Goal: Task Accomplishment & Management: Use online tool/utility

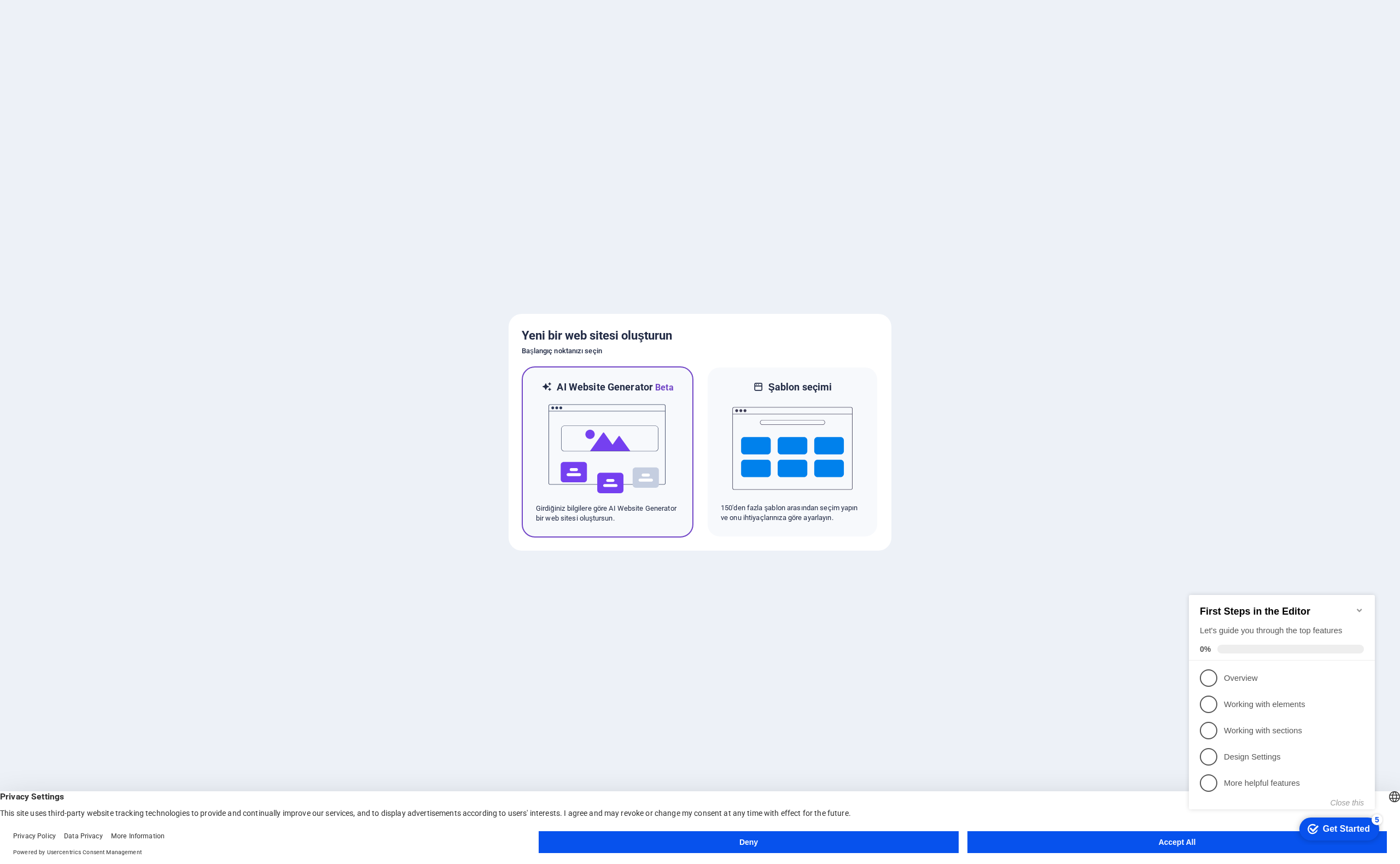
click at [619, 479] on img at bounding box center [608, 449] width 120 height 109
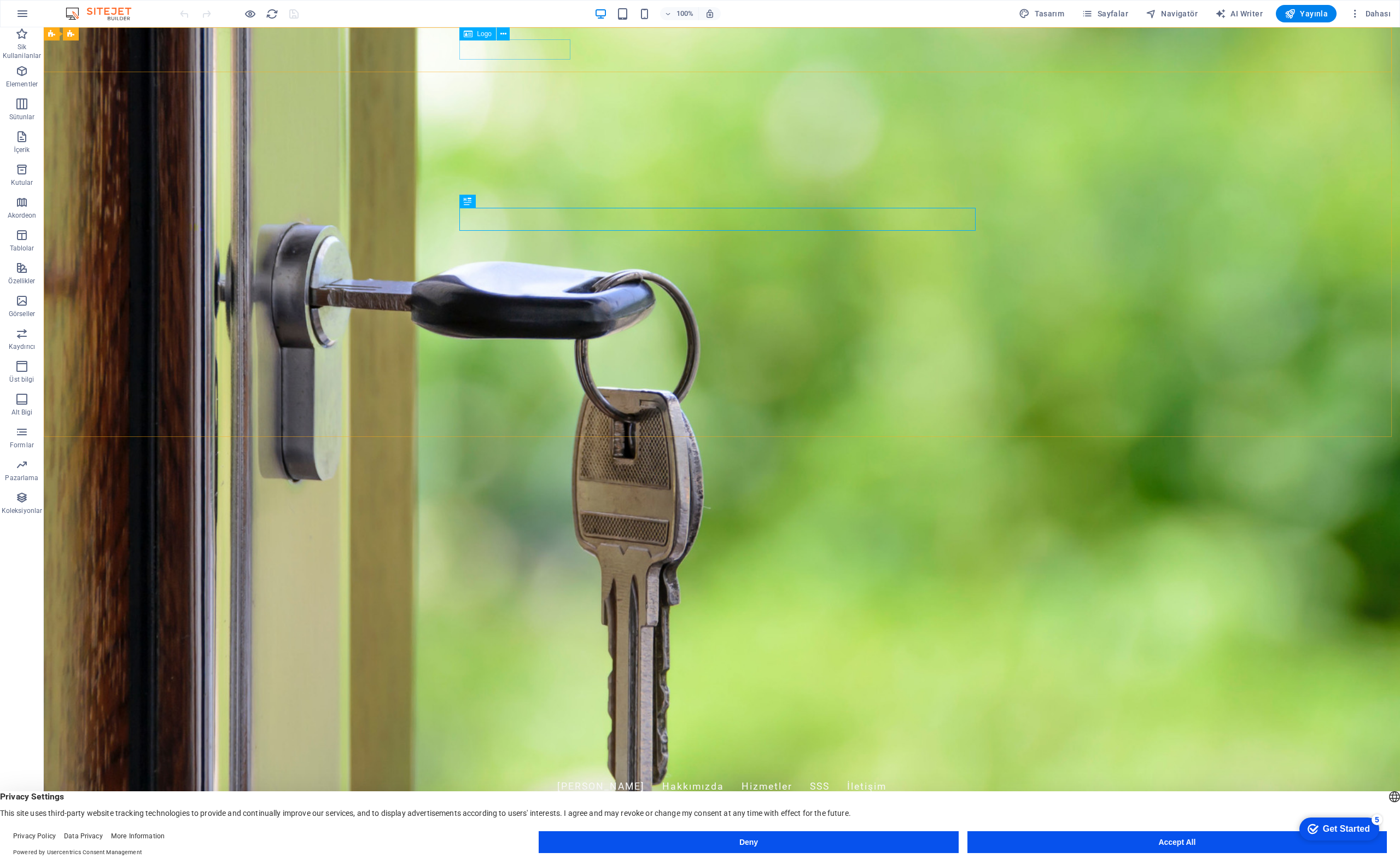
click at [481, 35] on span "Logo" at bounding box center [484, 34] width 15 height 7
click at [500, 30] on icon at bounding box center [503, 34] width 6 height 12
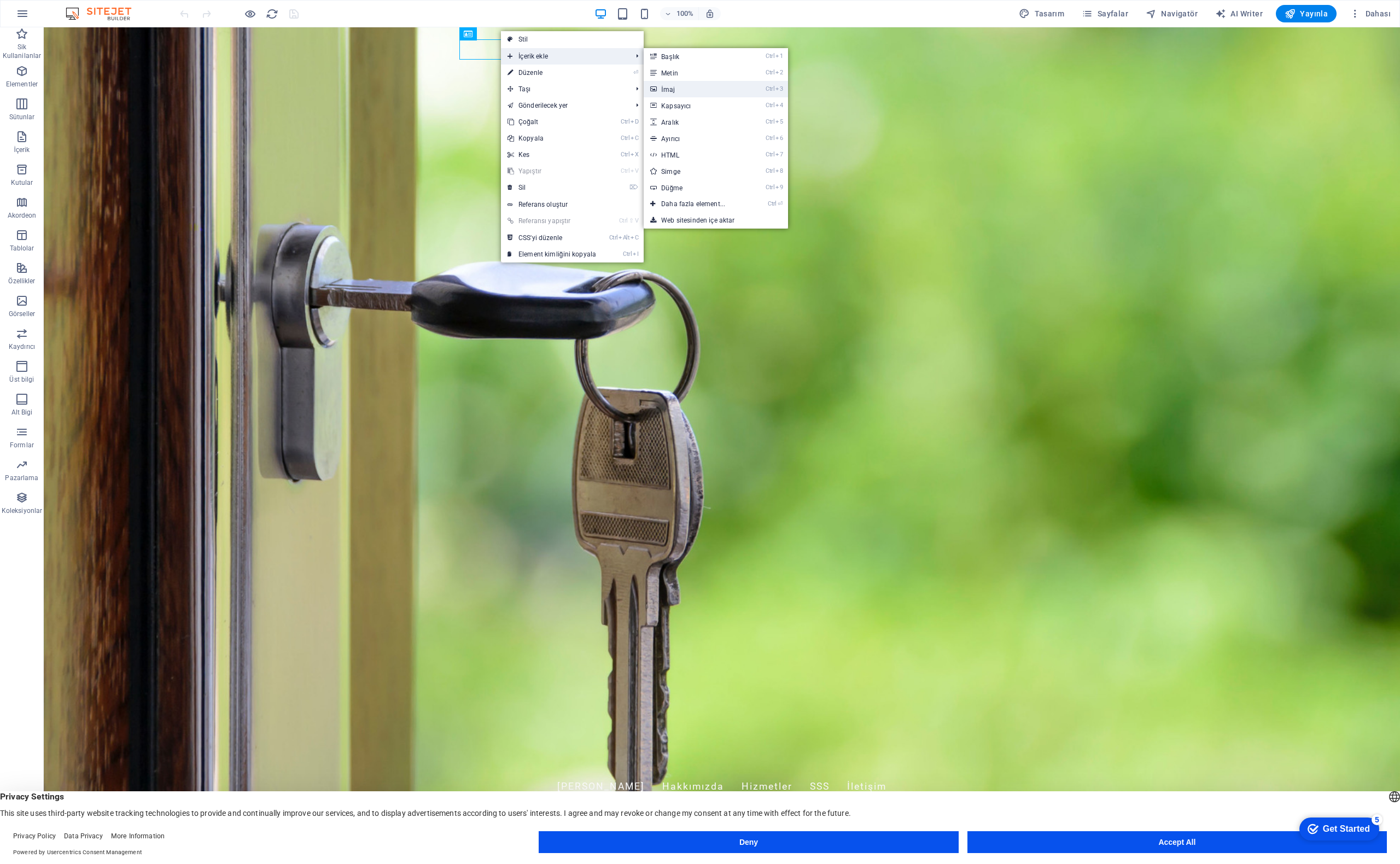
drag, startPoint x: 690, startPoint y: 87, endPoint x: 446, endPoint y: 61, distance: 245.4
click at [690, 87] on link "Ctrl 3 İmaj" at bounding box center [695, 88] width 103 height 16
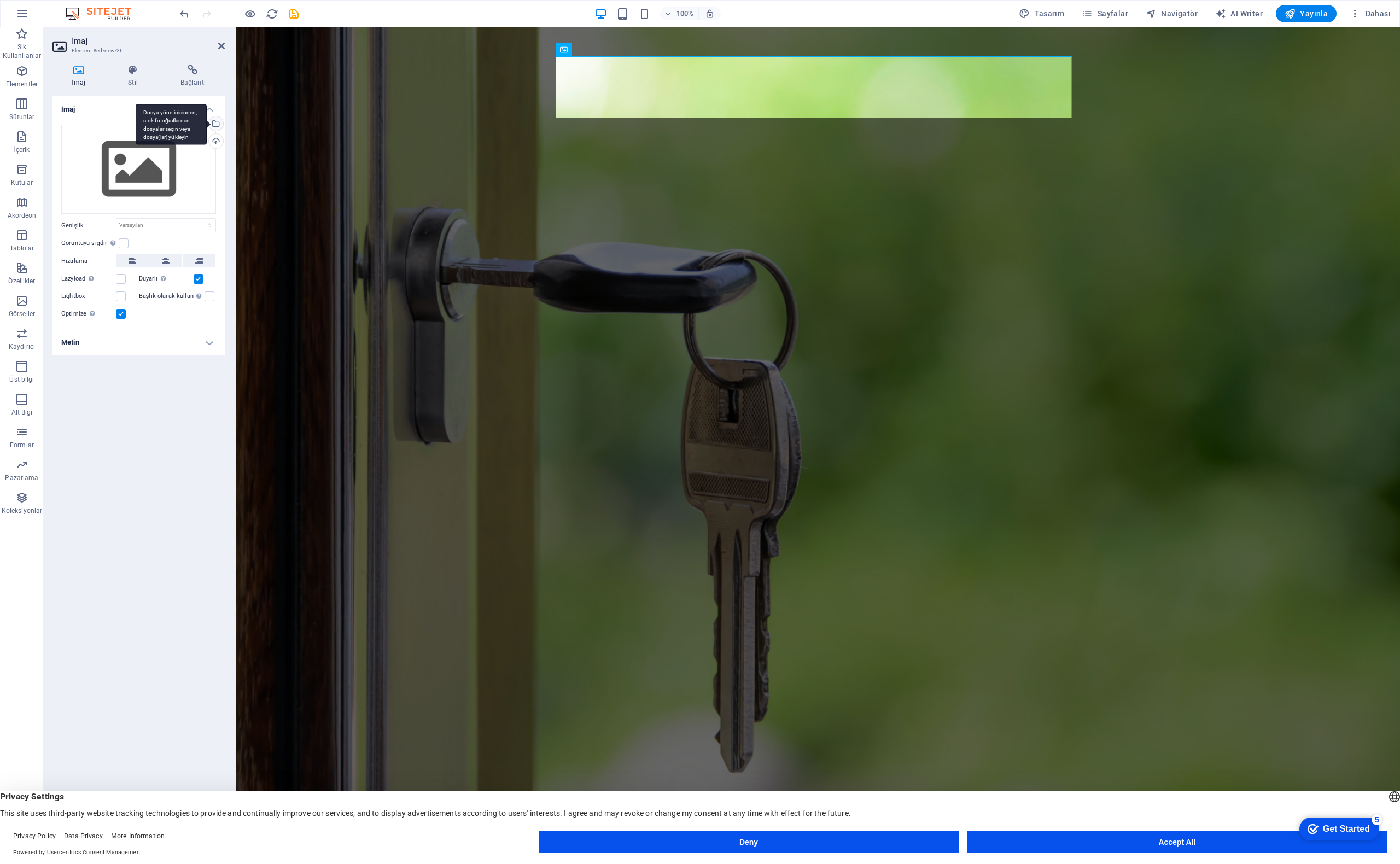
click at [218, 127] on div "Dosya yöneticisinden, stok fotoğraflardan dosyalar seçin veya dosya(lar) yükley…" at bounding box center [215, 124] width 16 height 16
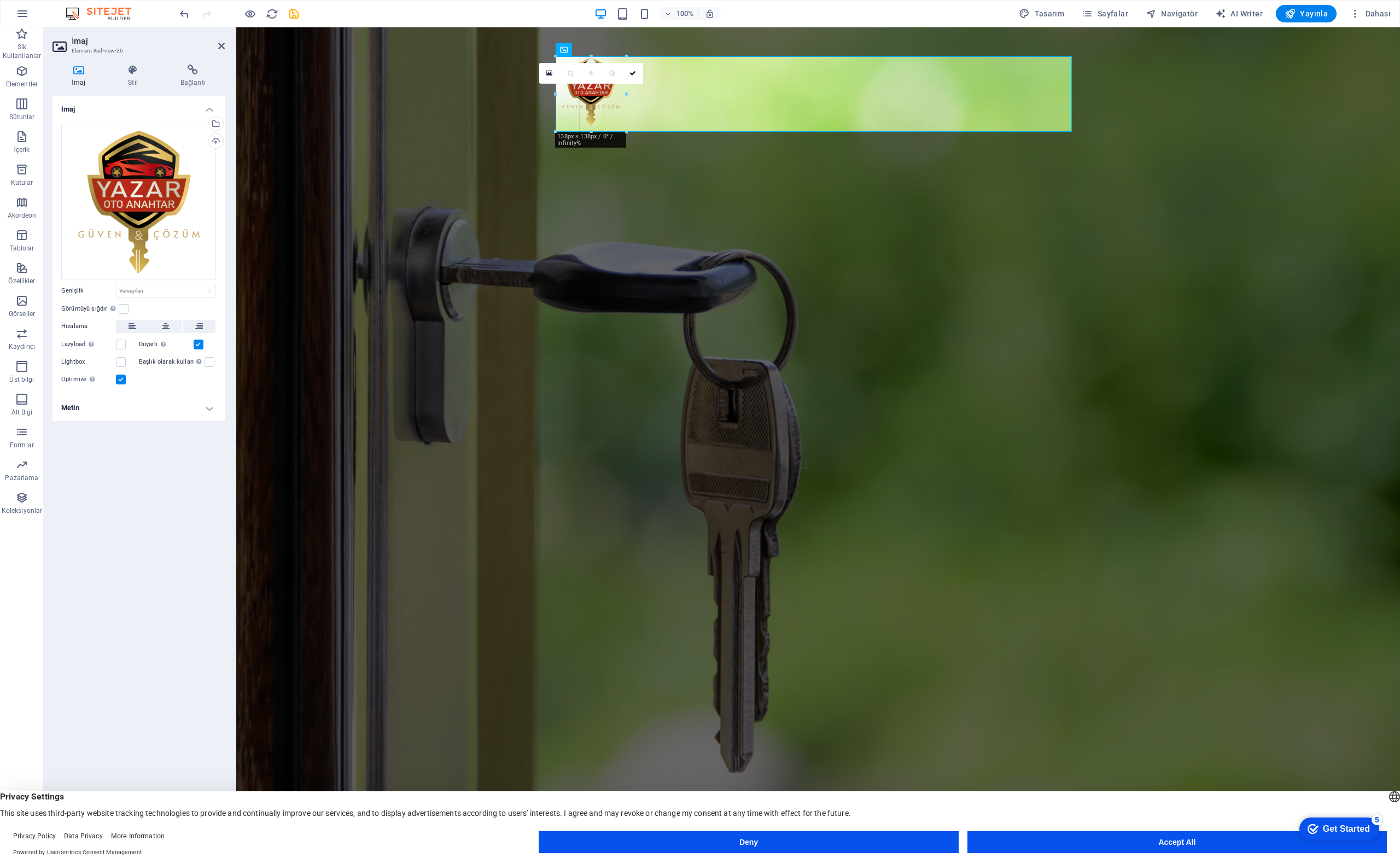
drag, startPoint x: 1073, startPoint y: 574, endPoint x: 617, endPoint y: 128, distance: 637.8
type input "129"
select select "px"
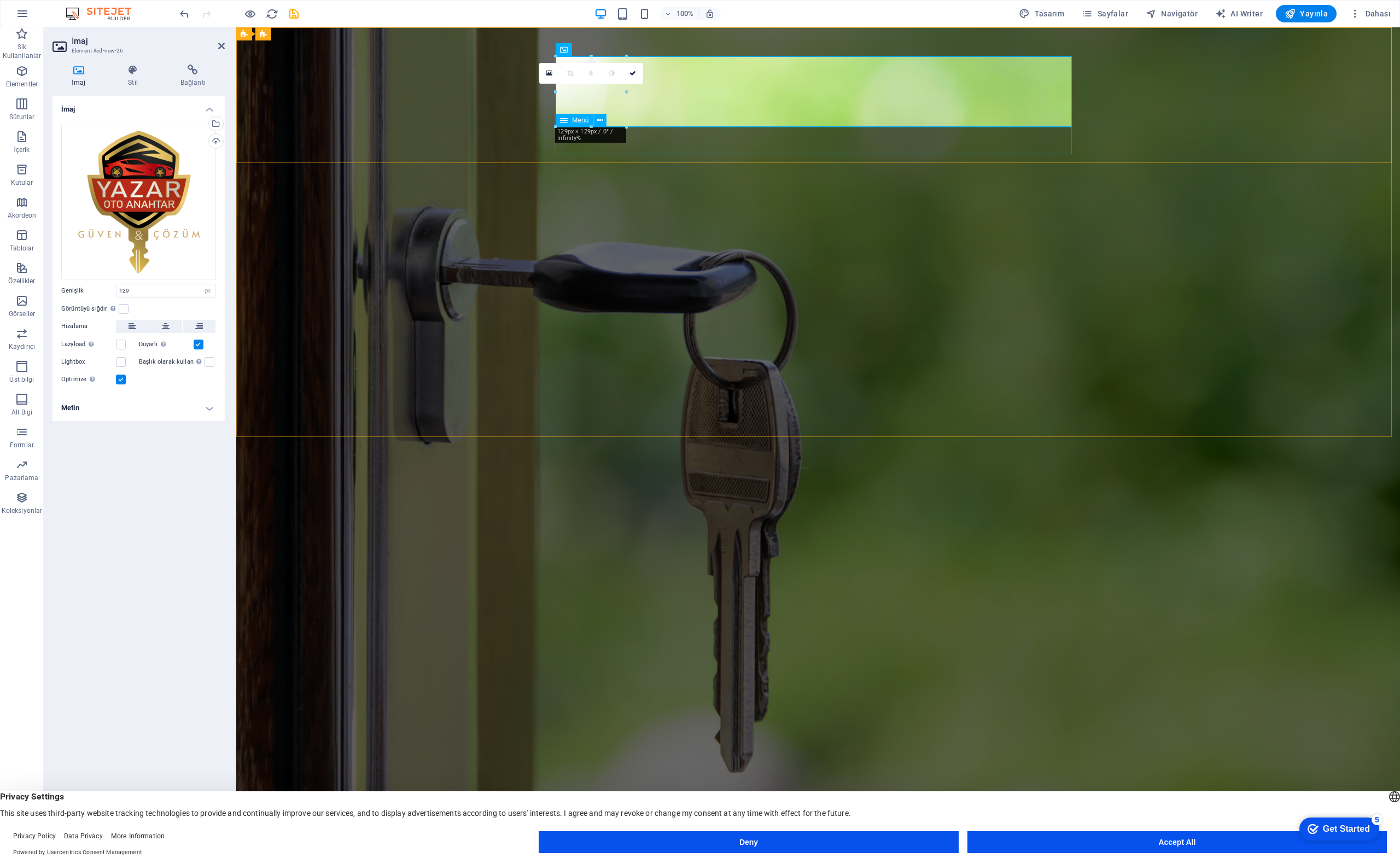
drag, startPoint x: 860, startPoint y: 157, endPoint x: 646, endPoint y: 145, distance: 214.3
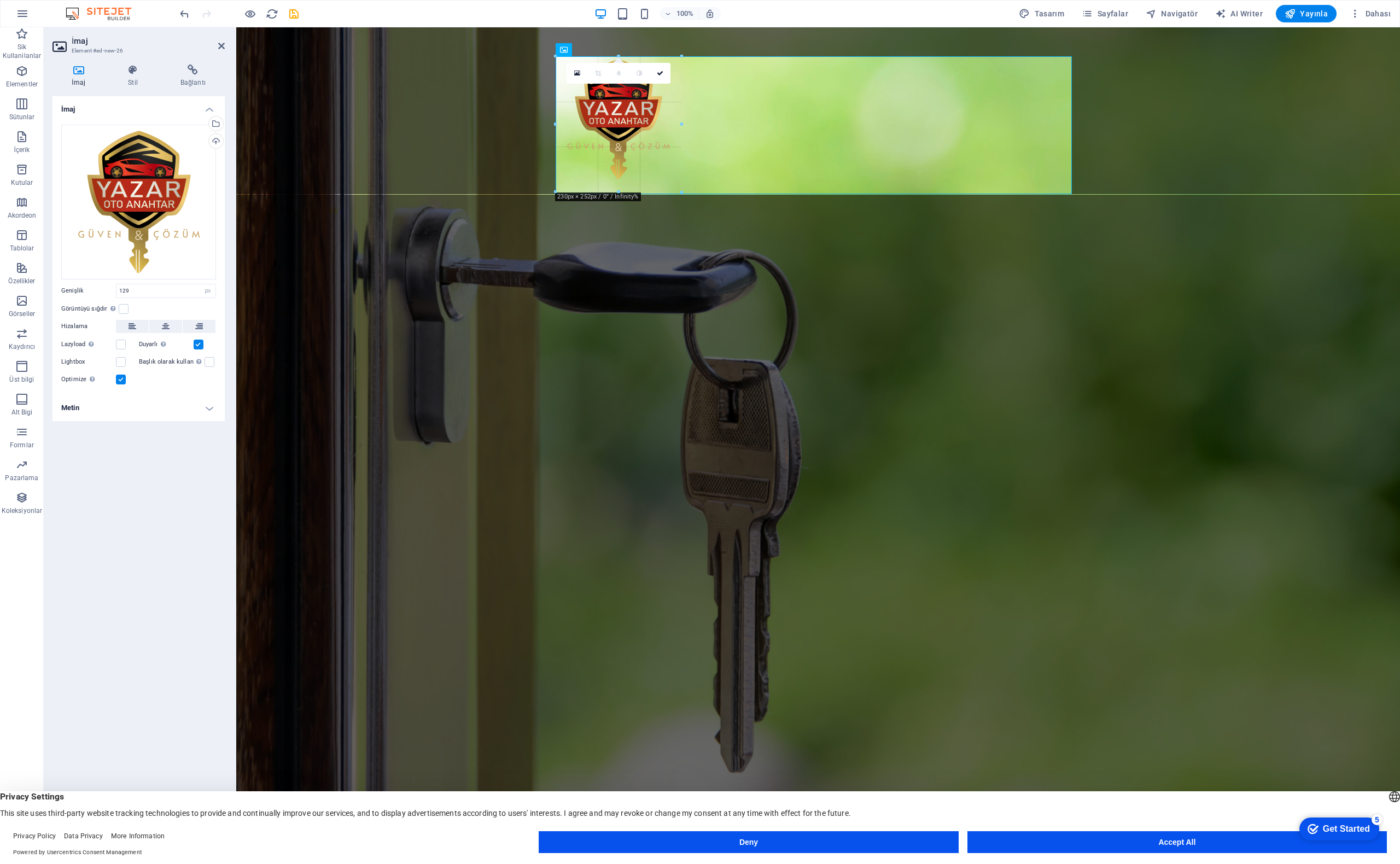
type input "227"
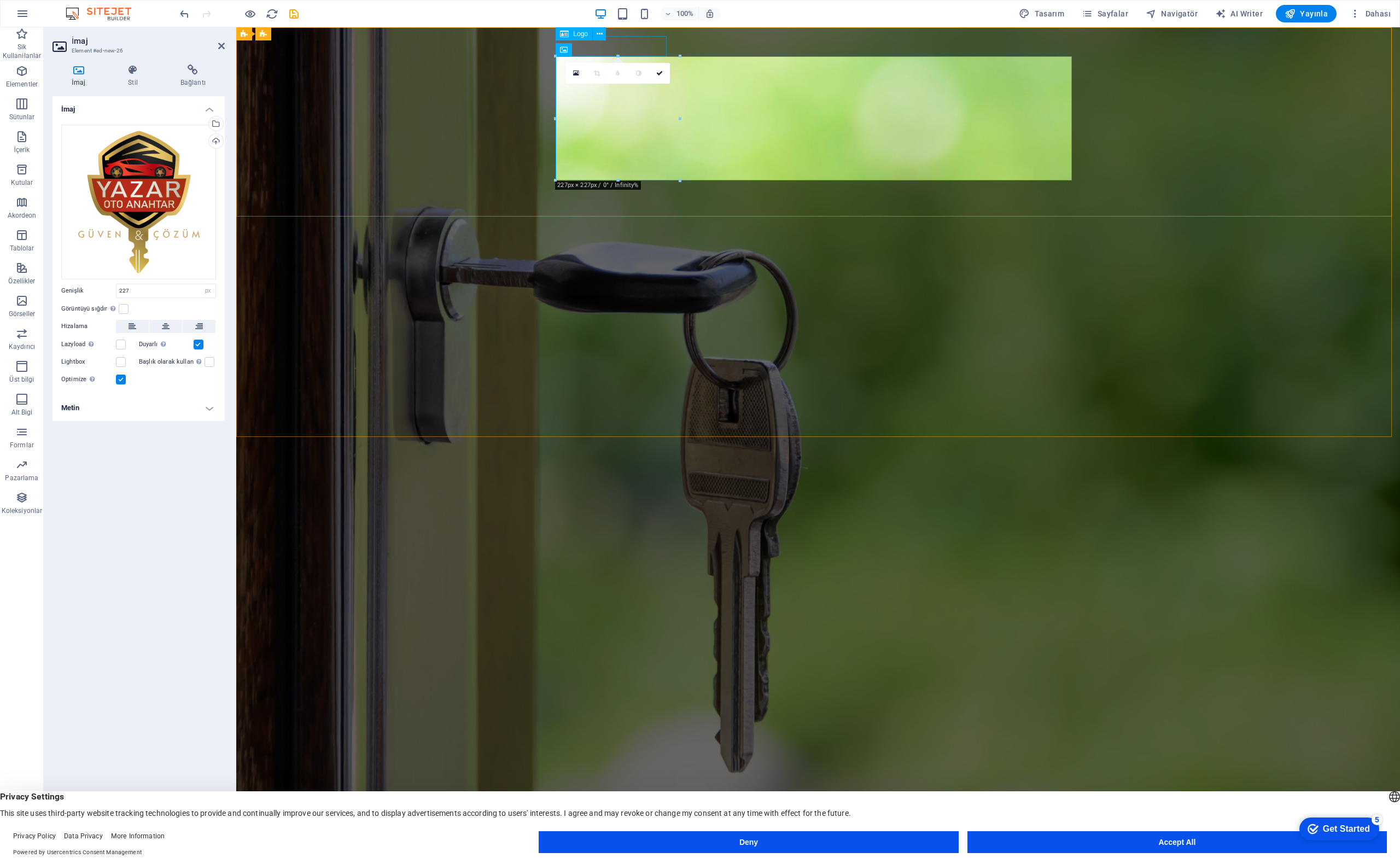
click at [650, 753] on div "[PERSON_NAME]" at bounding box center [818, 763] width 517 height 20
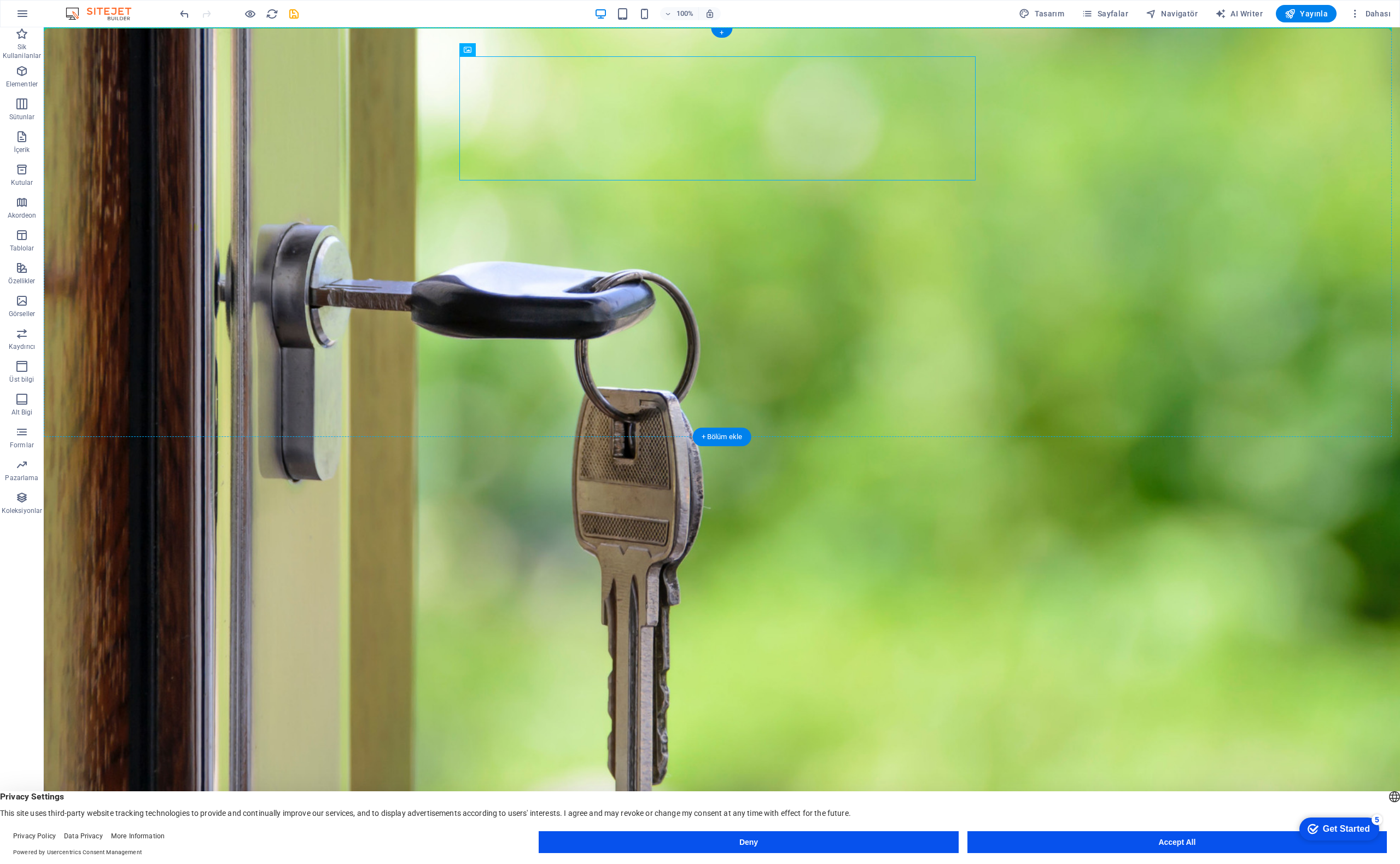
drag, startPoint x: 504, startPoint y: 90, endPoint x: 412, endPoint y: 97, distance: 92.3
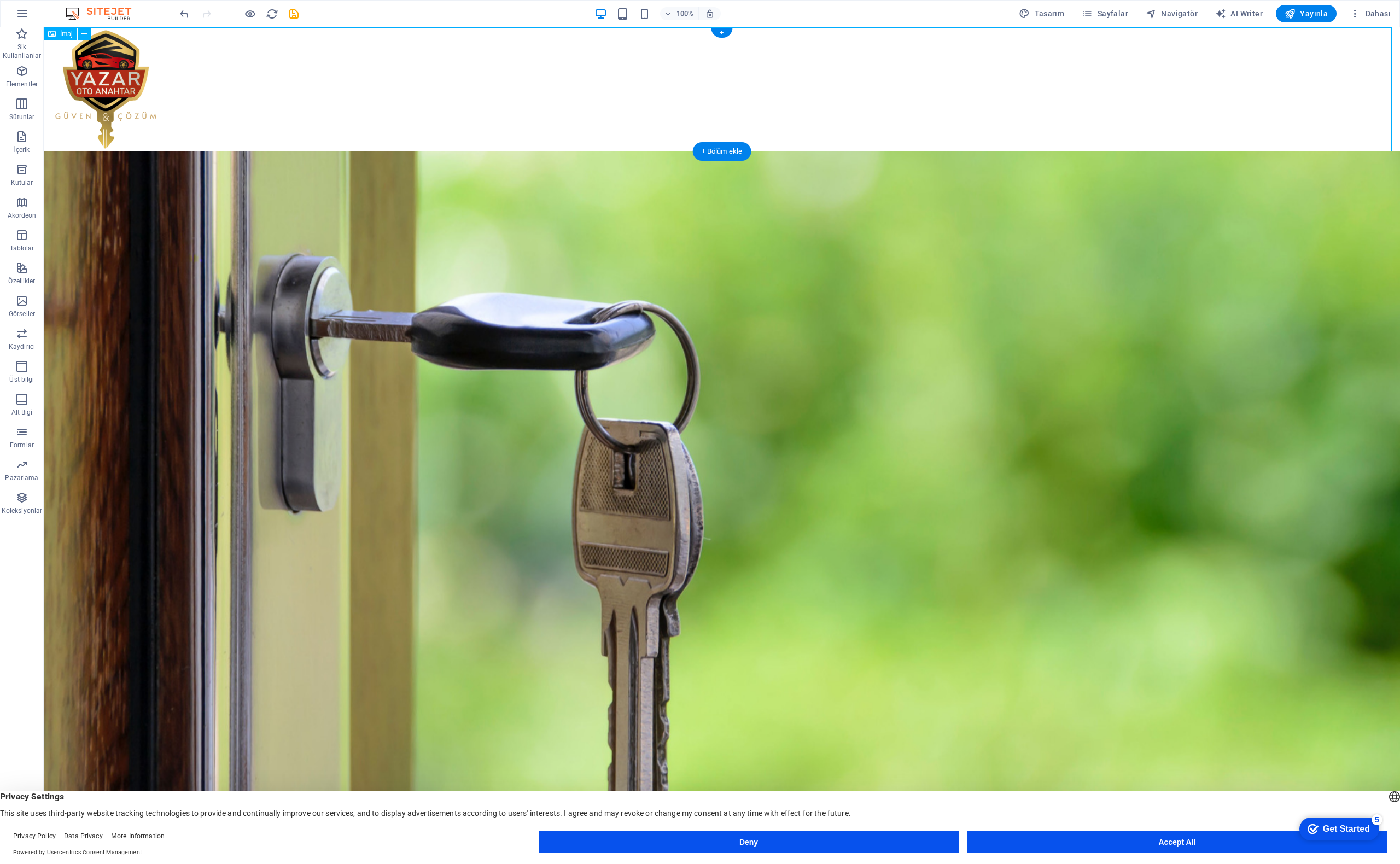
click at [395, 83] on figure at bounding box center [721, 89] width 1356 height 124
select select "px"
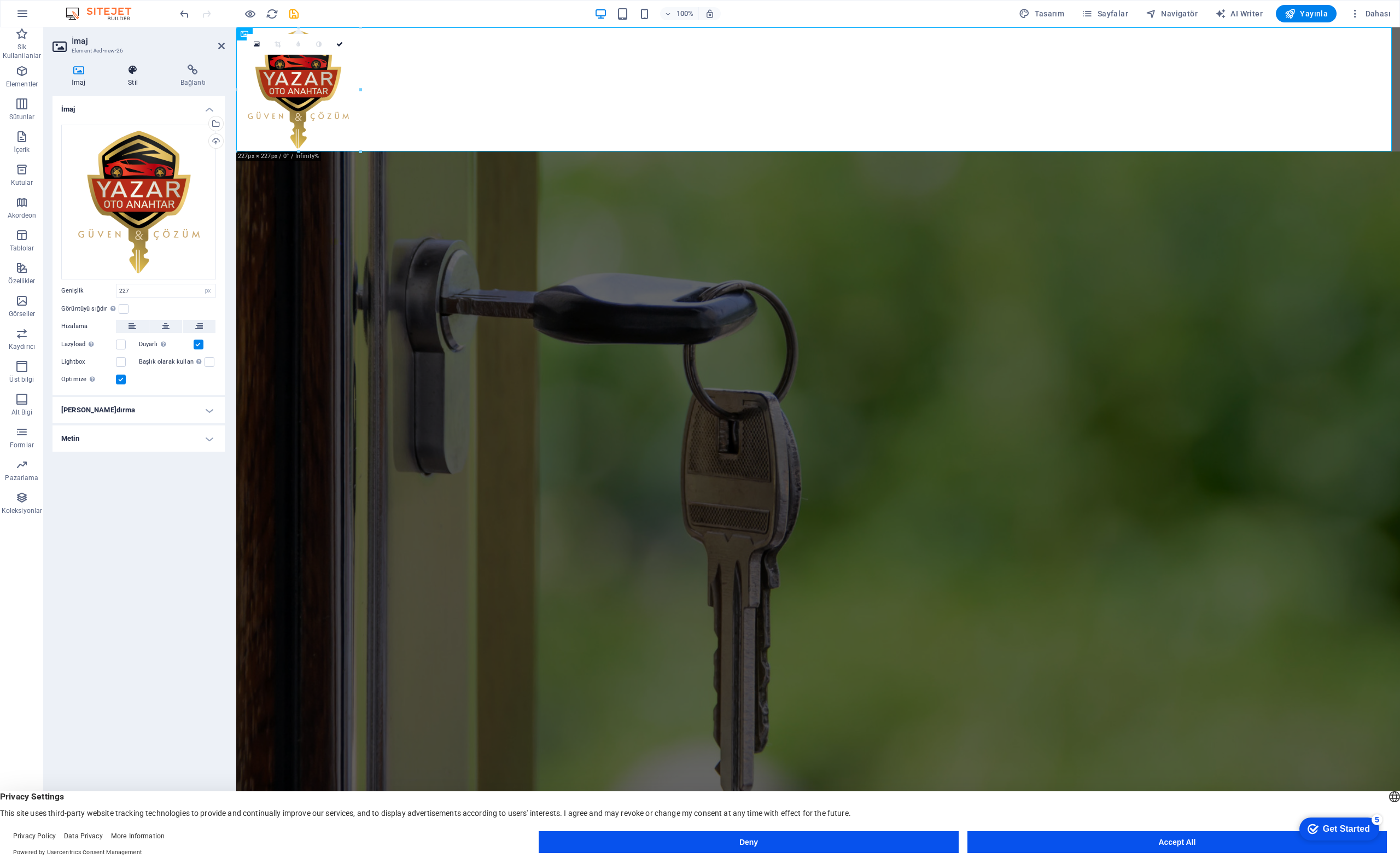
click at [132, 65] on icon at bounding box center [133, 70] width 48 height 11
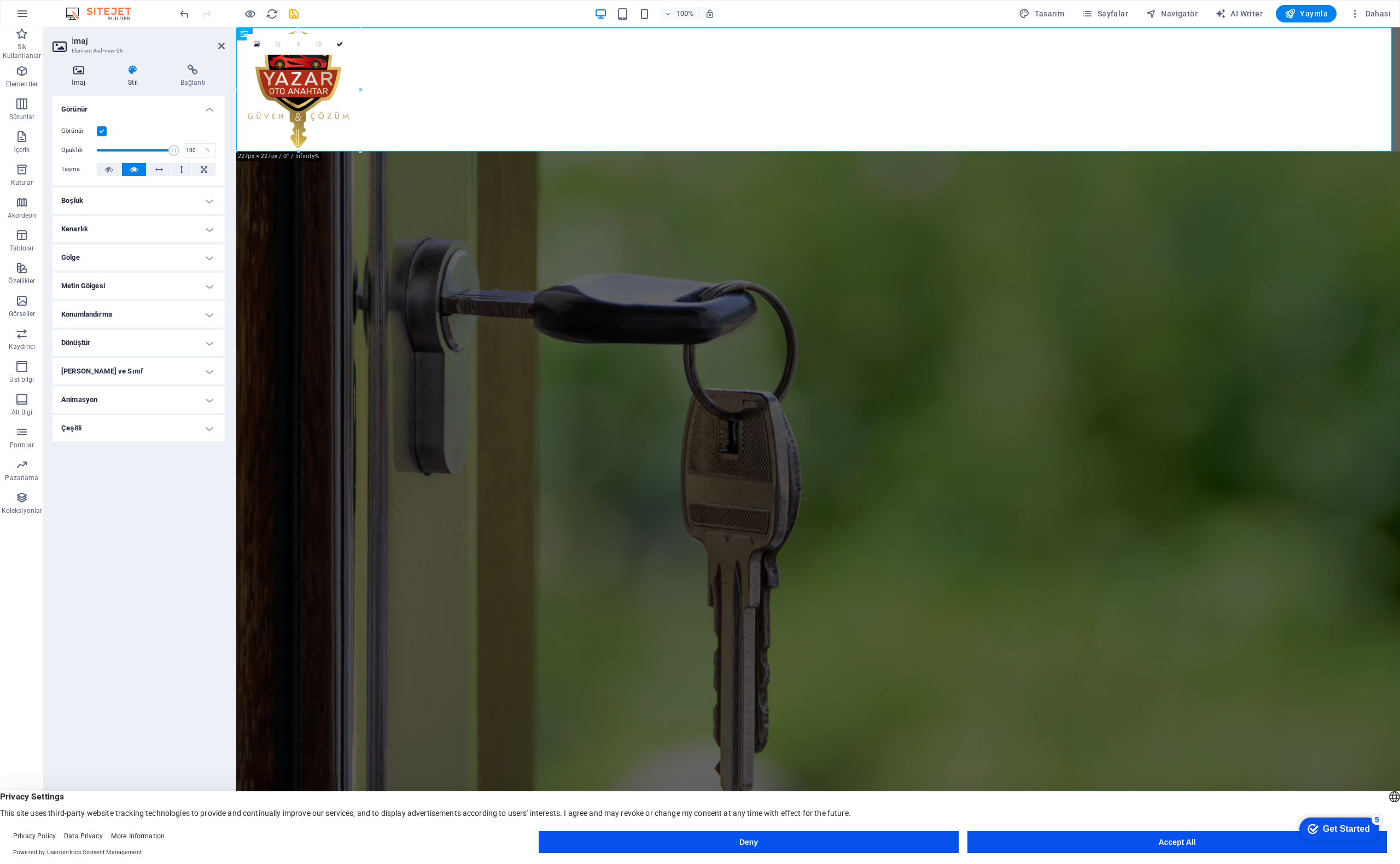
click at [79, 84] on h4 "İmaj" at bounding box center [81, 75] width 57 height 23
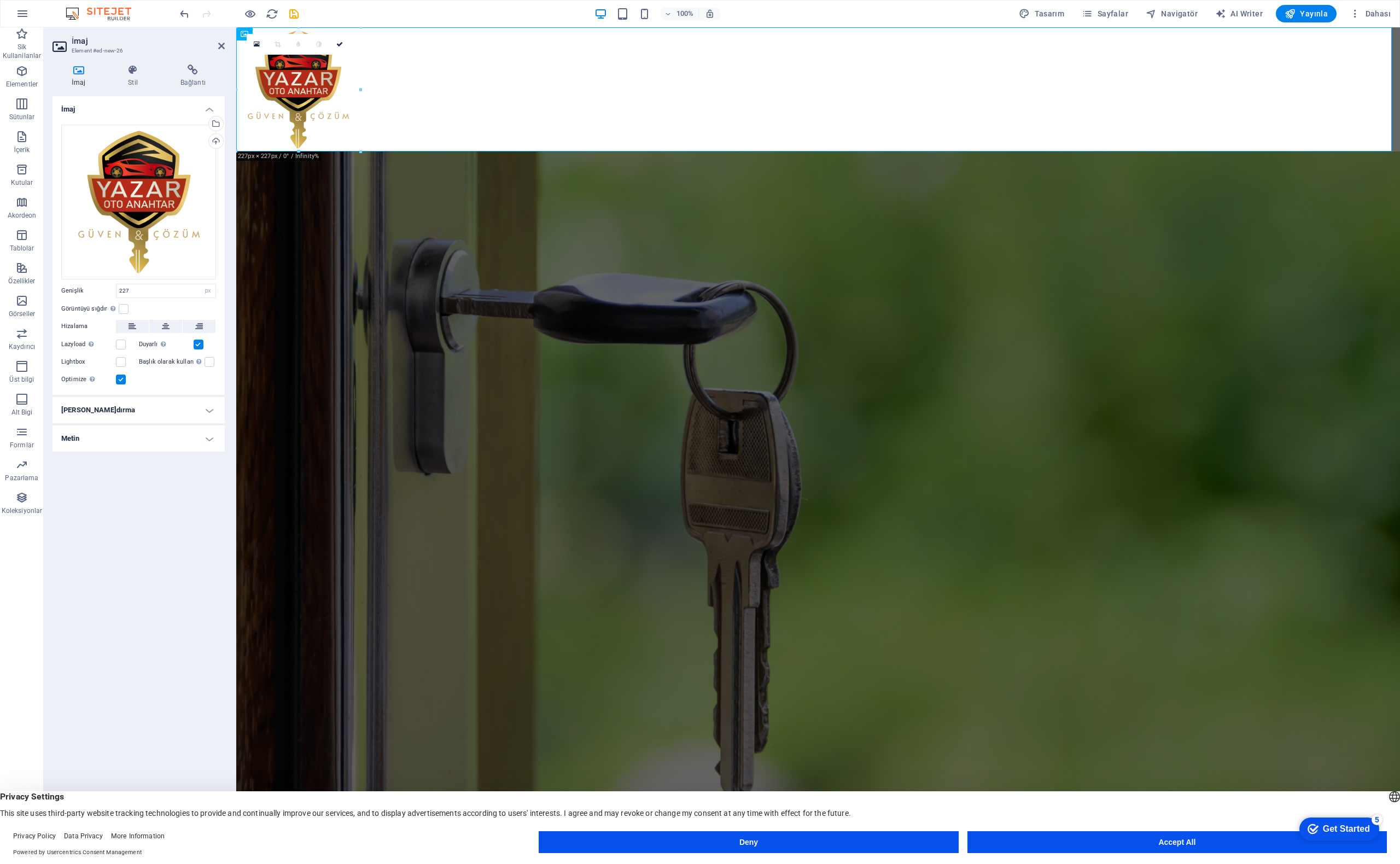
click at [145, 413] on h4 "Metin Kaydırma" at bounding box center [139, 410] width 172 height 26
click at [169, 427] on span "Görüntü solda" at bounding box center [191, 432] width 44 height 13
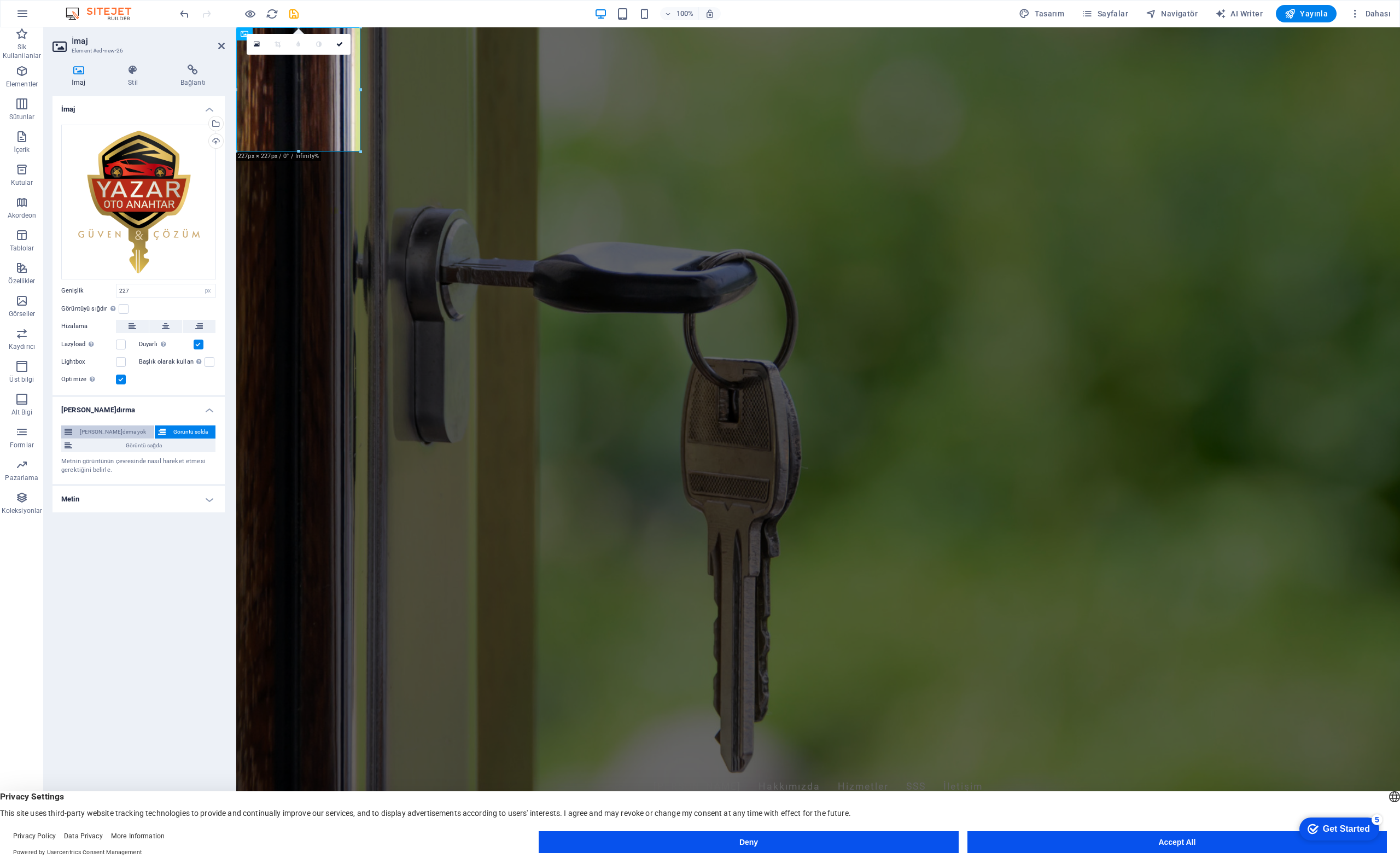
click at [117, 429] on span "Kaydırma yok" at bounding box center [113, 432] width 75 height 13
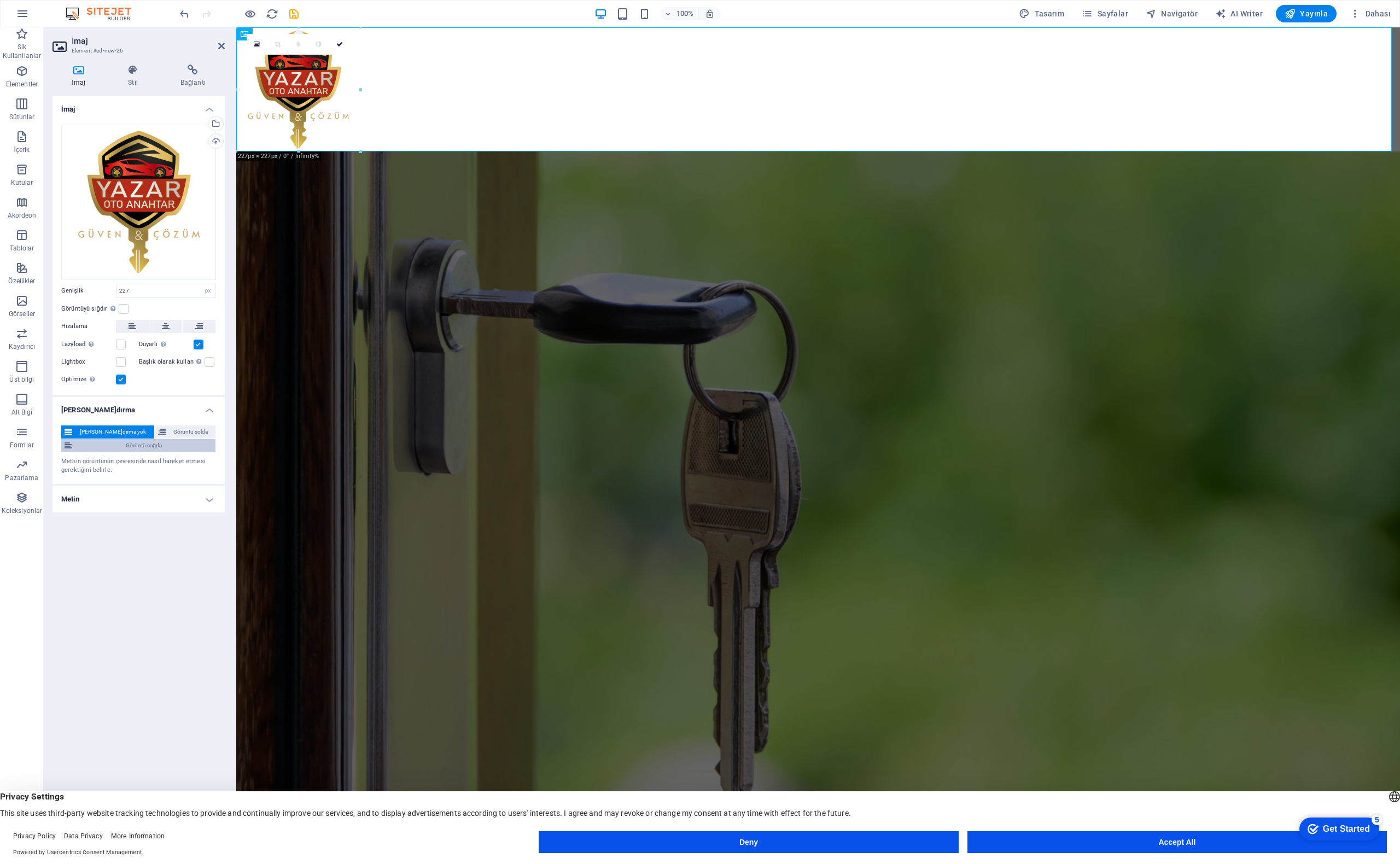
click at [116, 447] on span "Görüntü sağda" at bounding box center [144, 446] width 137 height 13
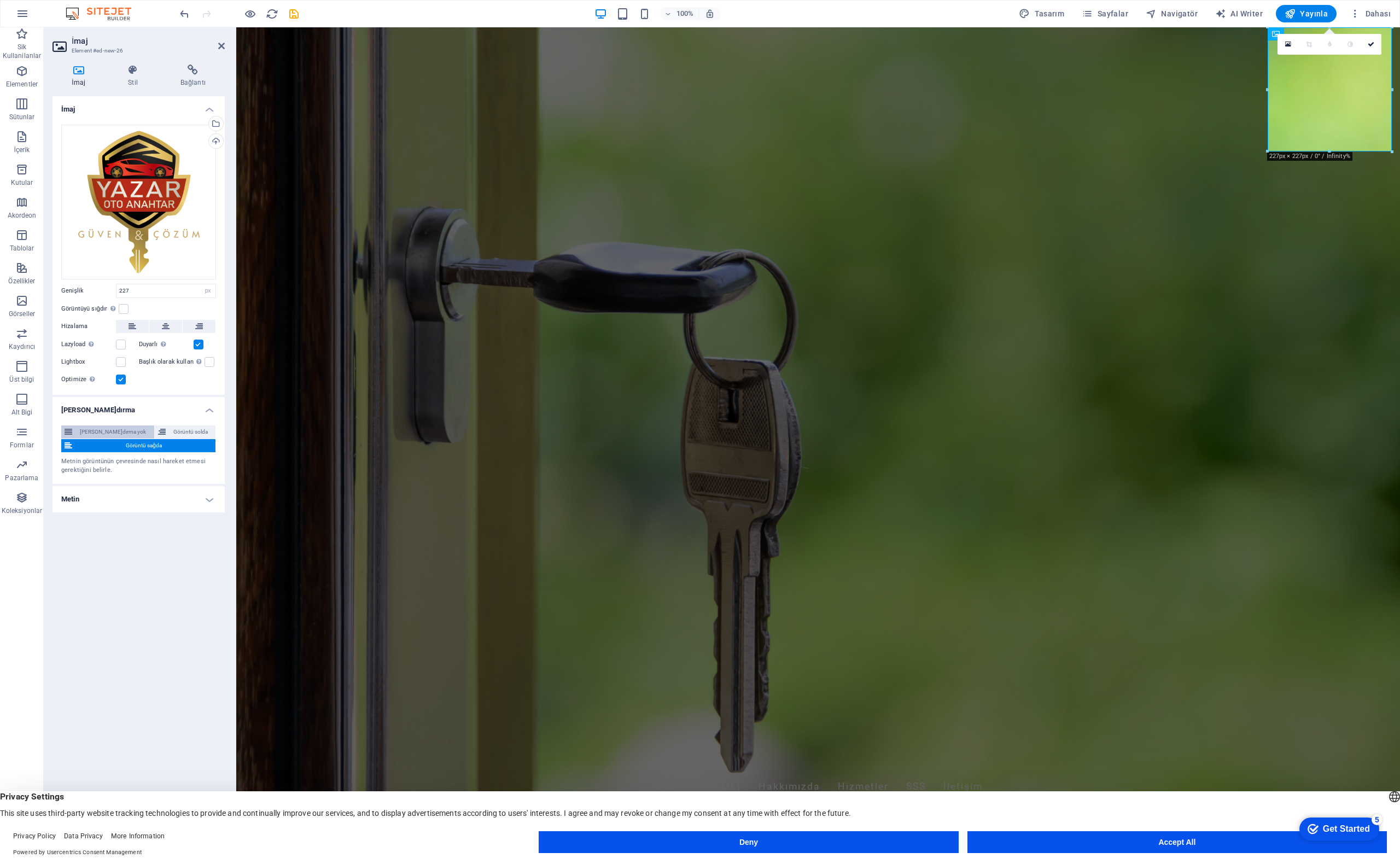
click at [118, 429] on span "Kaydırma yok" at bounding box center [113, 432] width 75 height 13
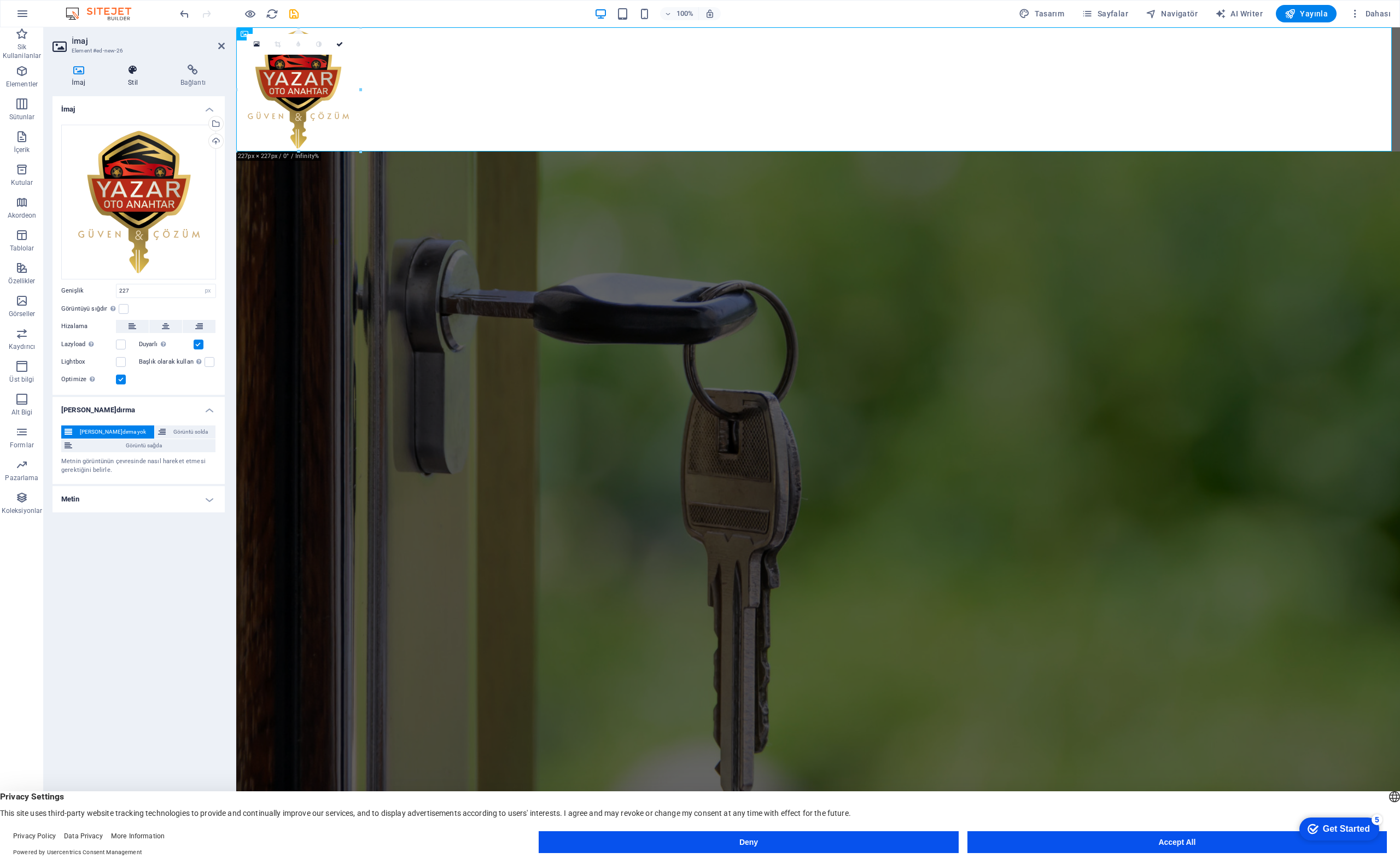
click at [132, 66] on icon at bounding box center [133, 70] width 48 height 11
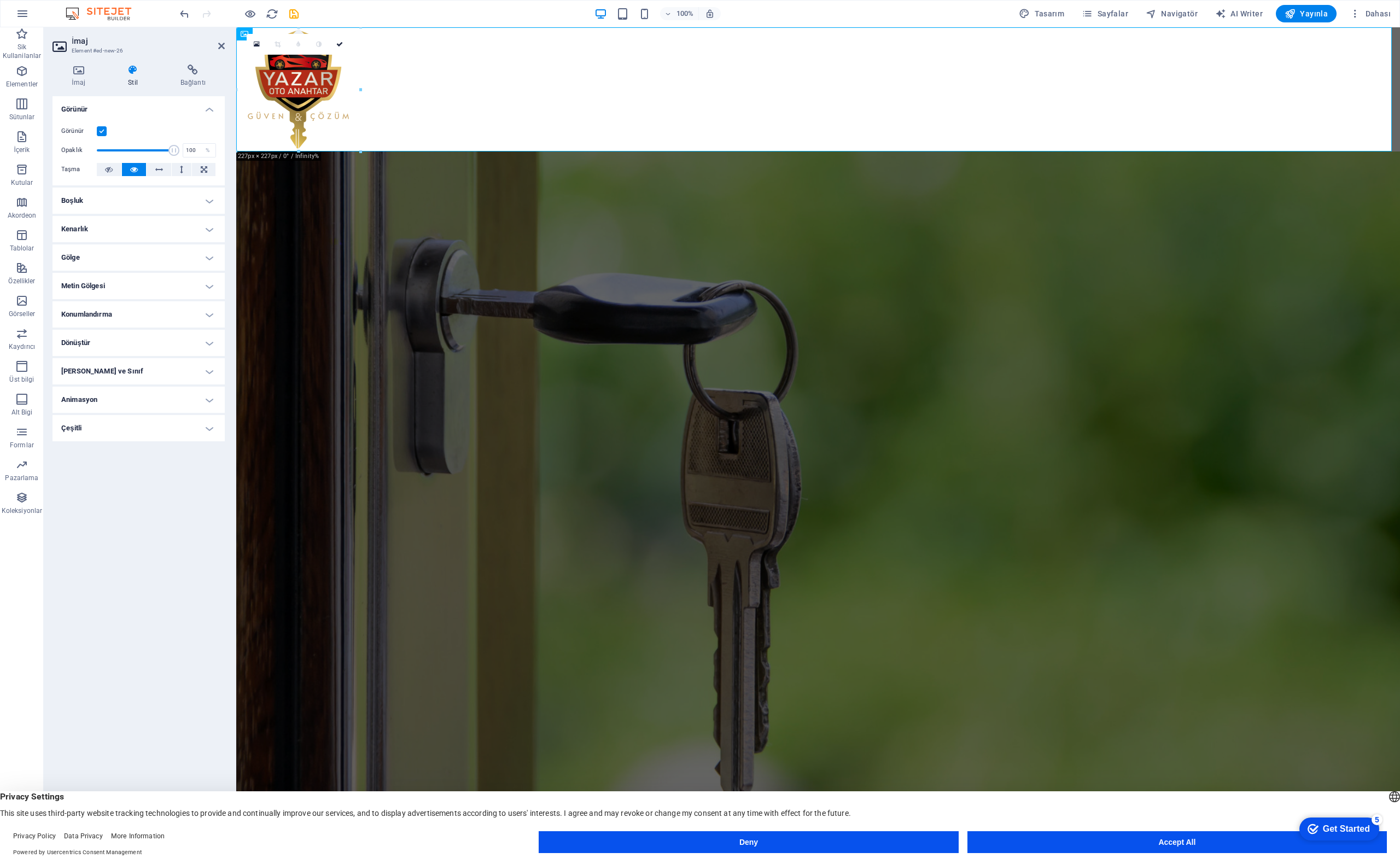
click at [82, 230] on h4 "Kenarlık" at bounding box center [139, 229] width 172 height 26
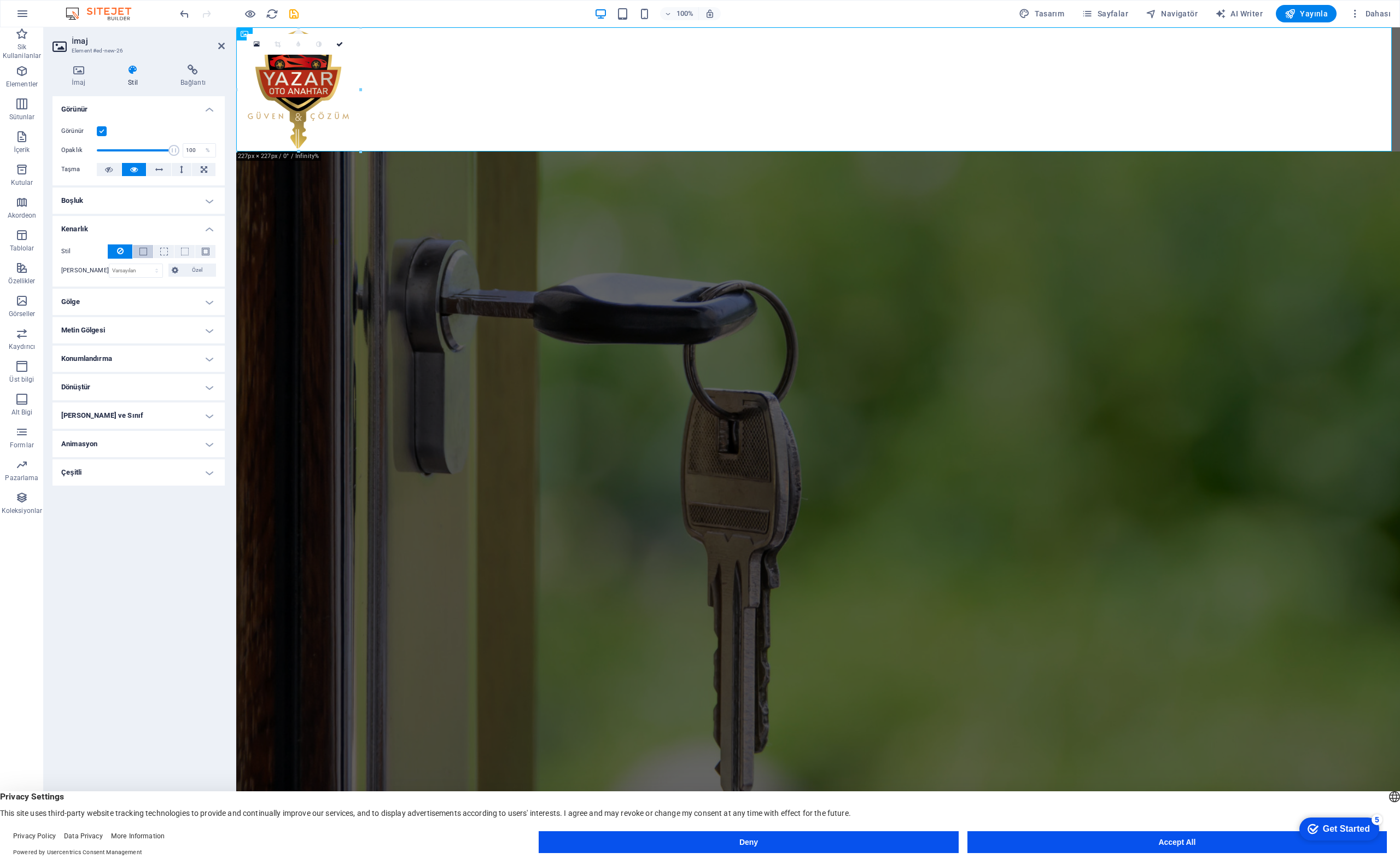
click at [148, 251] on button at bounding box center [142, 252] width 20 height 13
click at [129, 251] on button at bounding box center [120, 252] width 25 height 14
click at [397, 100] on figure at bounding box center [818, 89] width 1164 height 124
click at [360, 7] on div "100% Tasarım Sayfalar Navigatör AI Writer Yayınla Dahası" at bounding box center [786, 14] width 1217 height 18
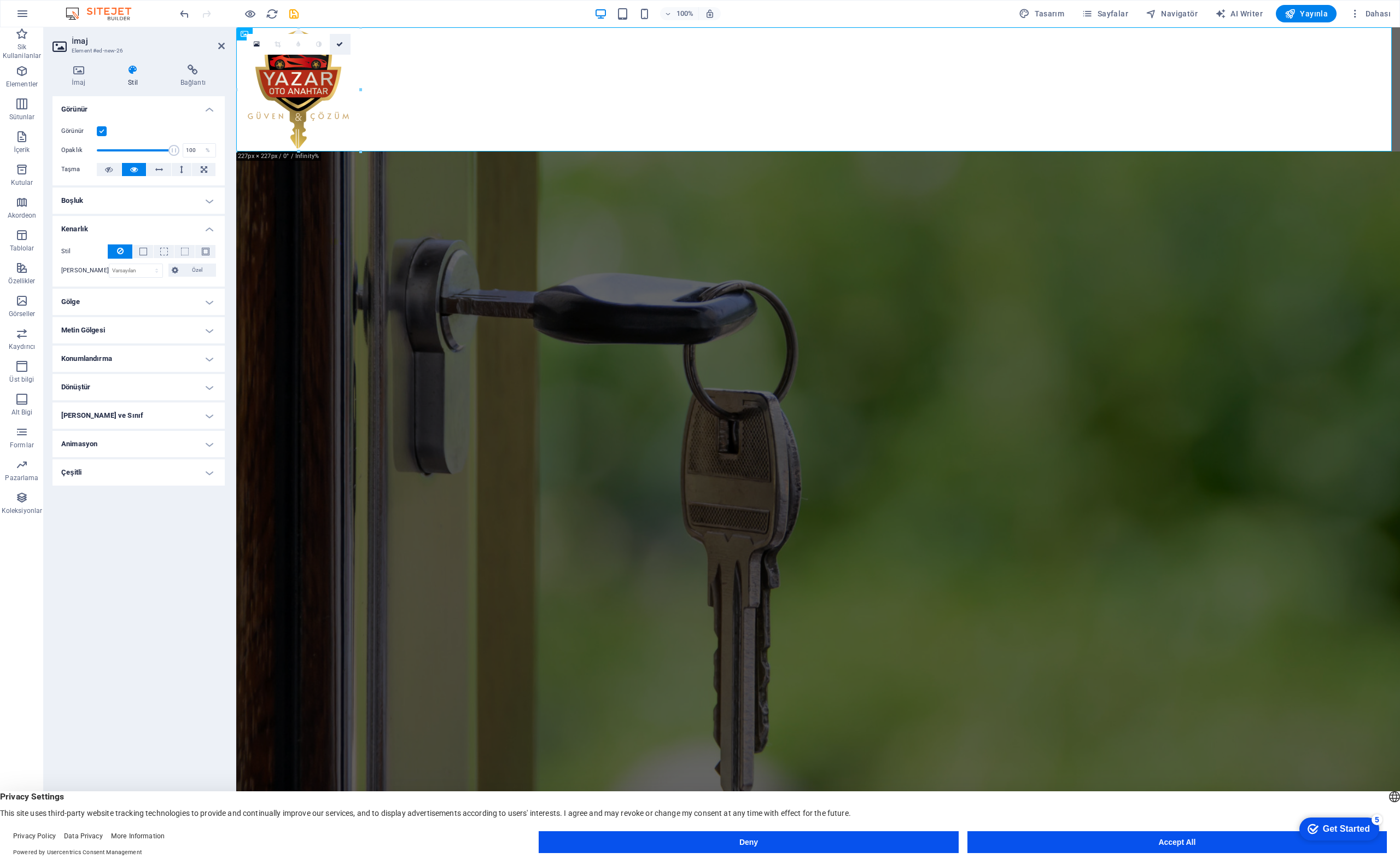
click at [340, 46] on icon at bounding box center [340, 44] width 7 height 7
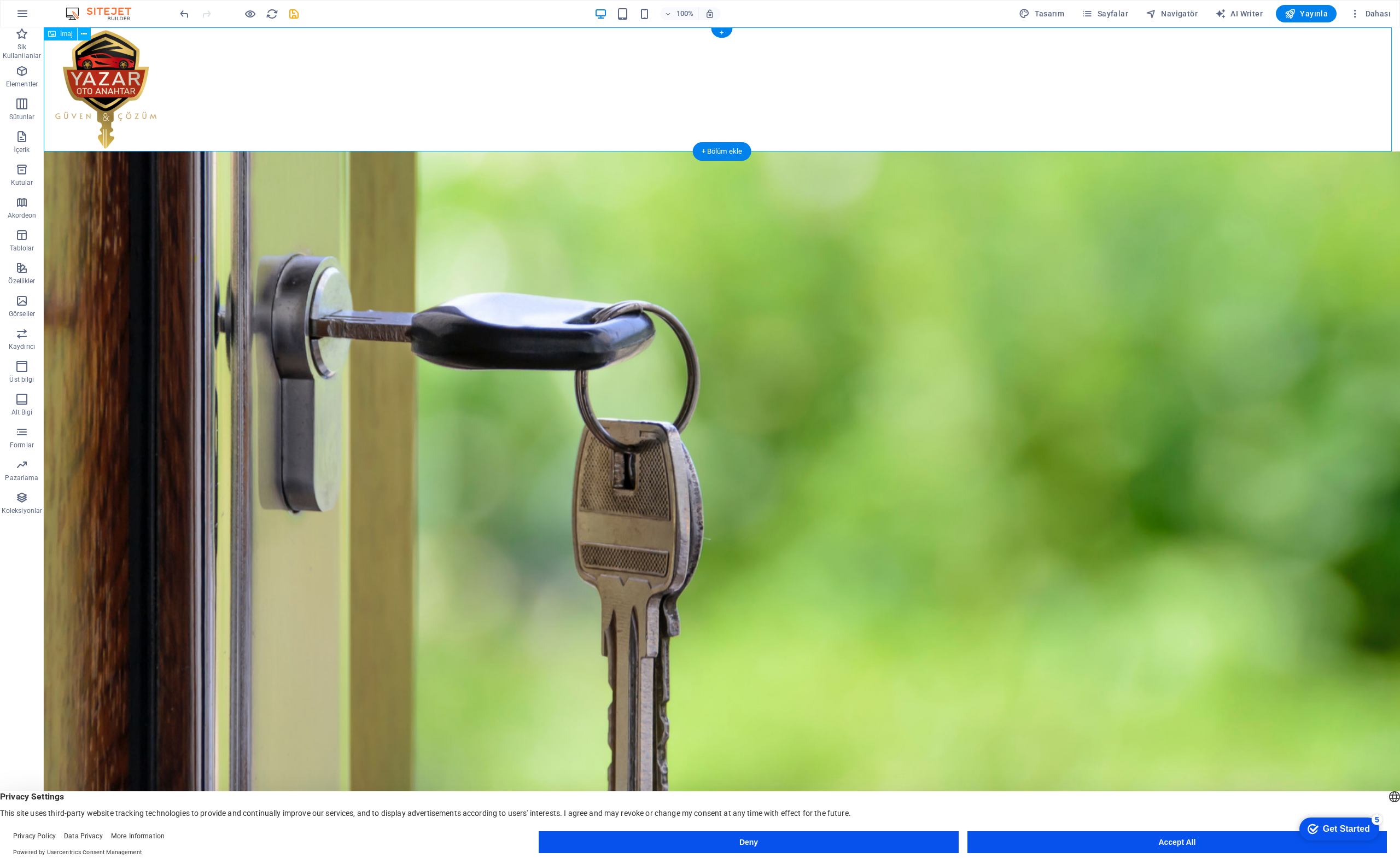
click at [662, 79] on figure at bounding box center [721, 89] width 1356 height 124
click at [98, 63] on figure at bounding box center [721, 89] width 1356 height 124
click at [709, 152] on div "+ Bölüm ekle" at bounding box center [722, 152] width 59 height 19
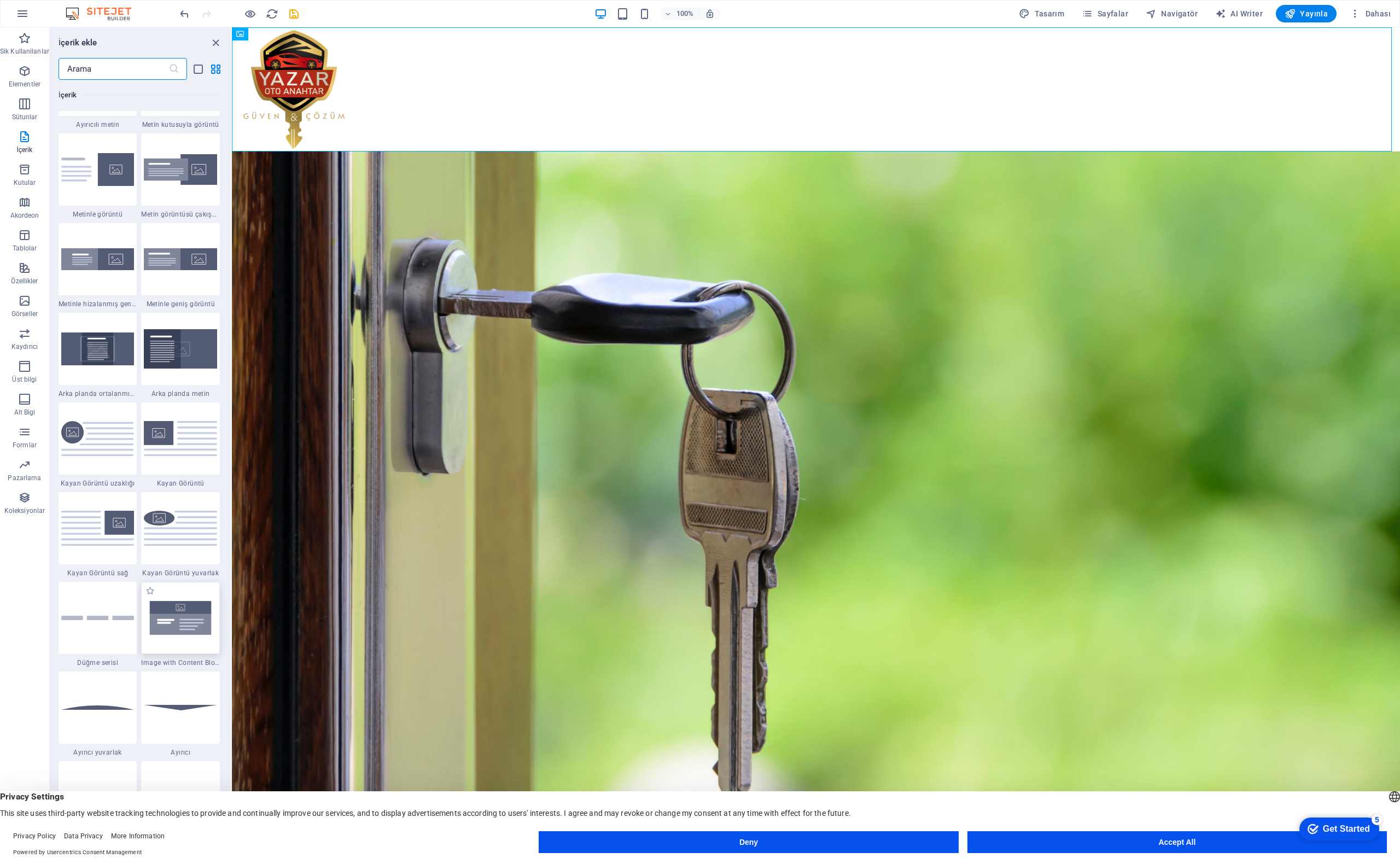
scroll to position [2023, 0]
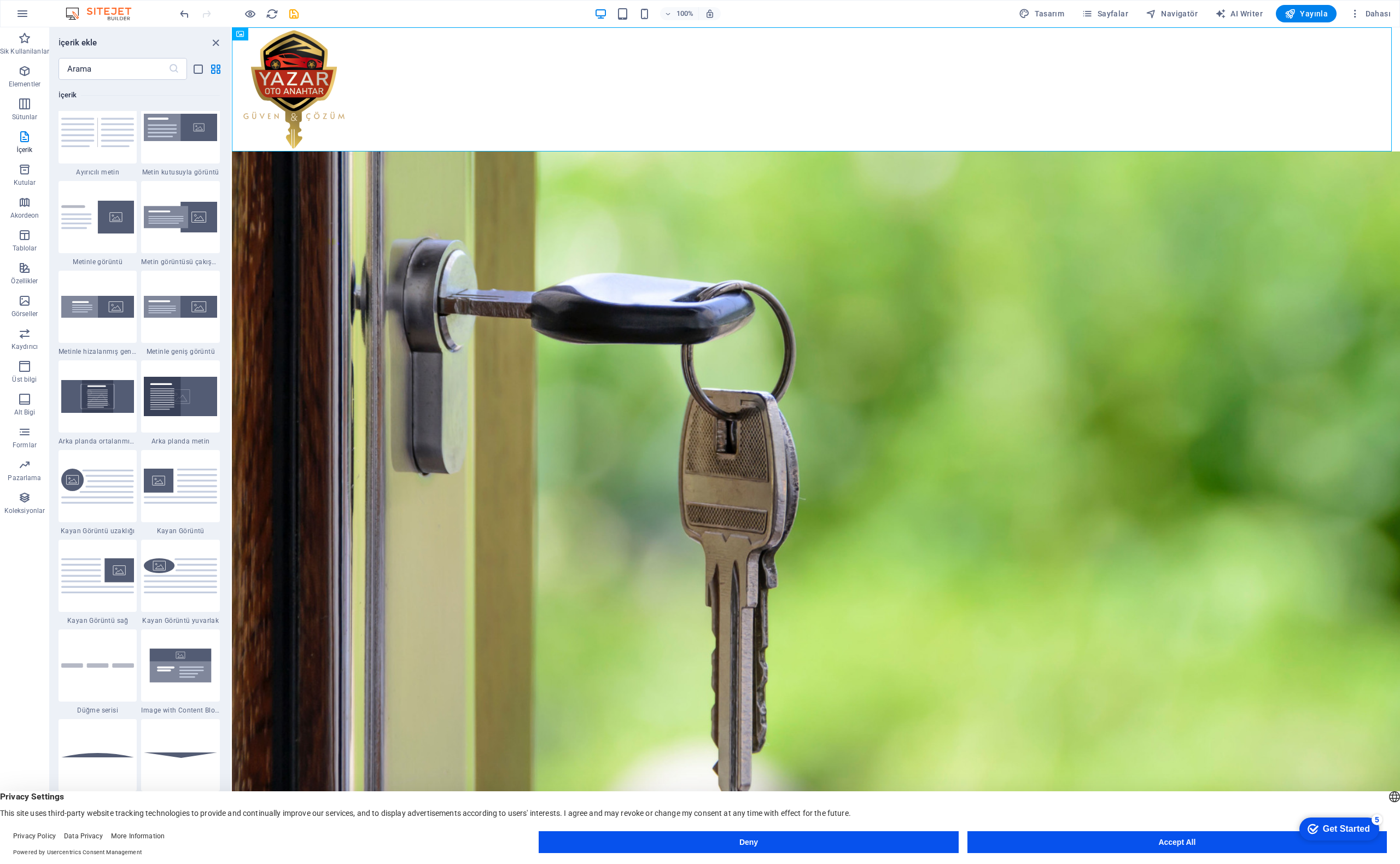
drag, startPoint x: 228, startPoint y: 250, endPoint x: 226, endPoint y: 269, distance: 19.1
click at [226, 269] on div "Sik Kullanilanlar 1 Star Başlık 1 Star Kapsayıcı Elementler 1 Star Başlık 1 Sta…" at bounding box center [141, 459] width 181 height 758
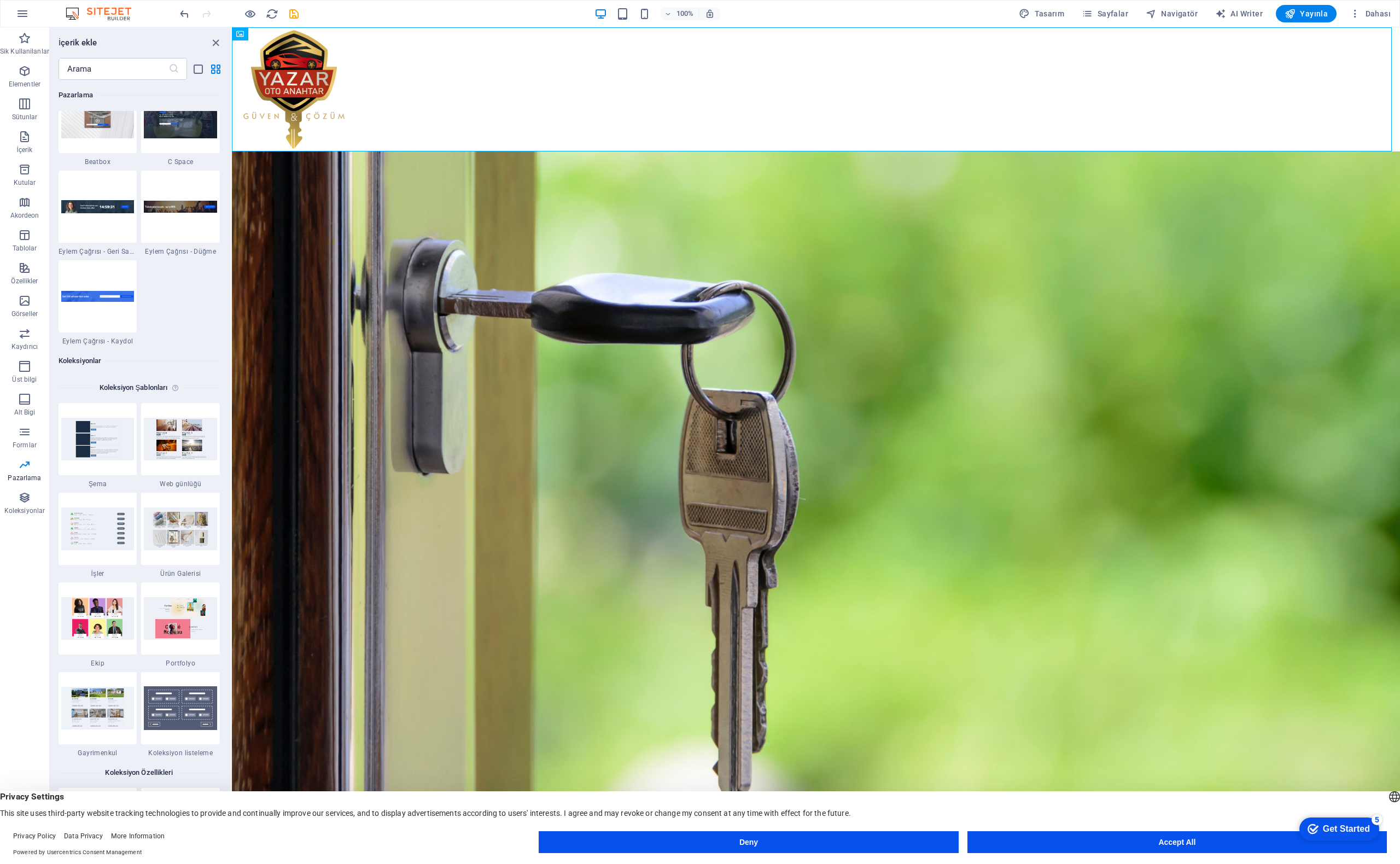
scroll to position [9780, 0]
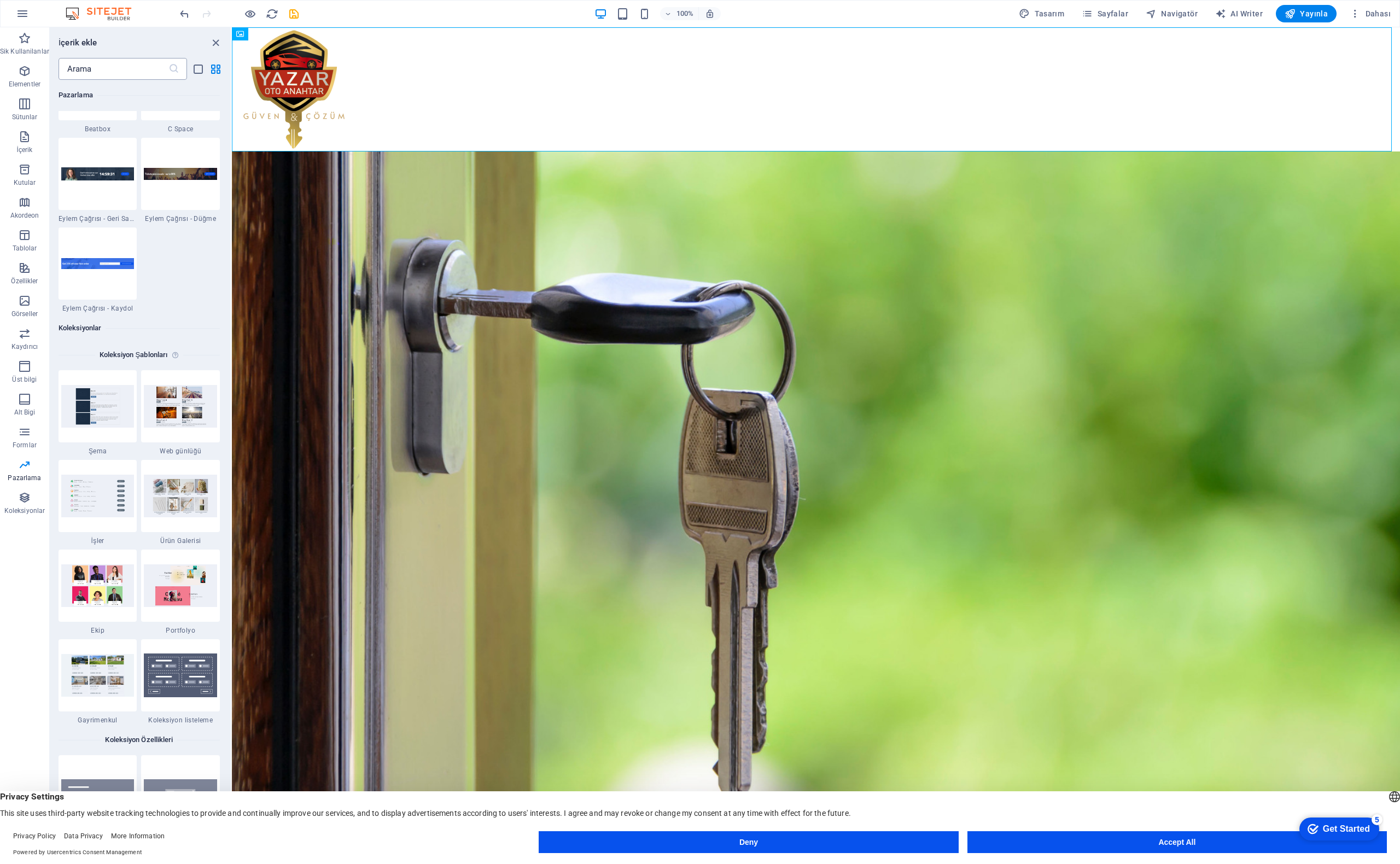
click at [115, 70] on input "text" at bounding box center [113, 69] width 110 height 22
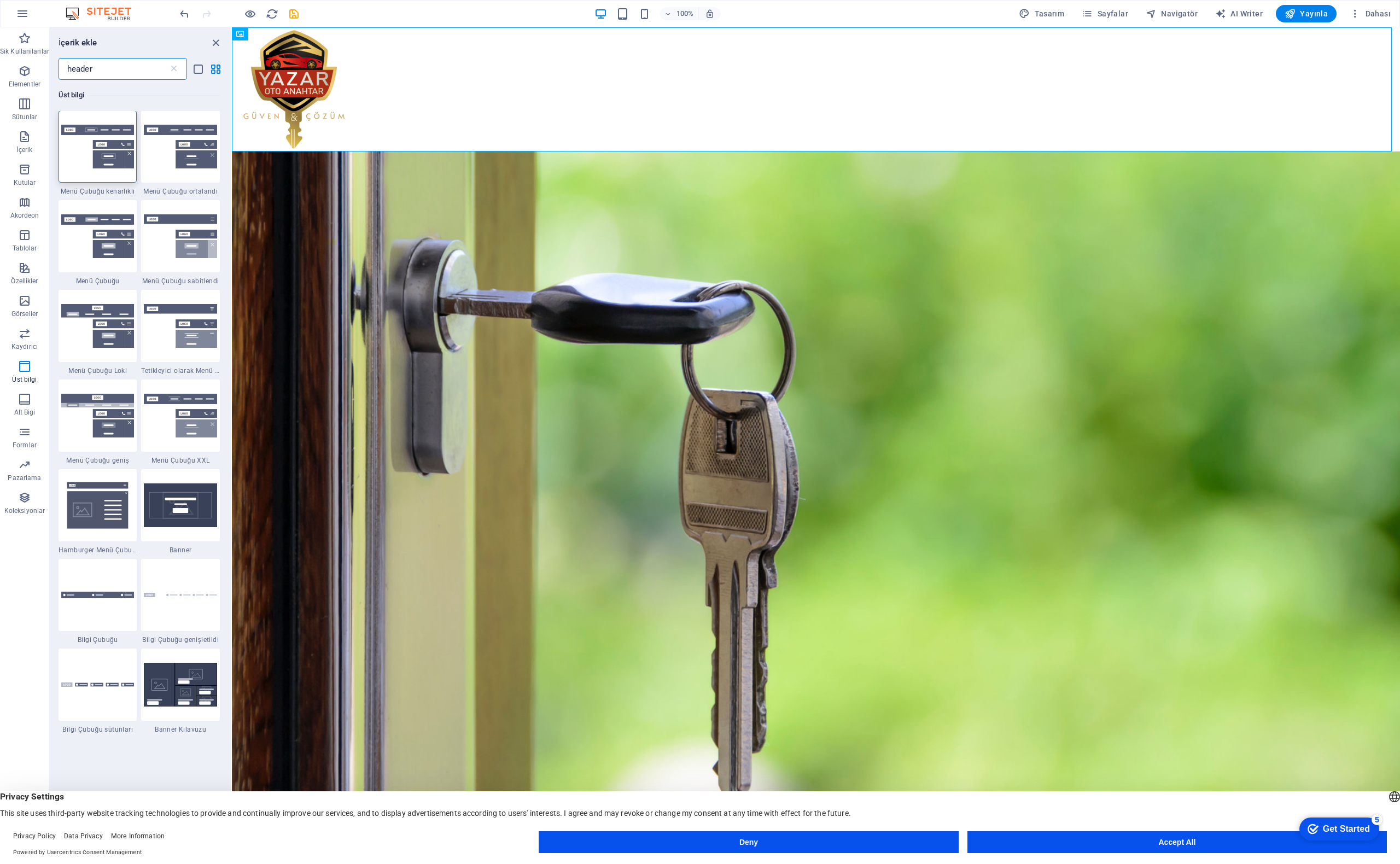
scroll to position [0, 0]
type input "header"
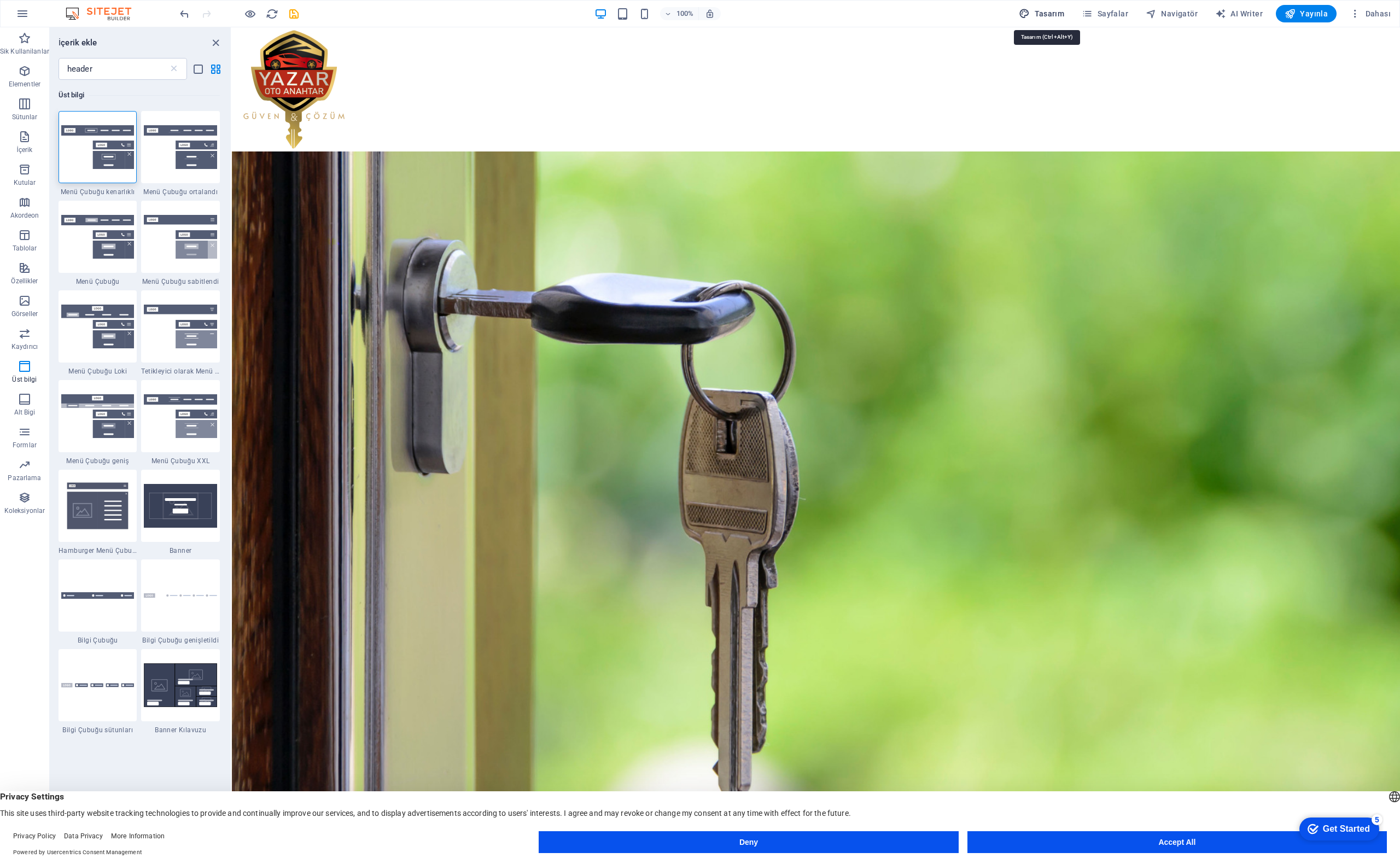
click at [1039, 14] on span "Tasarım" at bounding box center [1042, 14] width 46 height 11
select select "px"
select select "200"
select select "px"
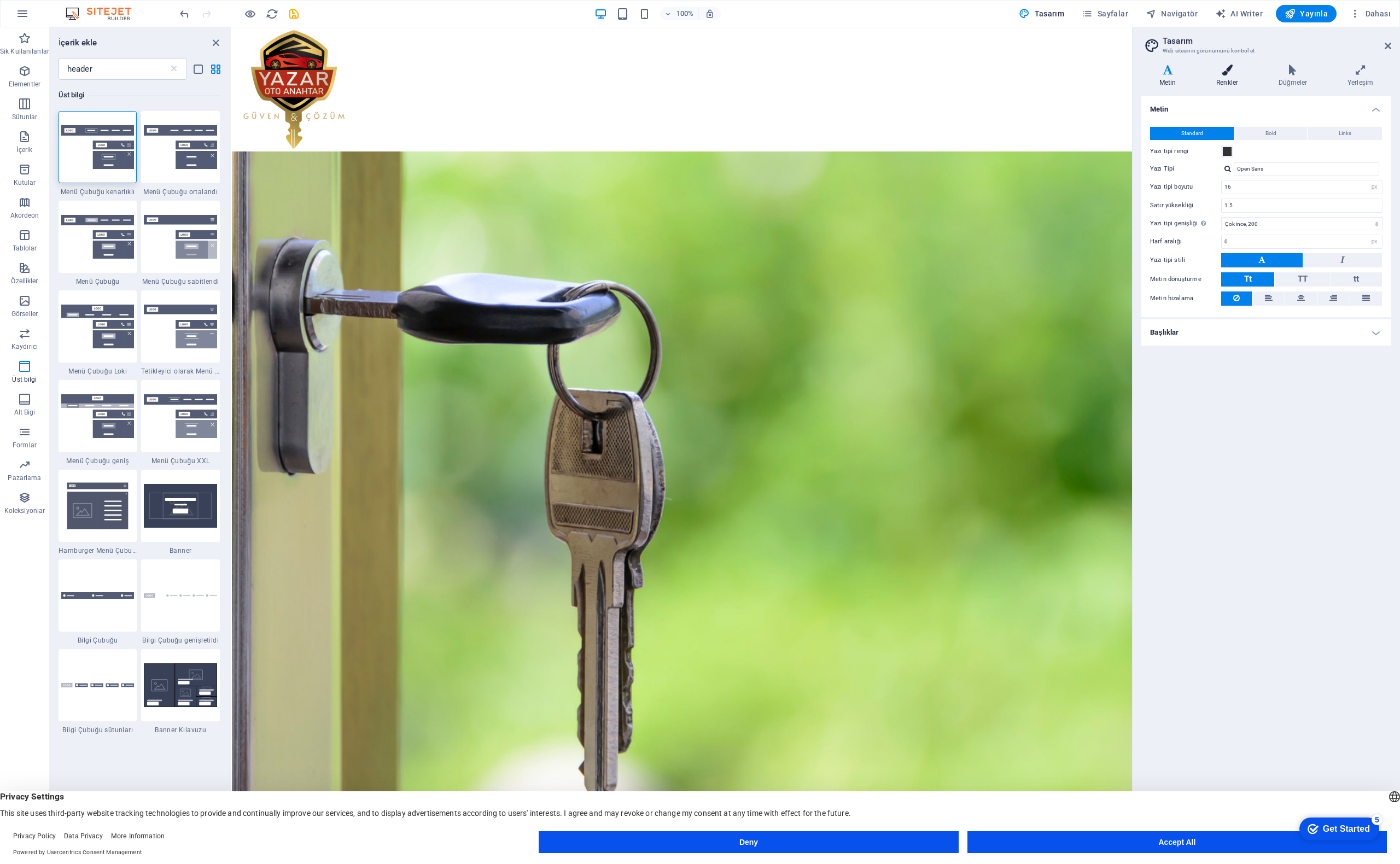
click at [1232, 75] on icon at bounding box center [1227, 70] width 58 height 11
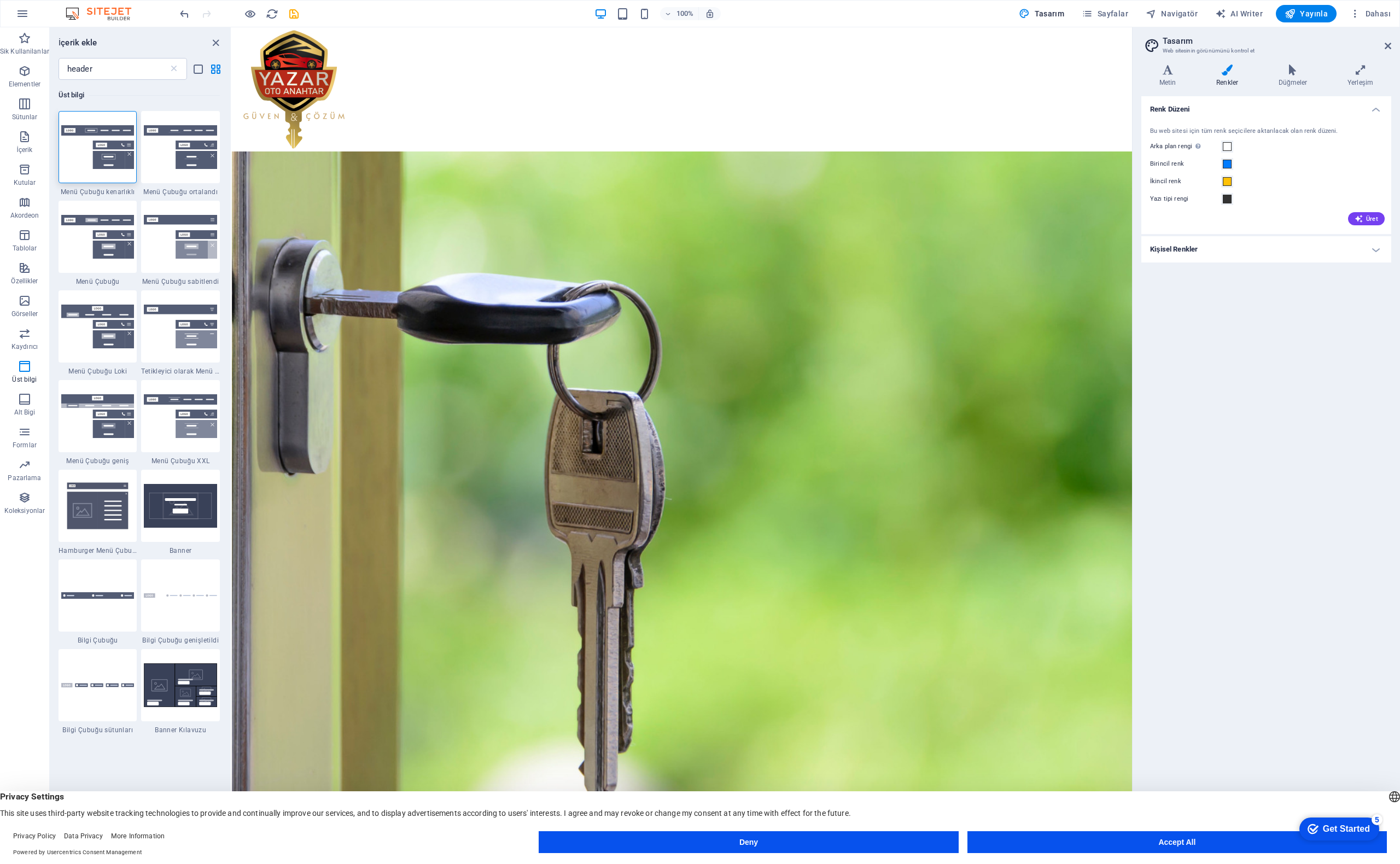
click at [1234, 143] on div "Arka plan rengi Sadece başka arka planlar tarafından kapsanmıyorsa görünür." at bounding box center [1266, 146] width 232 height 13
click at [1228, 148] on span at bounding box center [1227, 146] width 8 height 8
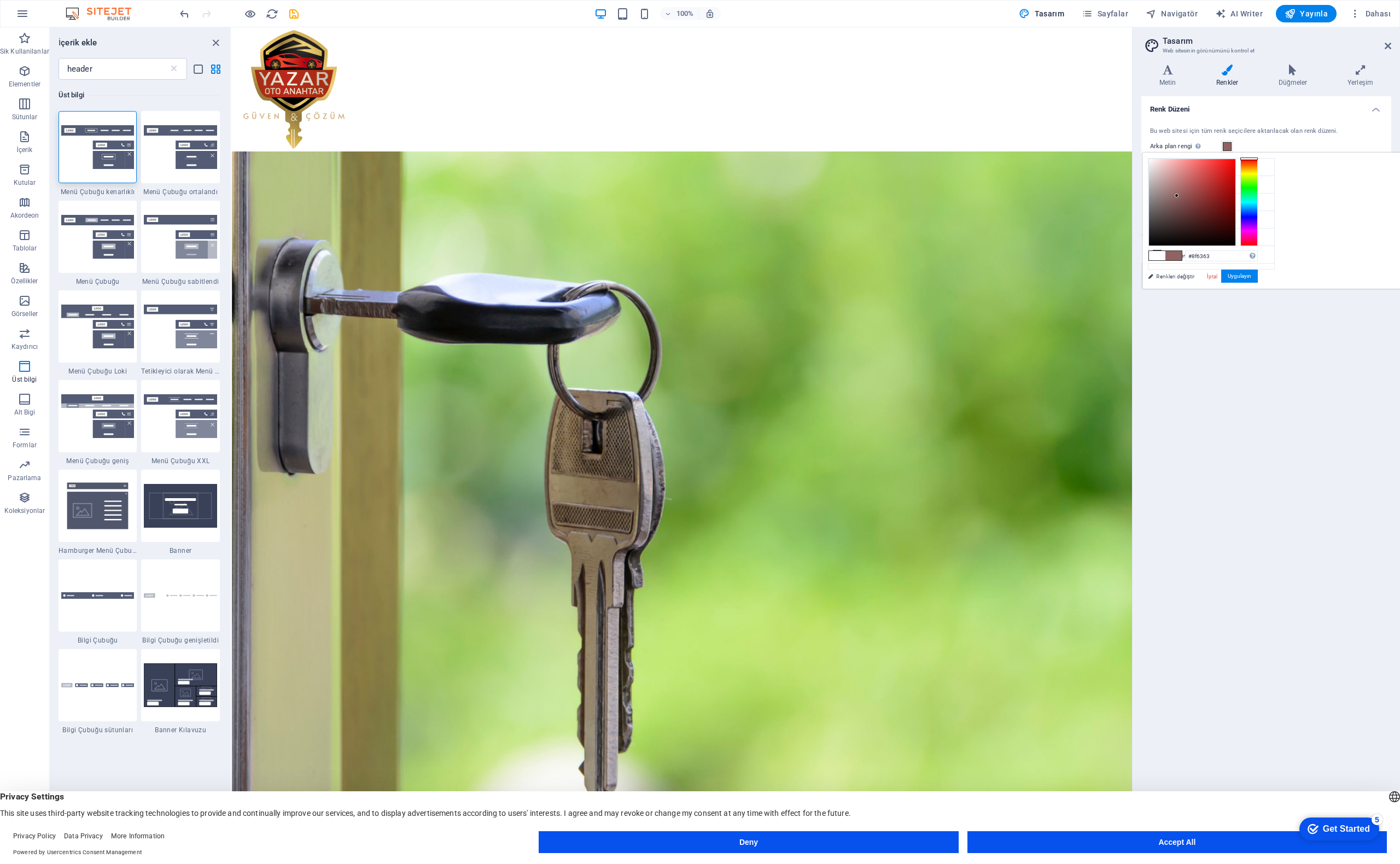
drag, startPoint x: 1319, startPoint y: 193, endPoint x: 1312, endPoint y: 196, distance: 7.6
click at [1235, 196] on div at bounding box center [1192, 202] width 87 height 87
drag, startPoint x: 1312, startPoint y: 196, endPoint x: 1281, endPoint y: 248, distance: 60.5
click at [1263, 248] on div "#000000 Desteklenen biçimler #0852ed rgb(8, 82, 237) rgba(8, 82, 237, %90) hsv(…" at bounding box center [1203, 300] width 121 height 294
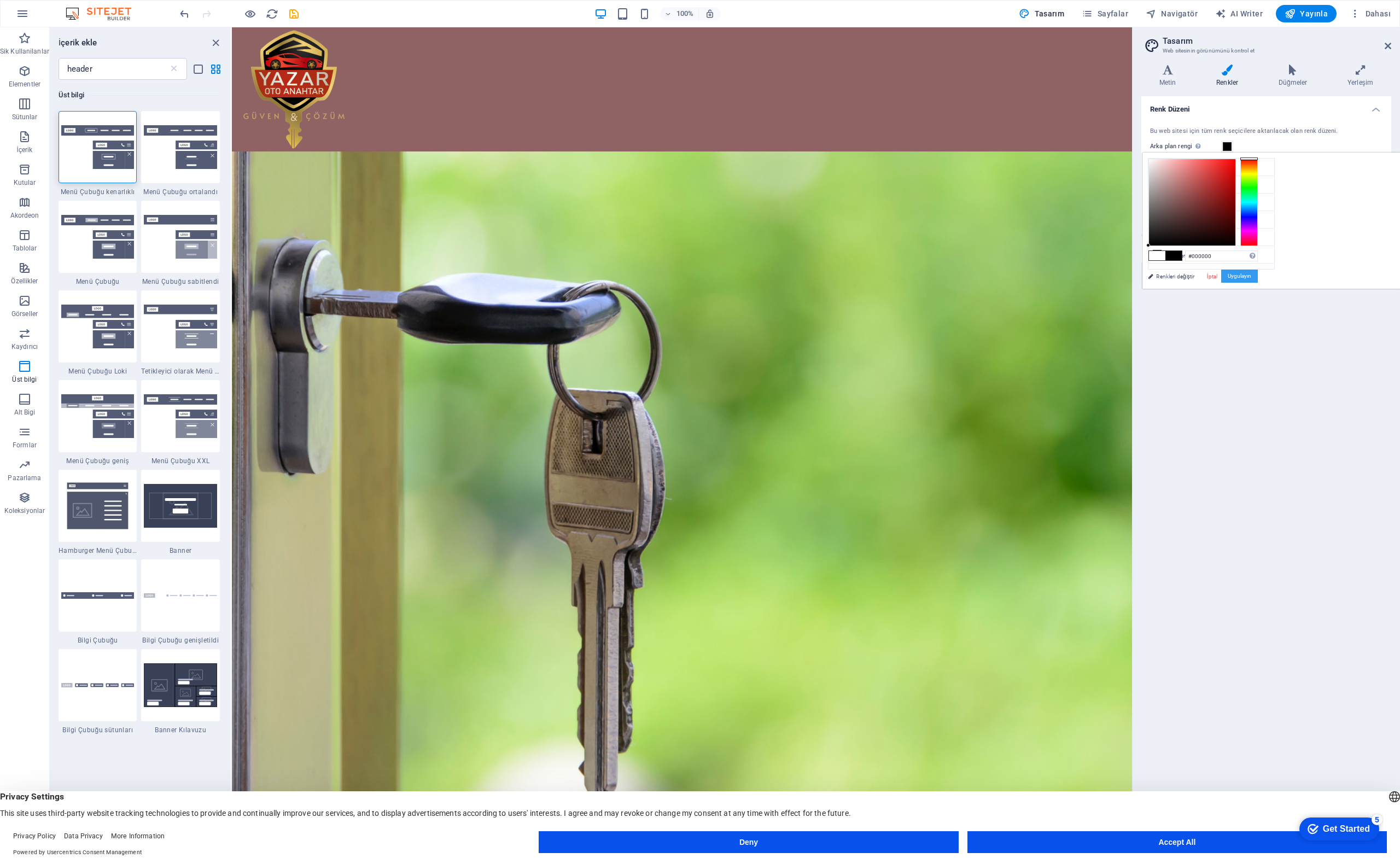
click at [1258, 271] on button "Uygulayın" at bounding box center [1239, 276] width 36 height 13
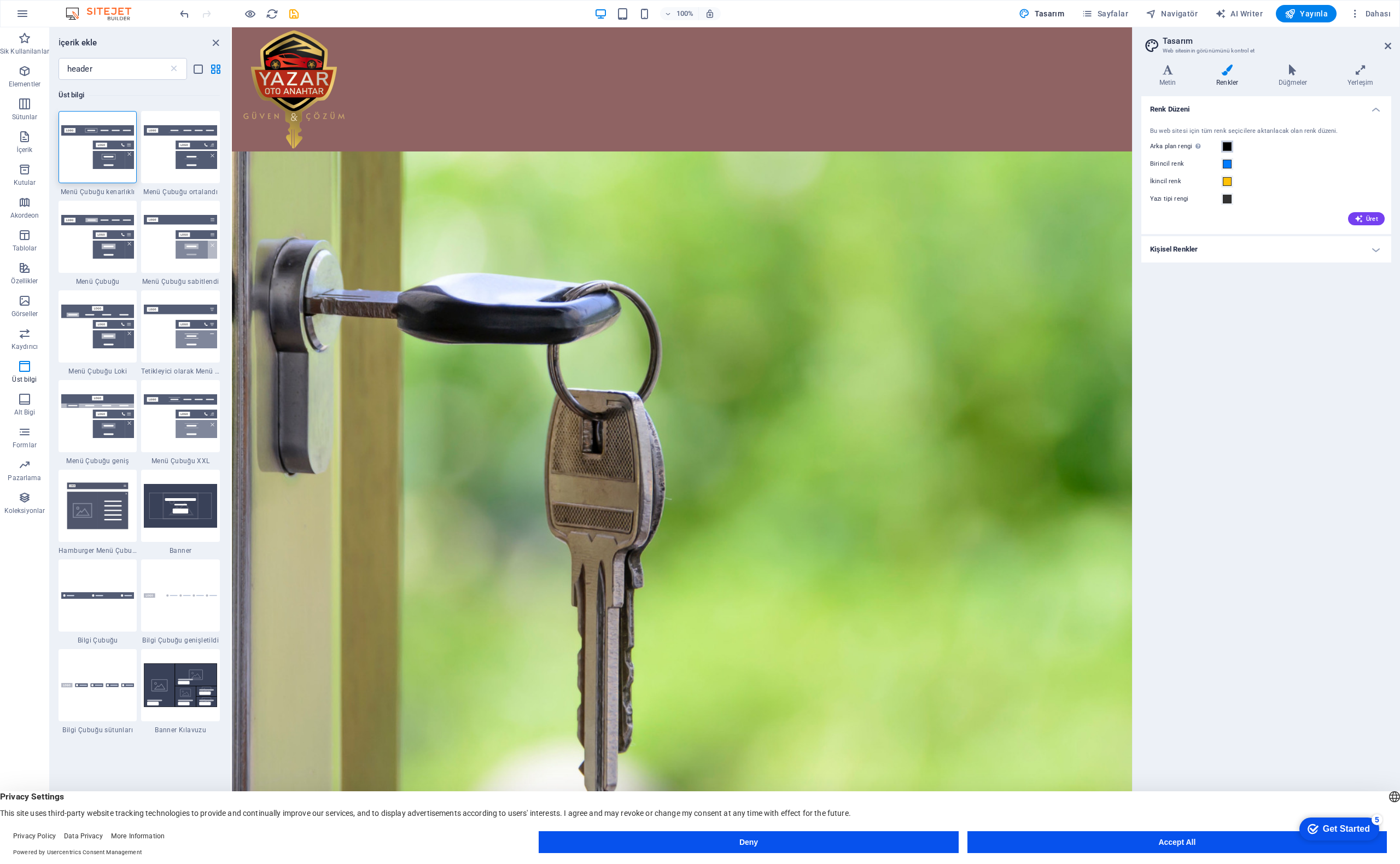
click at [1225, 146] on span at bounding box center [1227, 146] width 8 height 8
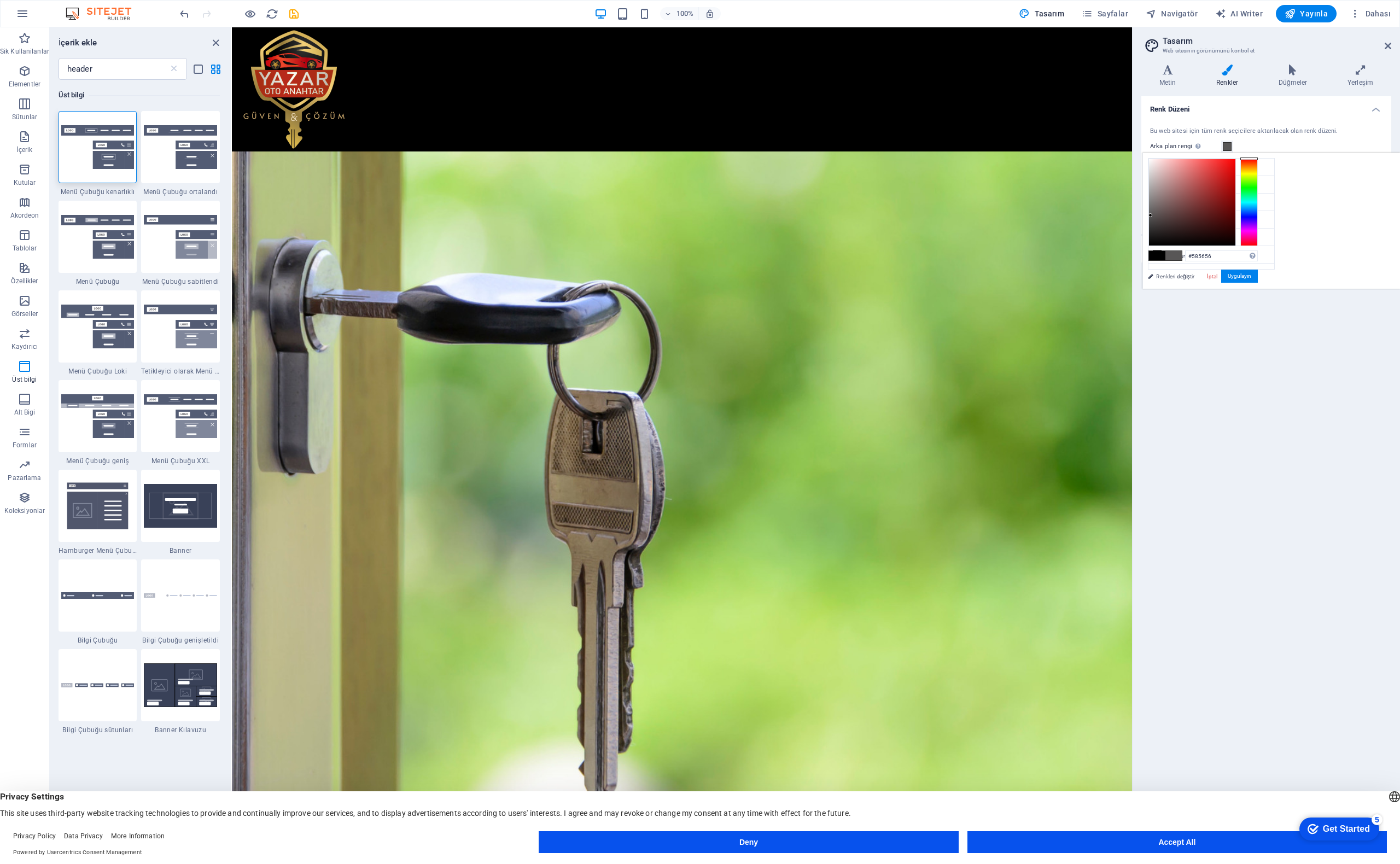
drag, startPoint x: 1291, startPoint y: 232, endPoint x: 1287, endPoint y: 215, distance: 17.5
click at [1235, 215] on div at bounding box center [1192, 202] width 87 height 87
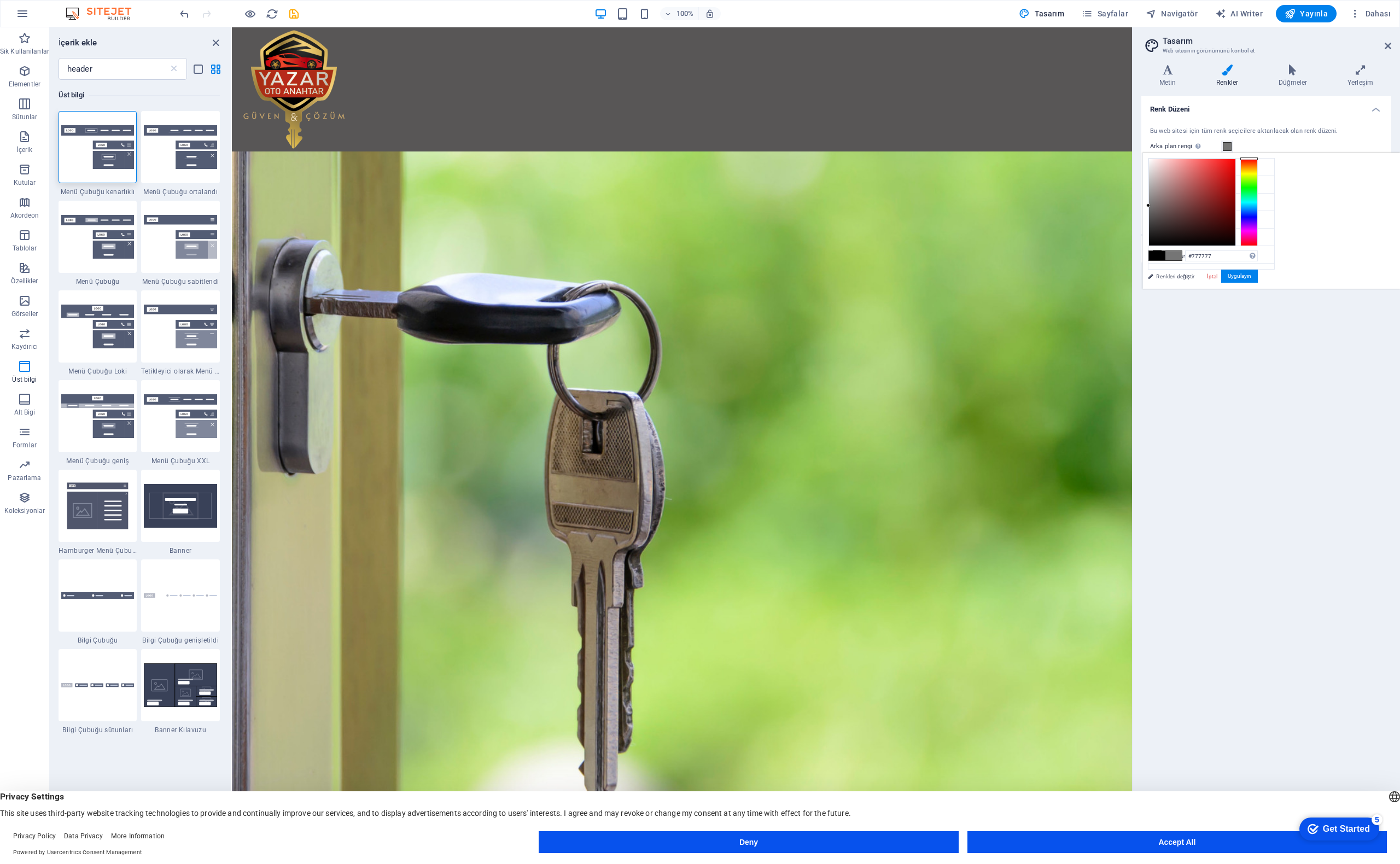
drag, startPoint x: 1289, startPoint y: 209, endPoint x: 1275, endPoint y: 200, distance: 16.6
click at [1277, 204] on div "less Arka plan rengi #585656 Birincil renk #007BFF İkincil renk #FFC107 Yazı ti…" at bounding box center [1271, 221] width 258 height 136
drag, startPoint x: 1275, startPoint y: 200, endPoint x: 1270, endPoint y: 170, distance: 30.4
click at [1270, 170] on div "less Arka plan rengi #585656 Birincil renk #007BFF İkincil renk #FFC107 Yazı ti…" at bounding box center [1271, 221] width 258 height 136
drag, startPoint x: 1291, startPoint y: 174, endPoint x: 1286, endPoint y: 153, distance: 21.6
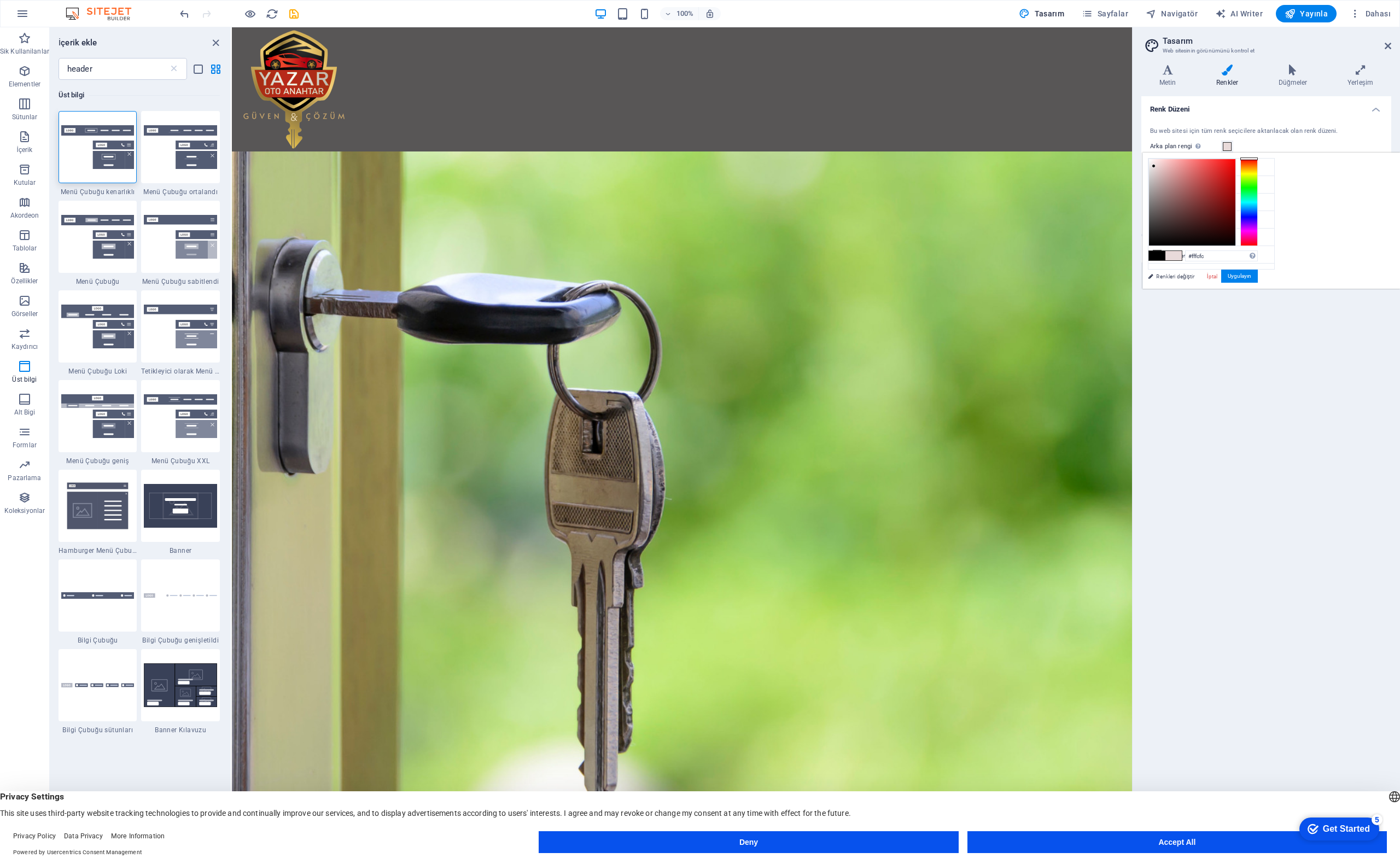
click at [1263, 153] on div "#fffcfc Desteklenen biçimler #0852ed rgb(8, 82, 237) rgba(8, 82, 237, %90) hsv(…" at bounding box center [1203, 300] width 121 height 294
drag, startPoint x: 1286, startPoint y: 153, endPoint x: 1276, endPoint y: 153, distance: 10.0
click at [1276, 153] on div "less Arka plan rengi #777777 Birincil renk #007BFF İkincil renk #FFC107 Yazı ti…" at bounding box center [1271, 221] width 258 height 136
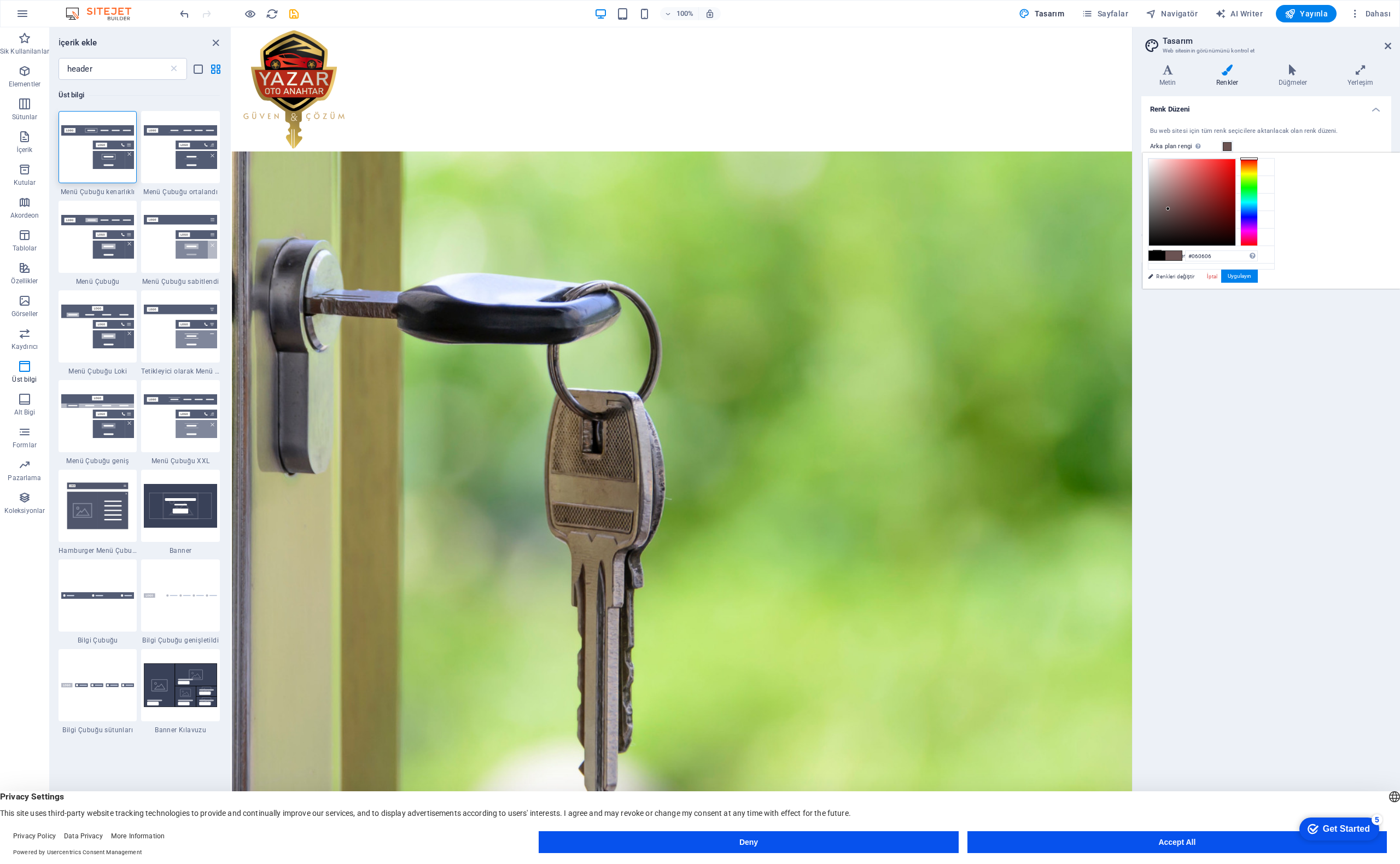
type input "#000000"
drag, startPoint x: 1305, startPoint y: 208, endPoint x: 1271, endPoint y: 277, distance: 76.9
click at [1272, 276] on div "less Arka plan rengi #ffffff Birincil renk #007BFF İkincil renk #FFC107 Yazı ti…" at bounding box center [1271, 221] width 258 height 136
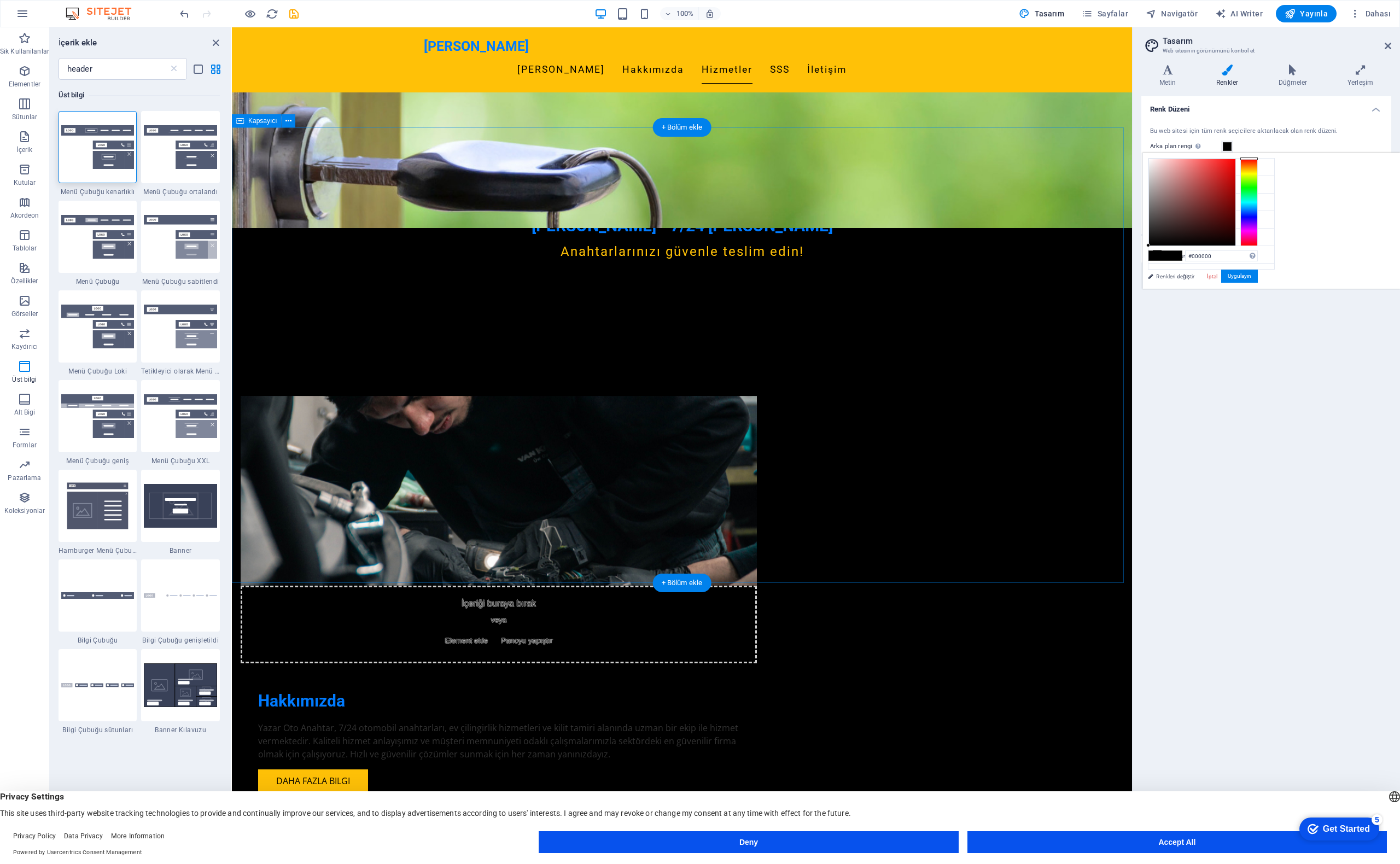
scroll to position [766, 0]
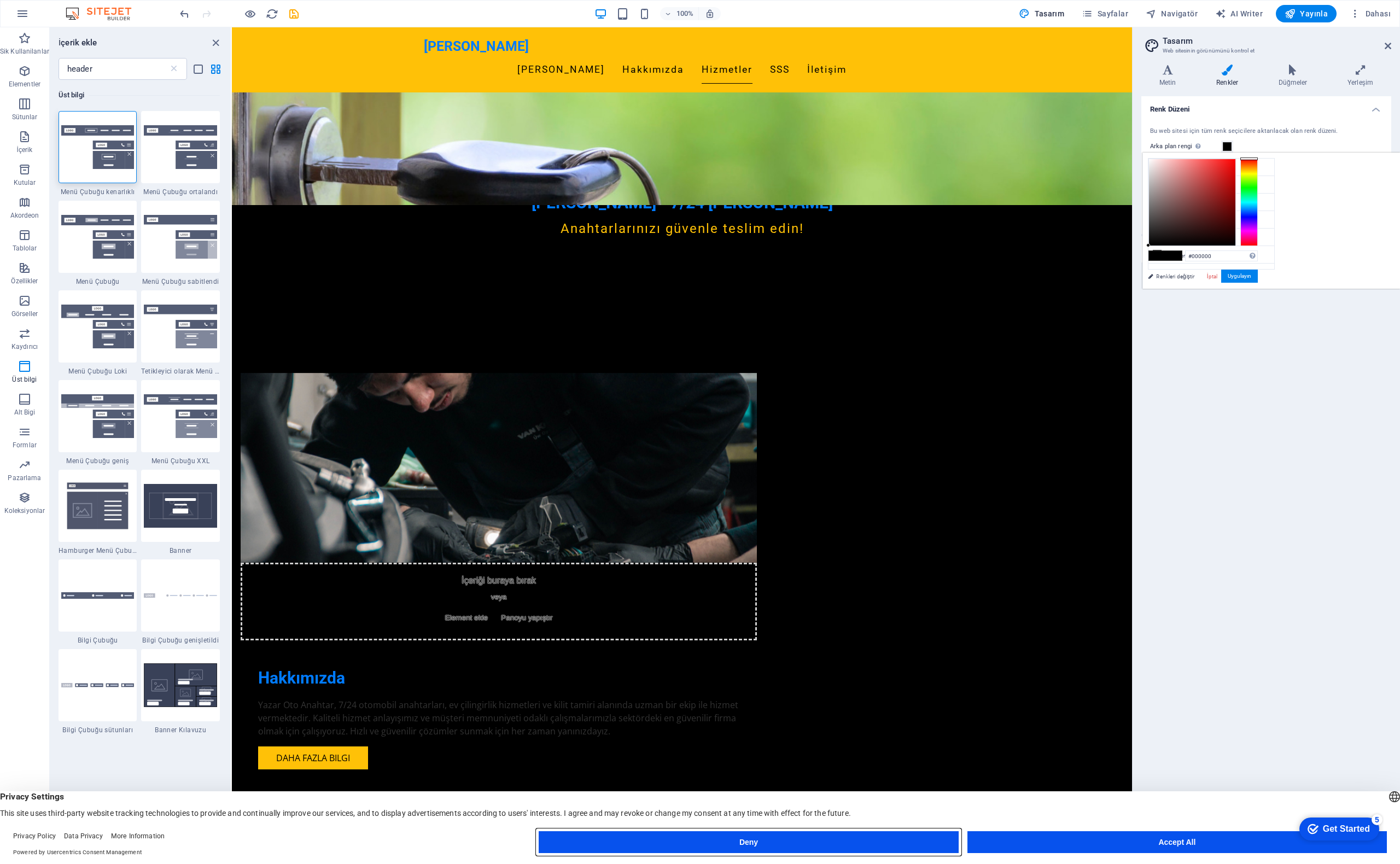
click at [851, 831] on button "Deny" at bounding box center [748, 843] width 420 height 22
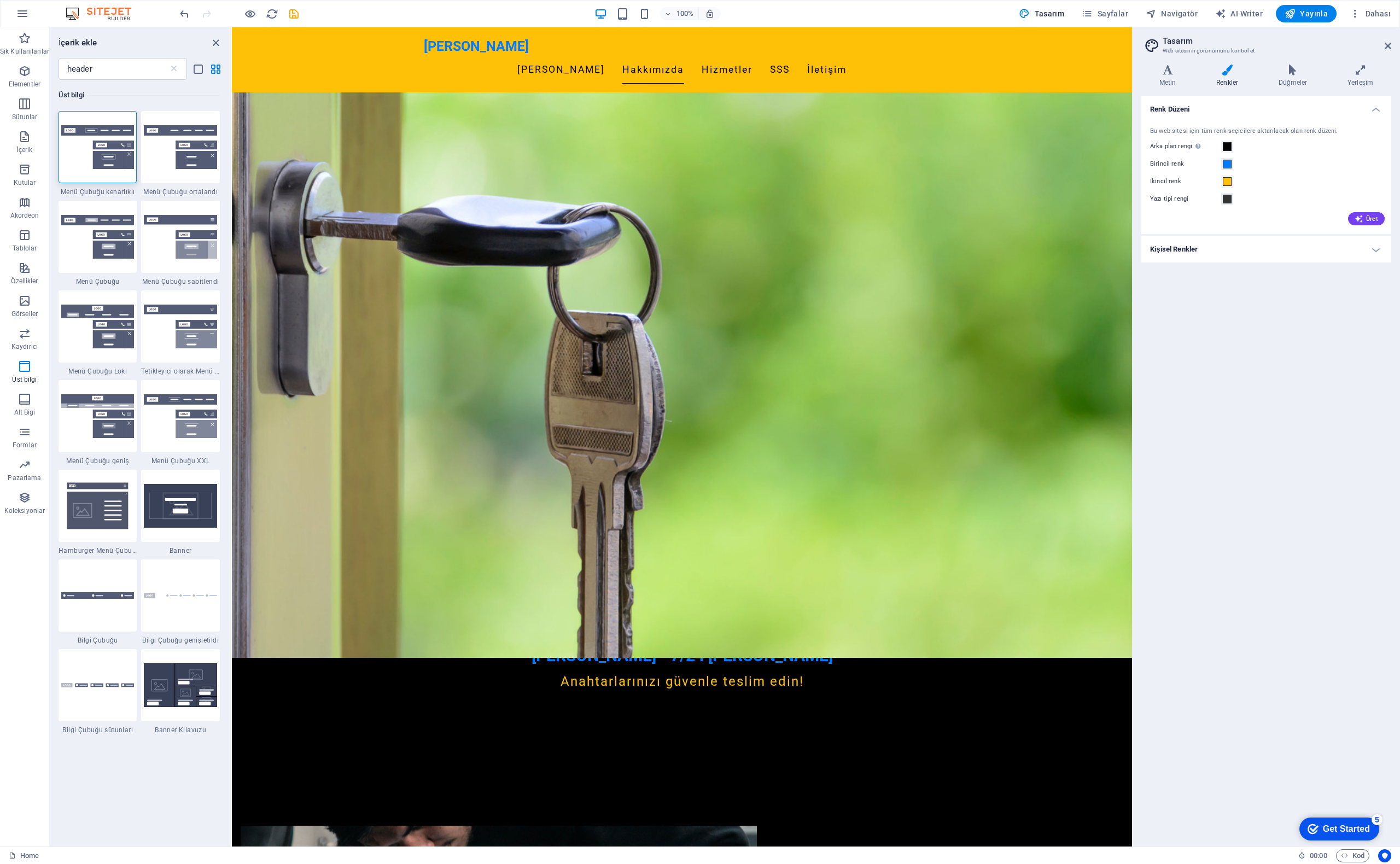
scroll to position [312, 0]
click at [1226, 198] on span at bounding box center [1227, 198] width 8 height 8
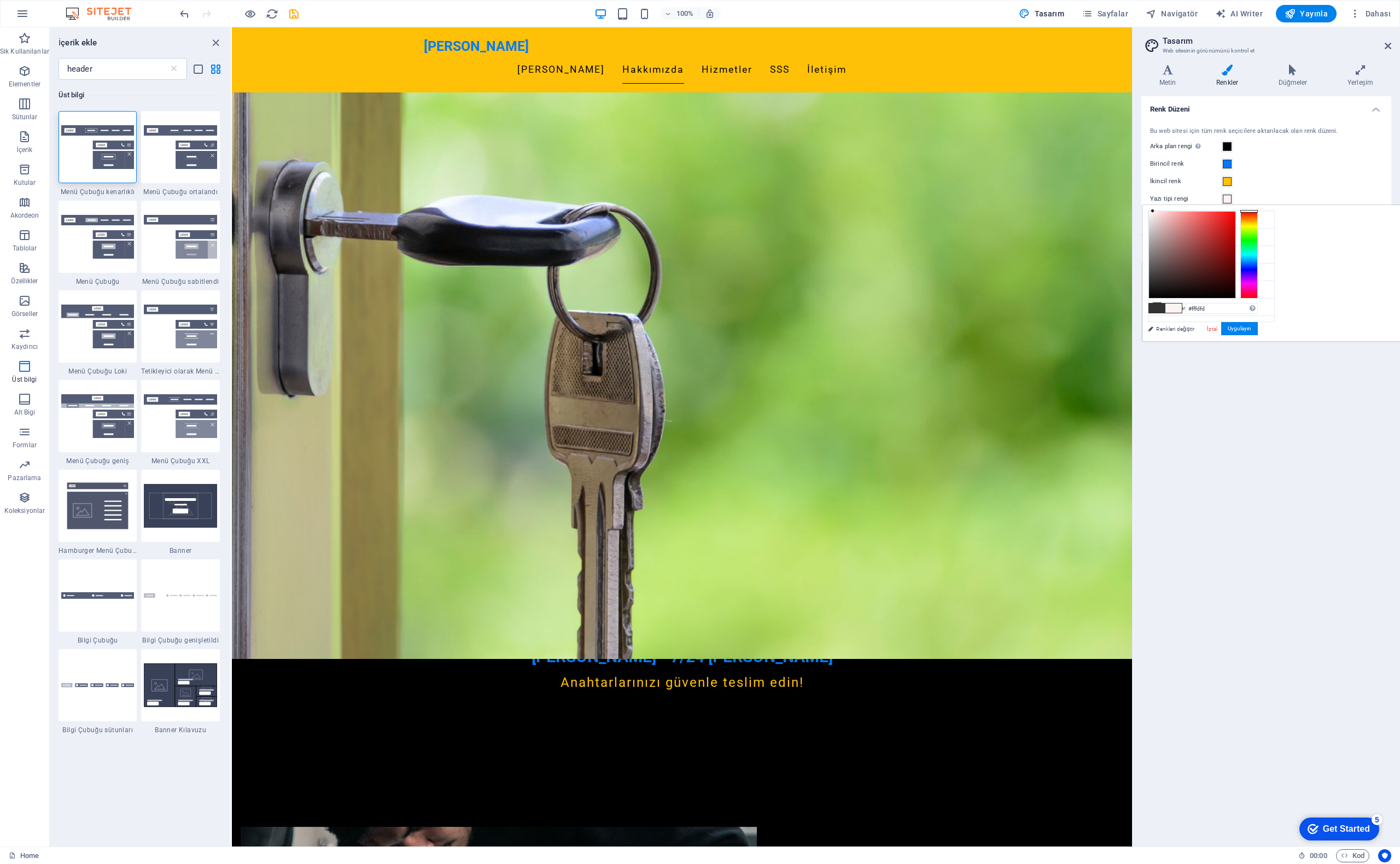
type input "#ffffff"
drag, startPoint x: 1306, startPoint y: 256, endPoint x: 1280, endPoint y: 208, distance: 54.6
click at [1263, 208] on div "#ffffff Desteklenen biçimler #0852ed rgb(8, 82, 237) rgba(8, 82, 237, %90) hsv(…" at bounding box center [1203, 353] width 121 height 294
click at [1258, 329] on button "Uygulayın" at bounding box center [1239, 329] width 36 height 13
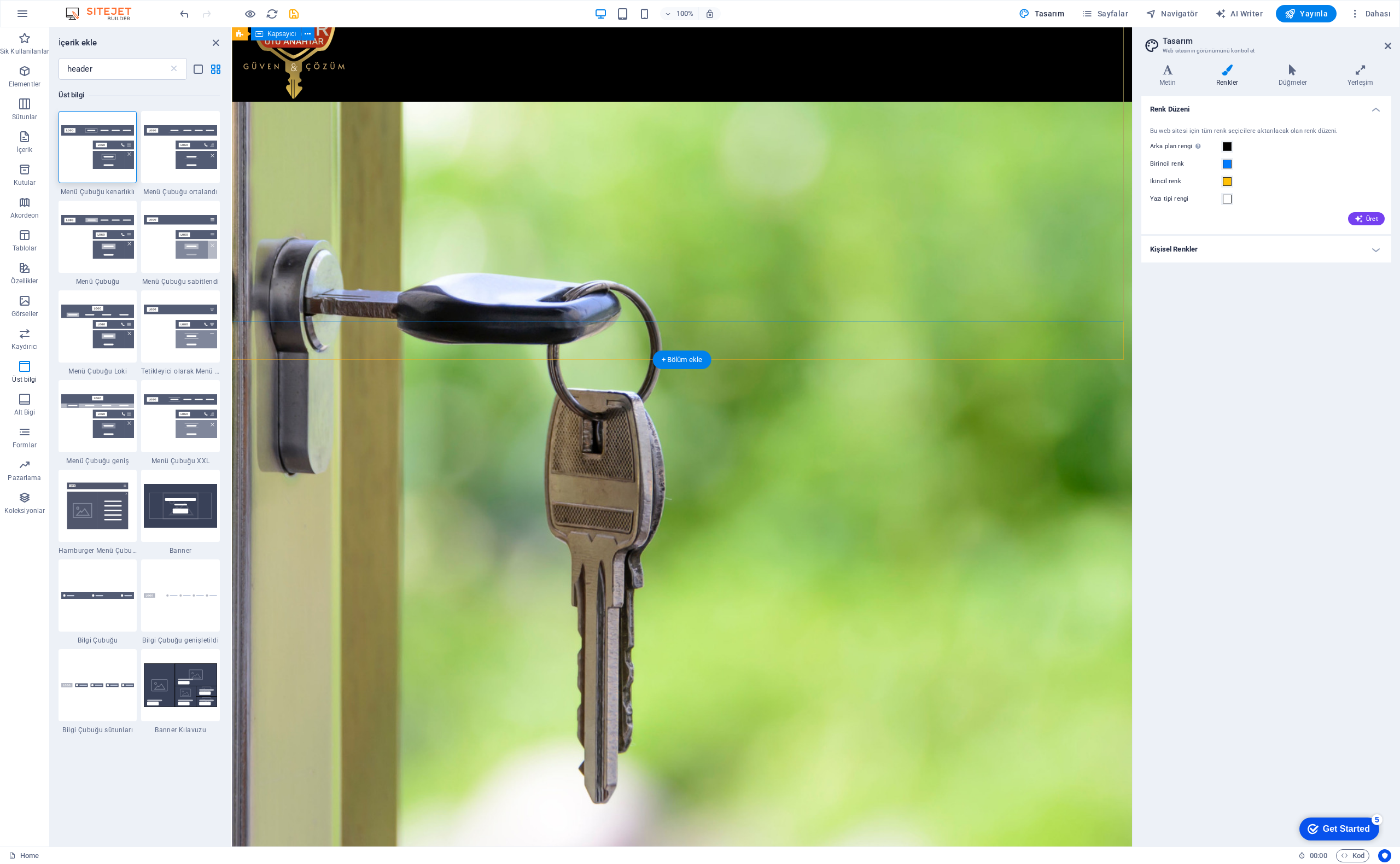
scroll to position [0, 0]
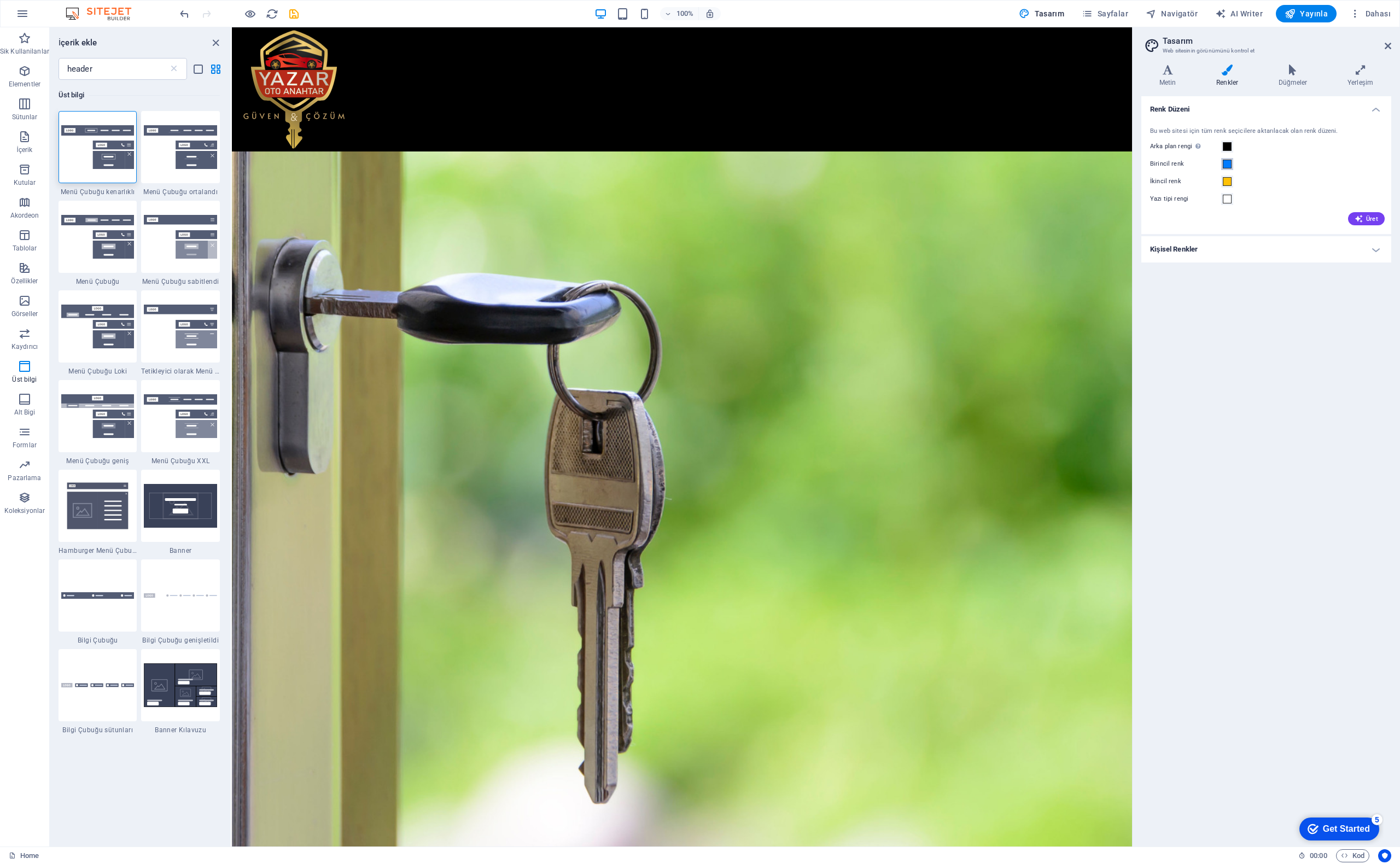
click at [1224, 163] on span at bounding box center [1227, 163] width 8 height 8
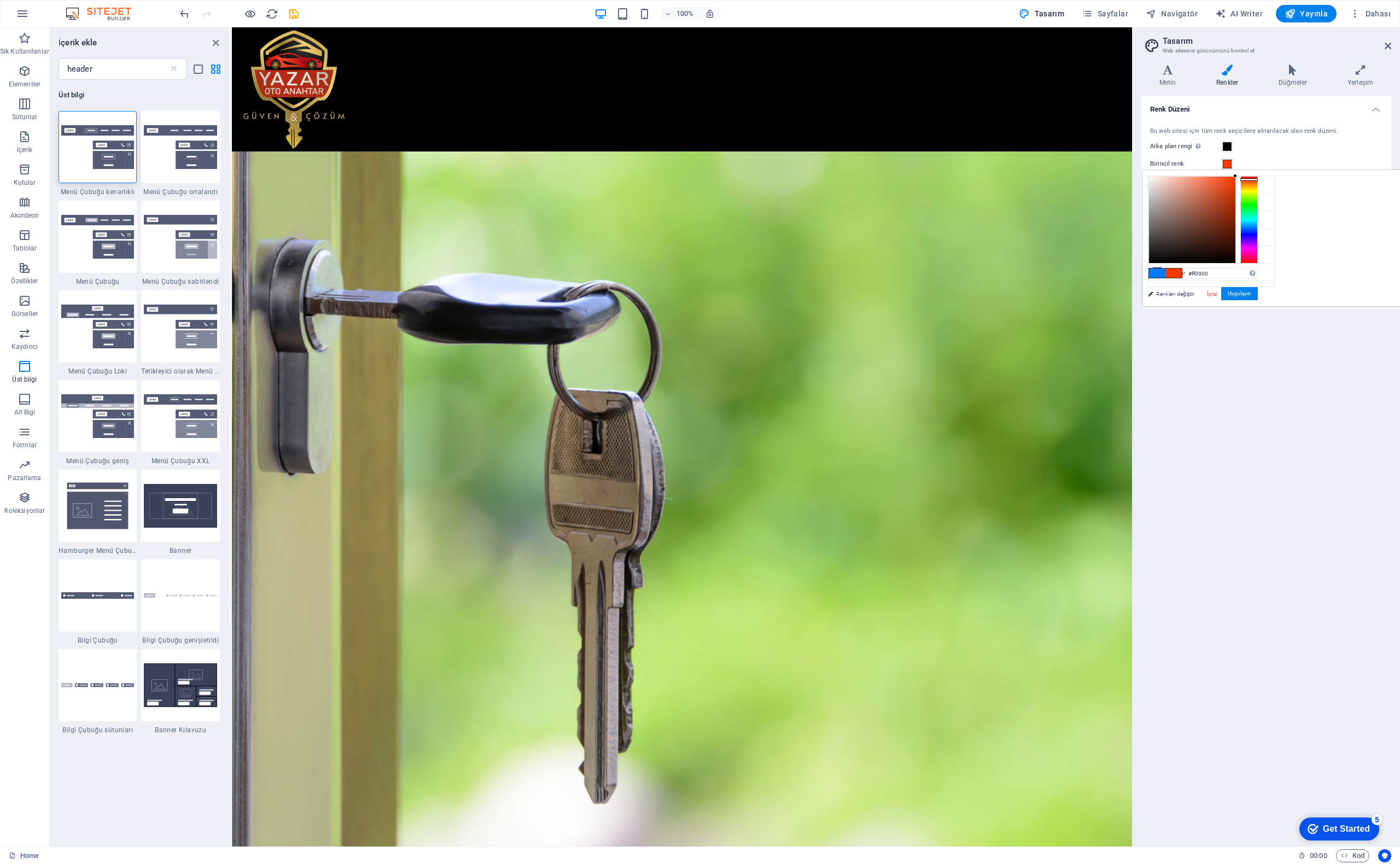
type input "#ff0000"
drag, startPoint x: 1390, startPoint y: 191, endPoint x: 1393, endPoint y: 174, distance: 17.3
click at [1258, 176] on div at bounding box center [1249, 220] width 18 height 88
click at [1258, 293] on button "Uygulayın" at bounding box center [1239, 293] width 36 height 13
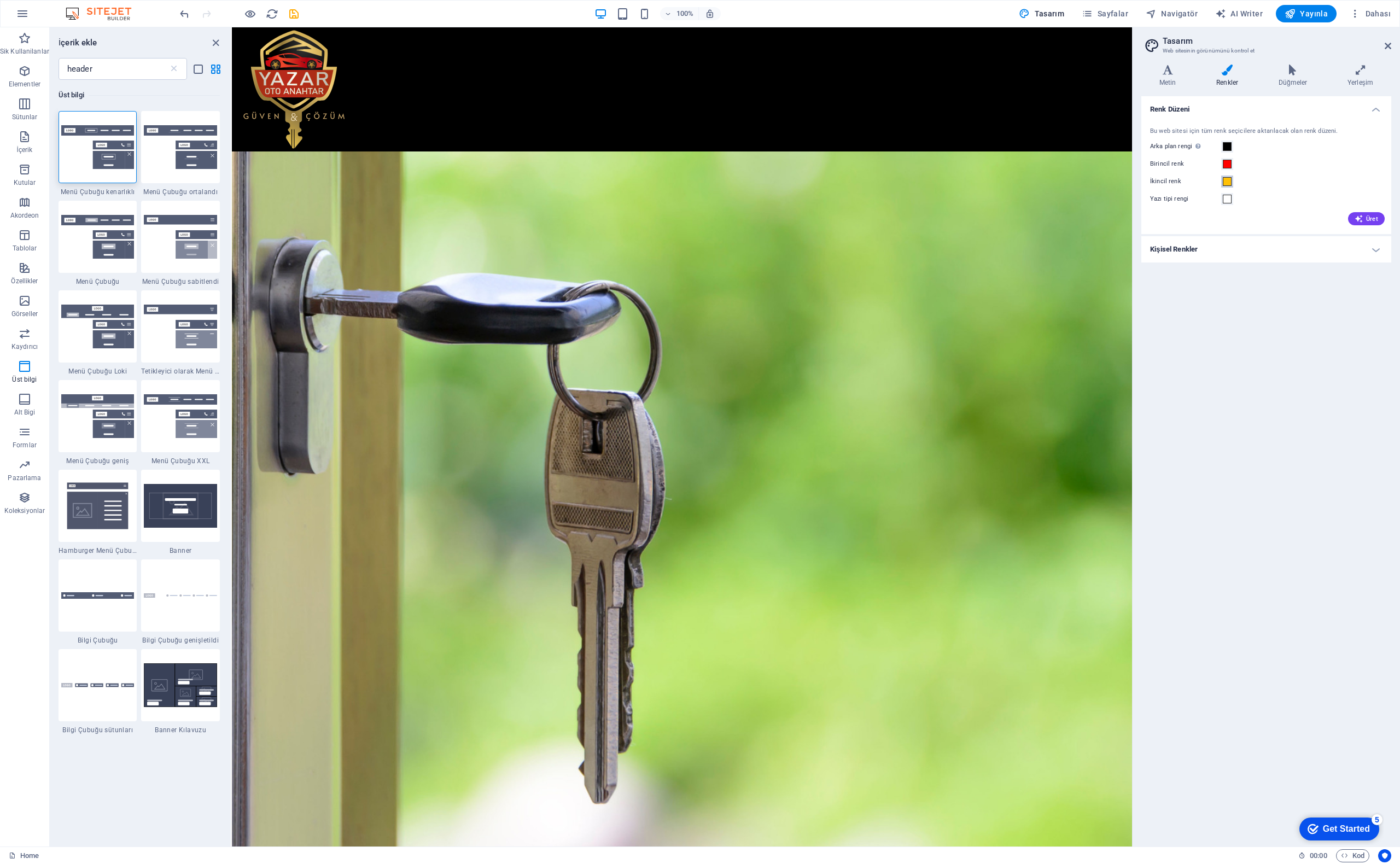
click at [1224, 176] on button "İkincil renk" at bounding box center [1227, 182] width 12 height 12
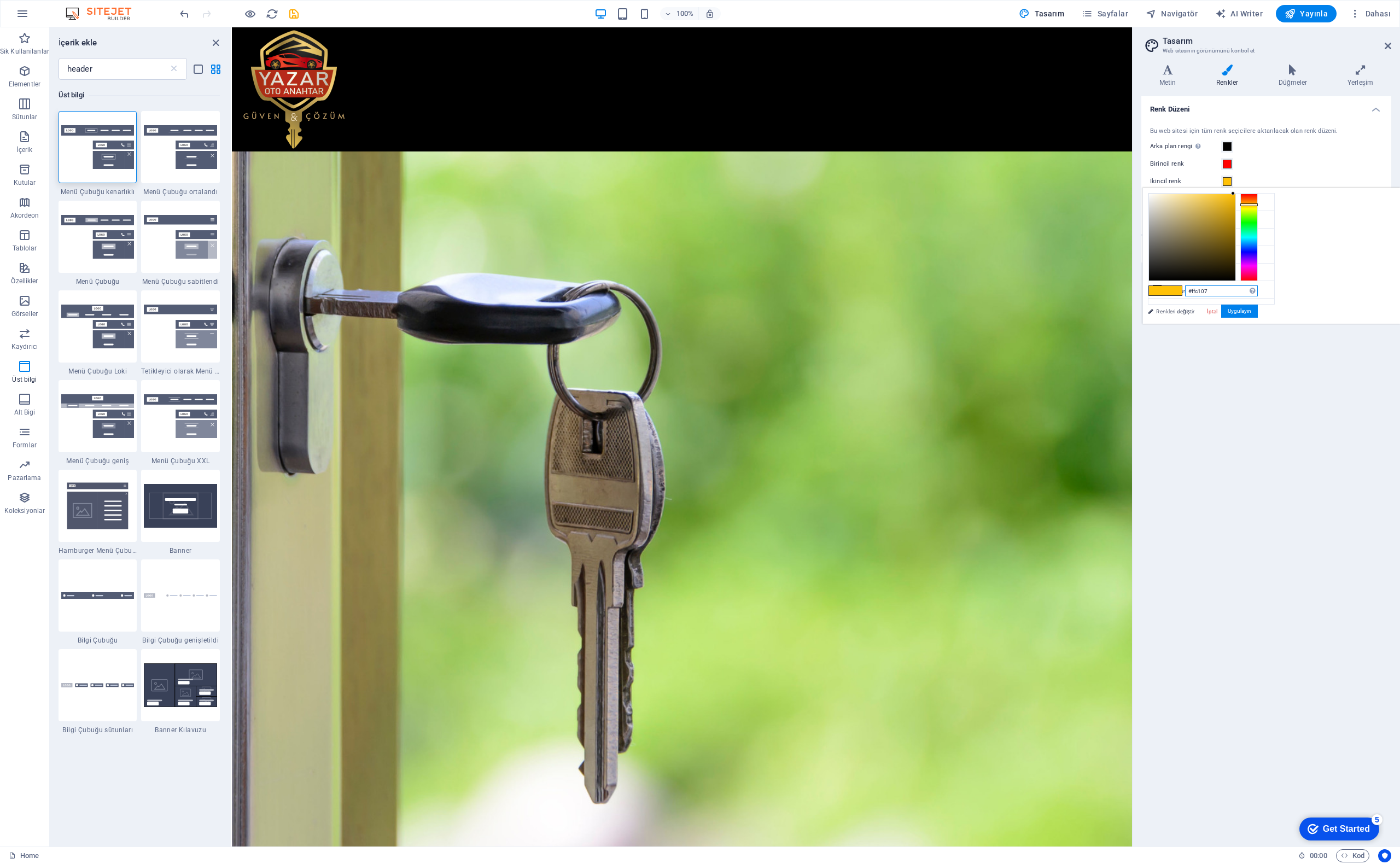
click at [1258, 290] on input "#ffc107" at bounding box center [1222, 291] width 73 height 11
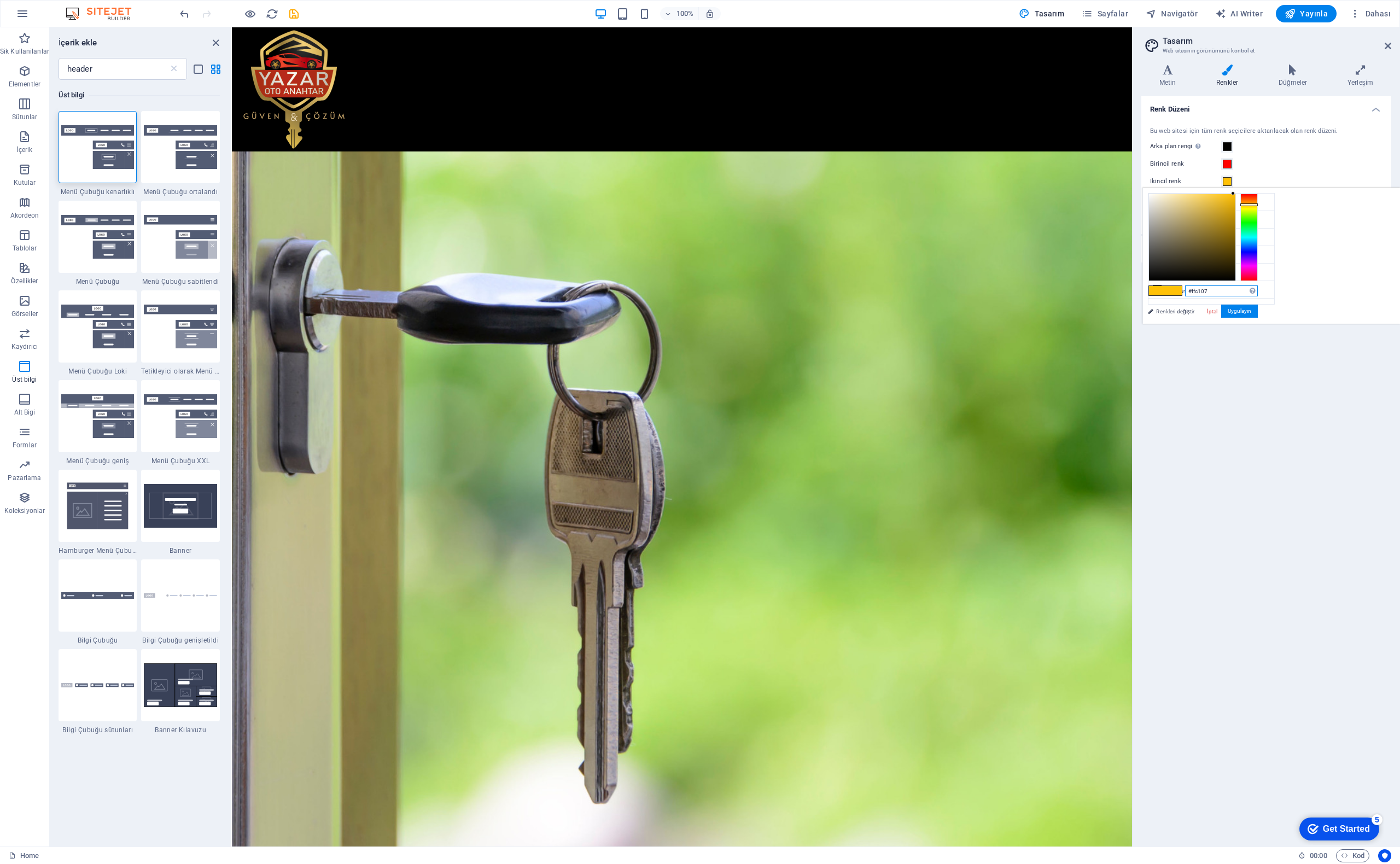
paste input "cba86d"
type input "#cba86d"
click at [1258, 310] on button "Uygulayın" at bounding box center [1239, 311] width 36 height 13
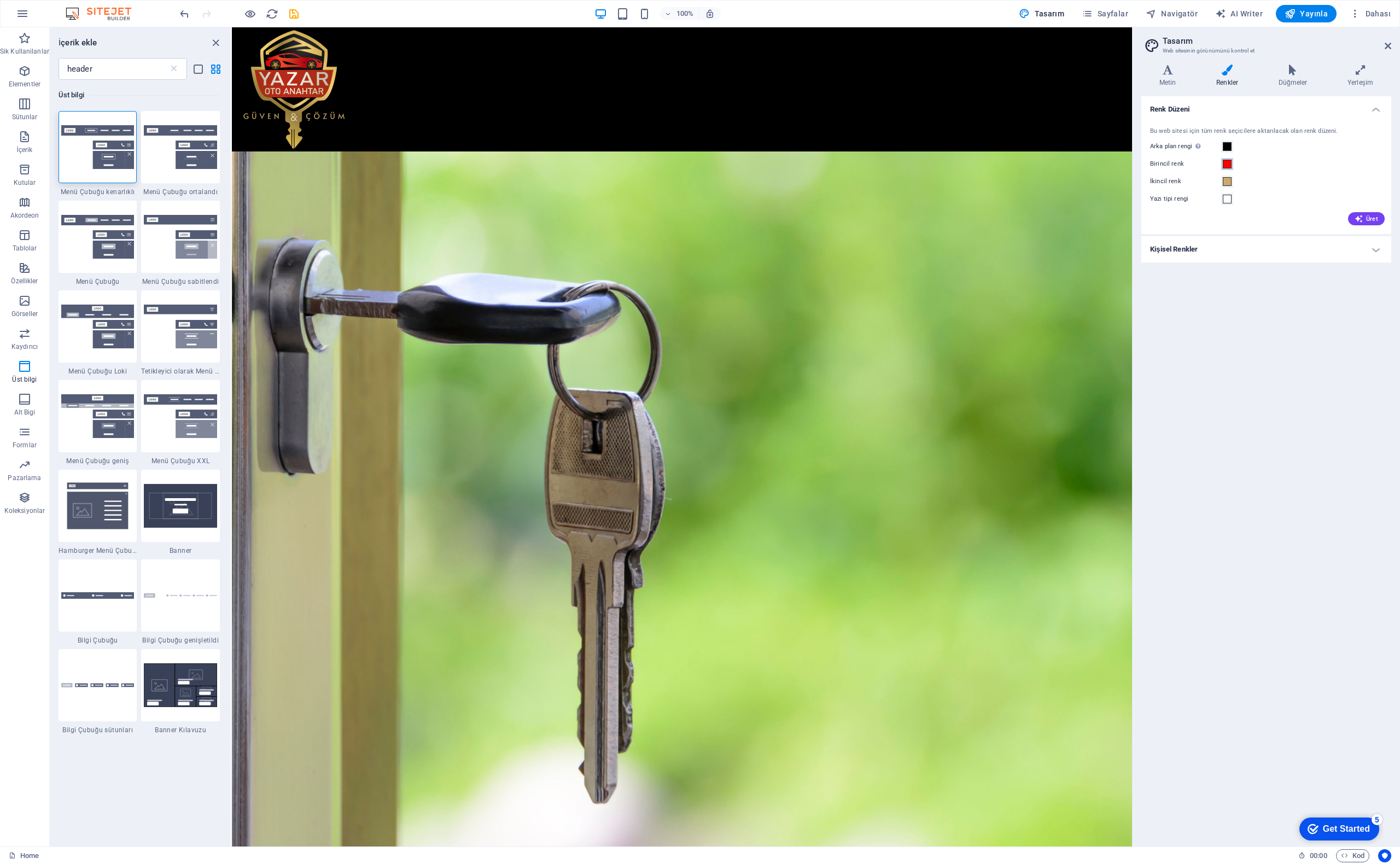
click at [1228, 166] on span at bounding box center [1227, 163] width 8 height 8
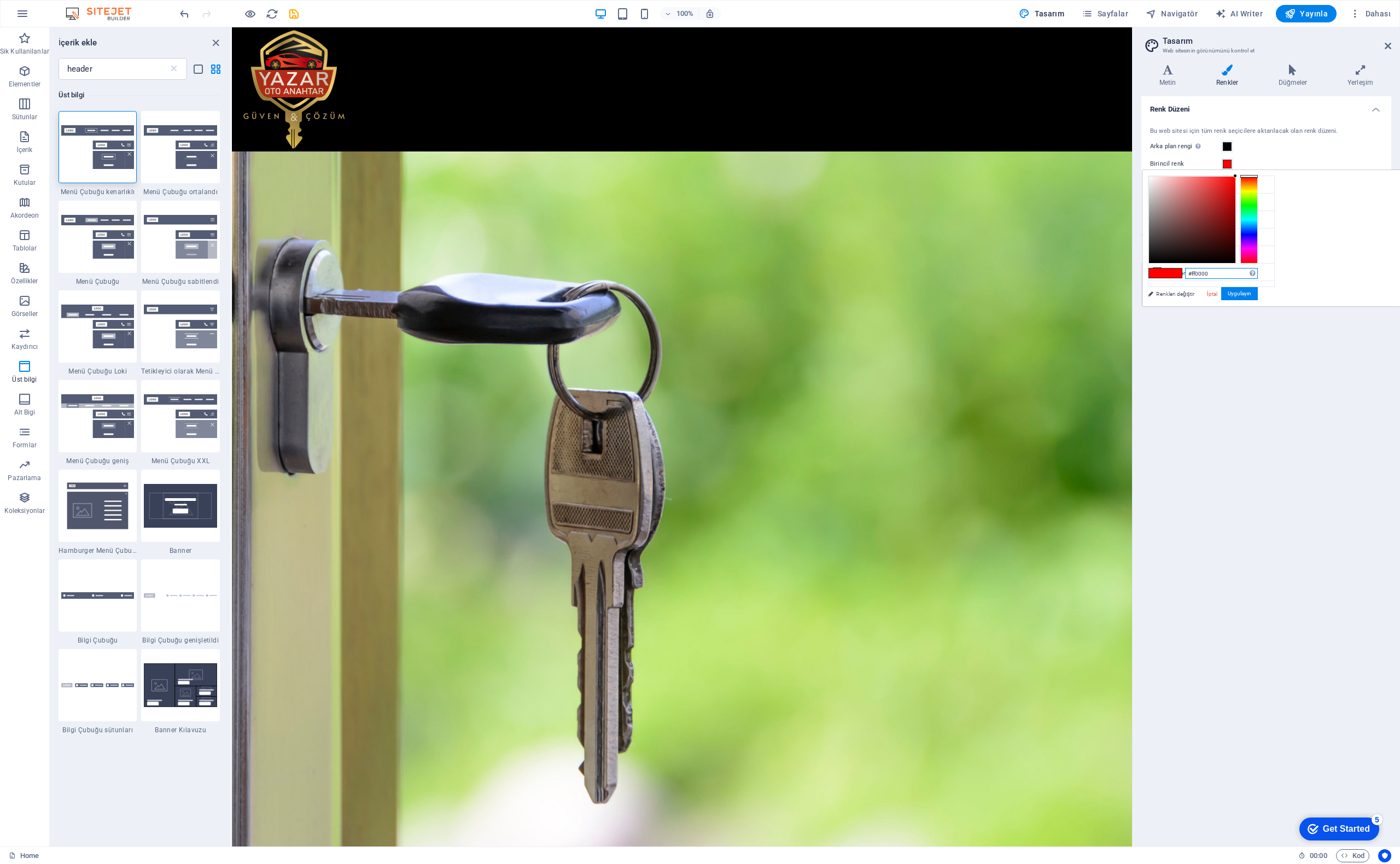
click at [1258, 274] on input "#ff0000" at bounding box center [1222, 273] width 73 height 11
paste input "a32f13"
drag, startPoint x: 1268, startPoint y: 195, endPoint x: 1238, endPoint y: 181, distance: 33.1
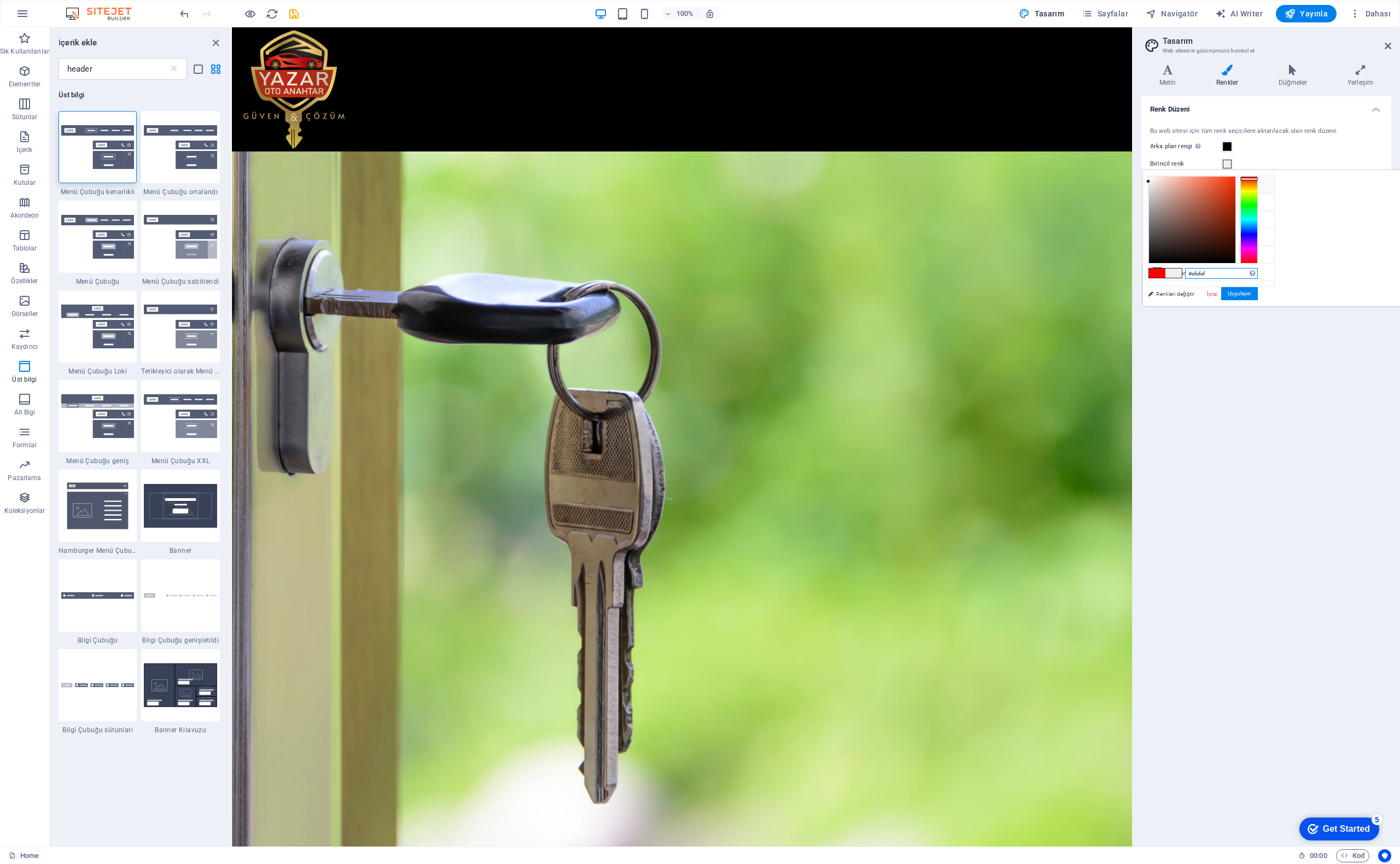
click at [1238, 181] on div "less Arka plan rengi #000000 Birincil renk #a32f13 İkincil renk #cba86d Yazı ti…" at bounding box center [1271, 237] width 258 height 136
drag, startPoint x: 1286, startPoint y: 200, endPoint x: 1281, endPoint y: 191, distance: 10.3
click at [1263, 191] on div "#d1d1d1 Desteklenen biçimler #0852ed rgb(8, 82, 237) rgba(8, 82, 237, %90) hsv(…" at bounding box center [1203, 317] width 121 height 294
click at [1235, 185] on div at bounding box center [1192, 220] width 87 height 87
click at [1235, 183] on div at bounding box center [1192, 220] width 87 height 87
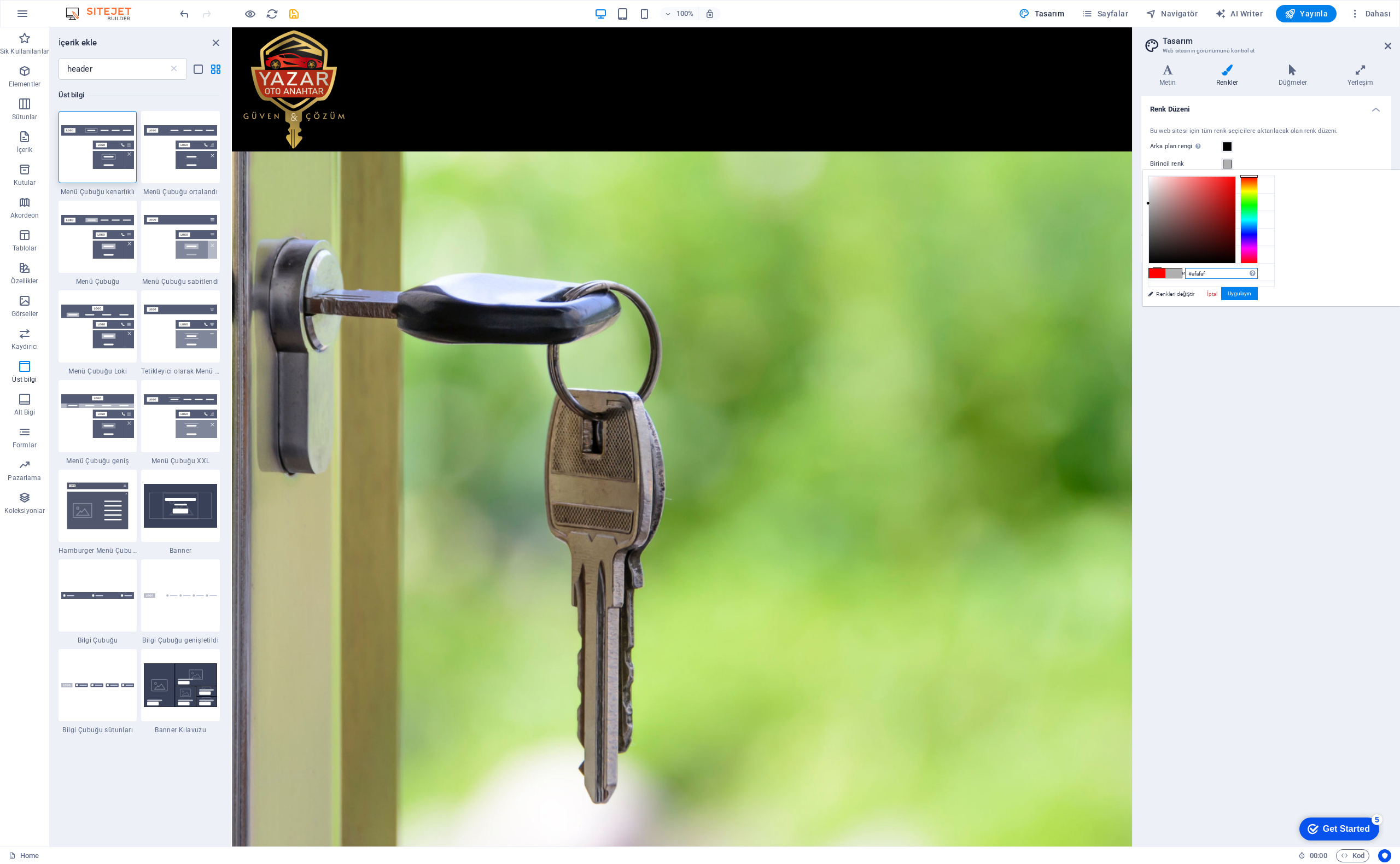
drag, startPoint x: 1288, startPoint y: 196, endPoint x: 1276, endPoint y: 203, distance: 13.9
click at [1276, 203] on div "less Arka plan rengi #000000 Birincil renk #e9e9e9 İkincil renk #cba86d Yazı ti…" at bounding box center [1271, 237] width 258 height 136
type input "#e9e9e9"
drag, startPoint x: 1310, startPoint y: 196, endPoint x: 1271, endPoint y: 183, distance: 41.1
click at [1271, 183] on div "less Arka plan rengi #000000 Birincil renk #afafaf İkincil renk #cba86d Yazı ti…" at bounding box center [1271, 237] width 258 height 136
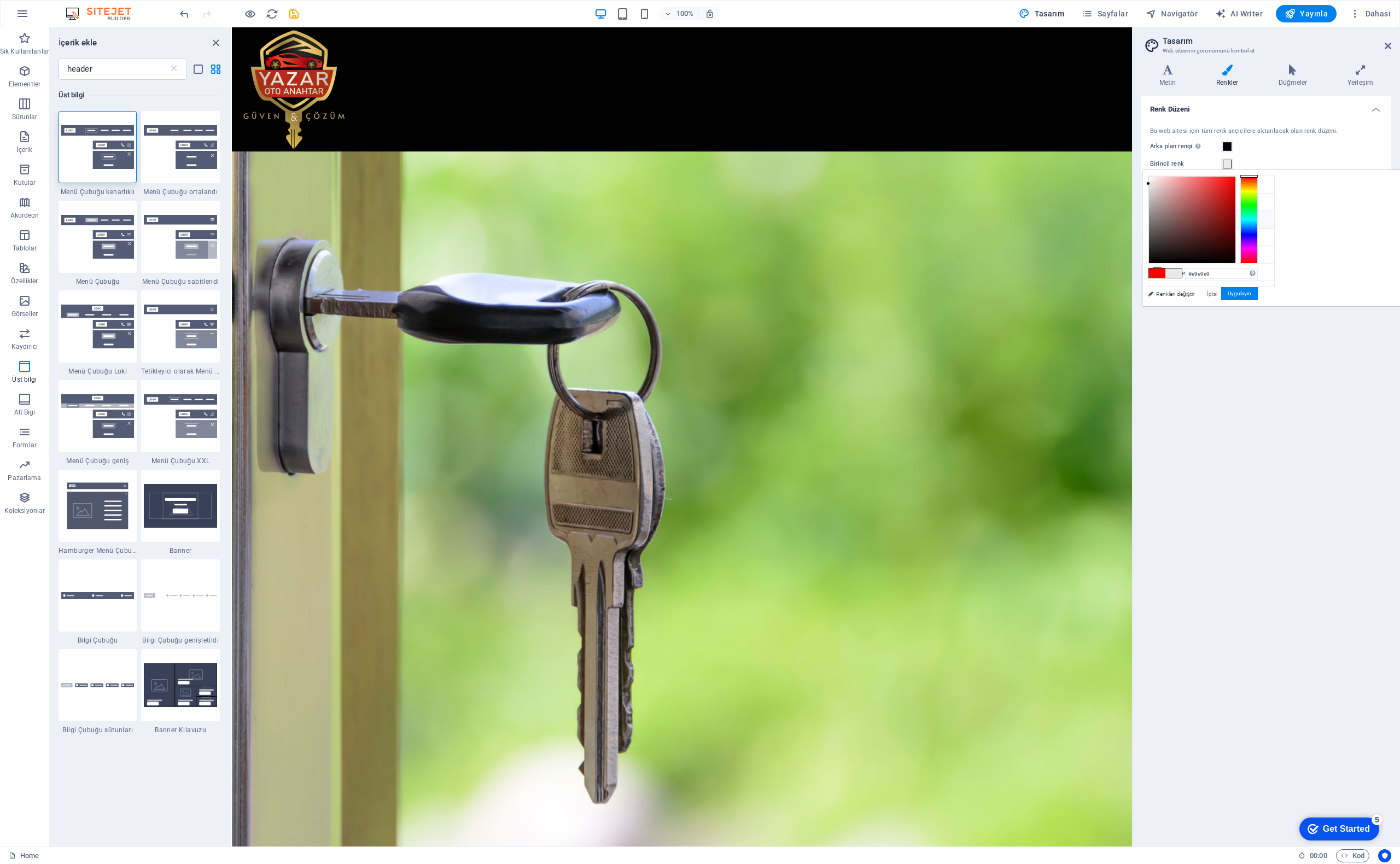
click at [1158, 217] on icon at bounding box center [1157, 219] width 8 height 8
click at [1258, 272] on input "#cba86d" at bounding box center [1222, 273] width 73 height 11
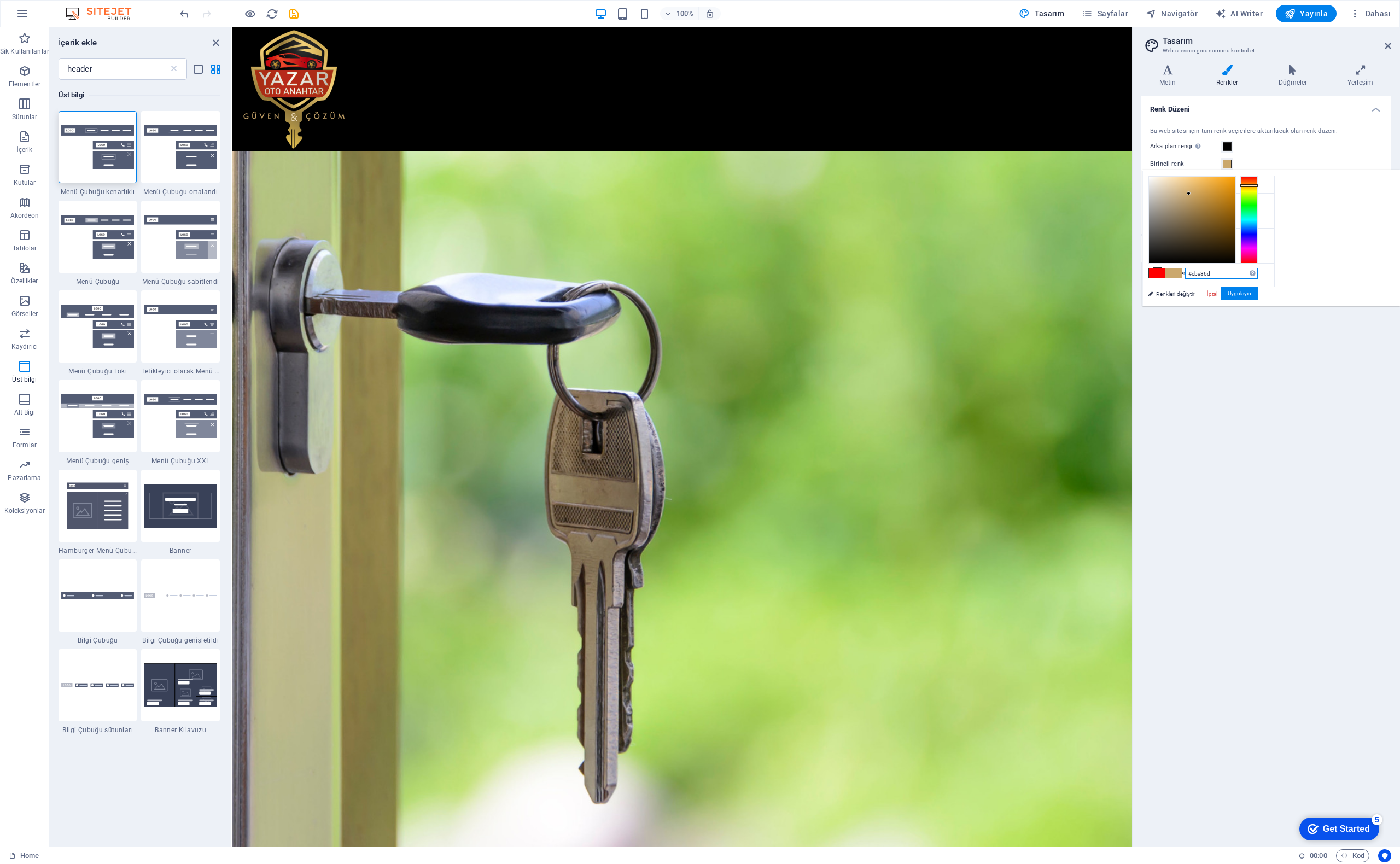
click at [1258, 272] on input "#cba86d" at bounding box center [1222, 273] width 73 height 11
click at [1153, 203] on icon at bounding box center [1157, 202] width 8 height 8
click at [1159, 201] on icon at bounding box center [1157, 202] width 8 height 8
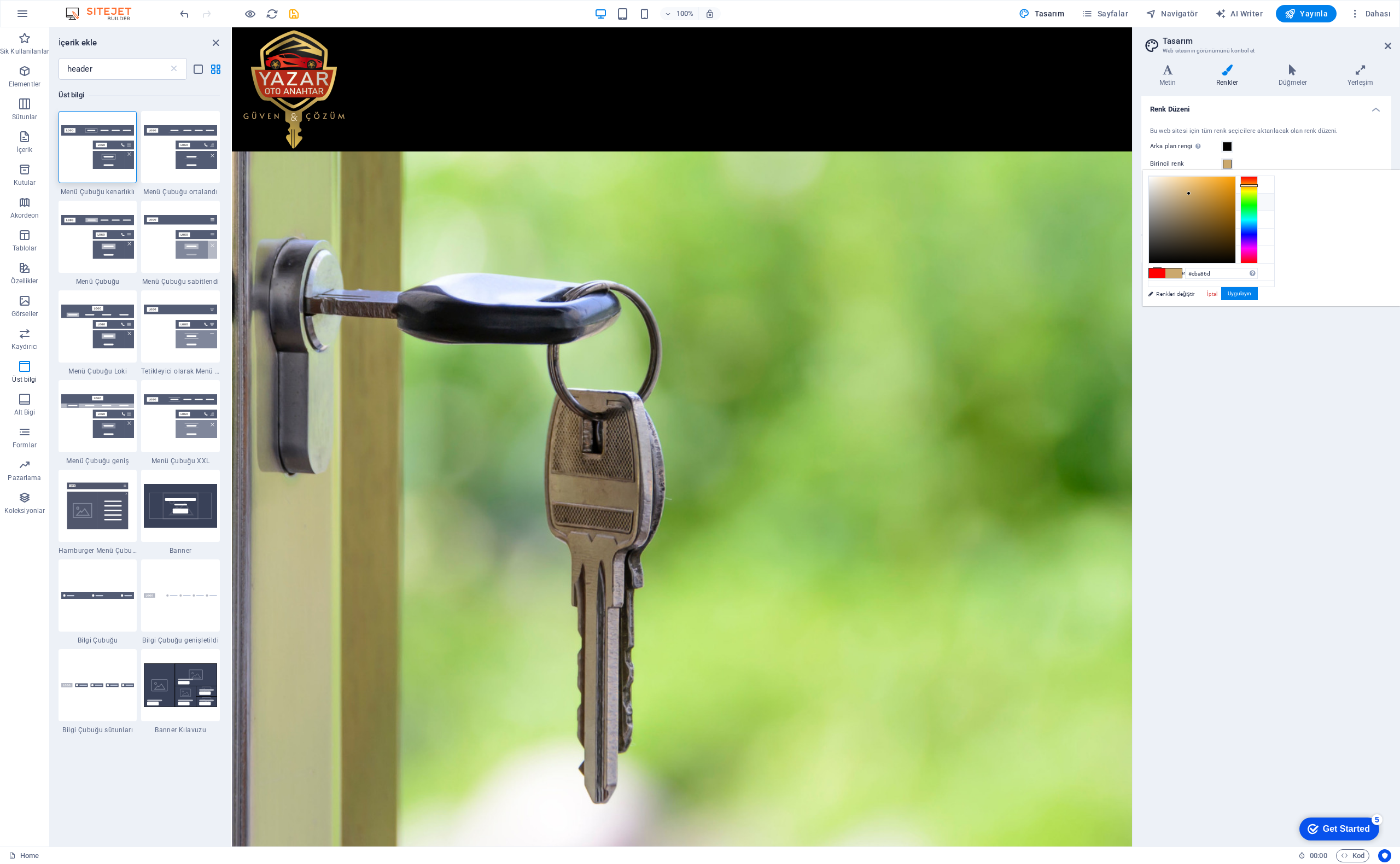
click at [1159, 201] on icon at bounding box center [1157, 202] width 8 height 8
drag, startPoint x: 1327, startPoint y: 198, endPoint x: 1273, endPoint y: 188, distance: 54.9
click at [1273, 188] on div "less Arka plan rengi #000000 Birincil renk #cba86d İkincil renk #cba86d Yazı ti…" at bounding box center [1271, 237] width 258 height 136
type input "#d1d1d1"
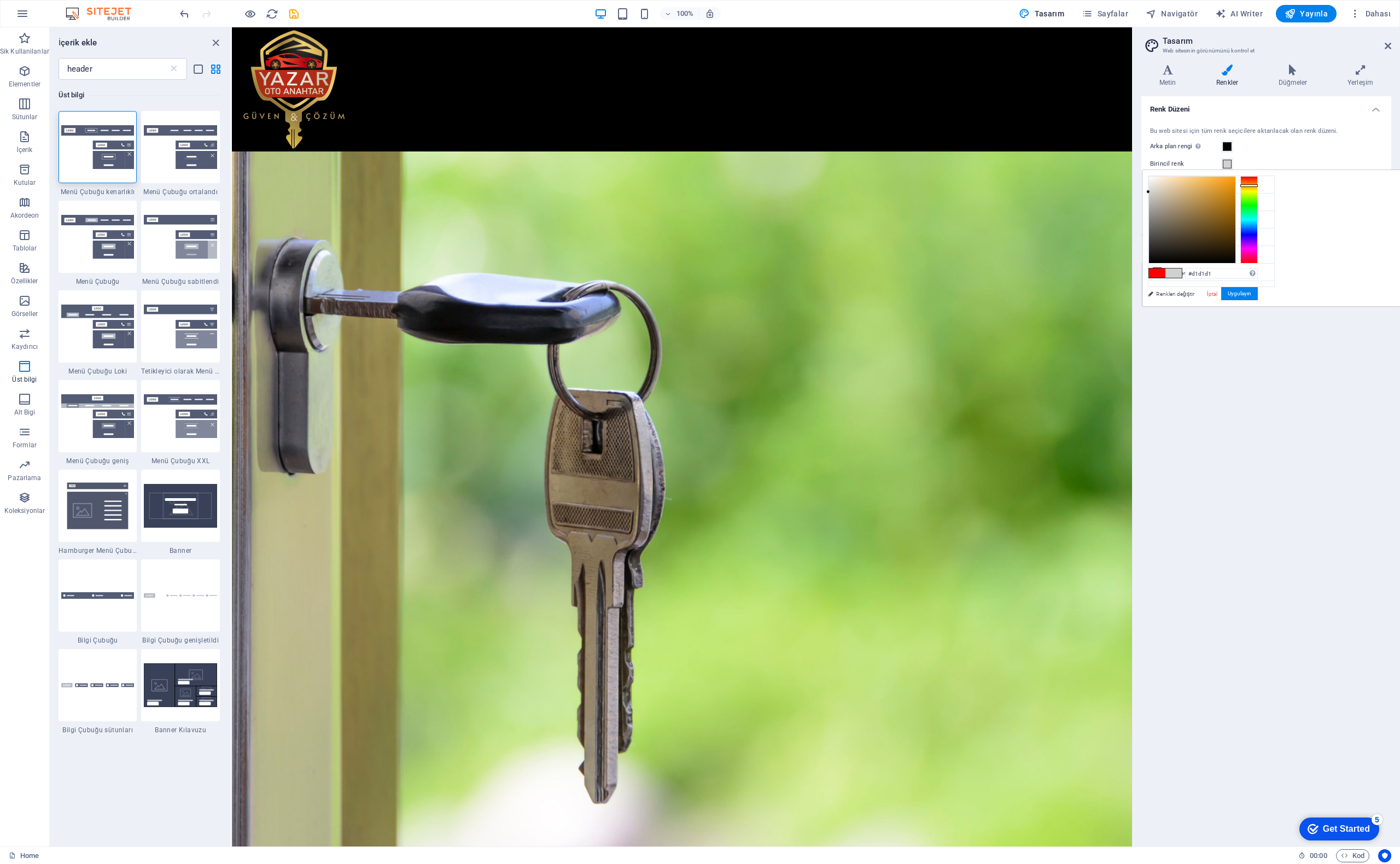
click at [1263, 191] on div "#d1d1d1 Desteklenen biçimler #0852ed rgb(8, 82, 237) rgba(8, 82, 237, %90) hsv(…" at bounding box center [1203, 317] width 121 height 294
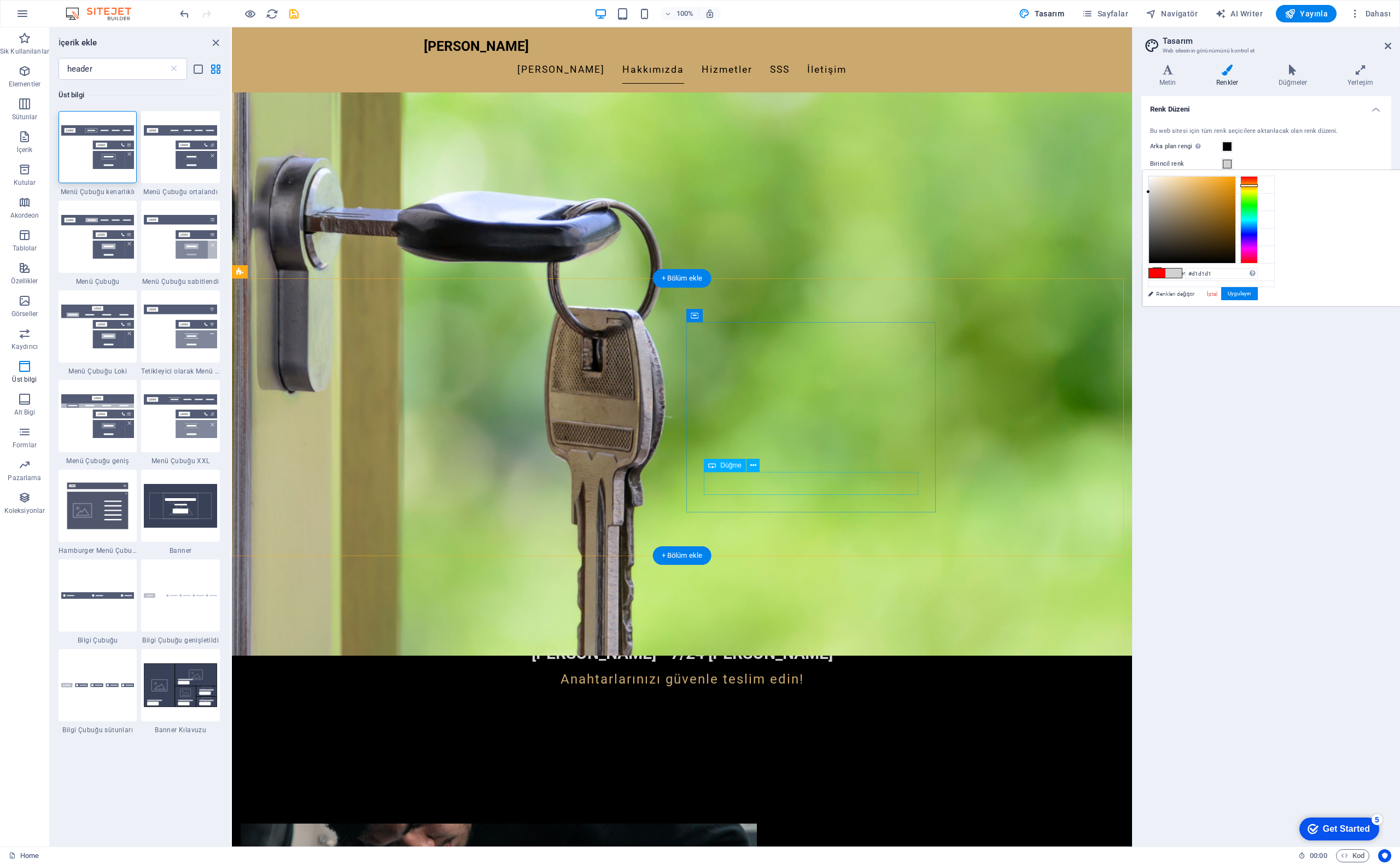
scroll to position [328, 0]
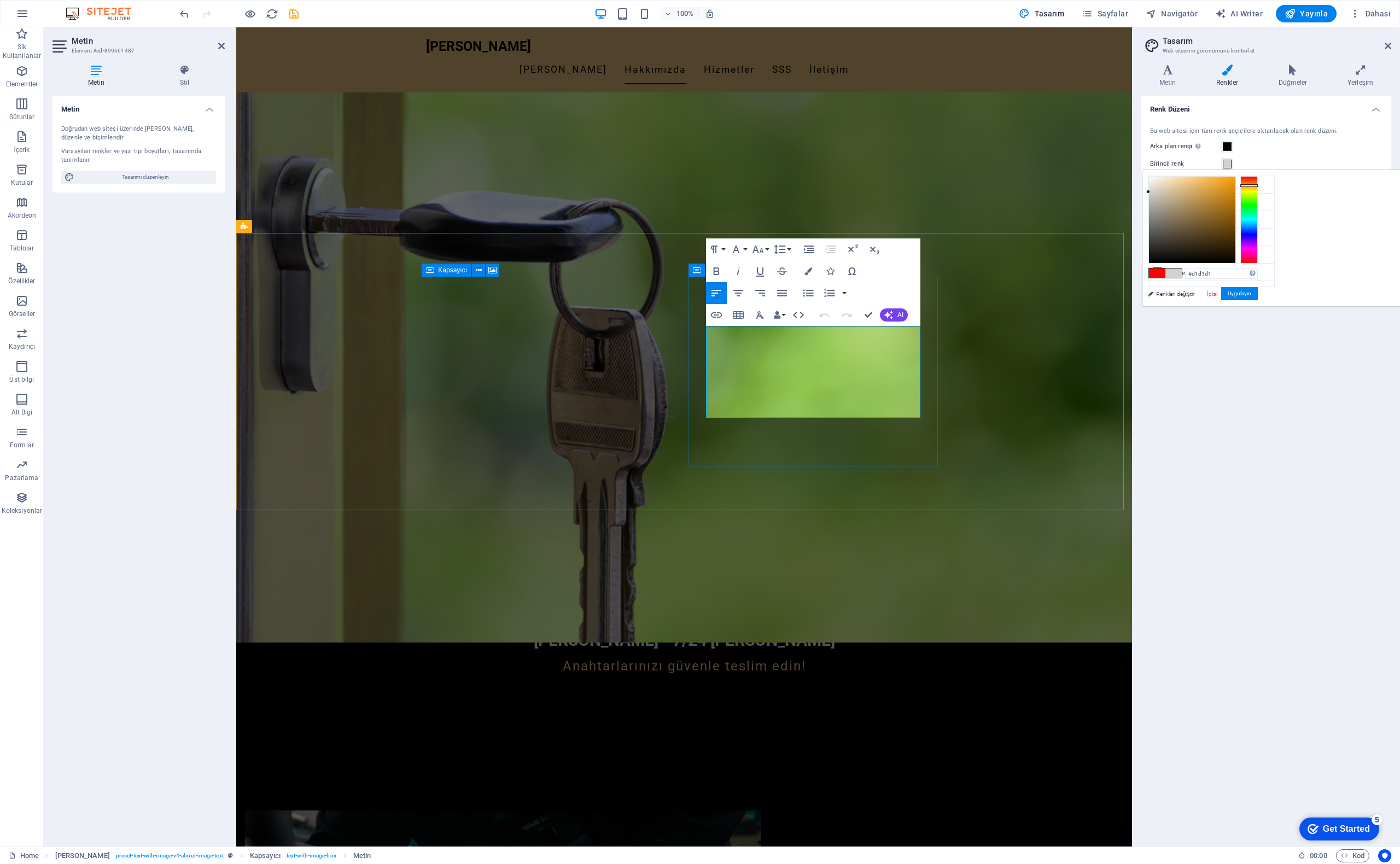
drag, startPoint x: 827, startPoint y: 407, endPoint x: 706, endPoint y: 330, distance: 143.4
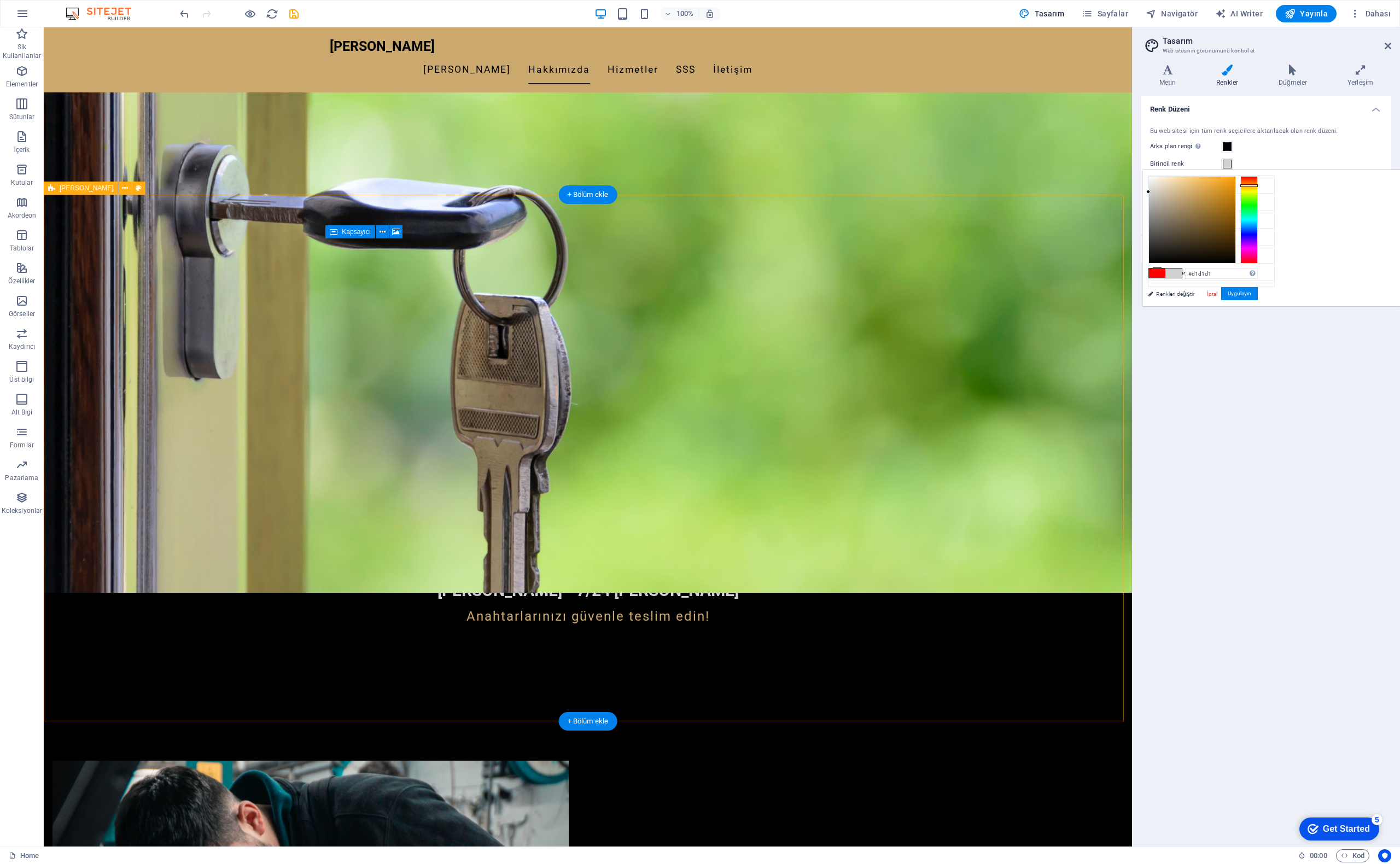
scroll to position [383, 0]
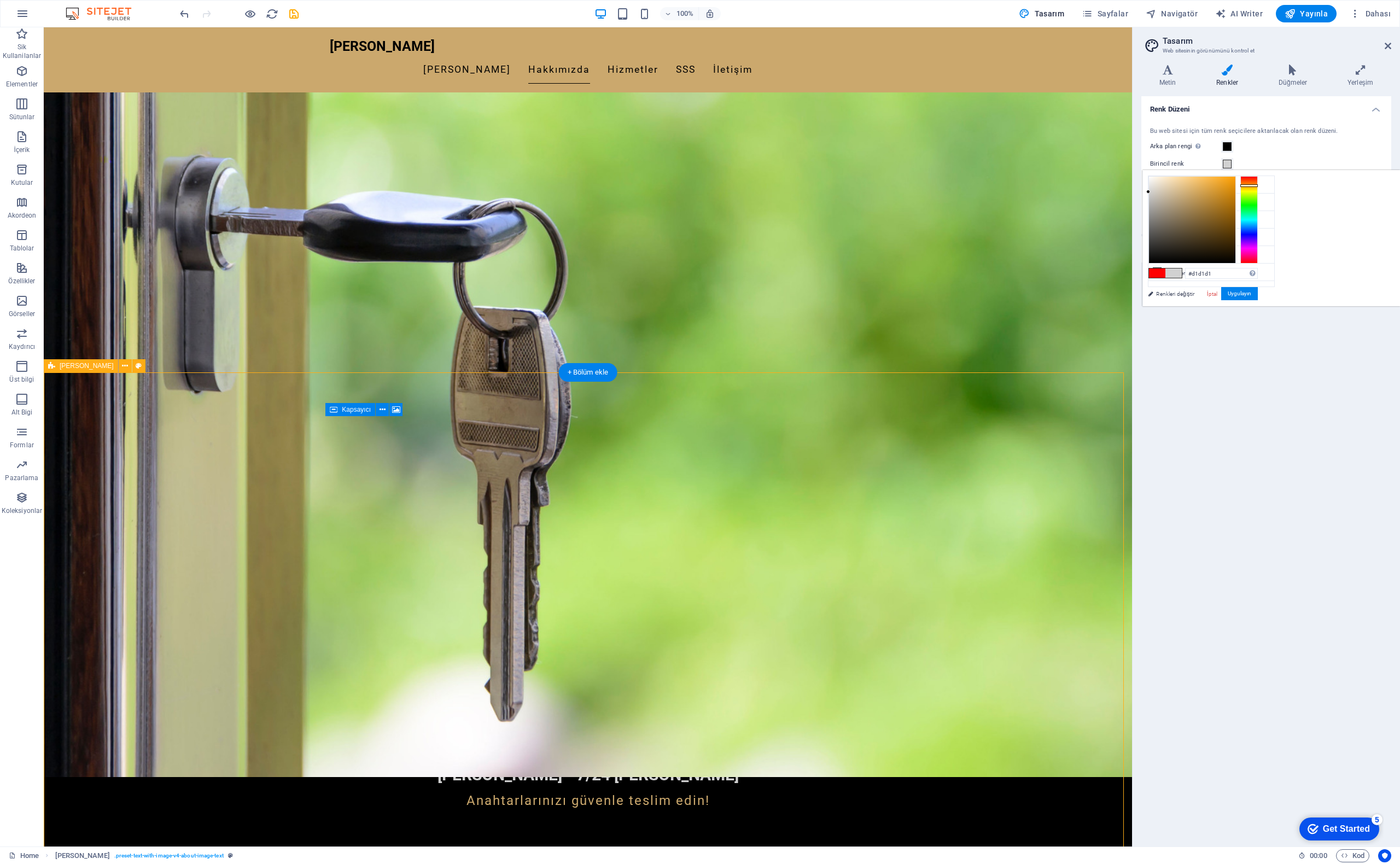
scroll to position [328, 0]
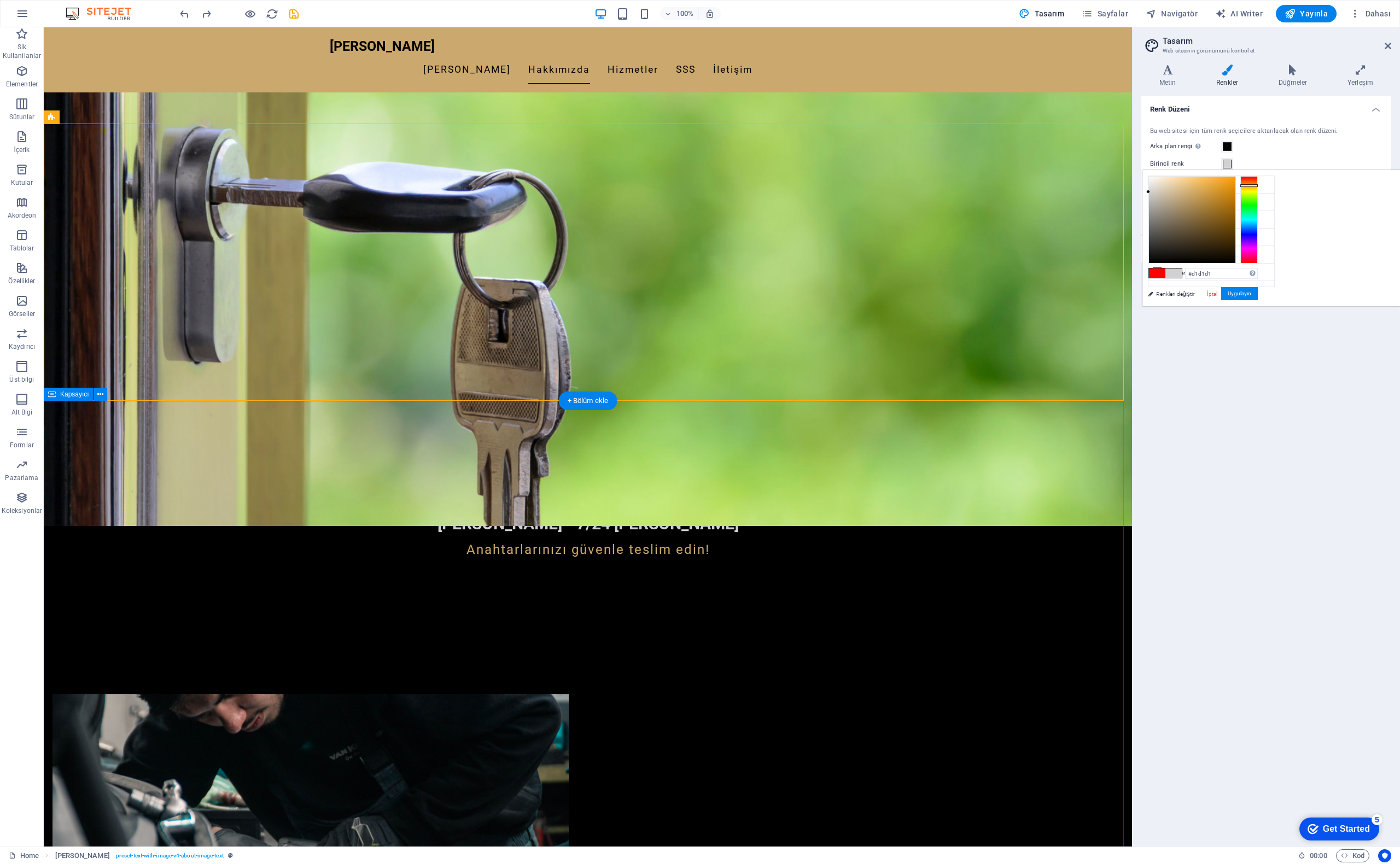
scroll to position [602, 0]
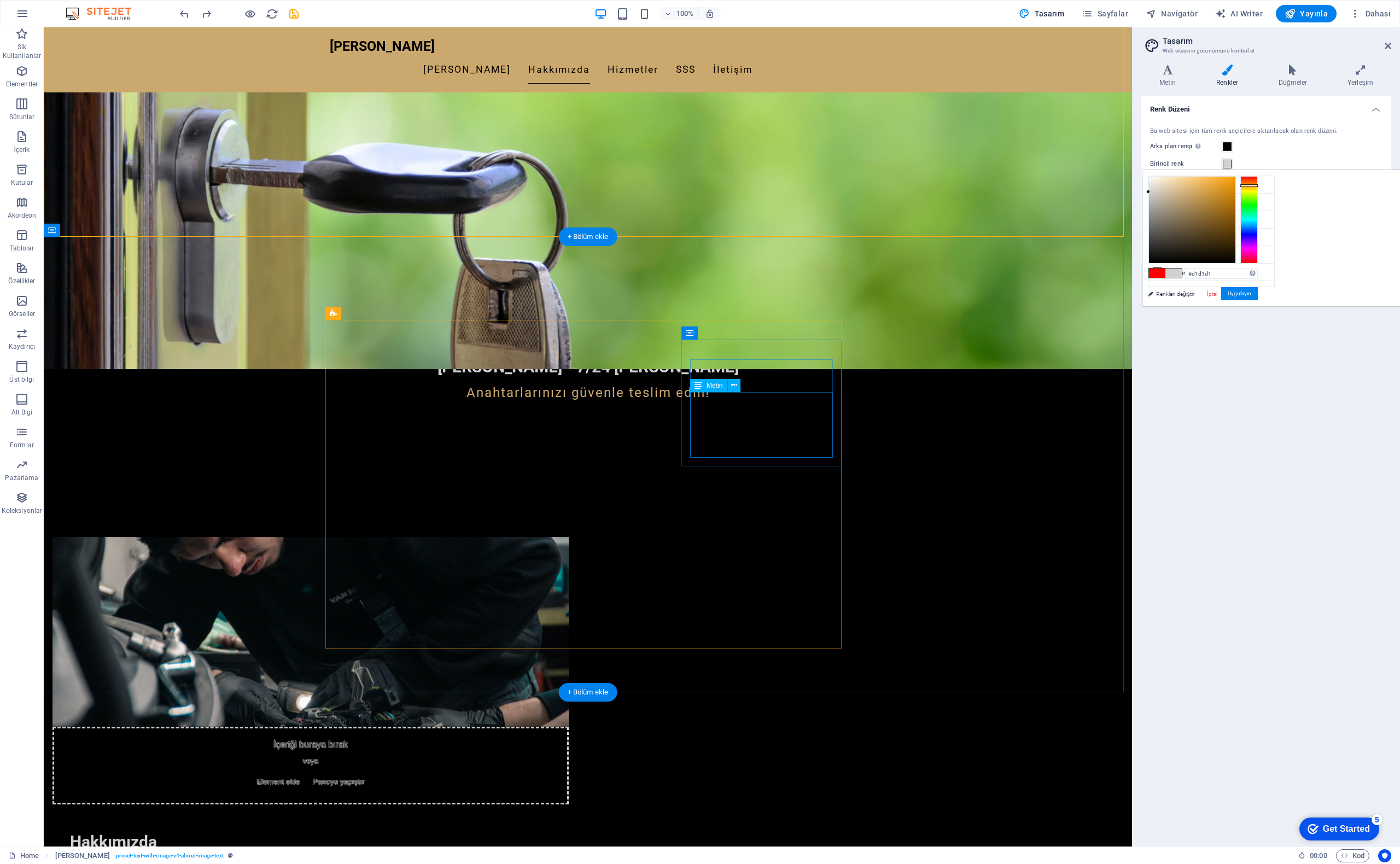
click at [707, 388] on span "Metin" at bounding box center [714, 386] width 16 height 7
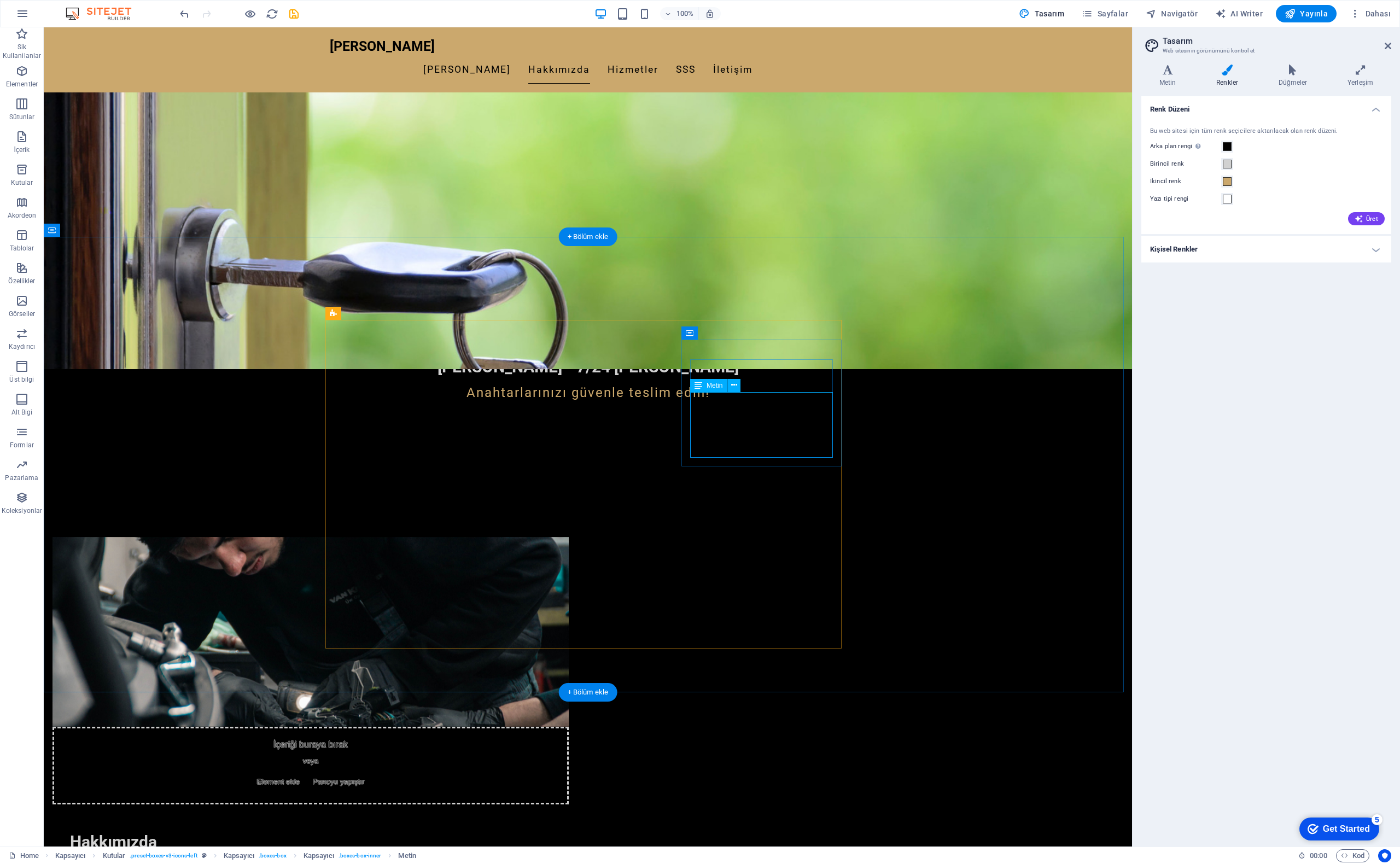
click at [1164, 74] on icon at bounding box center [1168, 70] width 53 height 11
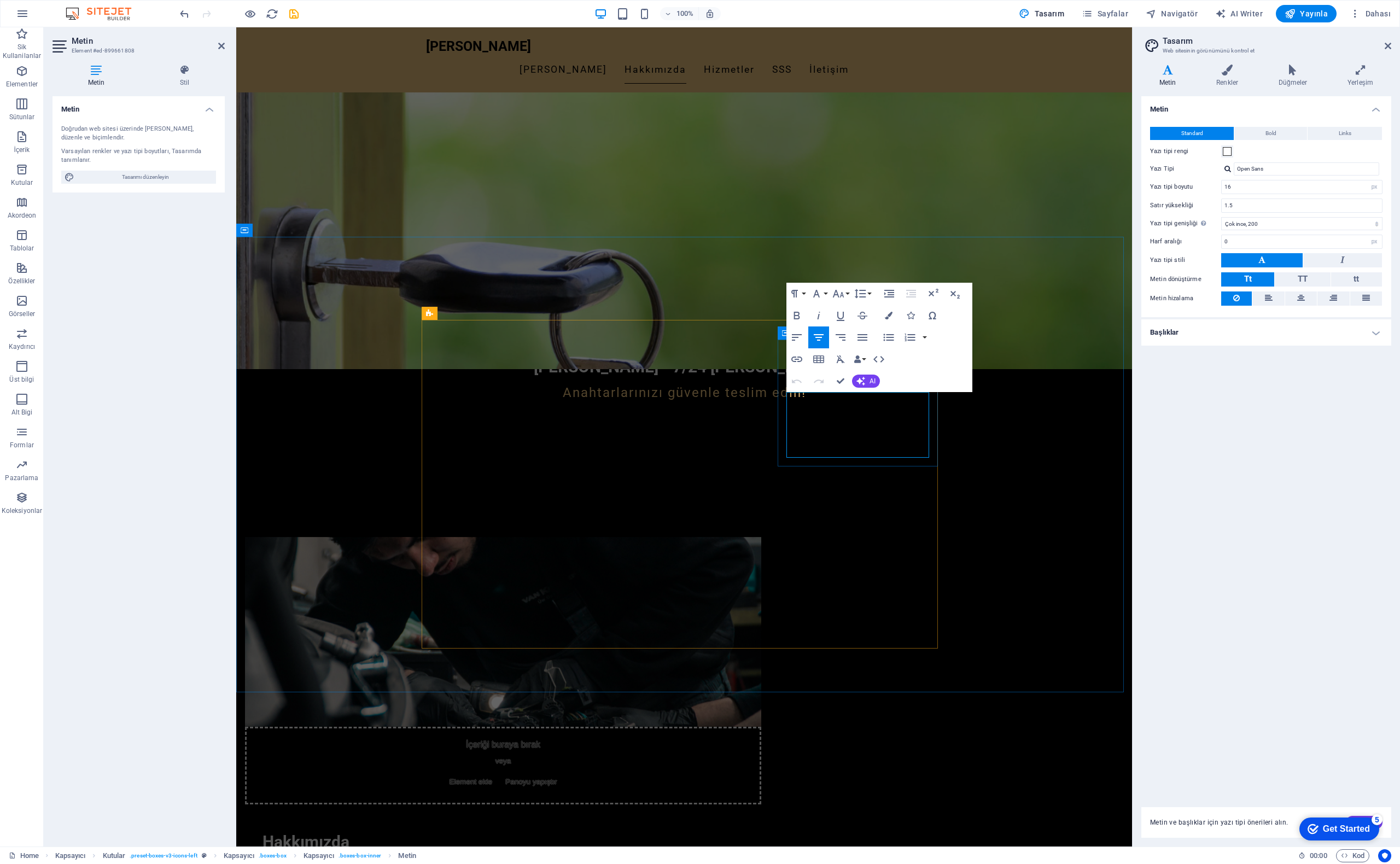
drag, startPoint x: 899, startPoint y: 448, endPoint x: 885, endPoint y: 430, distance: 22.8
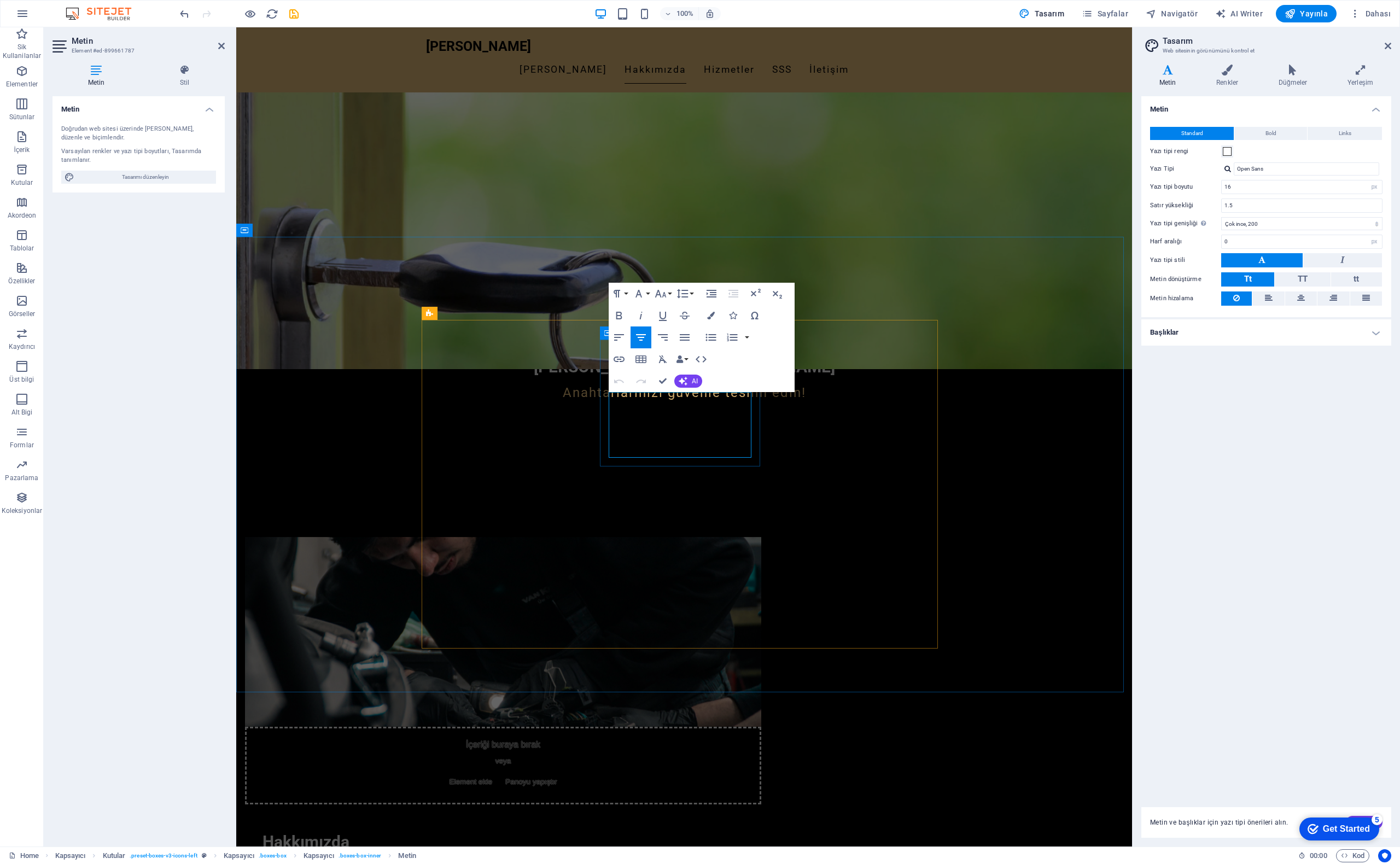
drag, startPoint x: 721, startPoint y: 452, endPoint x: 697, endPoint y: 418, distance: 41.6
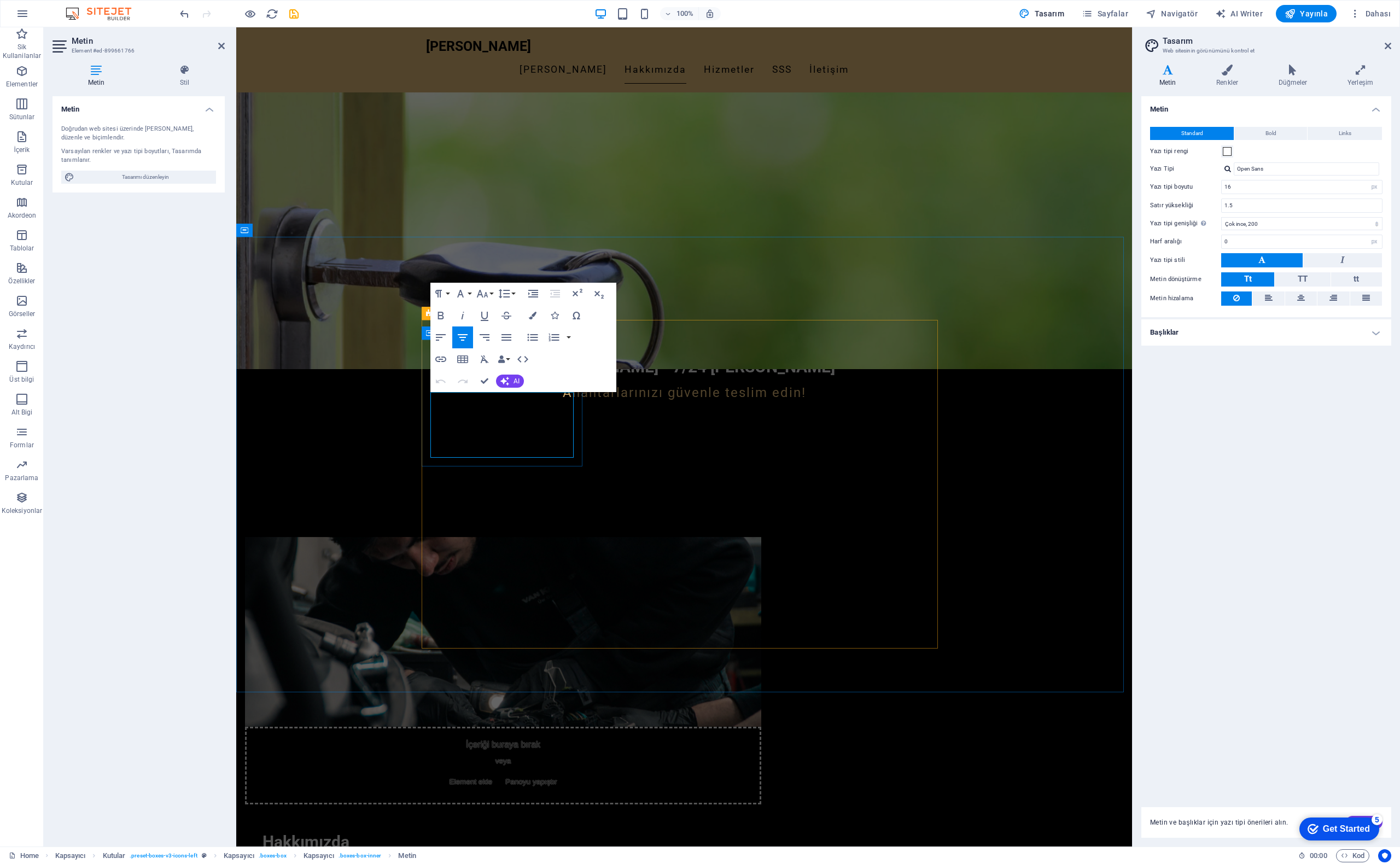
drag, startPoint x: 489, startPoint y: 424, endPoint x: 574, endPoint y: 455, distance: 90.5
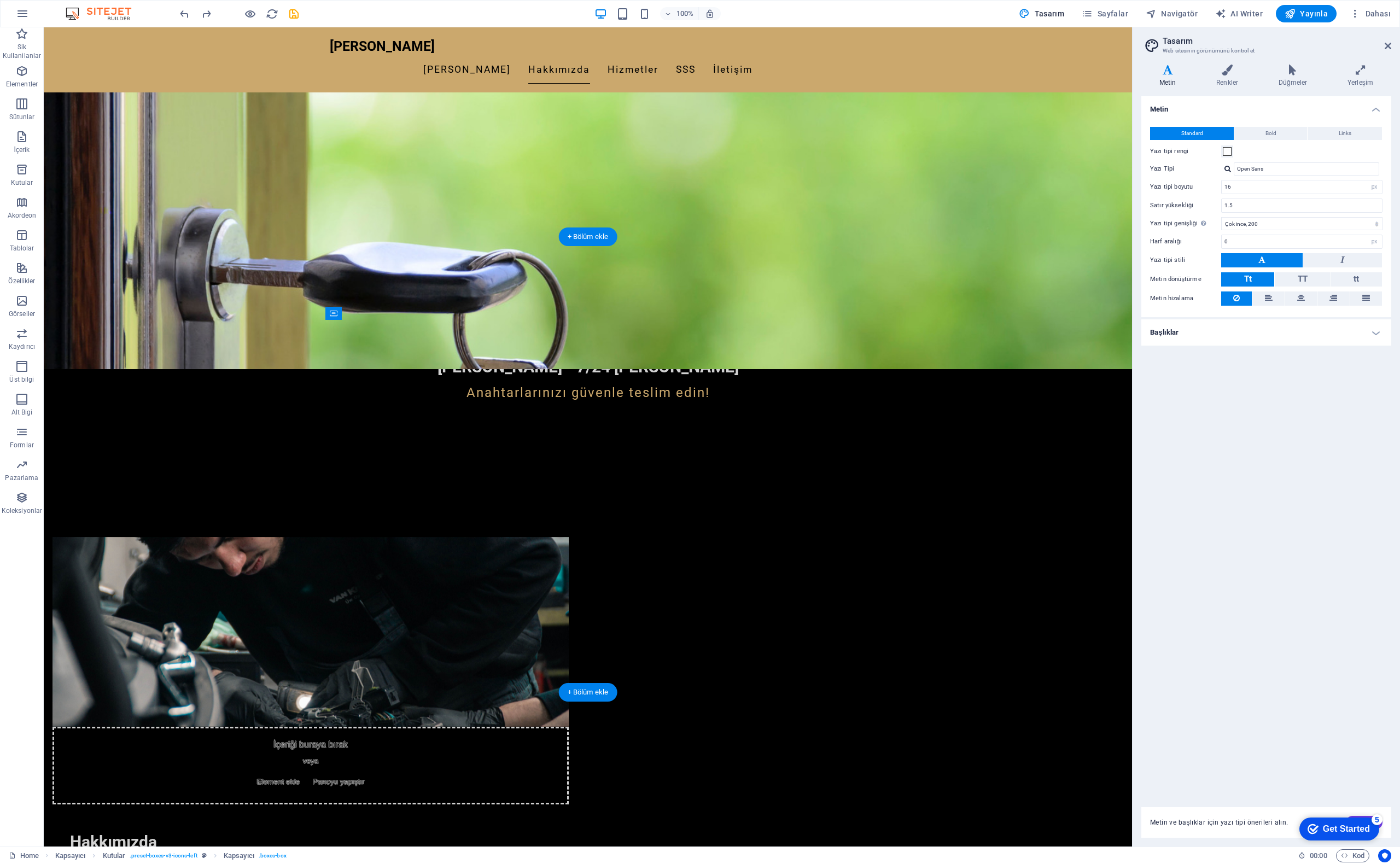
drag, startPoint x: 826, startPoint y: 347, endPoint x: 338, endPoint y: 495, distance: 509.9
drag, startPoint x: 825, startPoint y: 347, endPoint x: 367, endPoint y: 506, distance: 484.8
drag, startPoint x: 819, startPoint y: 351, endPoint x: 536, endPoint y: 509, distance: 324.1
drag, startPoint x: 453, startPoint y: 513, endPoint x: 634, endPoint y: 347, distance: 245.6
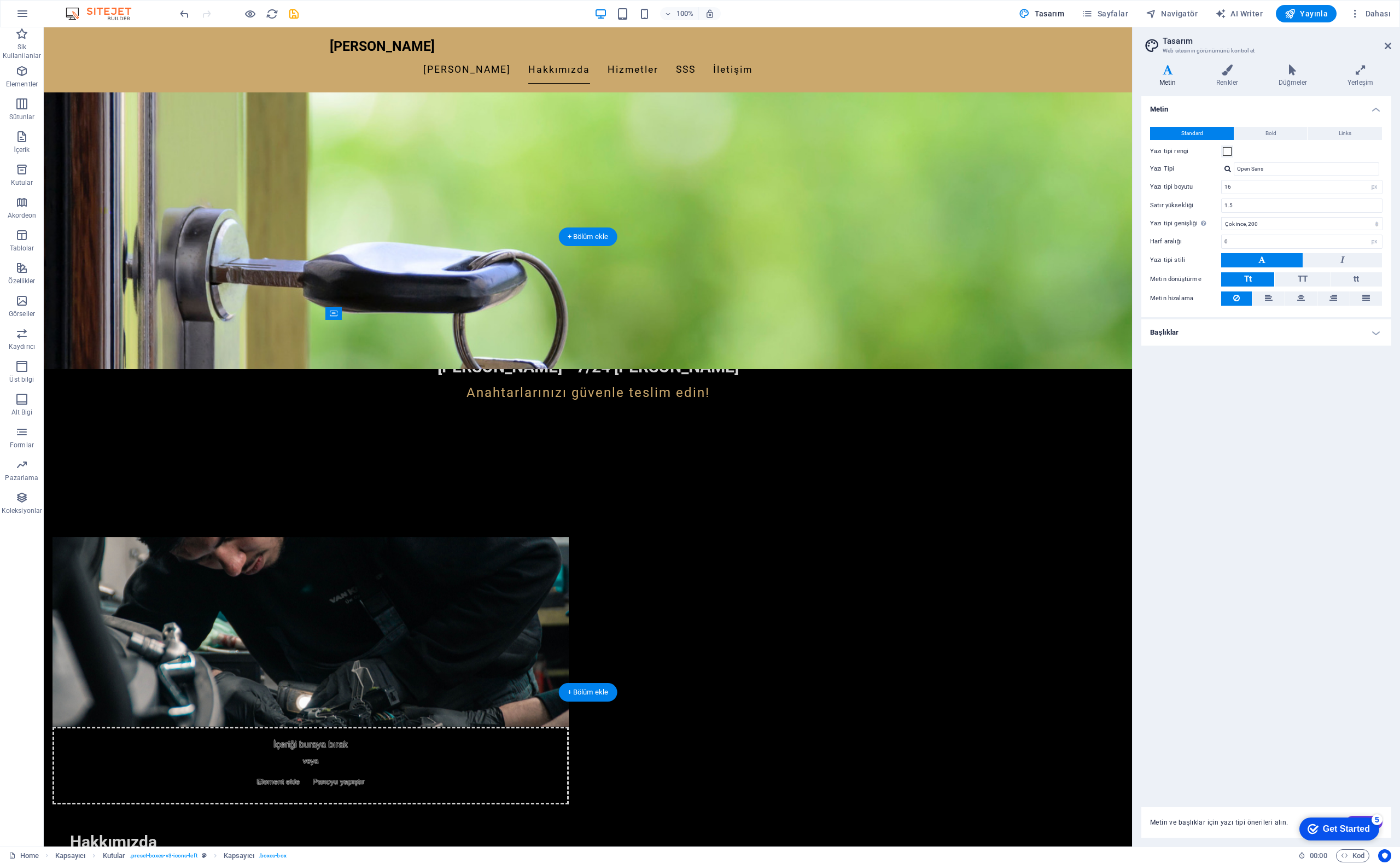
drag, startPoint x: 810, startPoint y: 352, endPoint x: 345, endPoint y: 507, distance: 490.2
drag, startPoint x: 794, startPoint y: 355, endPoint x: 561, endPoint y: 357, distance: 233.0
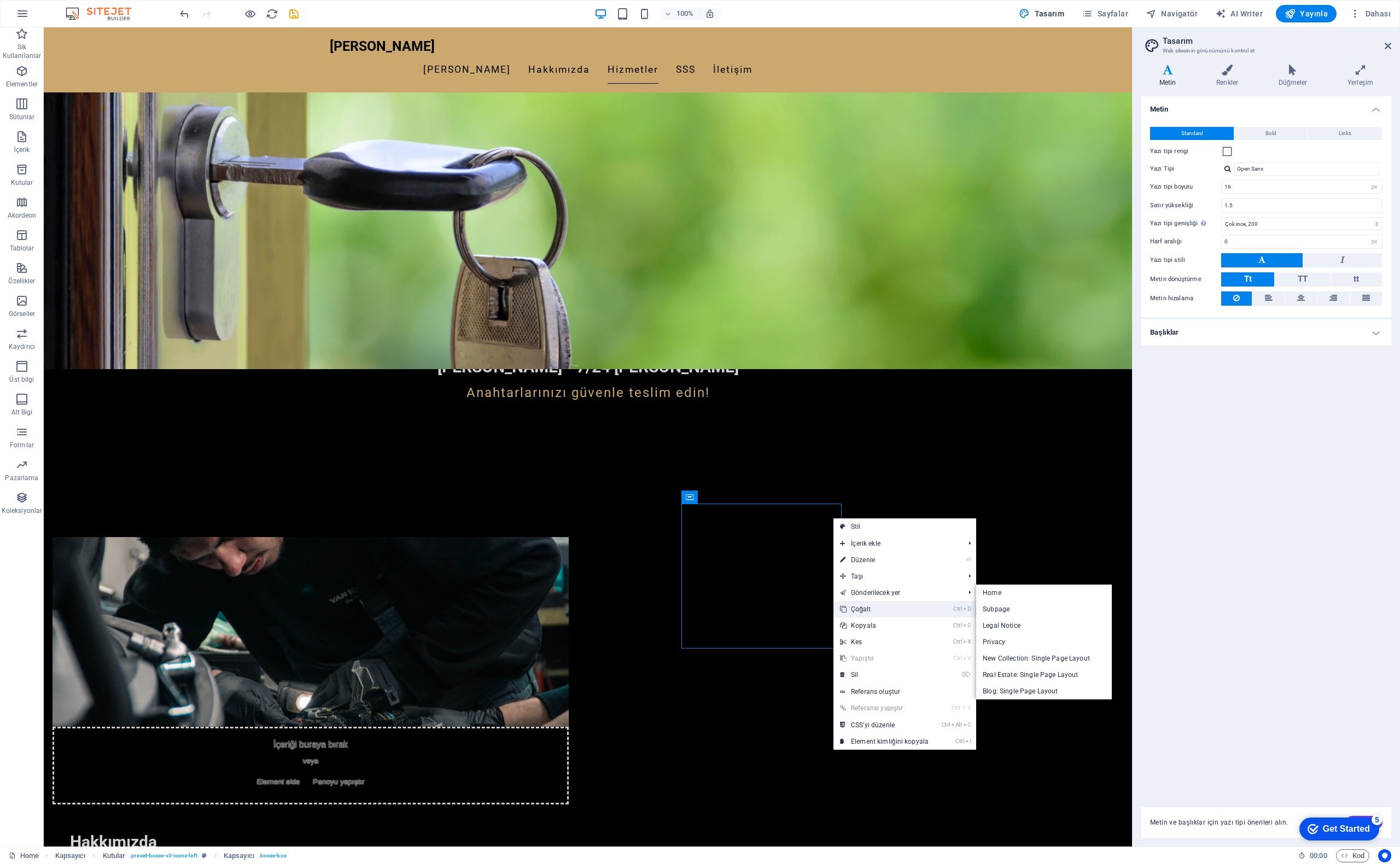
click at [887, 609] on link "Ctrl D Çoğalt" at bounding box center [884, 609] width 101 height 16
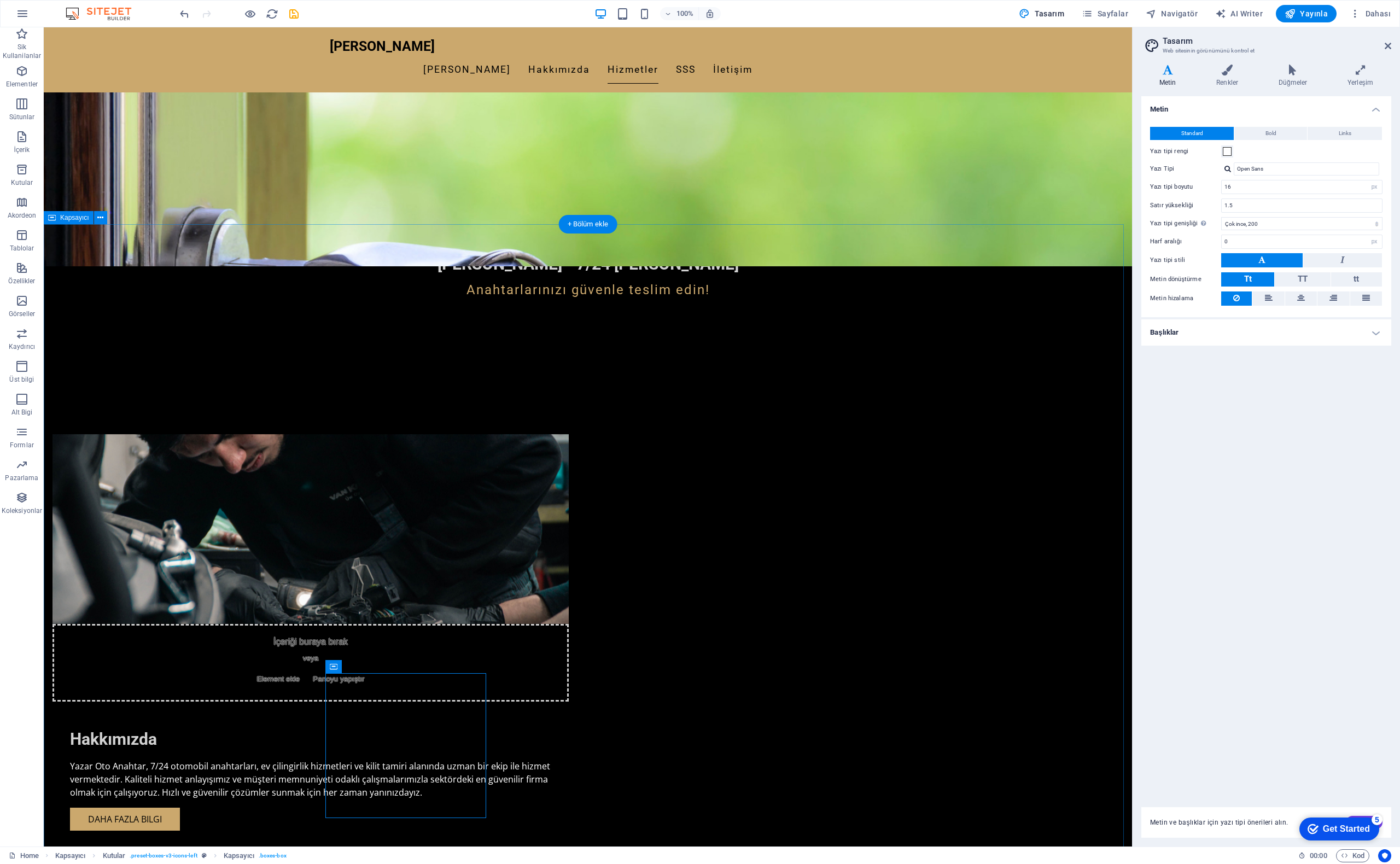
scroll to position [711, 0]
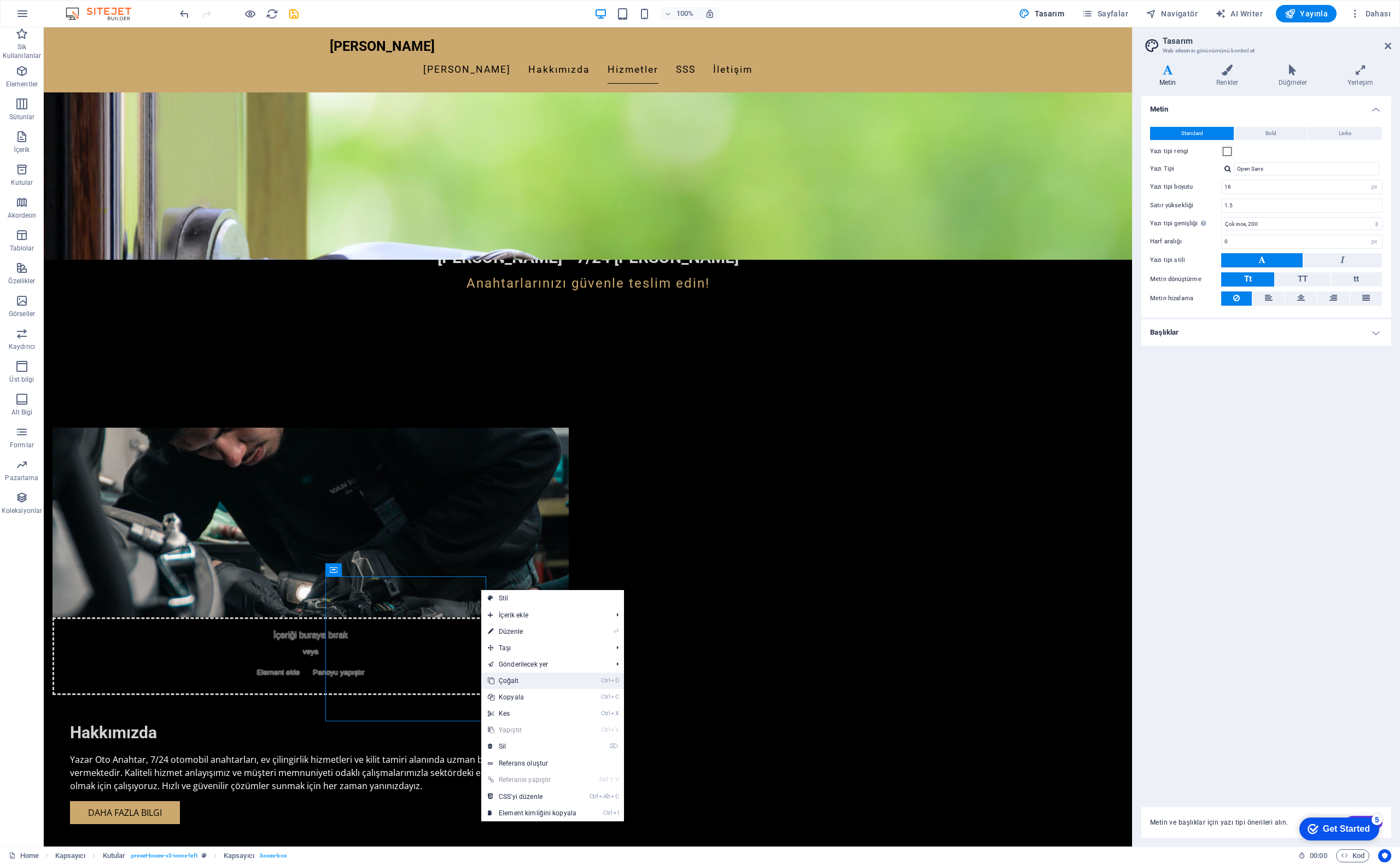
click at [517, 678] on link "Ctrl D Çoğalt" at bounding box center [532, 681] width 101 height 16
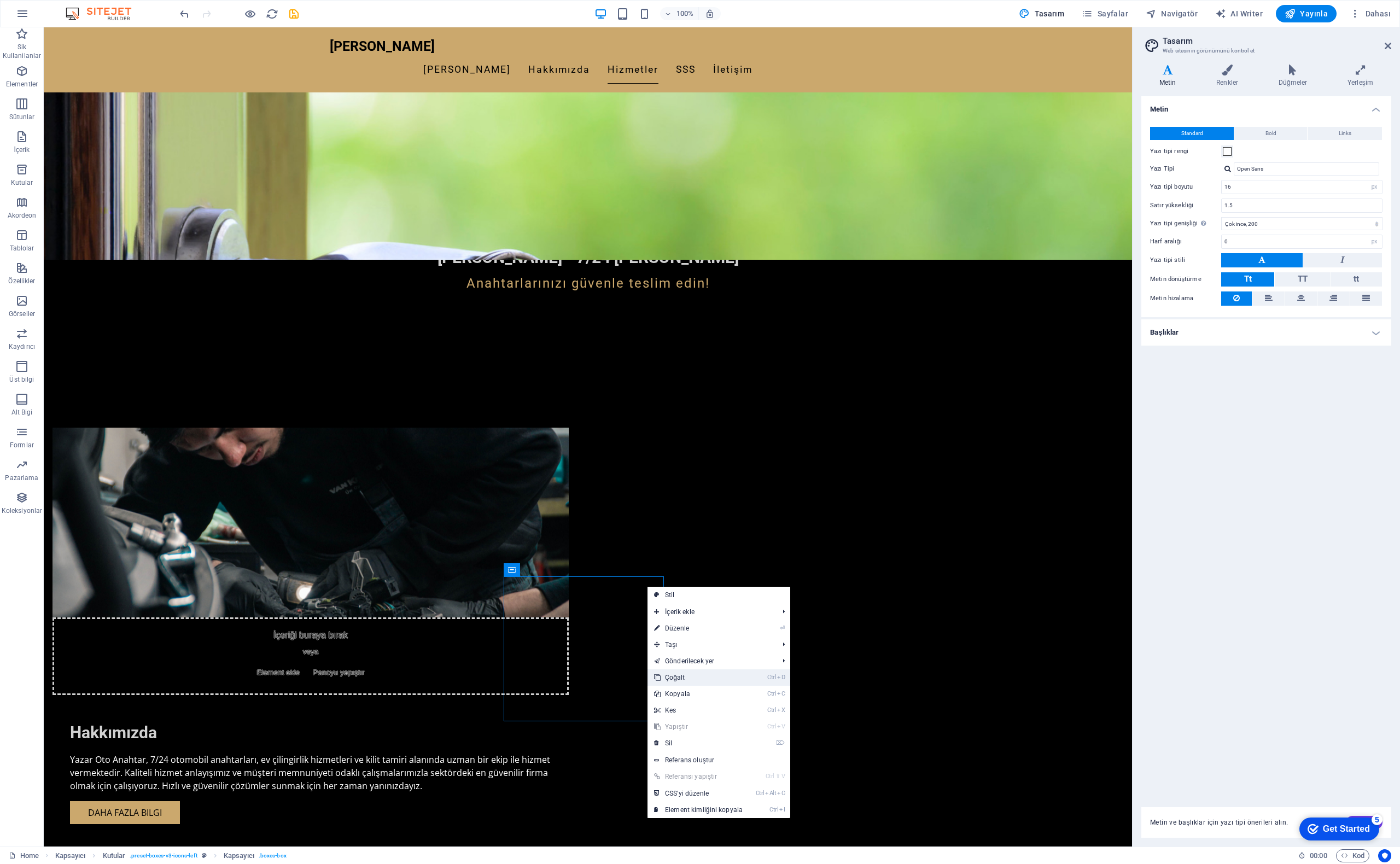
click at [697, 676] on link "Ctrl D Çoğalt" at bounding box center [698, 677] width 101 height 16
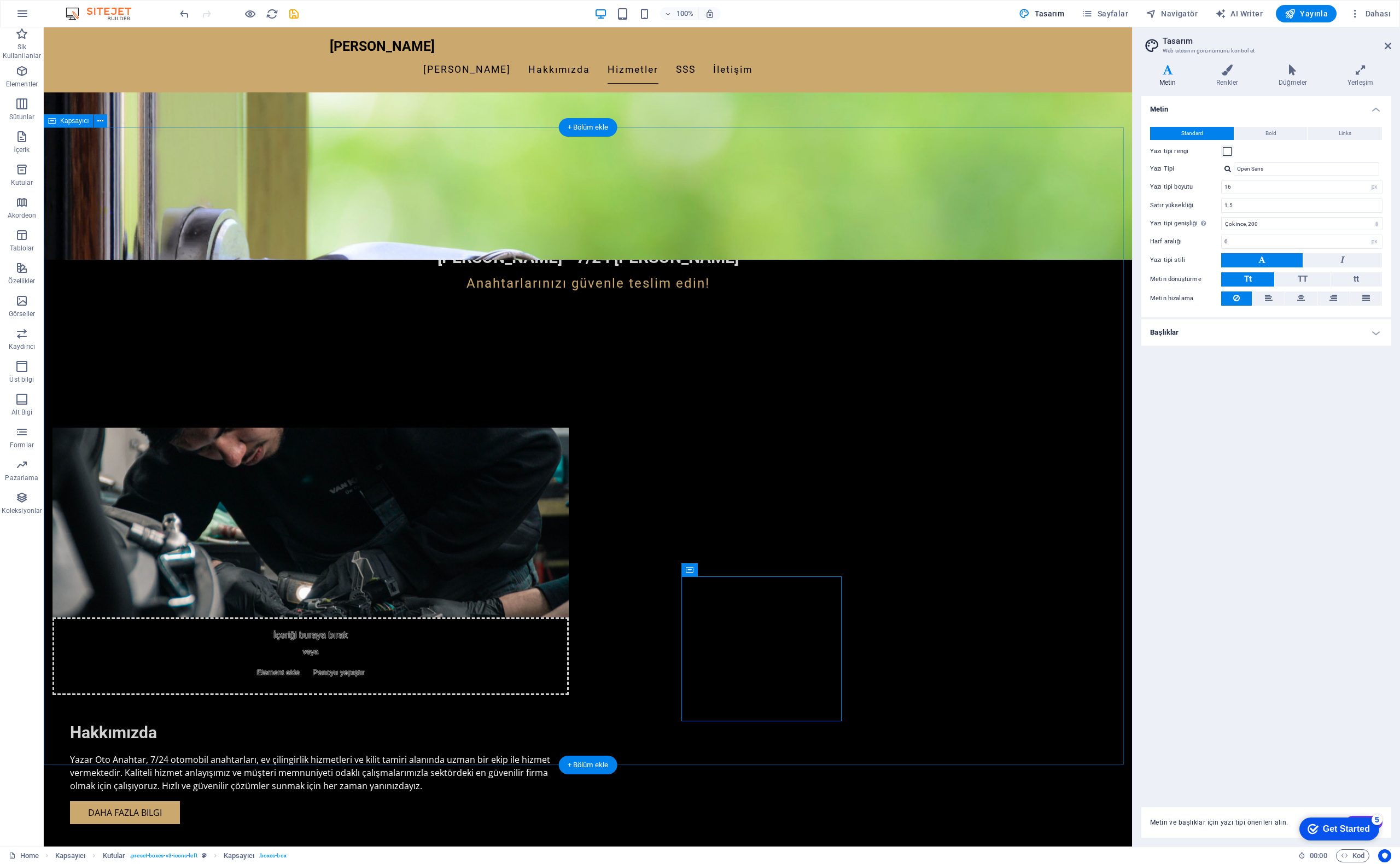
scroll to position [820, 0]
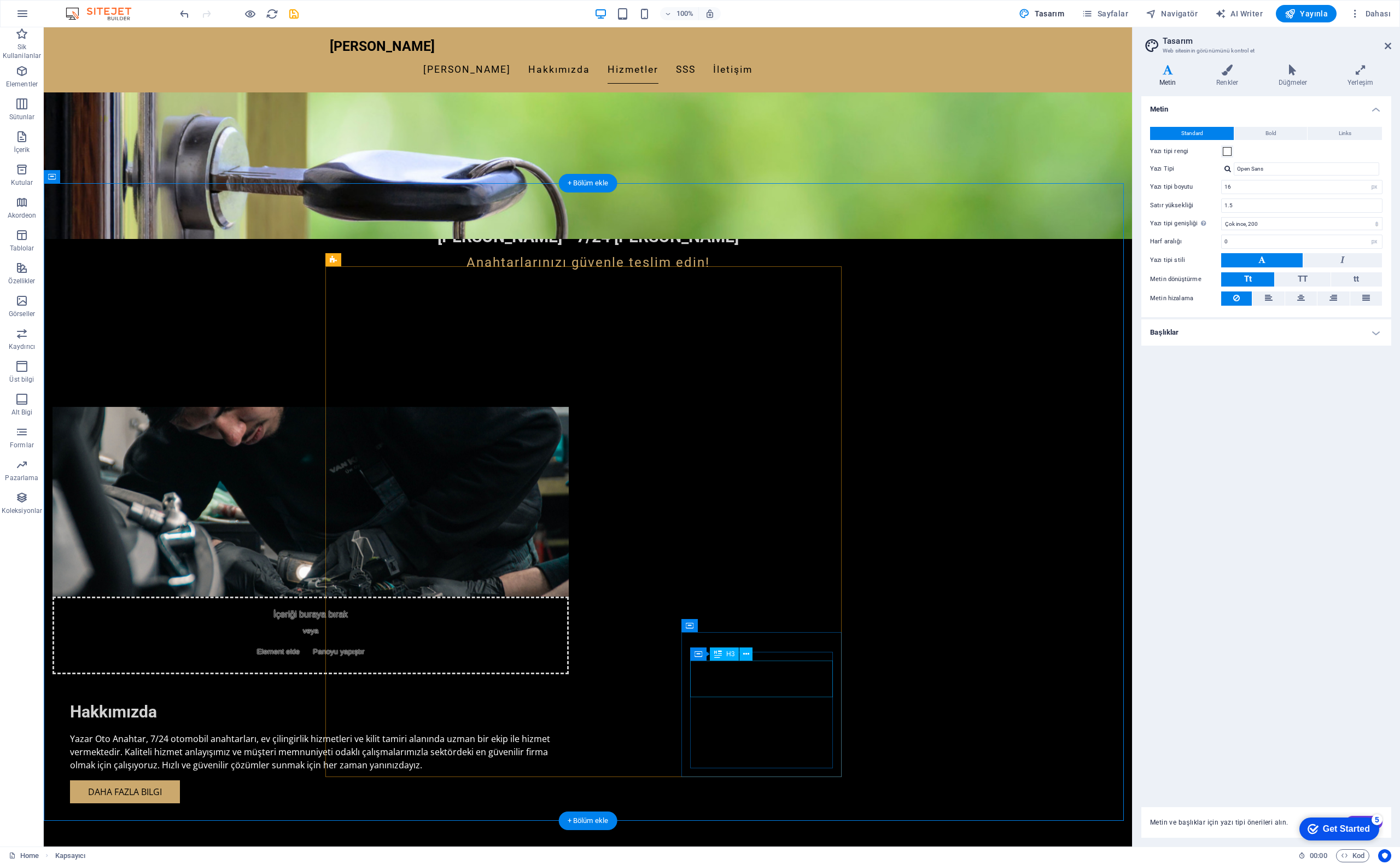
scroll to position [766, 0]
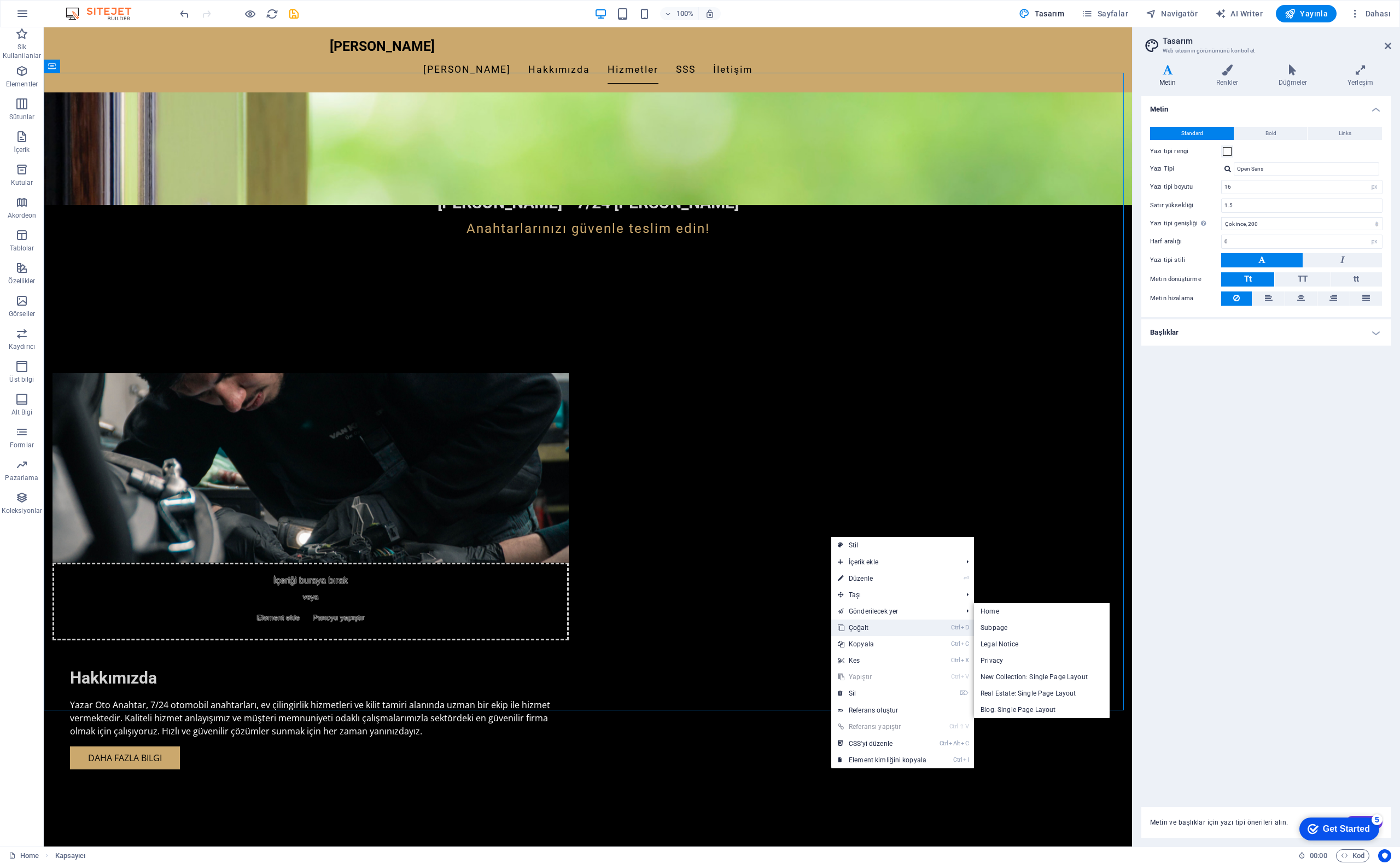
click at [885, 624] on link "Ctrl D Çoğalt" at bounding box center [882, 628] width 101 height 16
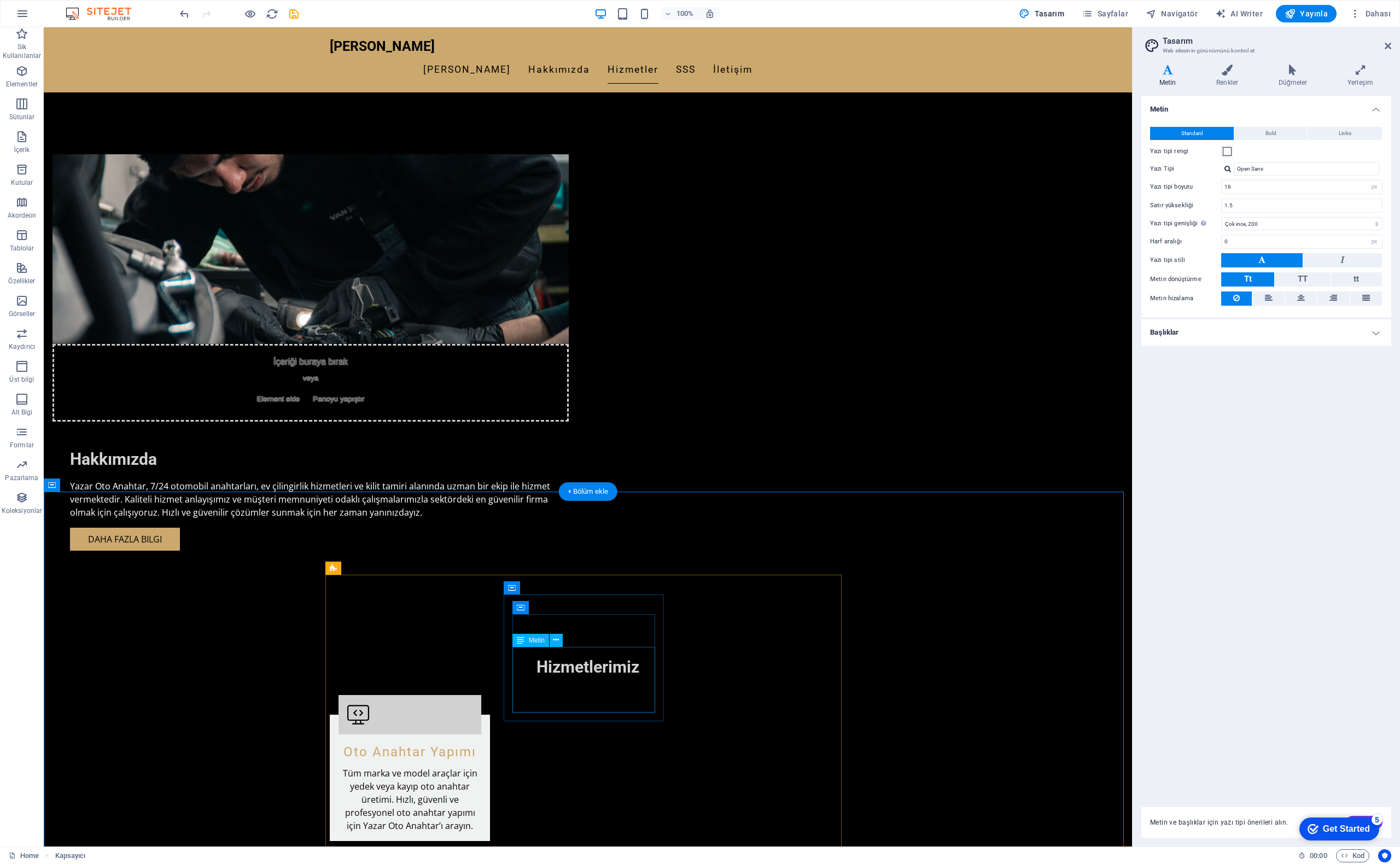
scroll to position [875, 0]
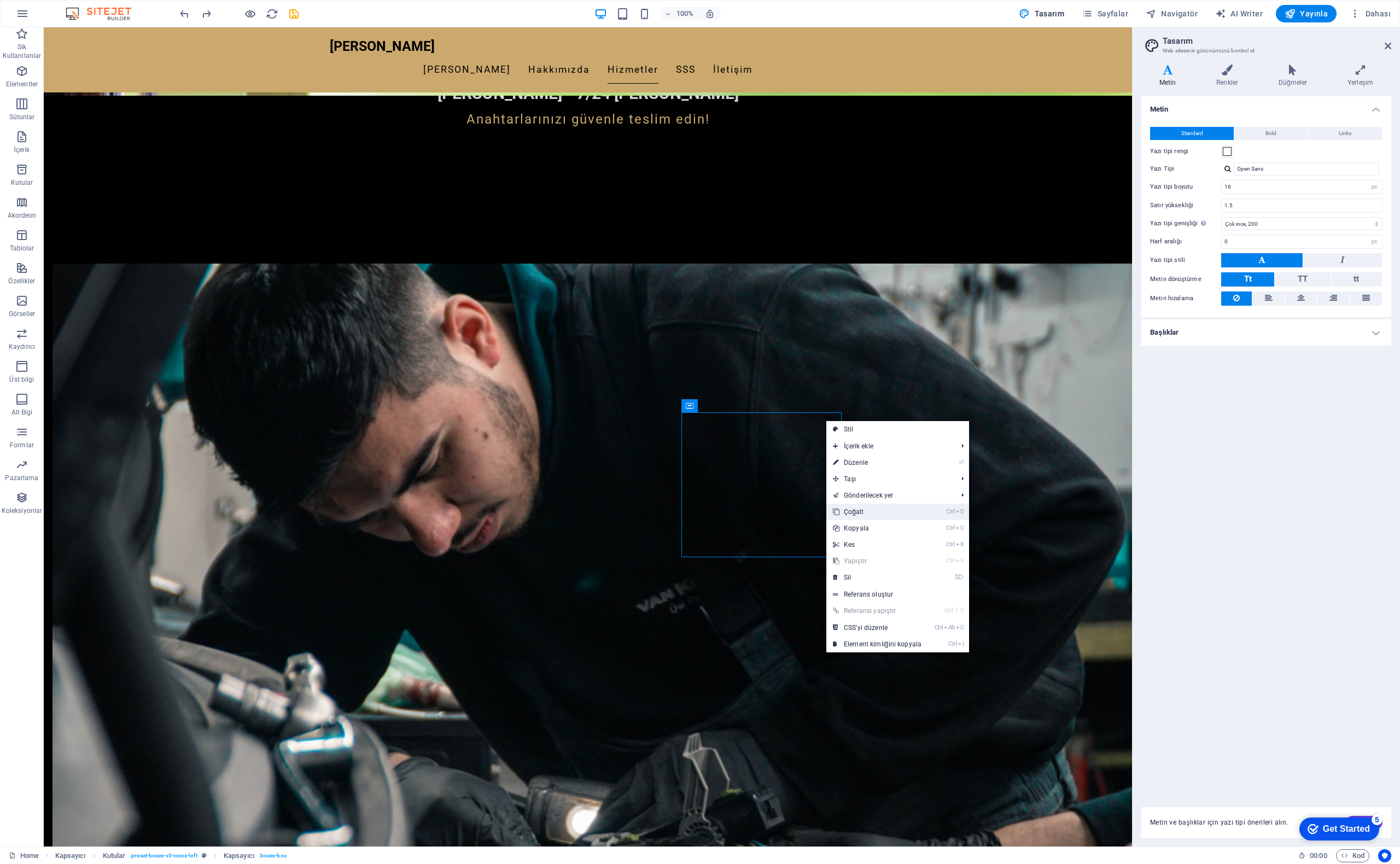
click at [868, 516] on link "Ctrl D Çoğalt" at bounding box center [877, 511] width 101 height 16
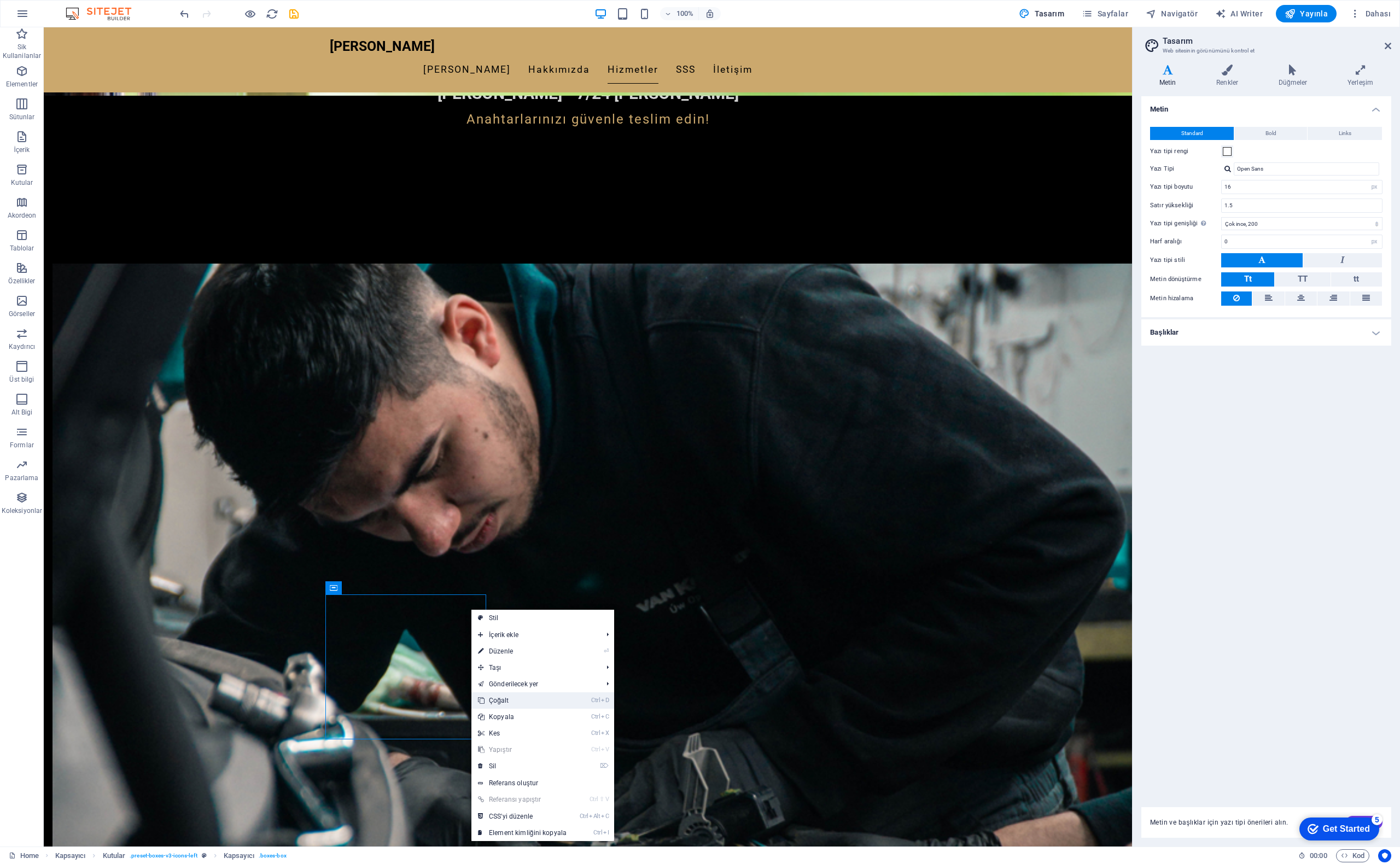
click at [507, 702] on link "Ctrl D Çoğalt" at bounding box center [522, 700] width 101 height 16
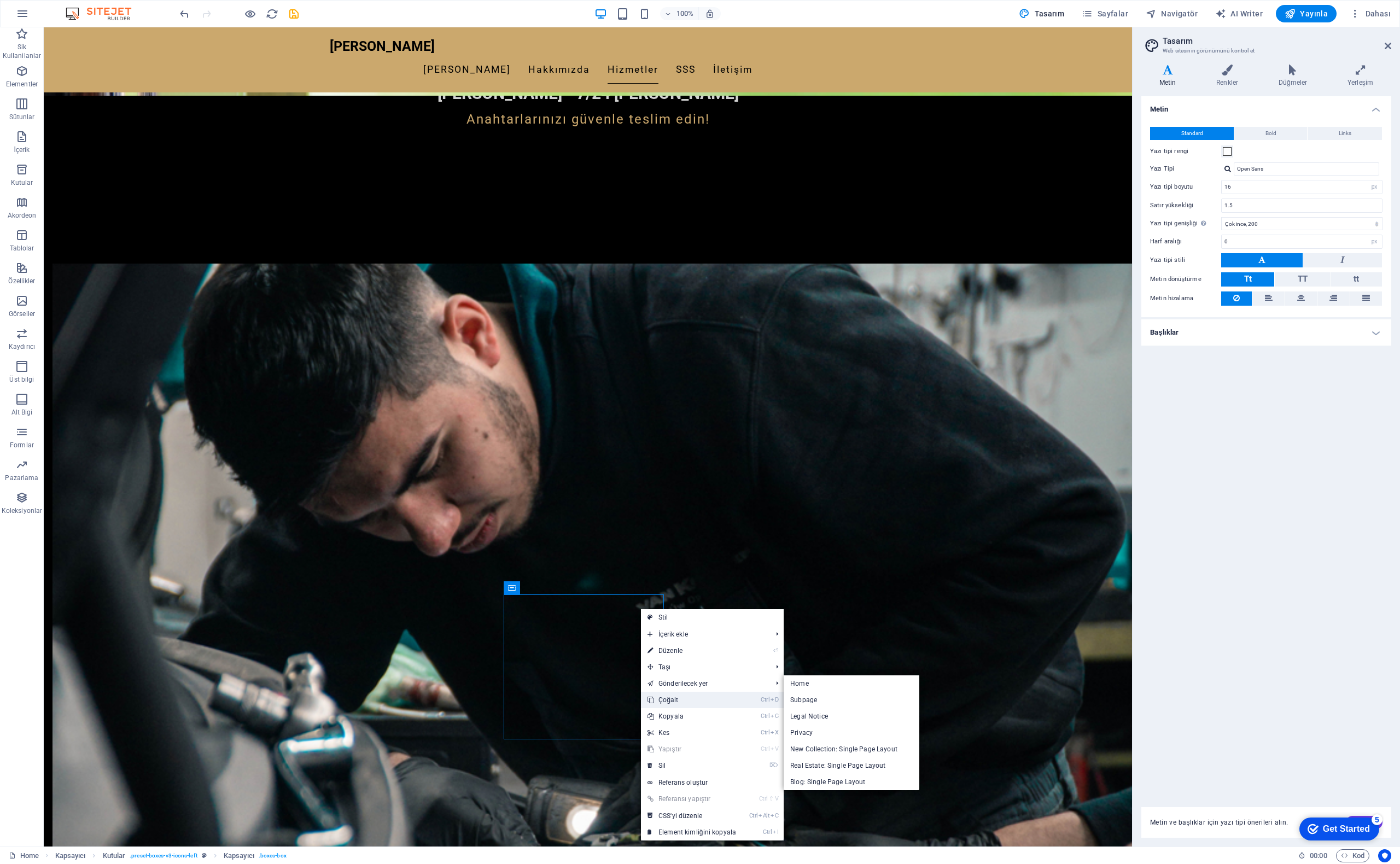
click at [680, 699] on link "Ctrl D Çoğalt" at bounding box center [692, 700] width 101 height 16
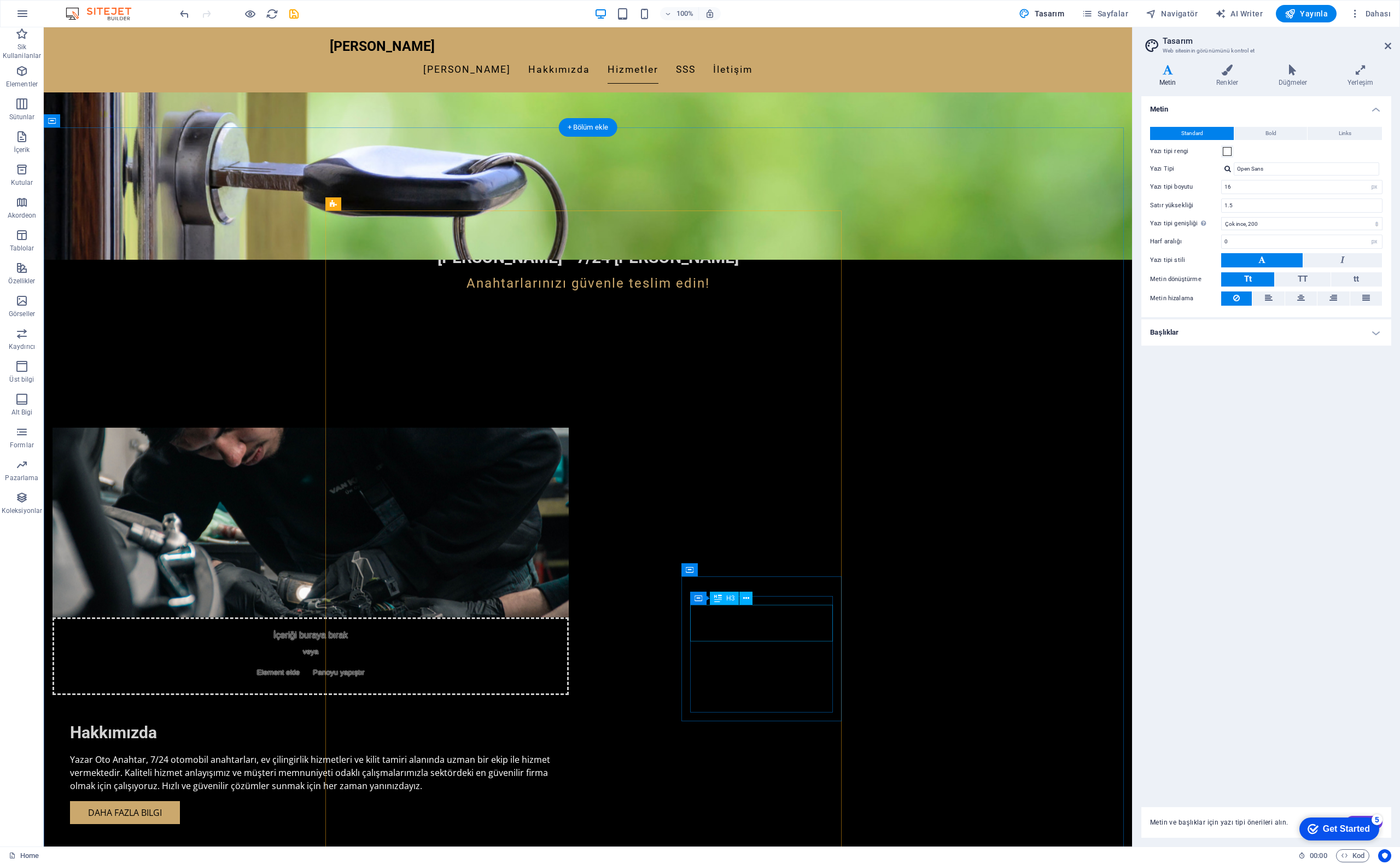
scroll to position [547, 0]
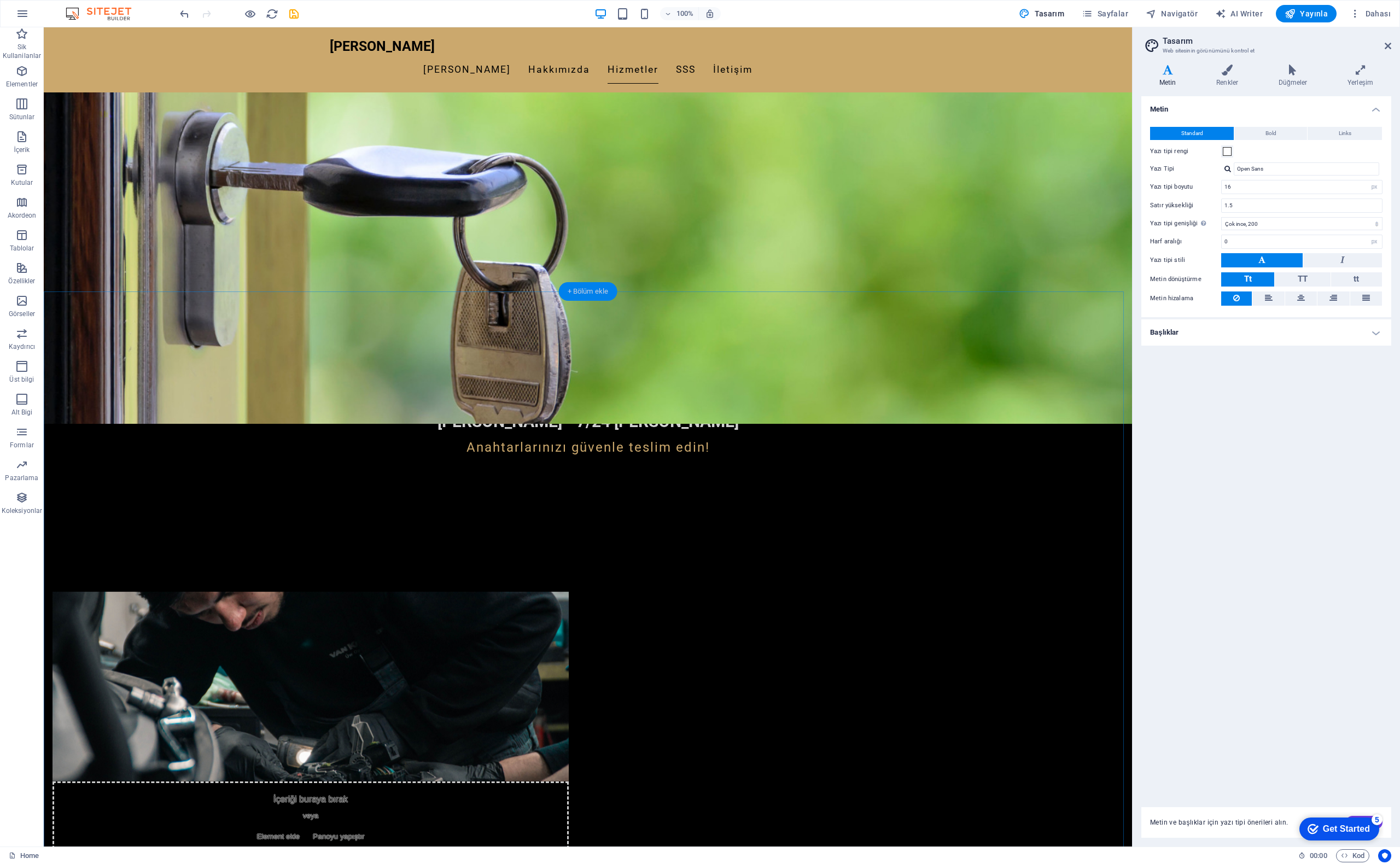
click at [599, 289] on div "+ Bölüm ekle" at bounding box center [588, 291] width 59 height 19
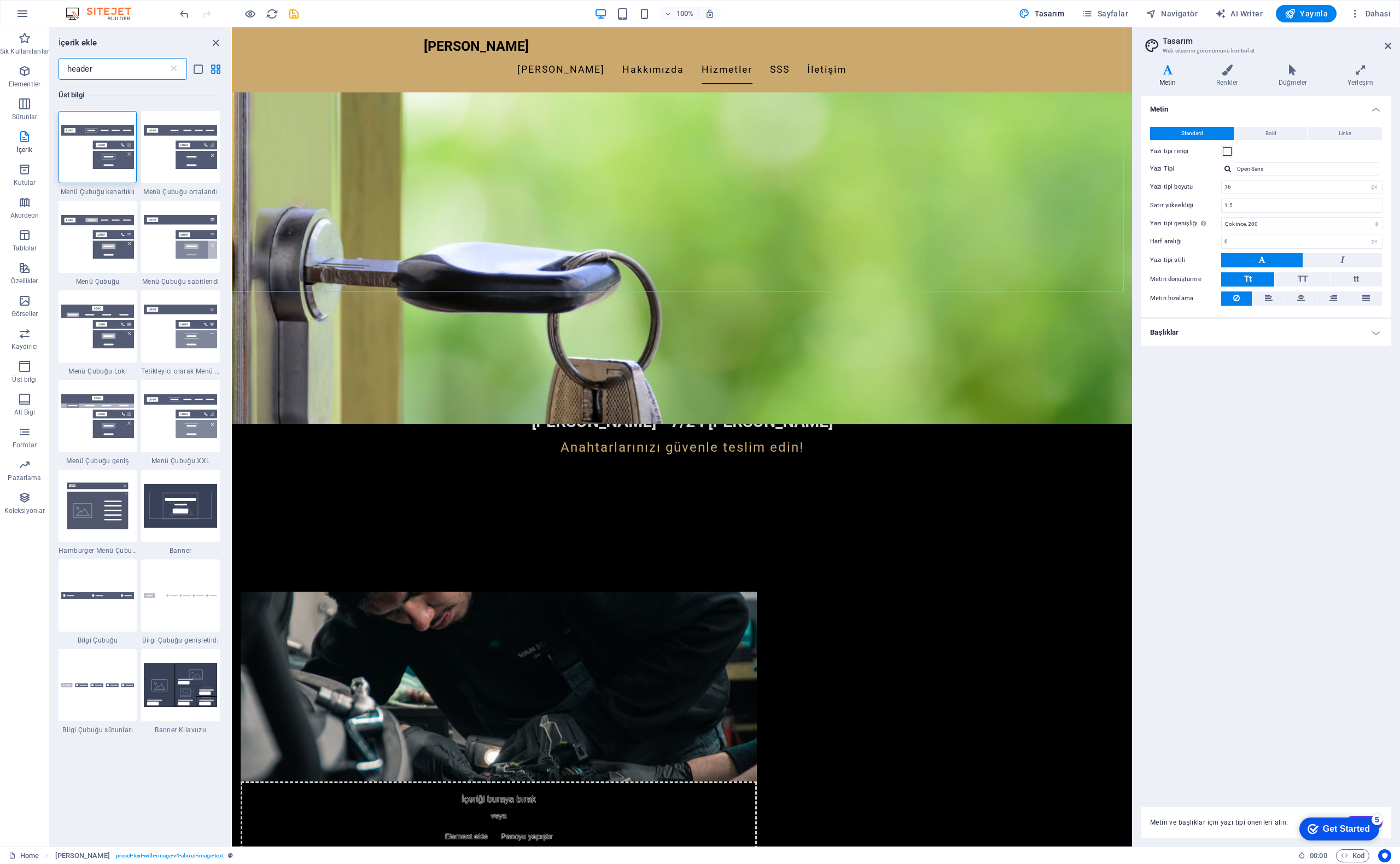
click at [114, 70] on input "header" at bounding box center [113, 69] width 110 height 22
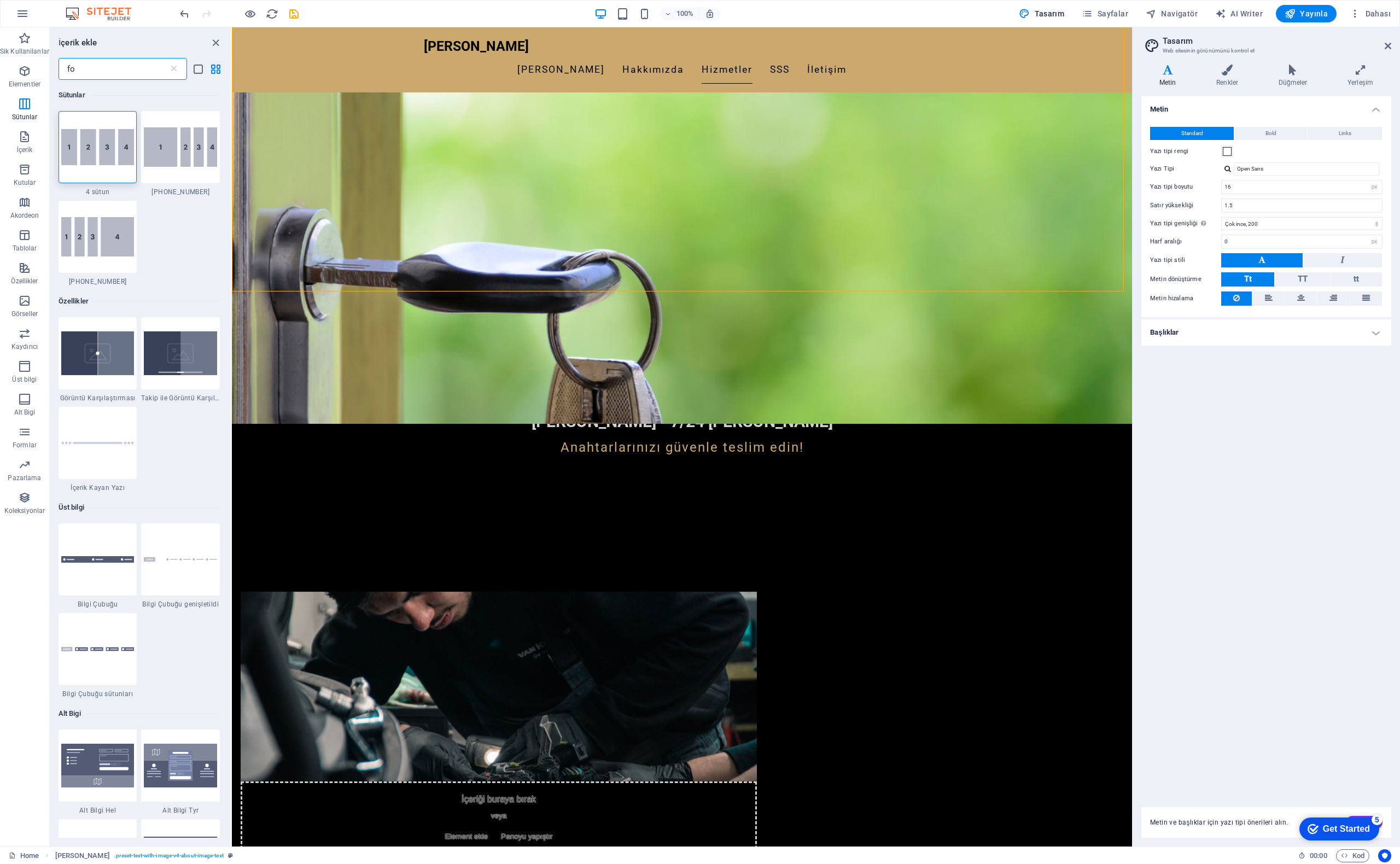
type input "f"
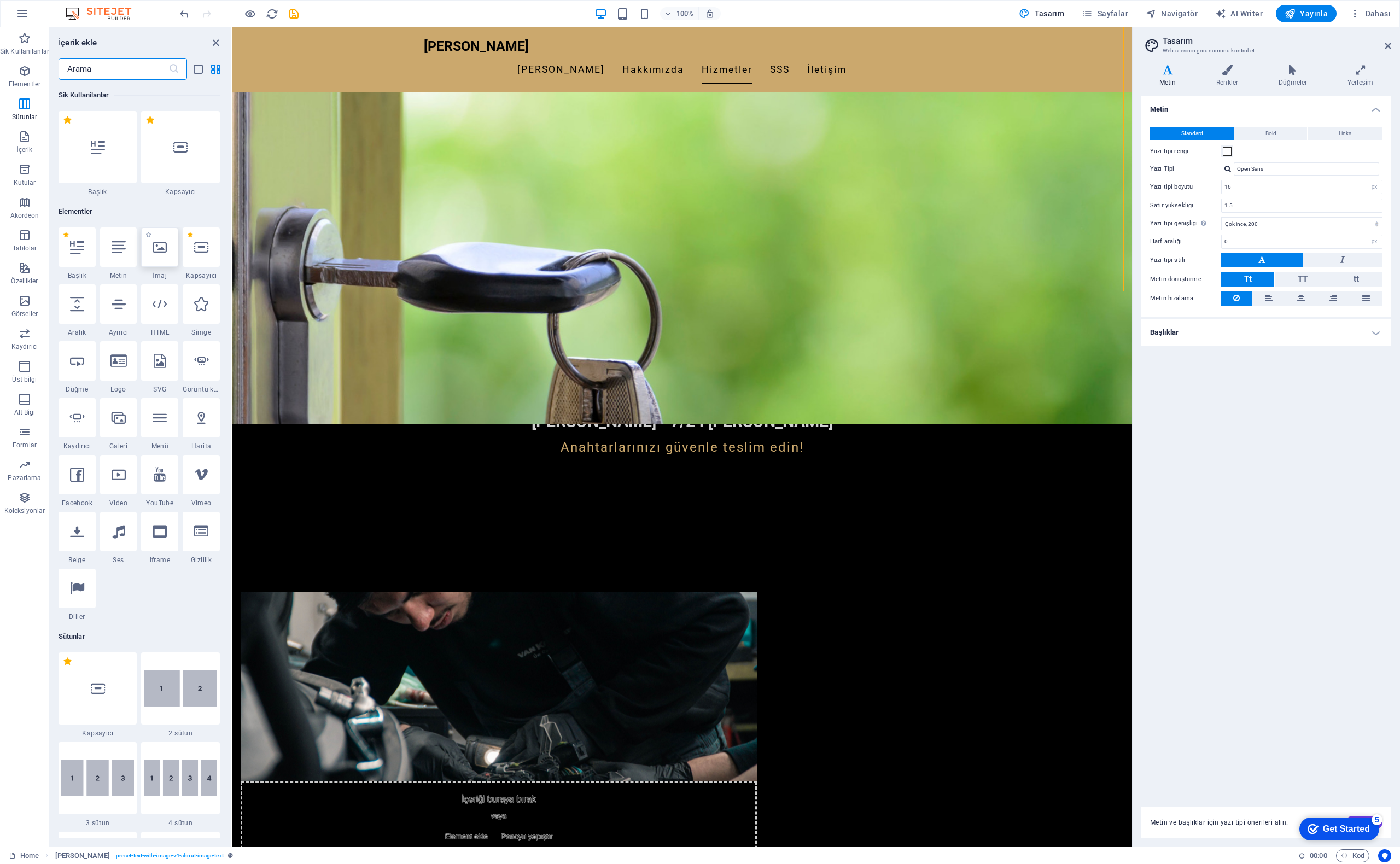
click at [157, 250] on icon at bounding box center [160, 247] width 14 height 14
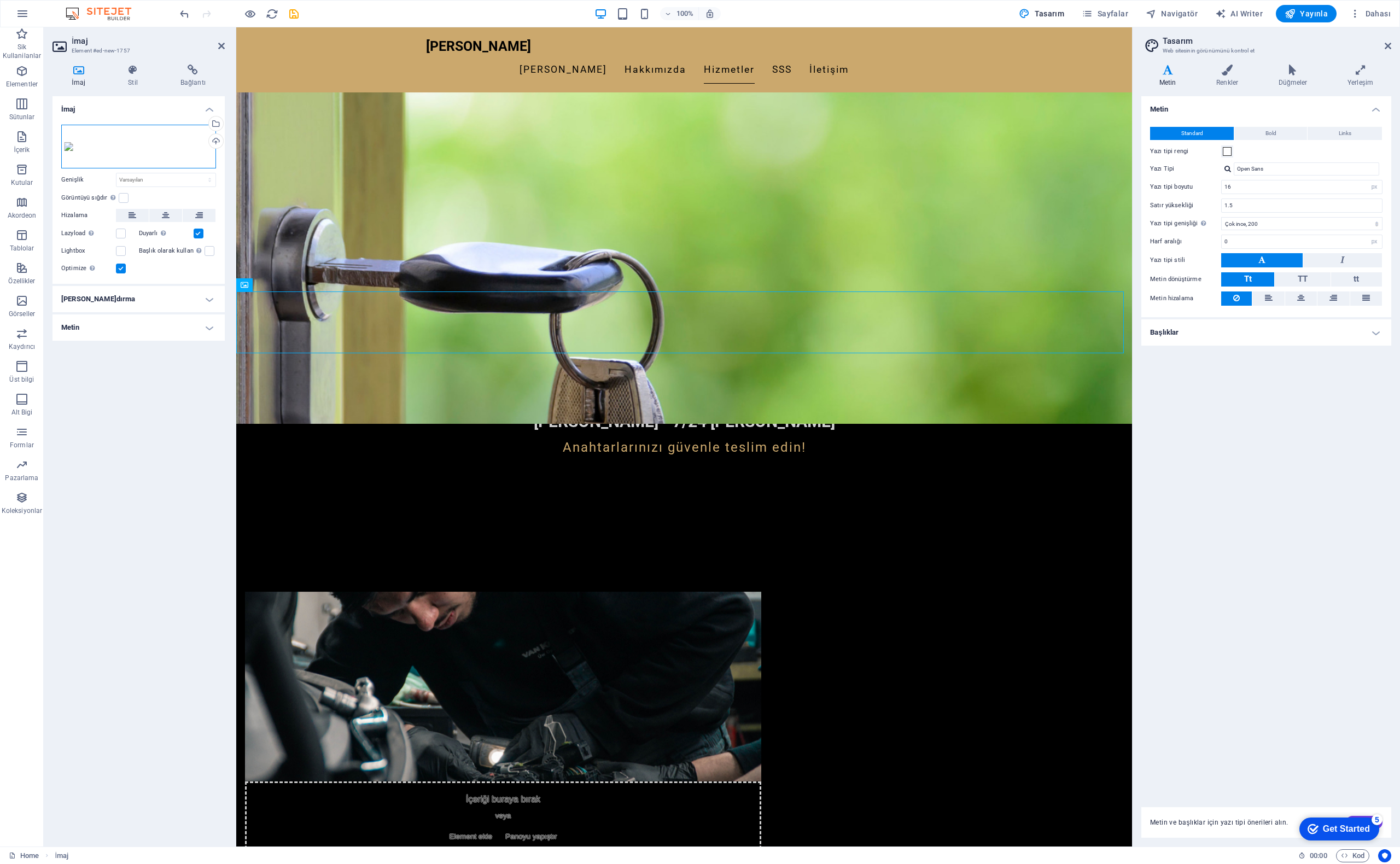
click at [105, 148] on div "Dosyaları buraya sürükleyin, dosyaları seçmek için tıklayın veya Dosyalardan ya…" at bounding box center [139, 146] width 155 height 44
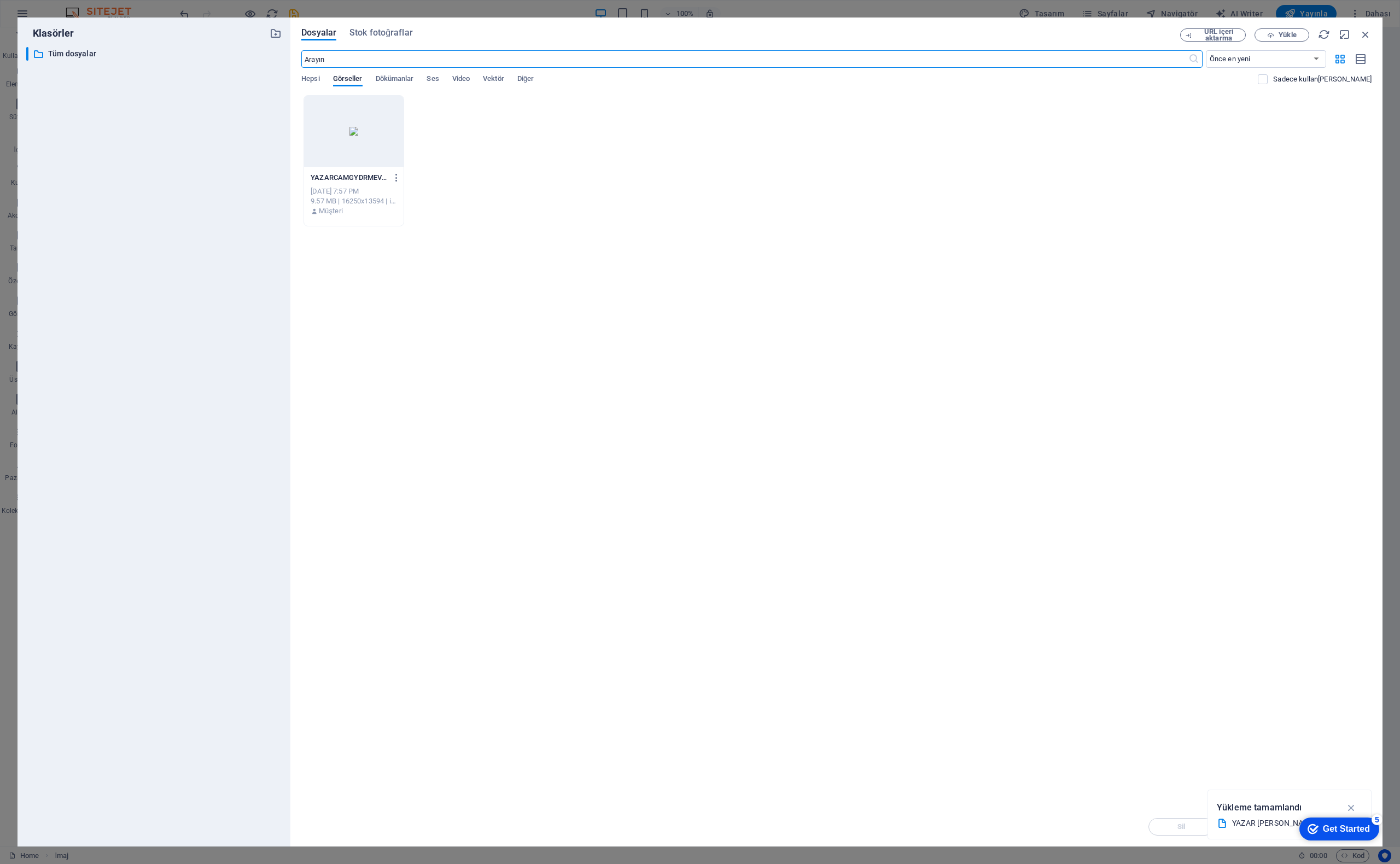
click at [355, 132] on div at bounding box center [353, 131] width 100 height 71
click at [393, 177] on icon "button" at bounding box center [397, 178] width 10 height 10
click at [383, 394] on h6 "Sil" at bounding box center [404, 390] width 56 height 13
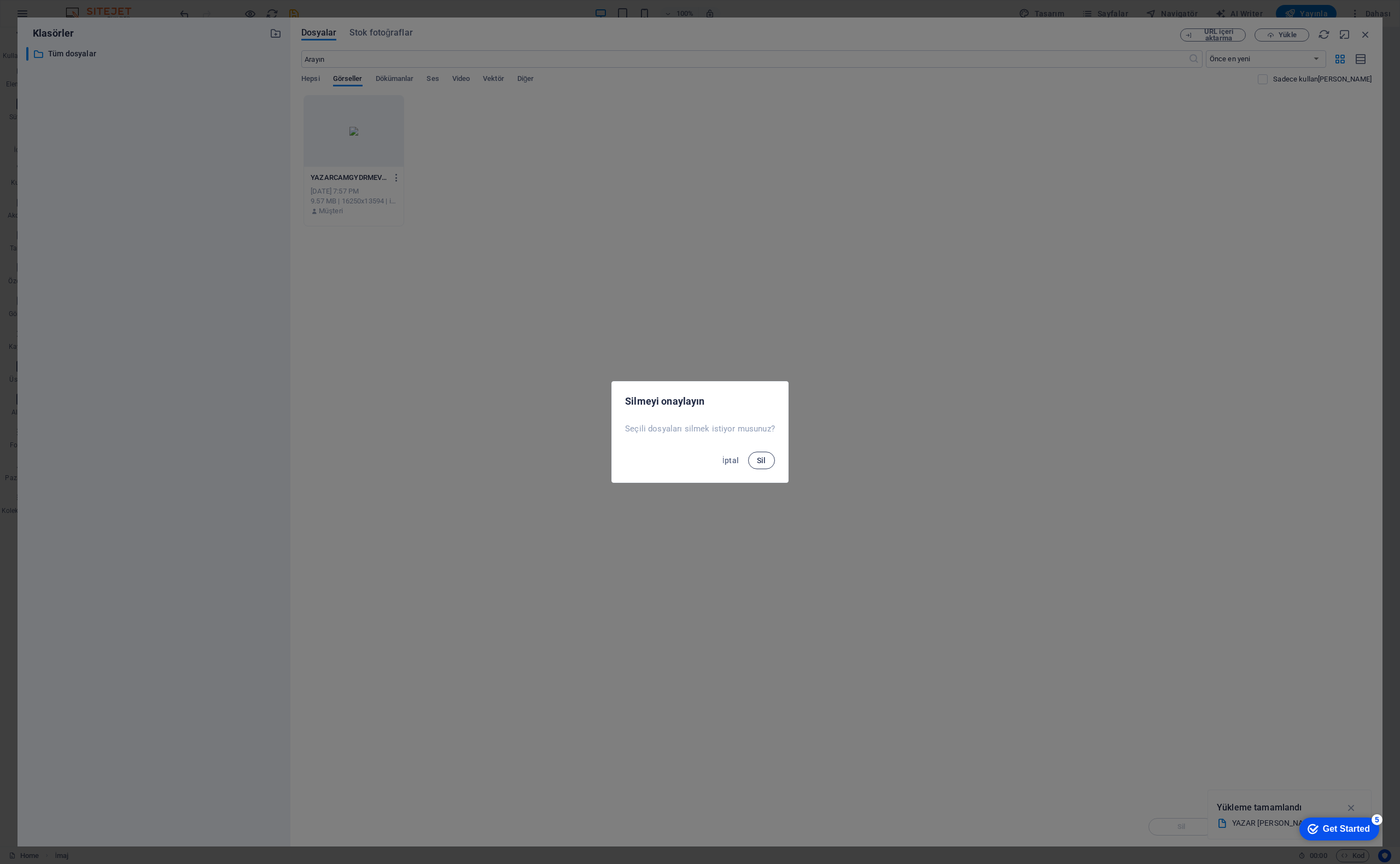
click at [772, 459] on button "Sil" at bounding box center [761, 460] width 27 height 18
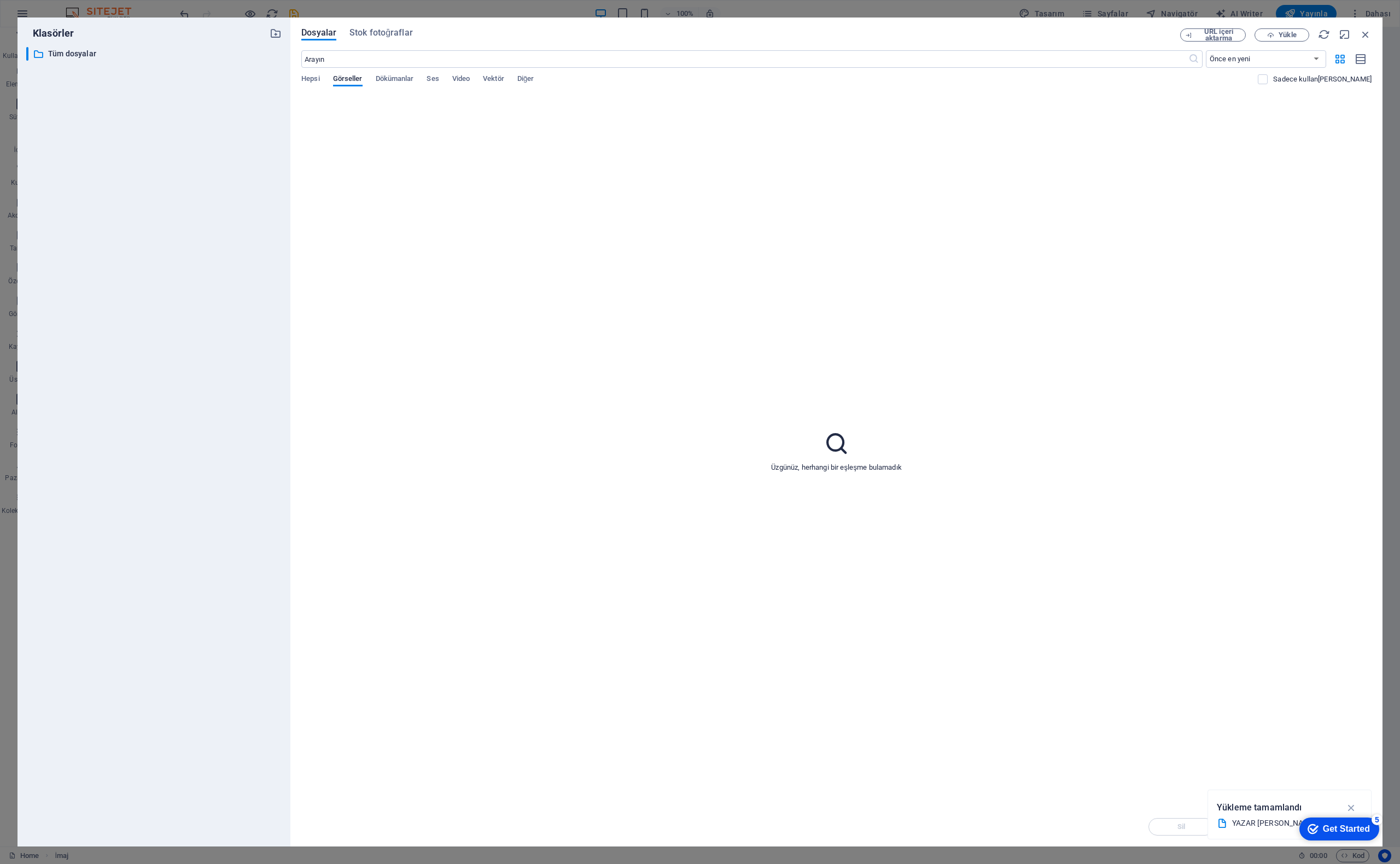
click at [582, 336] on div "Üzgünüz, herhangi bir eşleşme bulamadık" at bounding box center [836, 451] width 1070 height 712
drag, startPoint x: 362, startPoint y: 237, endPoint x: 495, endPoint y: 297, distance: 145.9
click at [495, 297] on div "Üzgünüz, herhangi bir eşleşme bulamadık" at bounding box center [836, 451] width 1070 height 712
click at [313, 85] on button "Hepsi" at bounding box center [310, 80] width 18 height 12
click at [1281, 38] on span "Yükle" at bounding box center [1287, 35] width 18 height 7
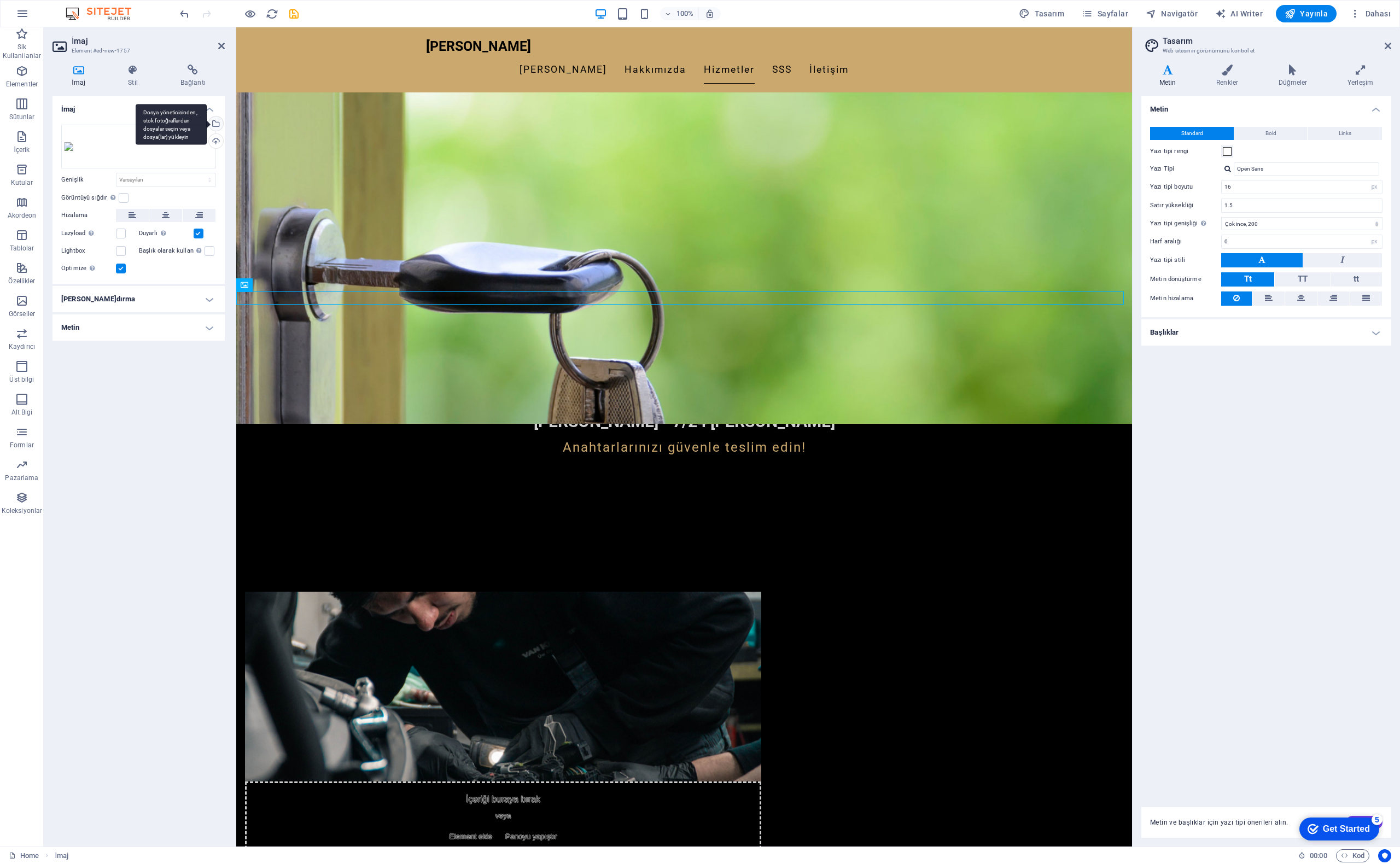
click at [217, 124] on div "Dosya yöneticisinden, stok fotoğraflardan dosyalar seçin veya dosya(lar) yükley…" at bounding box center [215, 124] width 16 height 16
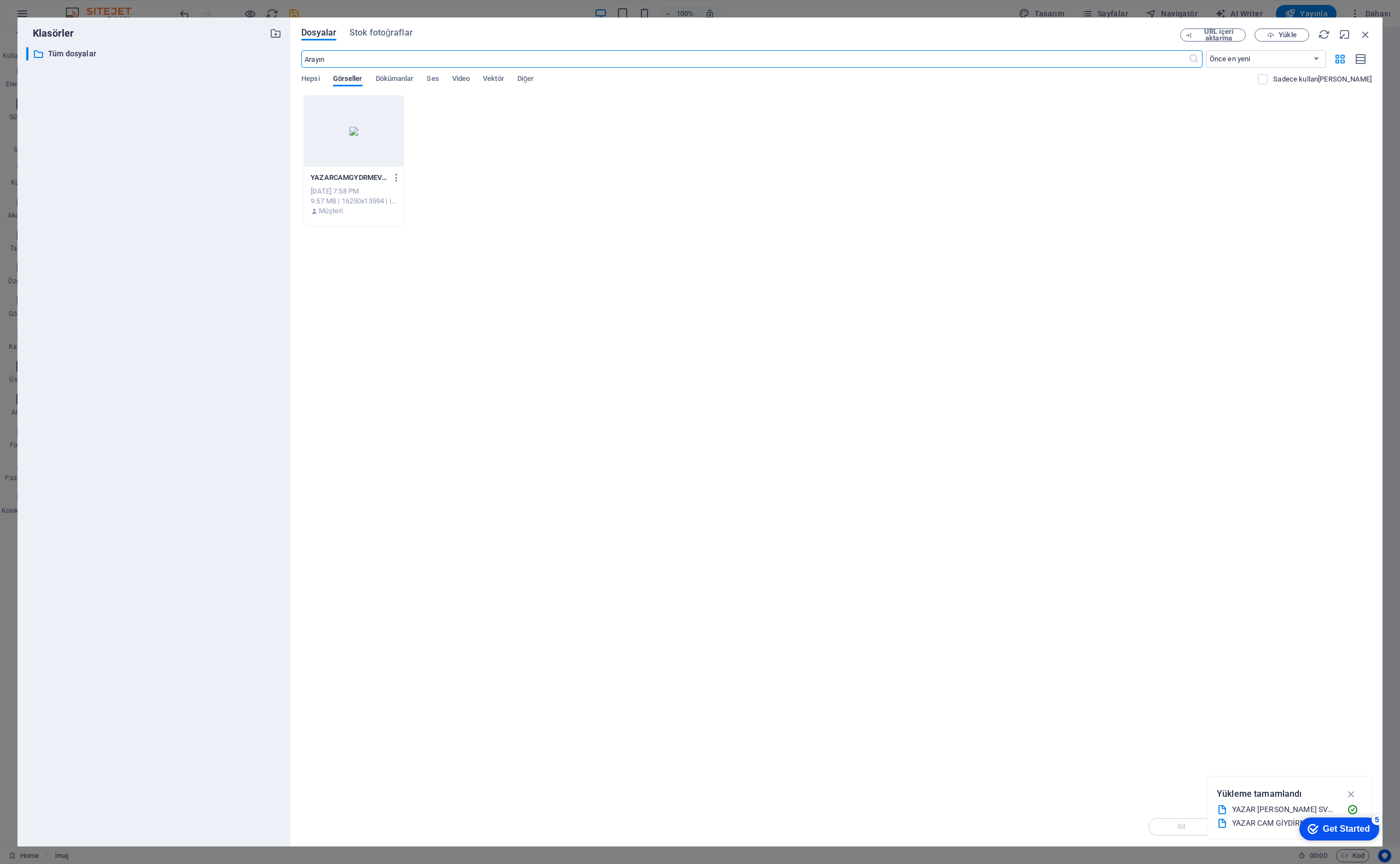
click at [343, 127] on div at bounding box center [353, 131] width 100 height 71
click at [399, 172] on button "button" at bounding box center [394, 178] width 15 height 18
click at [390, 388] on h6 "Sil" at bounding box center [404, 390] width 56 height 13
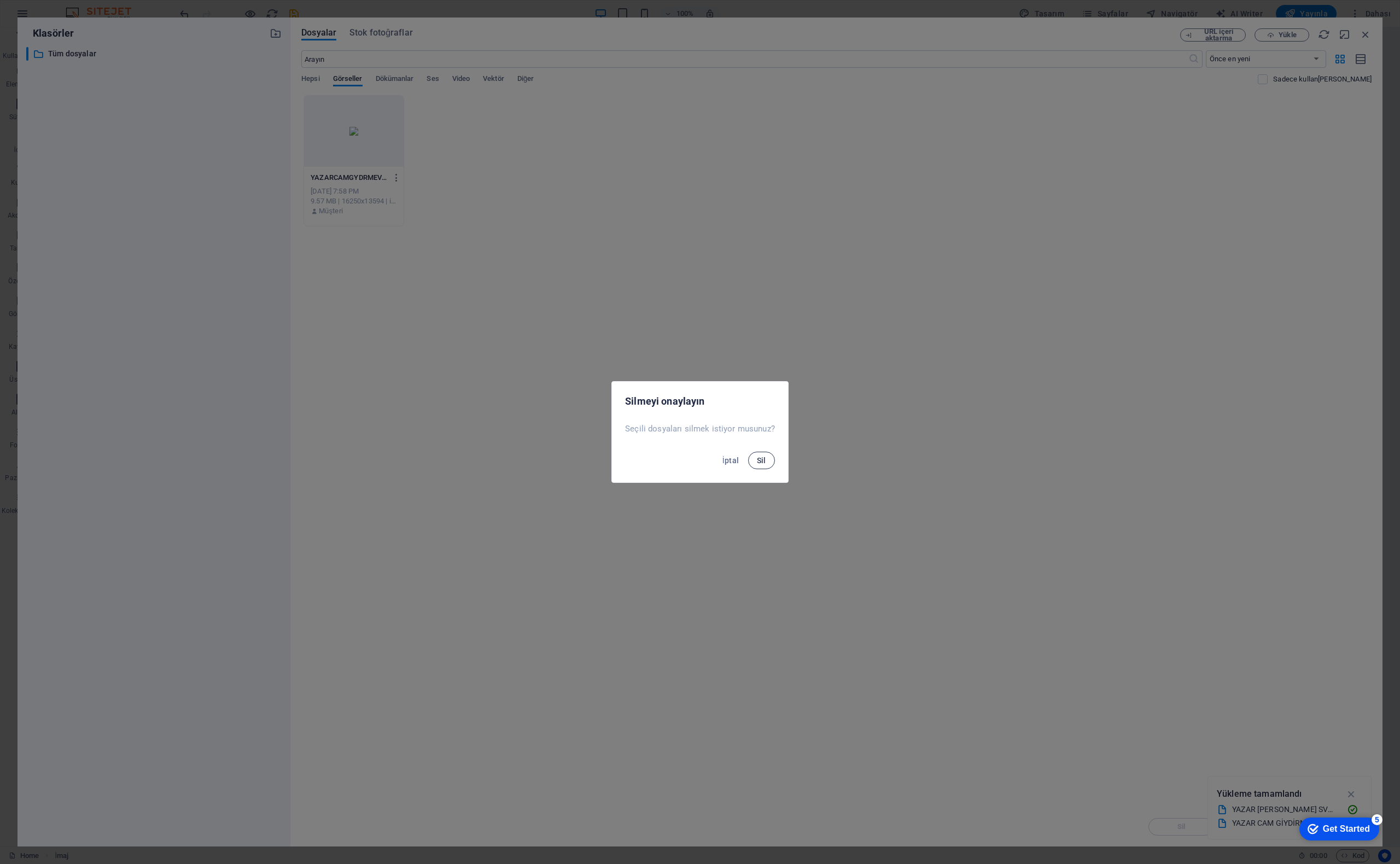
click at [769, 461] on button "Sil" at bounding box center [761, 460] width 27 height 18
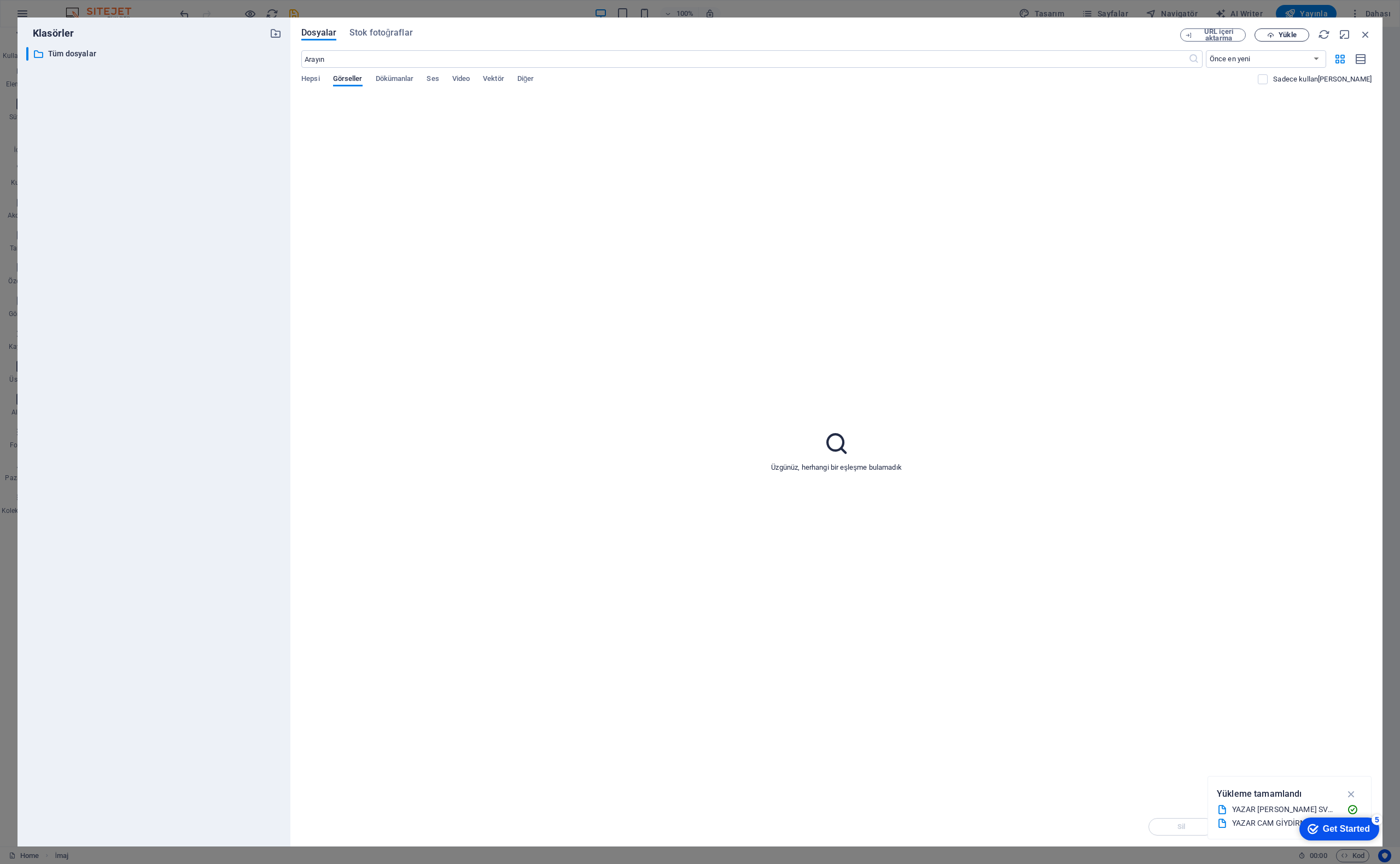
click at [1276, 34] on span "Yükle" at bounding box center [1282, 35] width 45 height 7
click at [1135, 319] on div "Üzgünüz, herhangi bir eşleşme bulamadık" at bounding box center [836, 451] width 1070 height 712
click at [1276, 36] on span "Yükle" at bounding box center [1282, 35] width 45 height 7
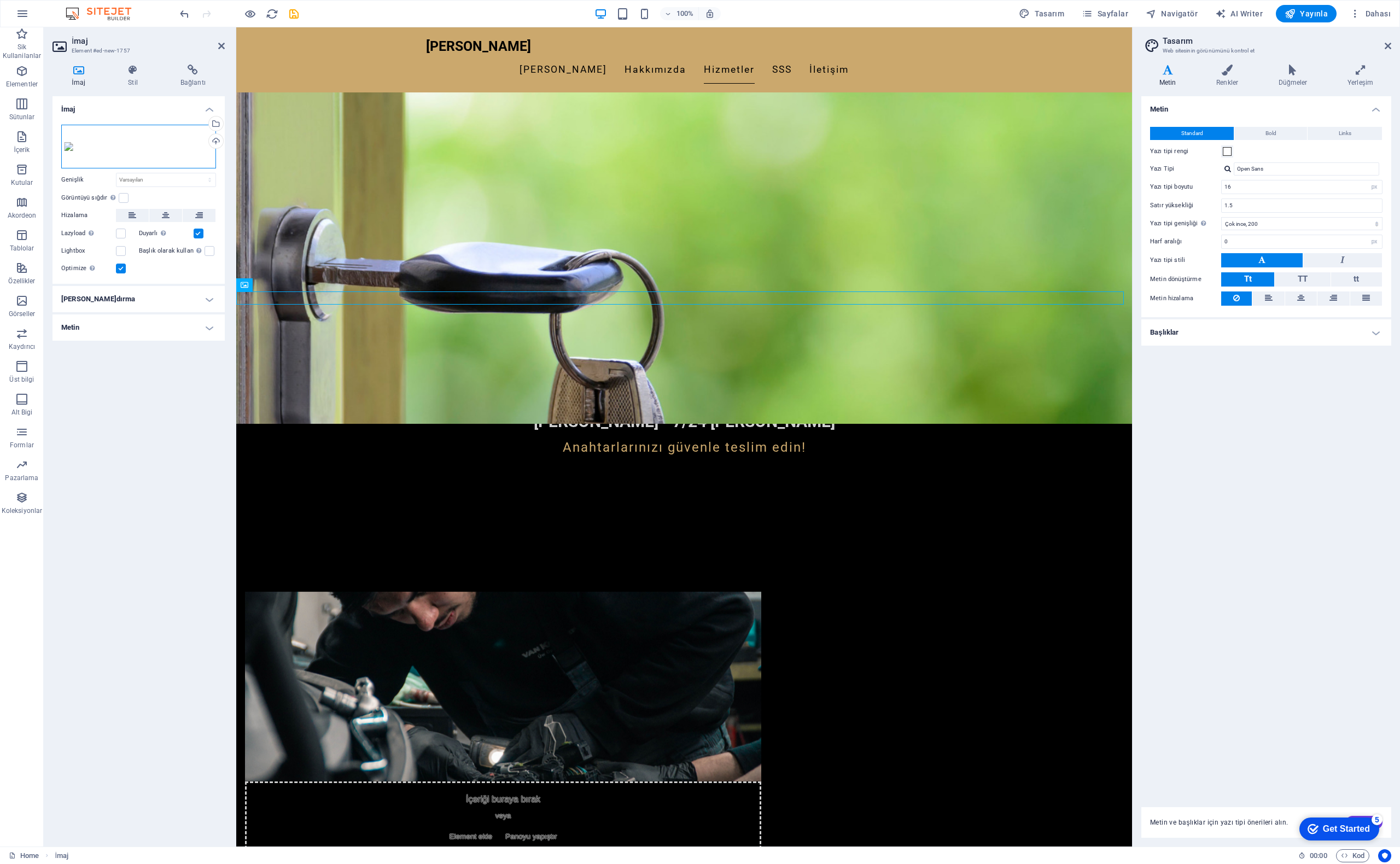
click at [108, 134] on div "Dosyaları buraya sürükleyin, dosyaları seçmek için tıklayın veya Dosyalardan ya…" at bounding box center [139, 146] width 155 height 44
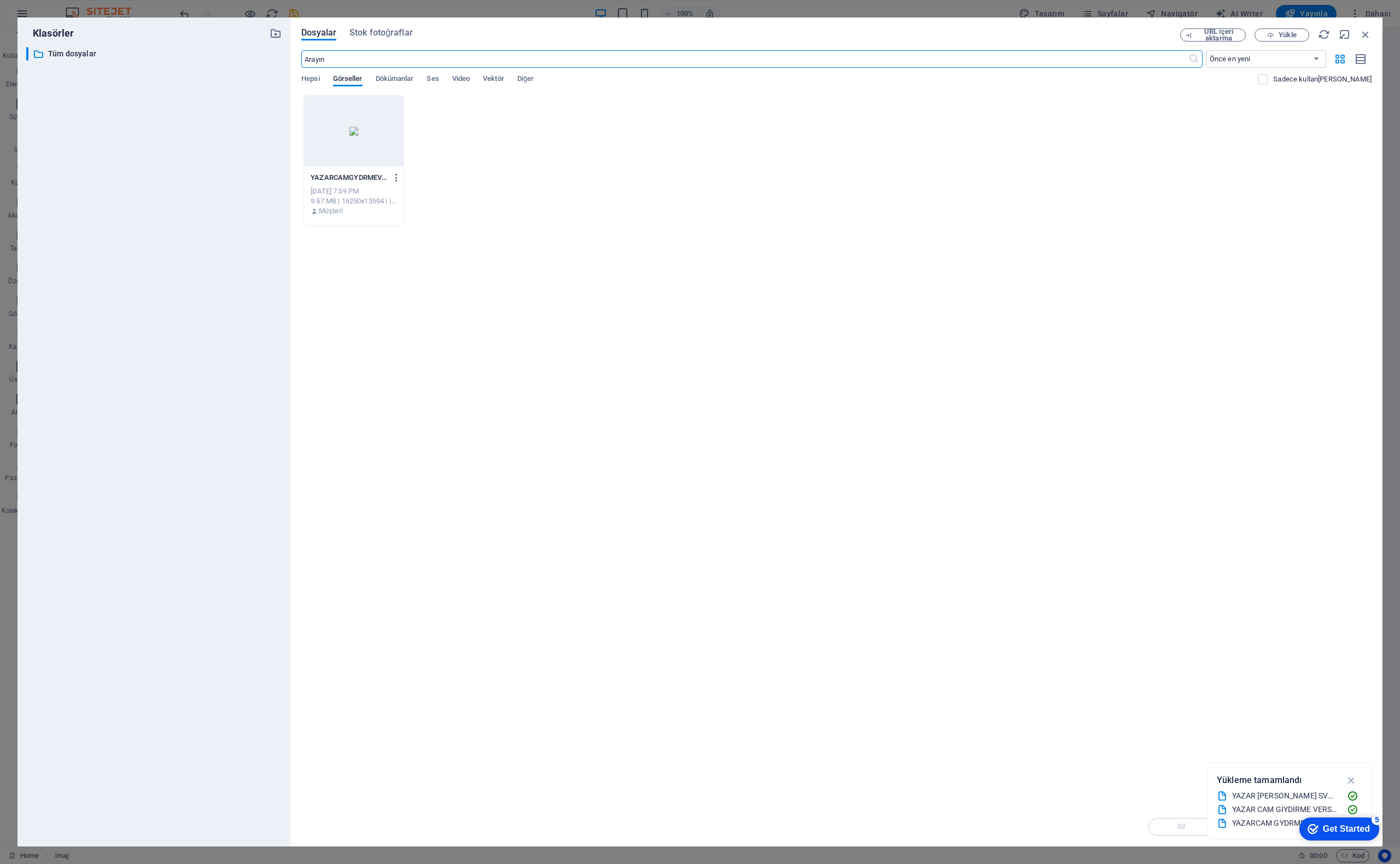
click at [397, 180] on icon "button" at bounding box center [397, 178] width 10 height 10
click at [383, 208] on h6 "Ön izleme" at bounding box center [404, 206] width 56 height 13
click at [1369, 33] on icon "button" at bounding box center [1366, 34] width 12 height 12
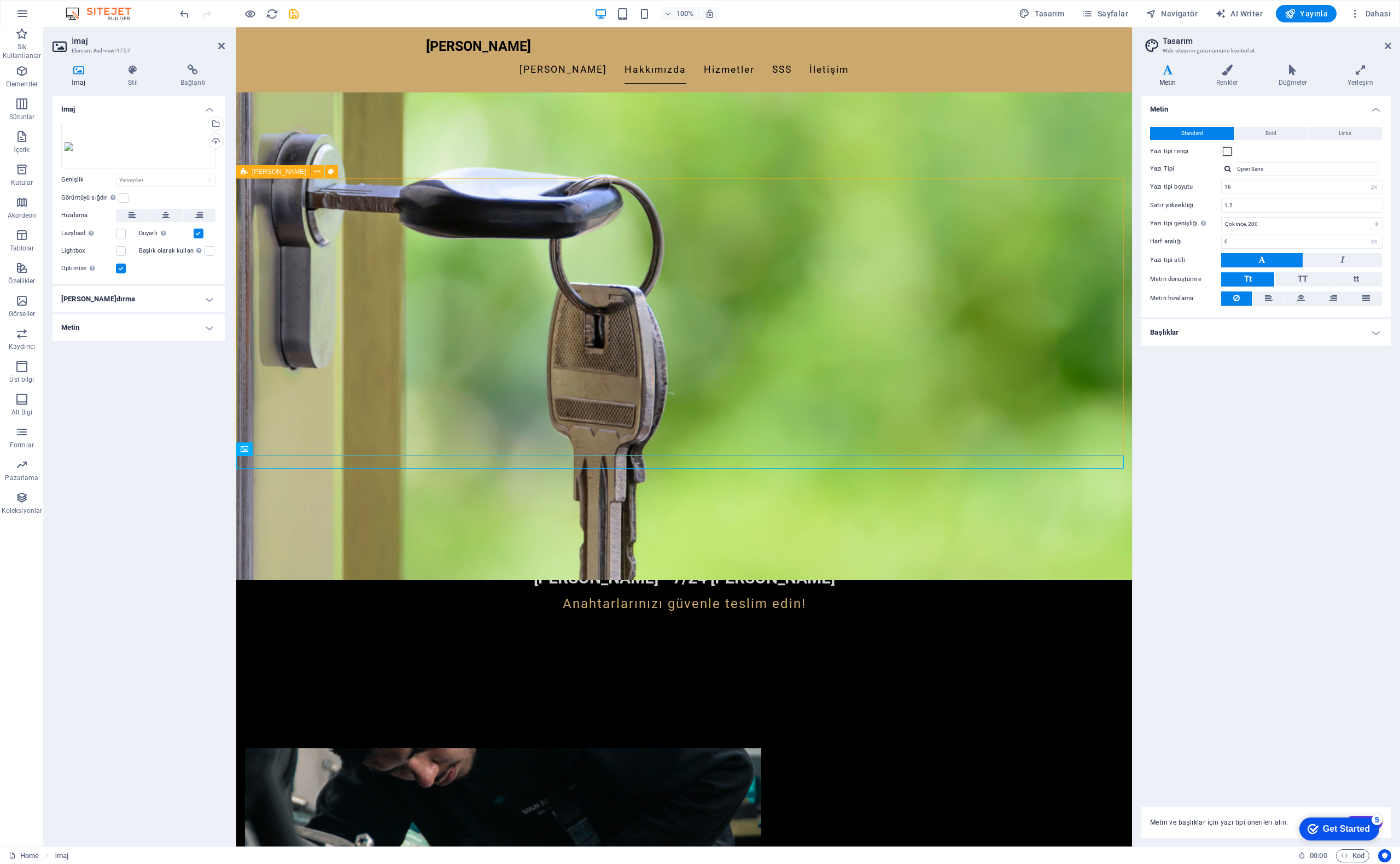
scroll to position [383, 0]
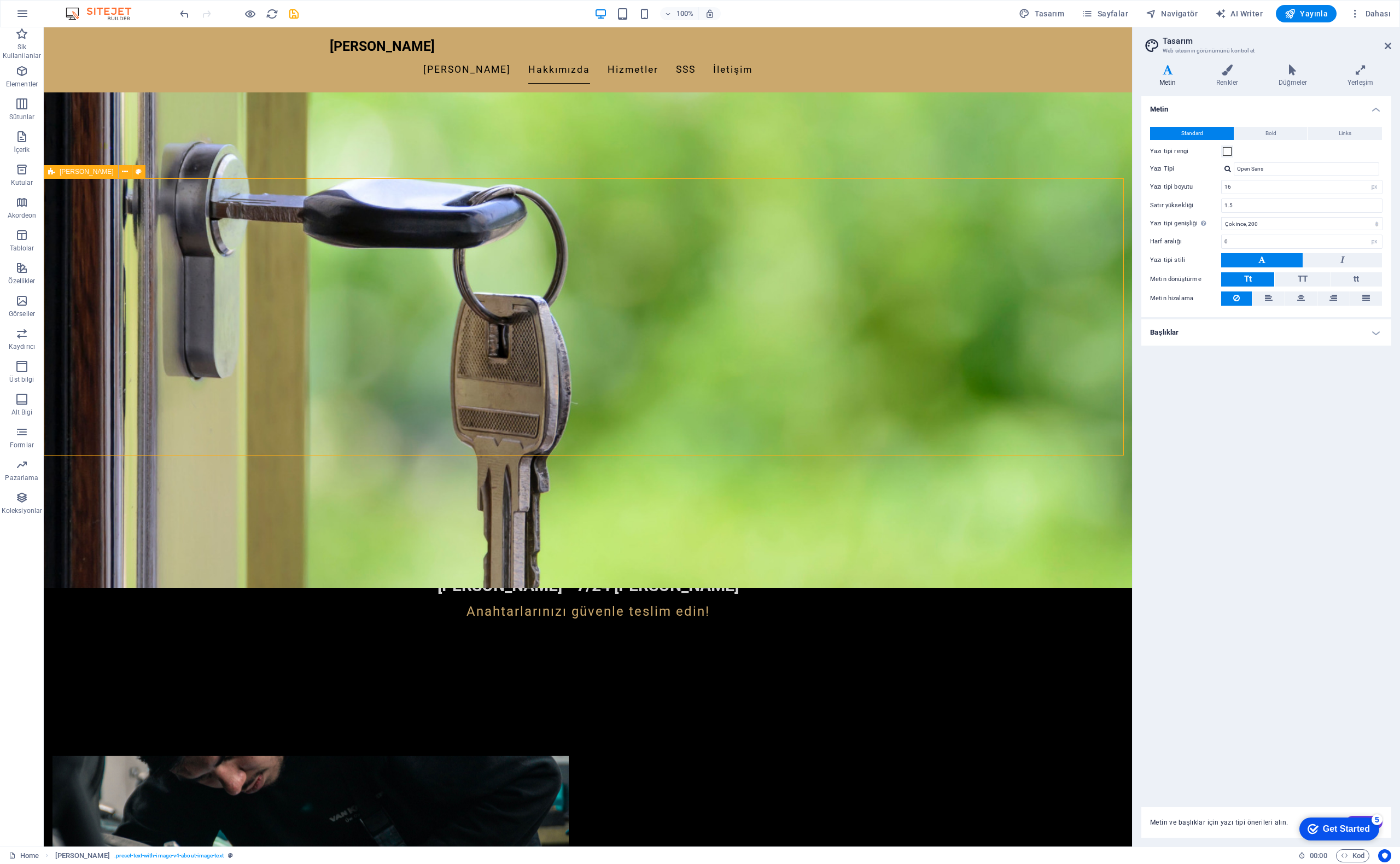
click at [68, 172] on span "[PERSON_NAME]" at bounding box center [87, 172] width 54 height 7
click at [122, 172] on icon at bounding box center [124, 172] width 6 height 12
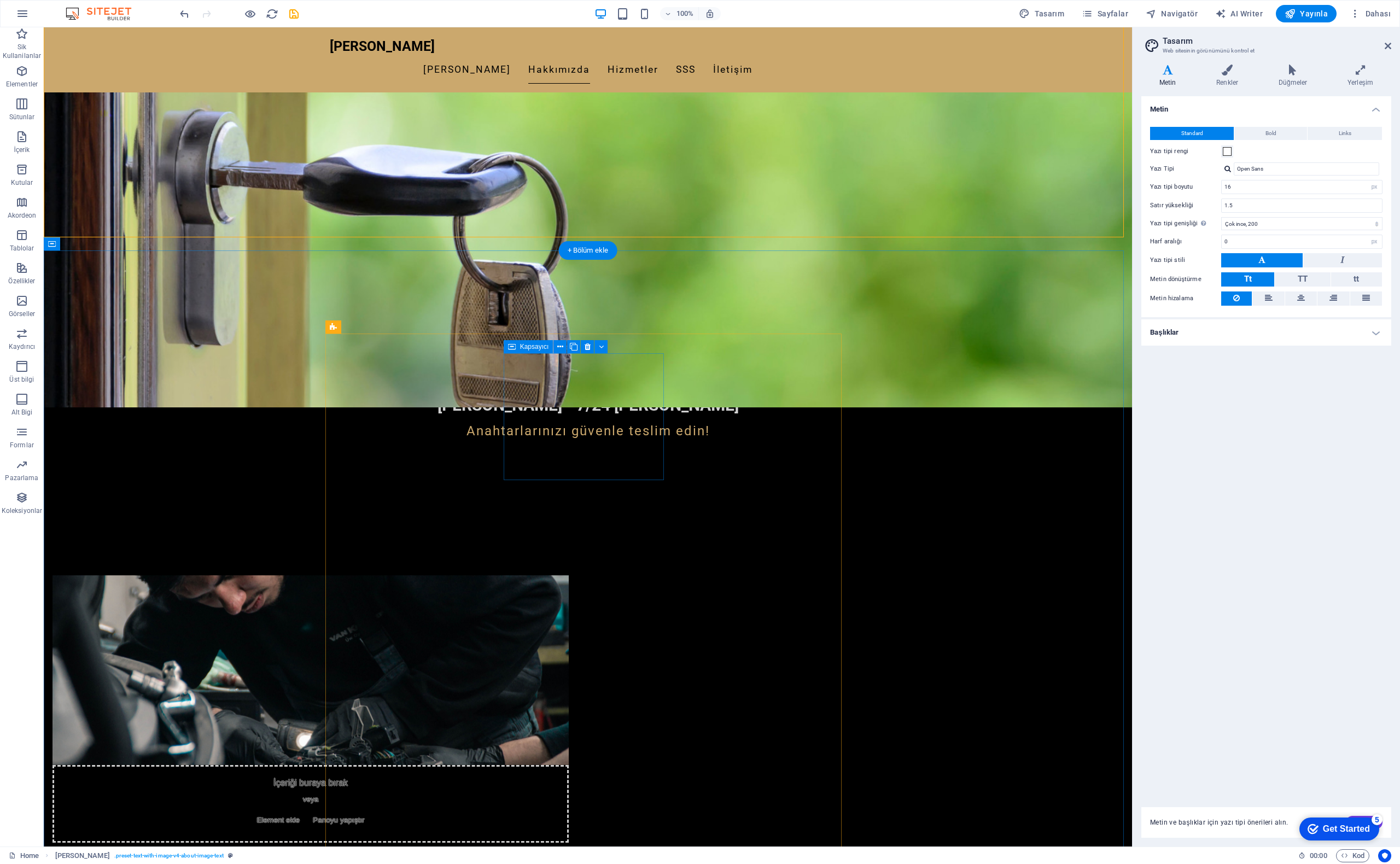
scroll to position [602, 0]
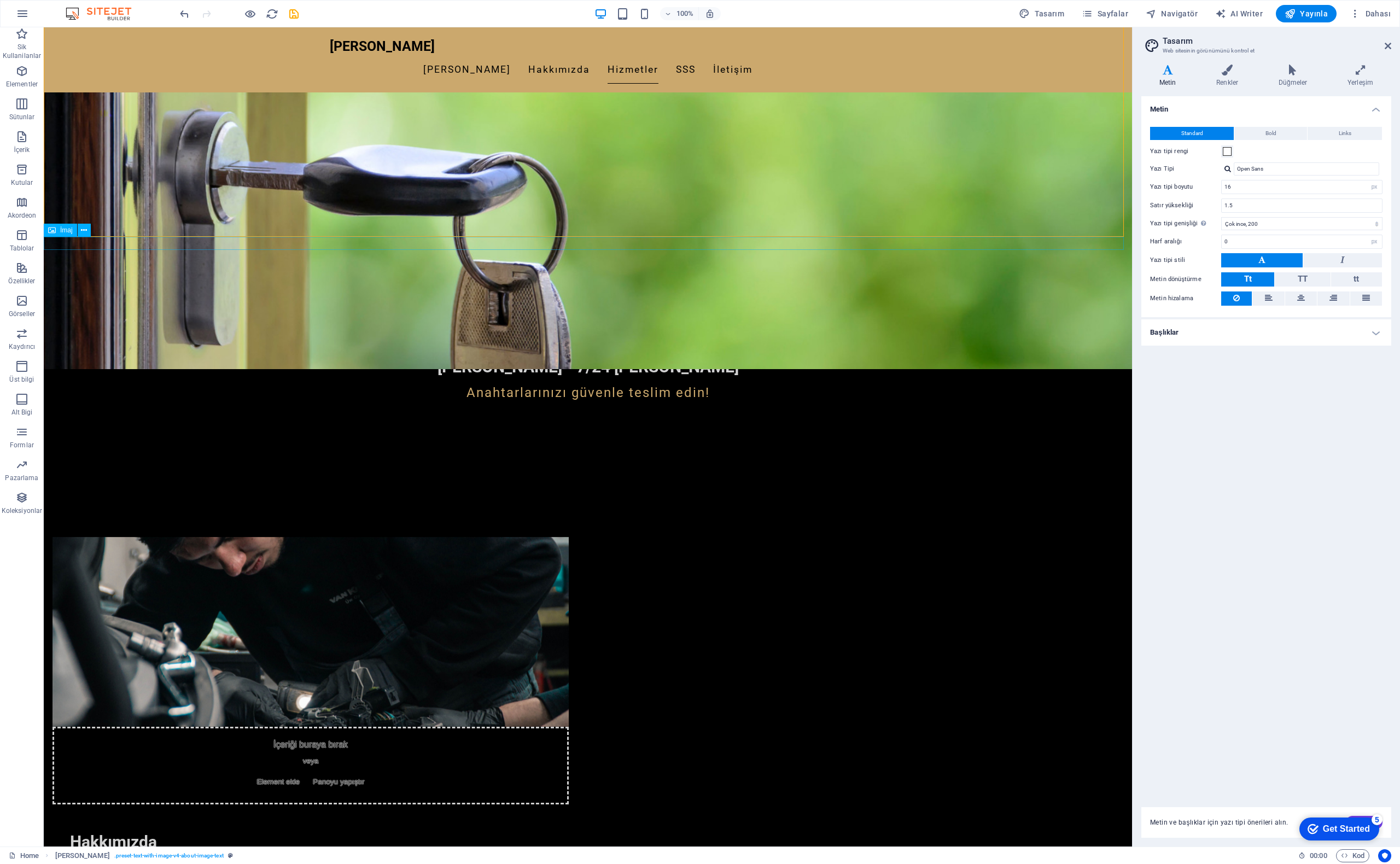
click at [60, 234] on span "İmaj" at bounding box center [66, 230] width 12 height 7
click at [64, 232] on span "İmaj" at bounding box center [66, 230] width 12 height 7
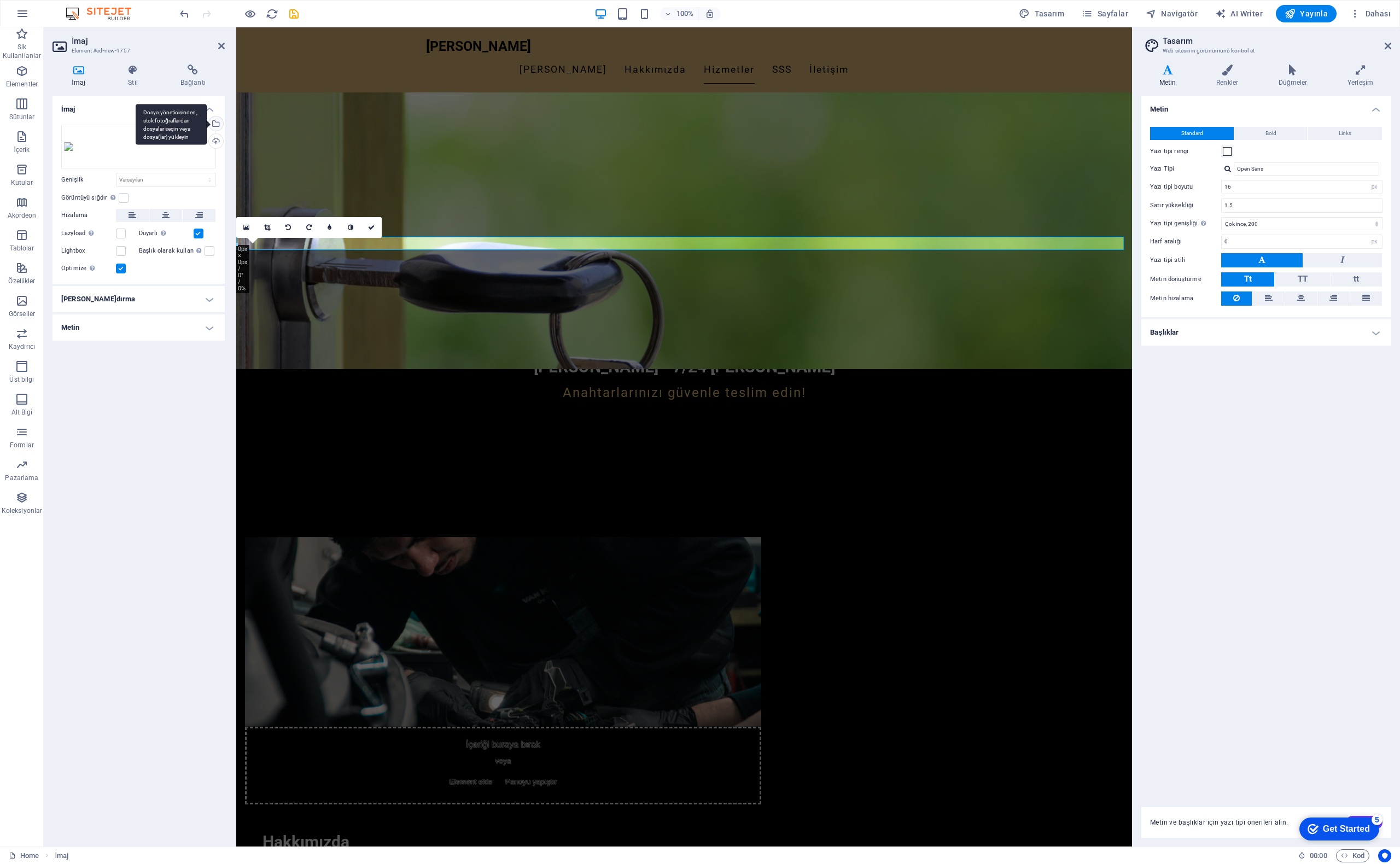
click at [216, 128] on div "Dosya yöneticisinden, stok fotoğraflardan dosyalar seçin veya dosya(lar) yükley…" at bounding box center [215, 124] width 16 height 16
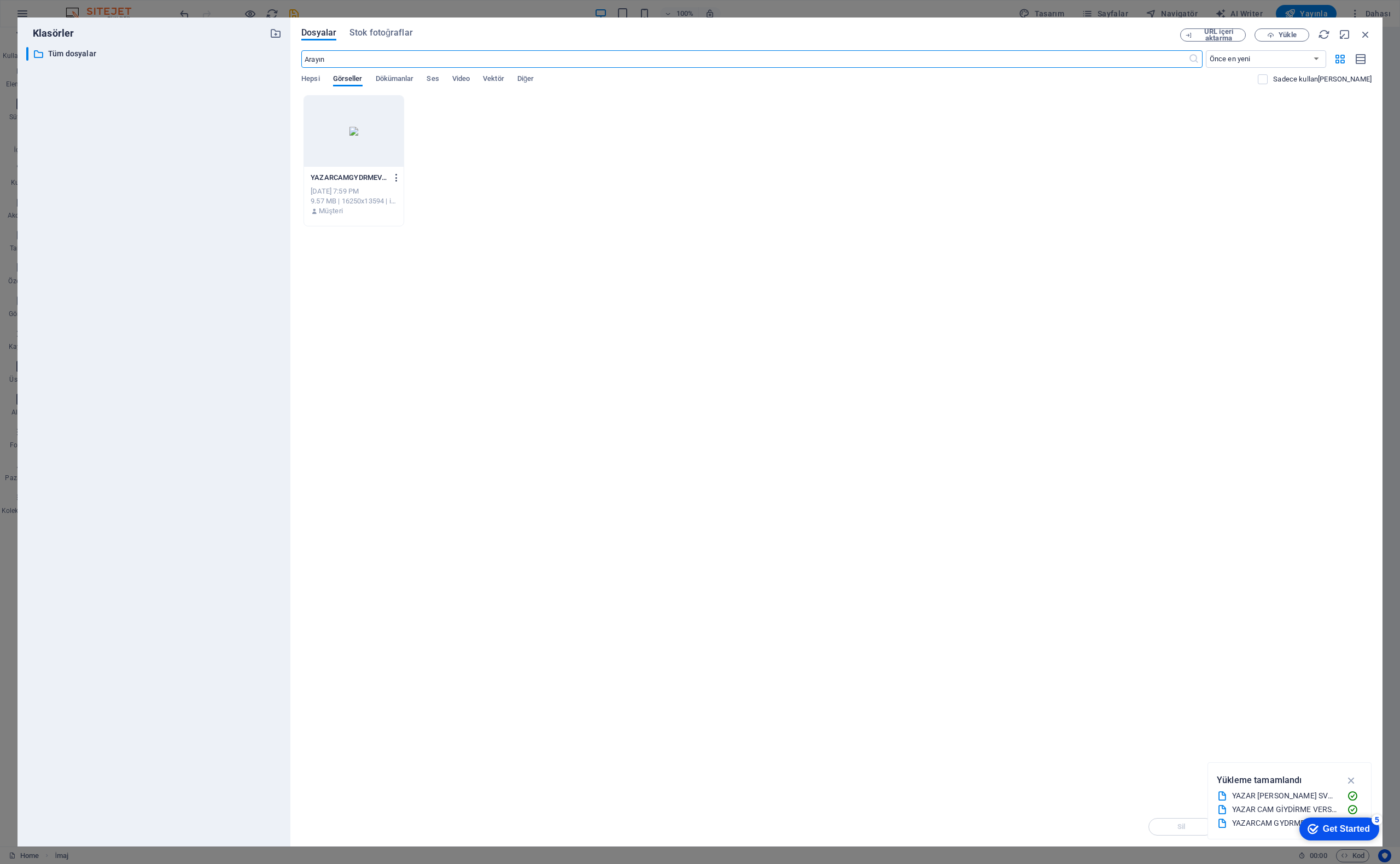
click at [394, 178] on icon "button" at bounding box center [397, 178] width 10 height 10
click at [382, 390] on h6 "Sil" at bounding box center [404, 390] width 56 height 13
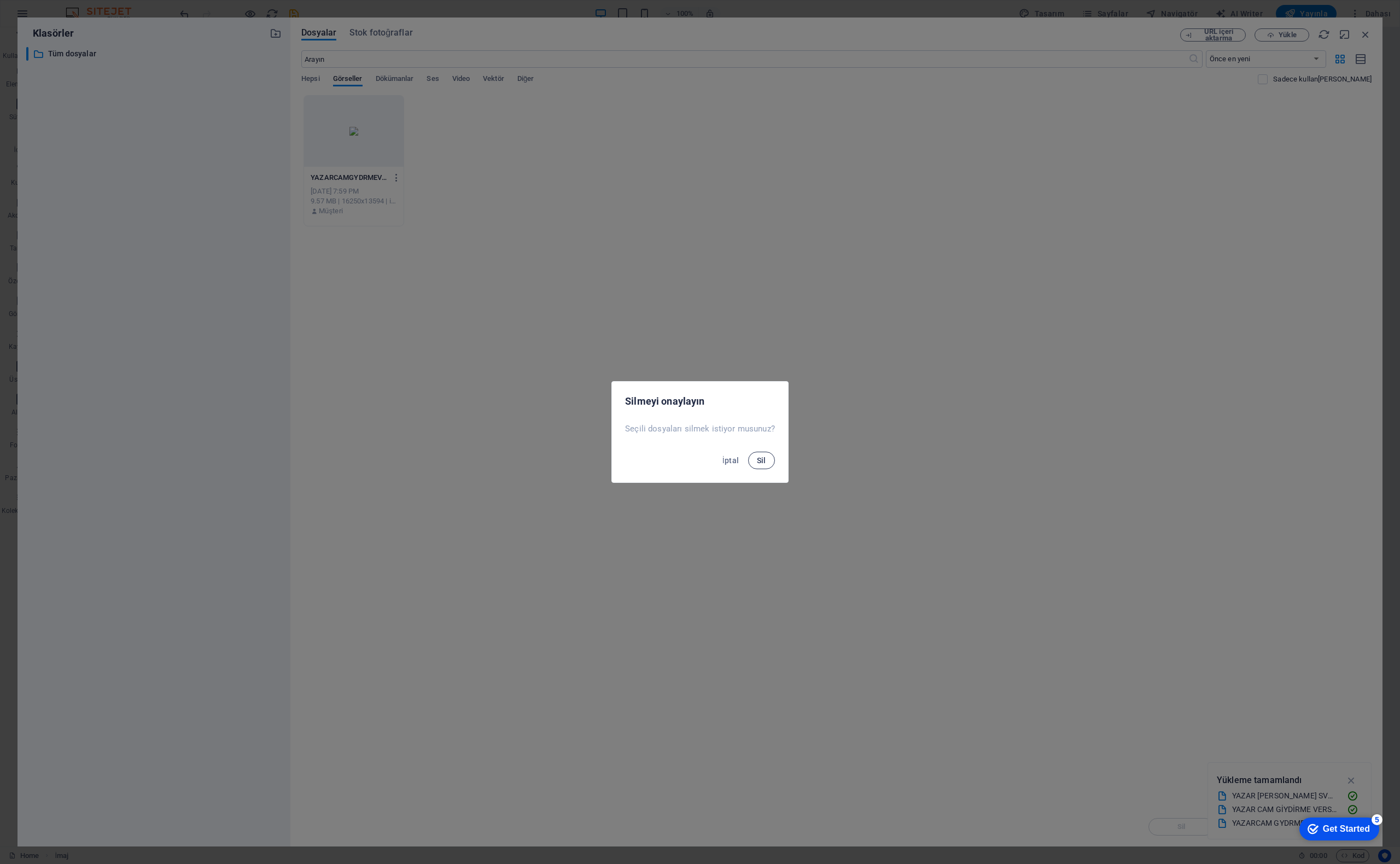
click at [757, 455] on button "Sil" at bounding box center [761, 460] width 27 height 18
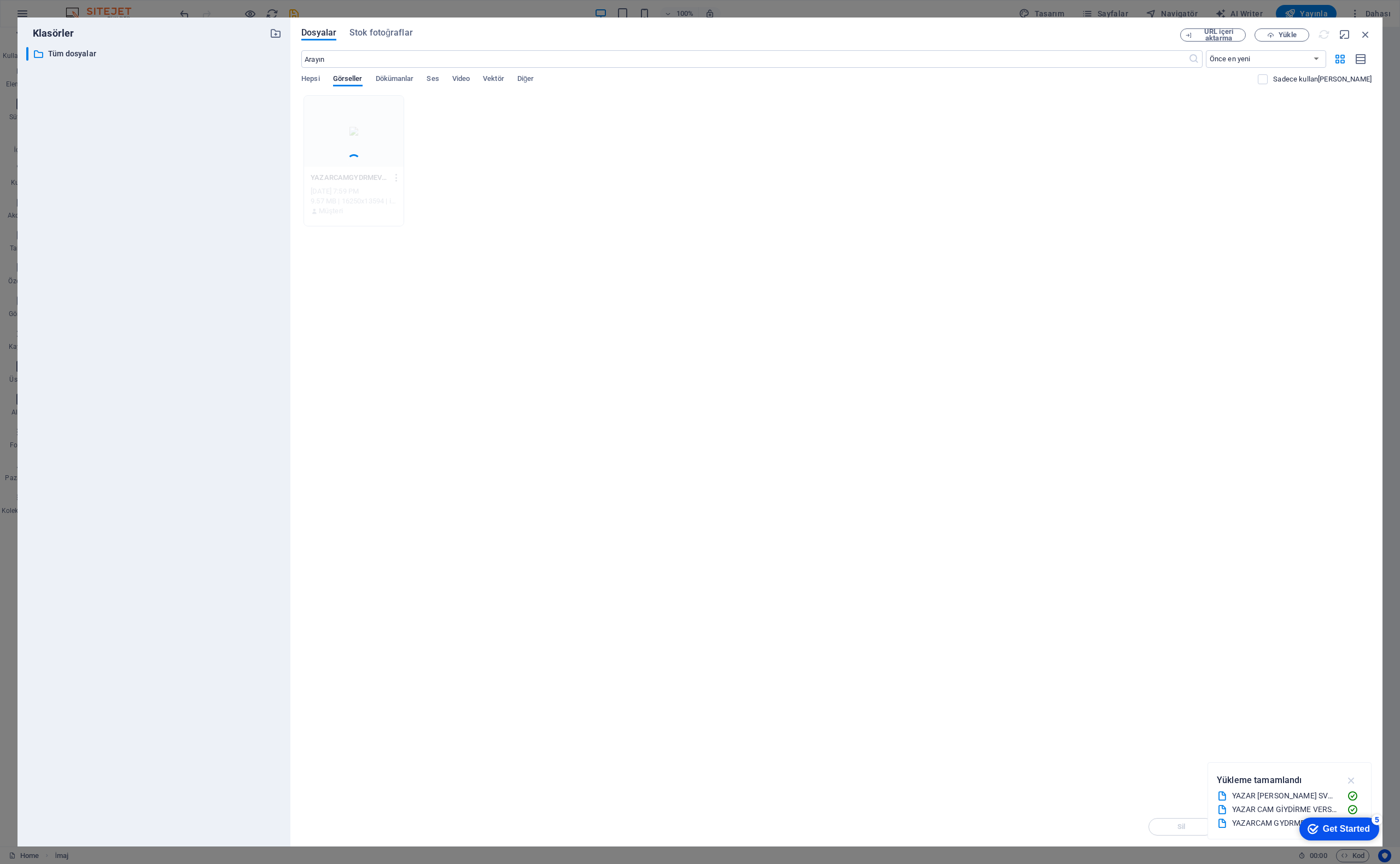
click at [1352, 777] on icon "button" at bounding box center [1351, 780] width 12 height 12
click at [312, 80] on span "Hepsi" at bounding box center [310, 80] width 18 height 16
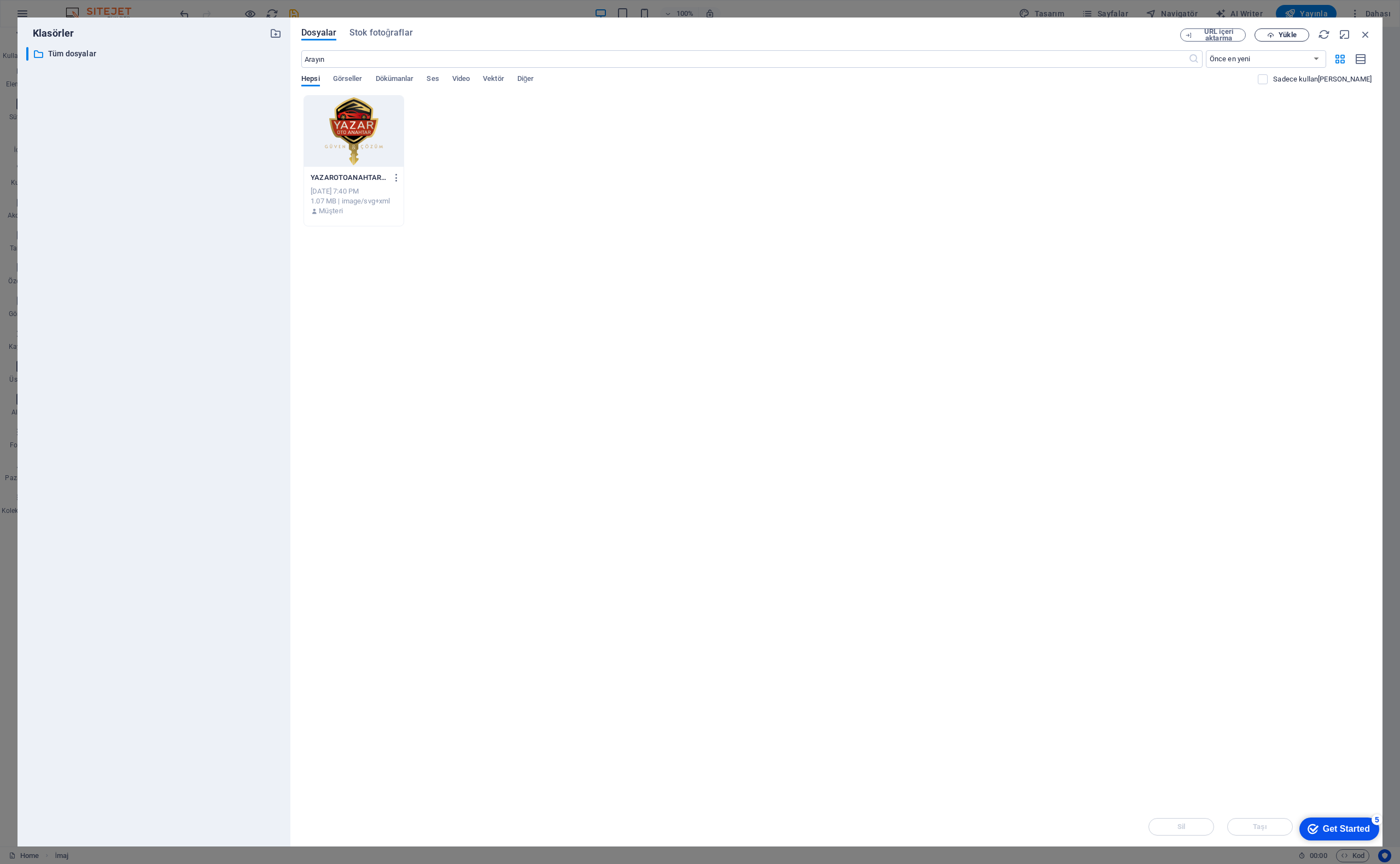
click at [1274, 36] on icon "button" at bounding box center [1271, 35] width 7 height 7
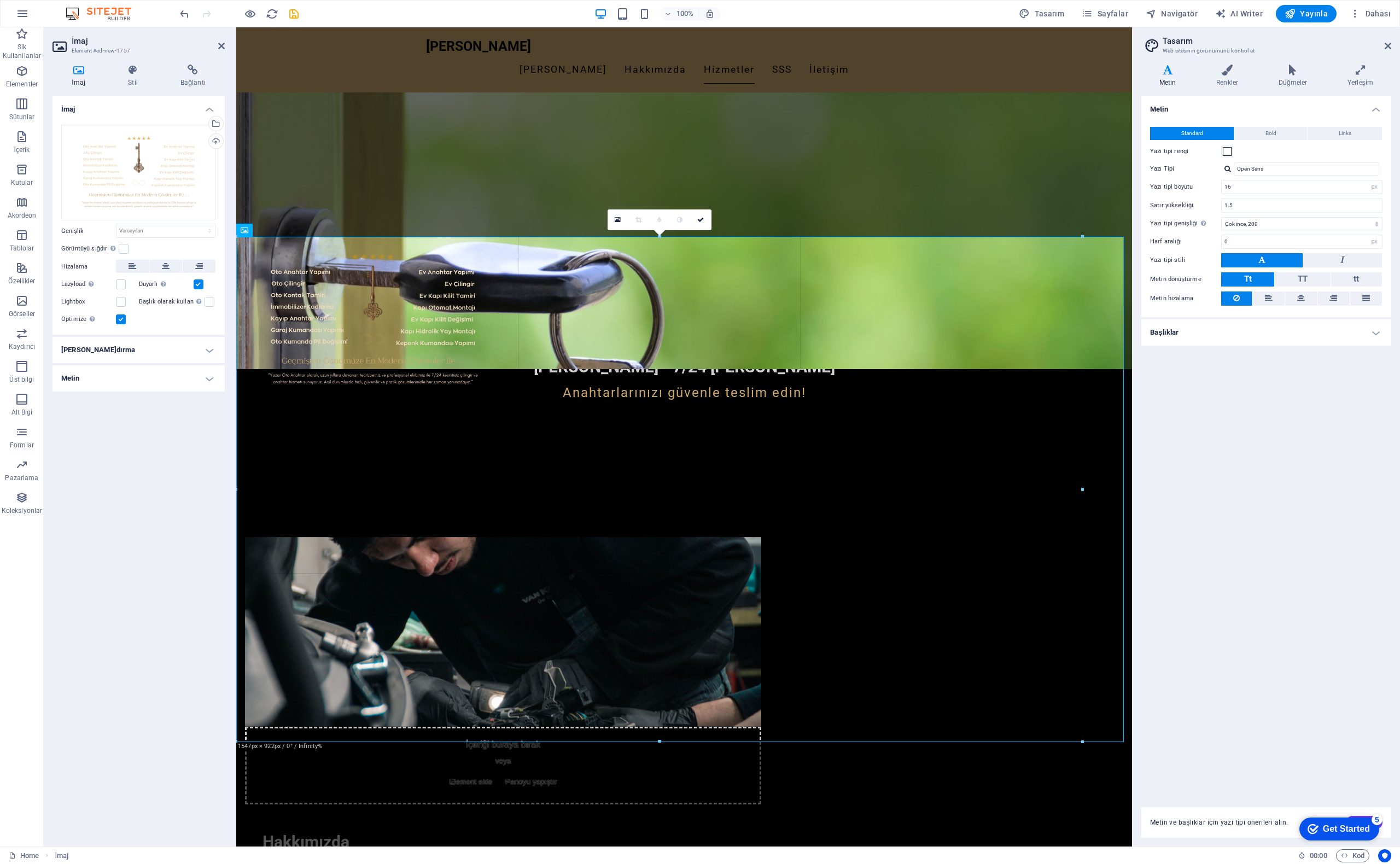
drag, startPoint x: 373, startPoint y: 319, endPoint x: 1082, endPoint y: 648, distance: 781.6
type input "1548"
select select "px"
click at [160, 260] on button at bounding box center [166, 266] width 33 height 13
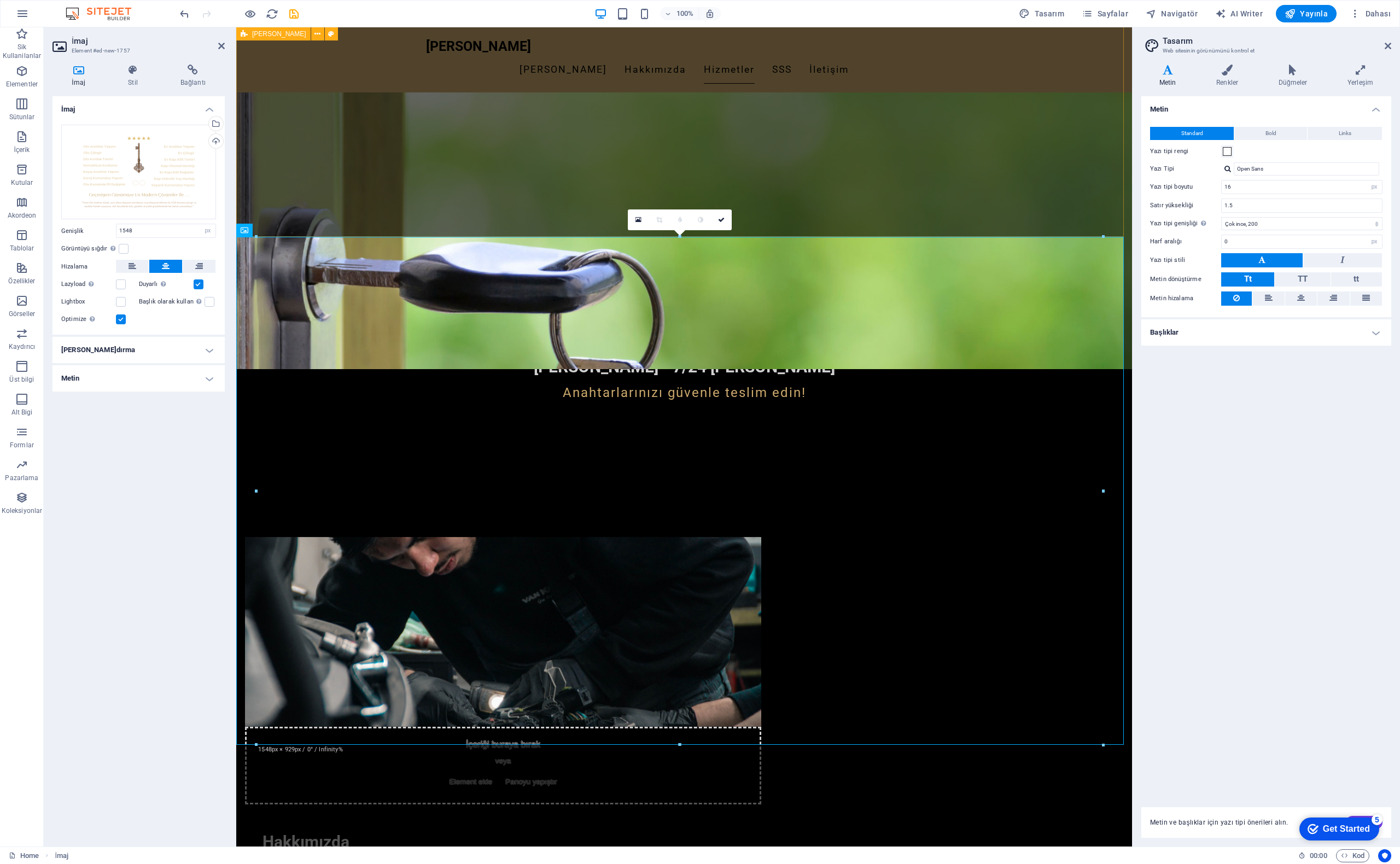
click at [909, 493] on div "İçeriği buraya bırak veya Element ekle Panoyu yapıştır Hakkımızda Yazar Oto Ana…" at bounding box center [684, 744] width 896 height 502
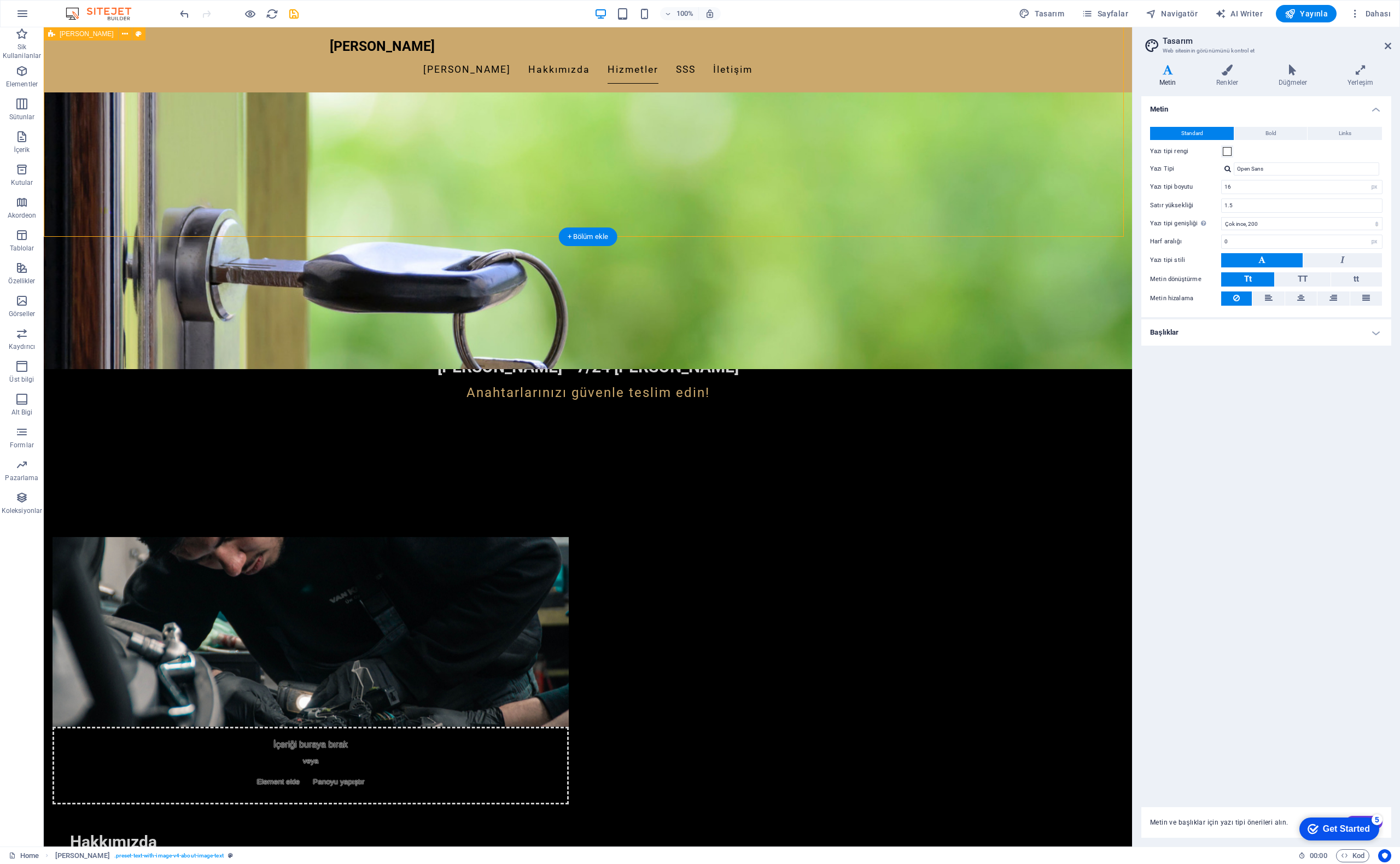
click at [219, 493] on div "İçeriği buraya bırak veya Element ekle Panoyu yapıştır Hakkımızda Yazar Oto Ana…" at bounding box center [587, 744] width 1088 height 502
click at [233, 493] on div "İçeriği buraya bırak veya Element ekle Panoyu yapıştır Hakkımızda Yazar Oto Ana…" at bounding box center [587, 744] width 1088 height 502
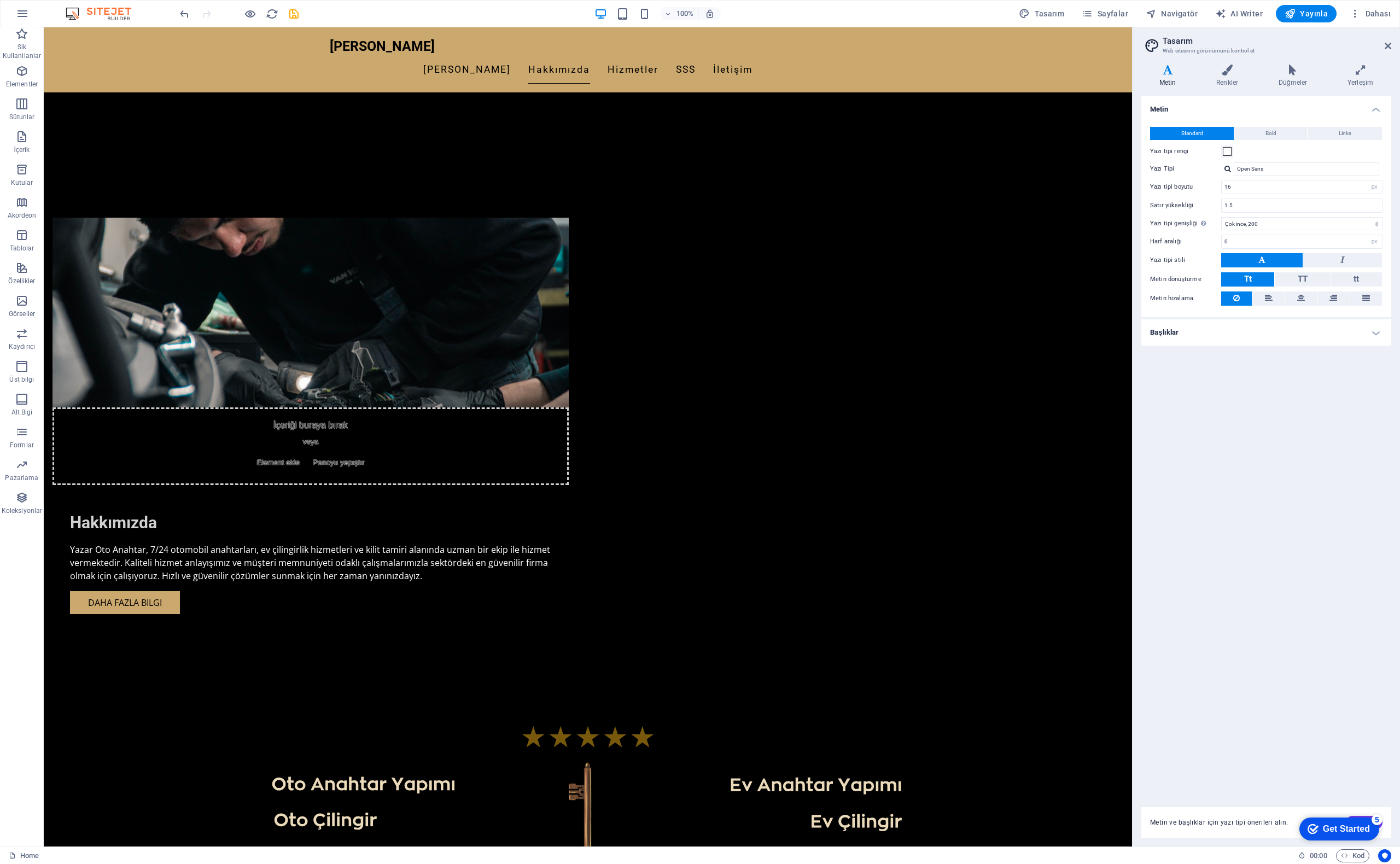
scroll to position [902, 0]
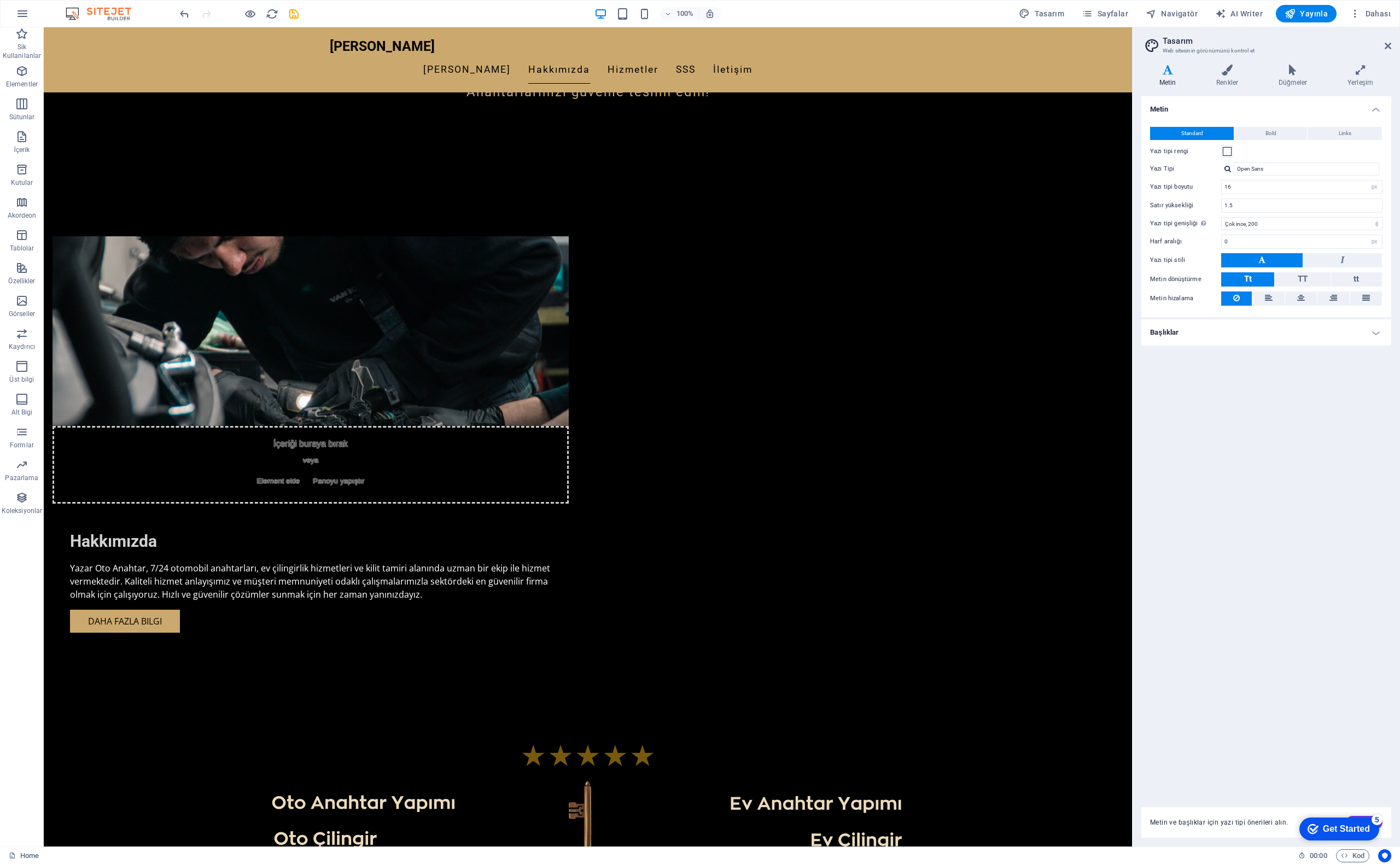
drag, startPoint x: 1157, startPoint y: 410, endPoint x: 1152, endPoint y: 479, distance: 69.2
click at [1152, 479] on div "Metin Standard Bold Links Yazı tipi rengi Yazı Tipi Open Sans Yazı tipi boyutu …" at bounding box center [1267, 445] width 250 height 698
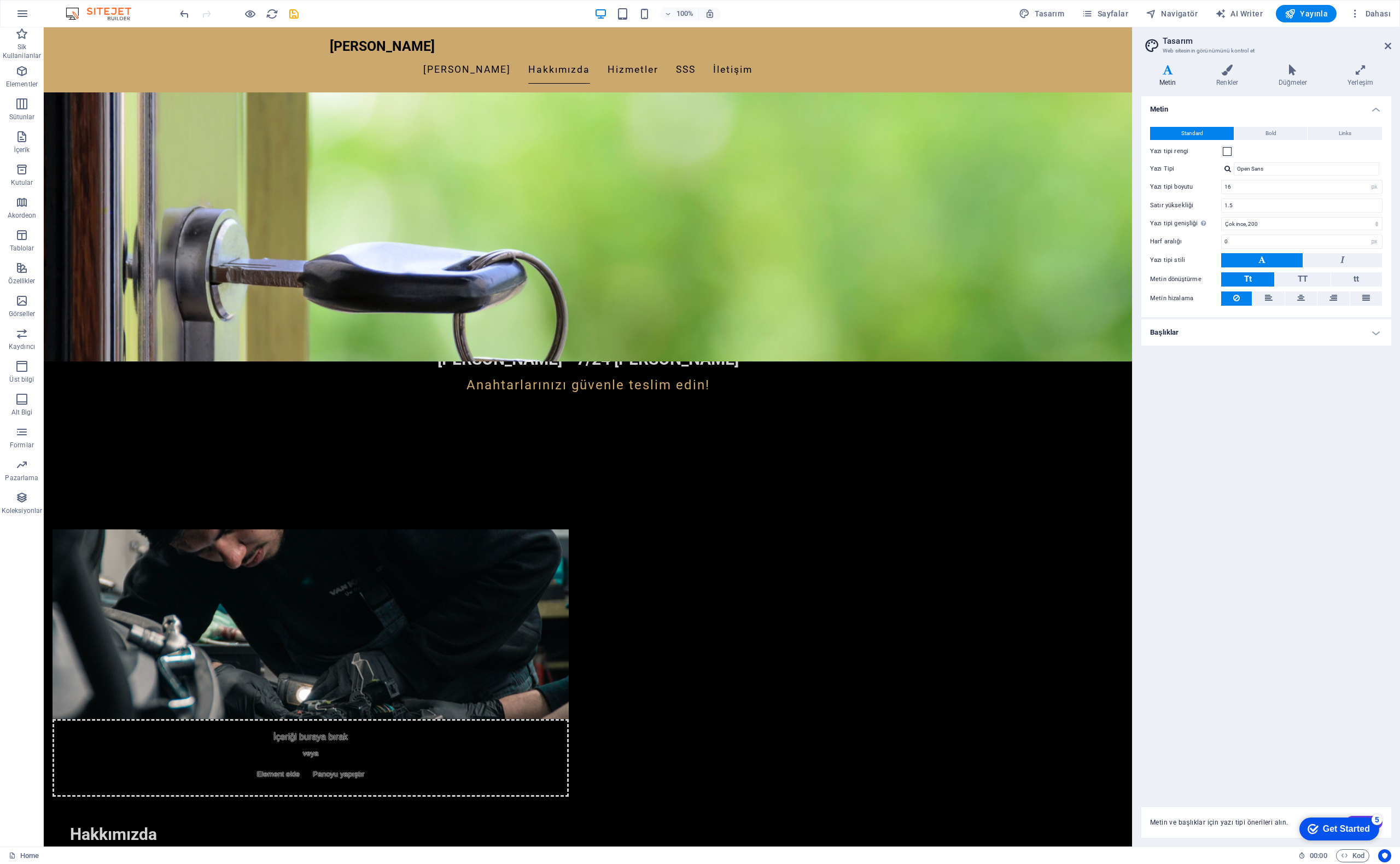
scroll to position [558, 0]
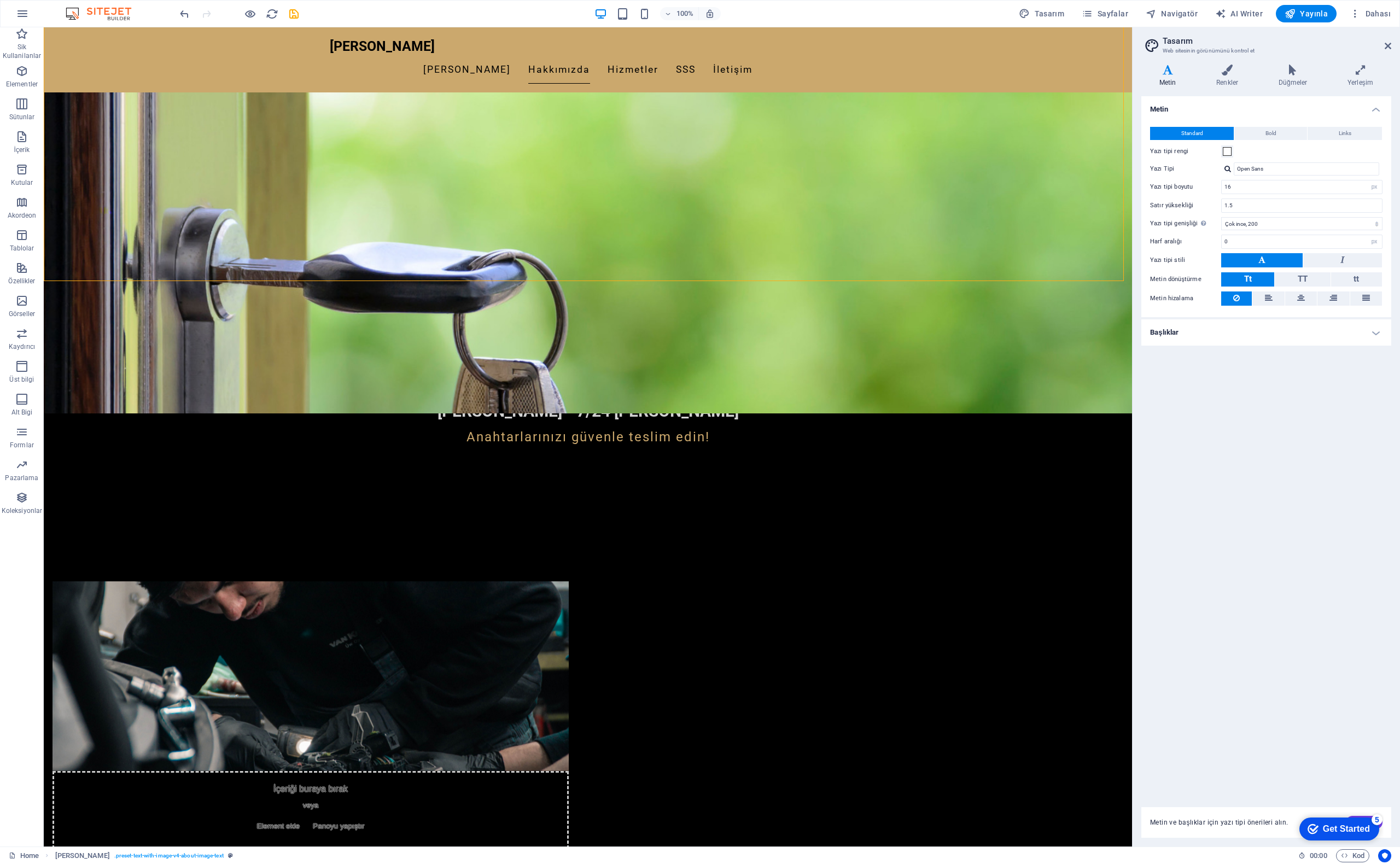
drag, startPoint x: 1122, startPoint y: 265, endPoint x: 1130, endPoint y: 242, distance: 24.4
click at [1205, 513] on div "Metin Standard Bold Links Yazı tipi rengi Yazı Tipi Open Sans Yazı tipi boyutu …" at bounding box center [1267, 445] width 250 height 698
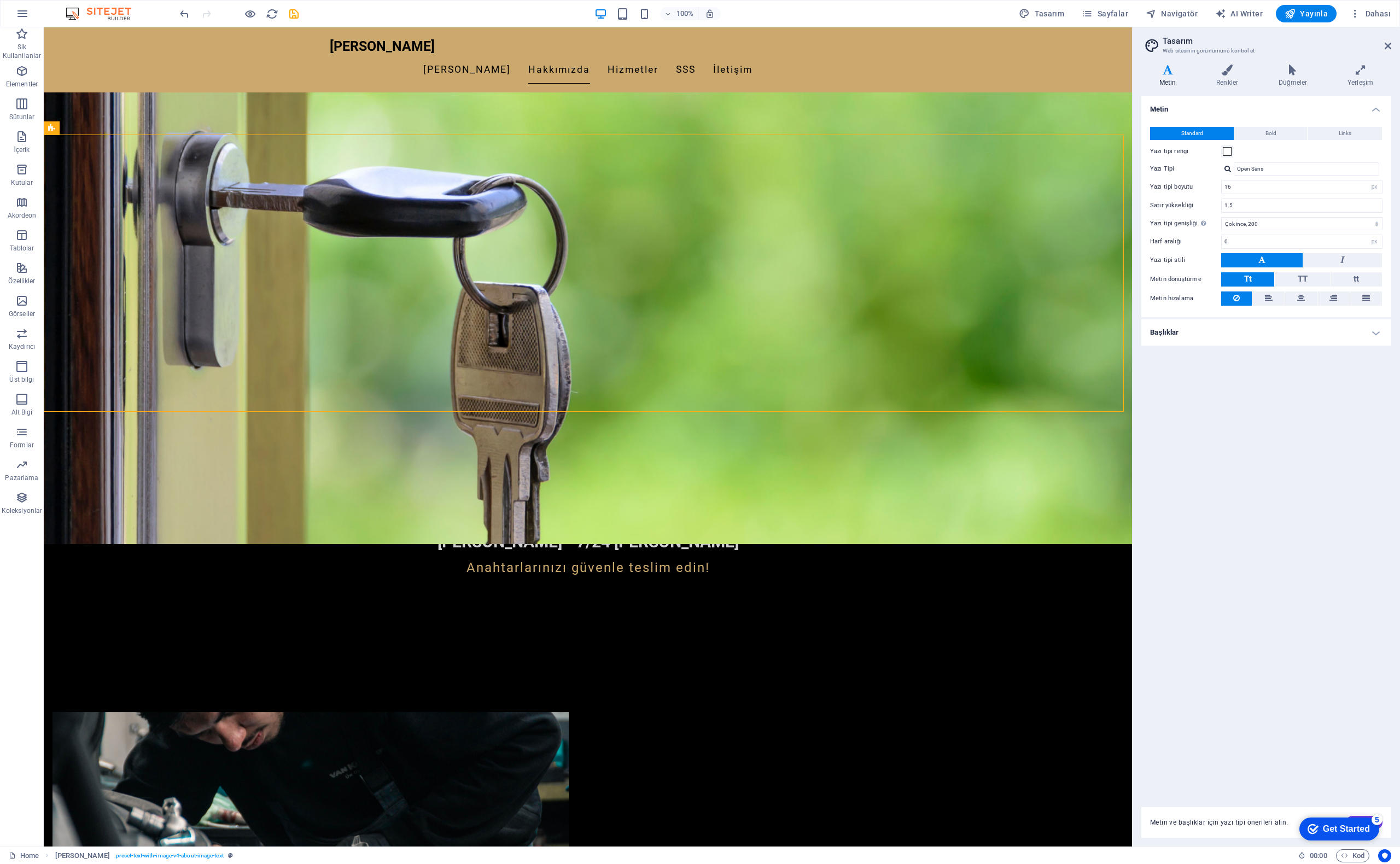
scroll to position [439, 0]
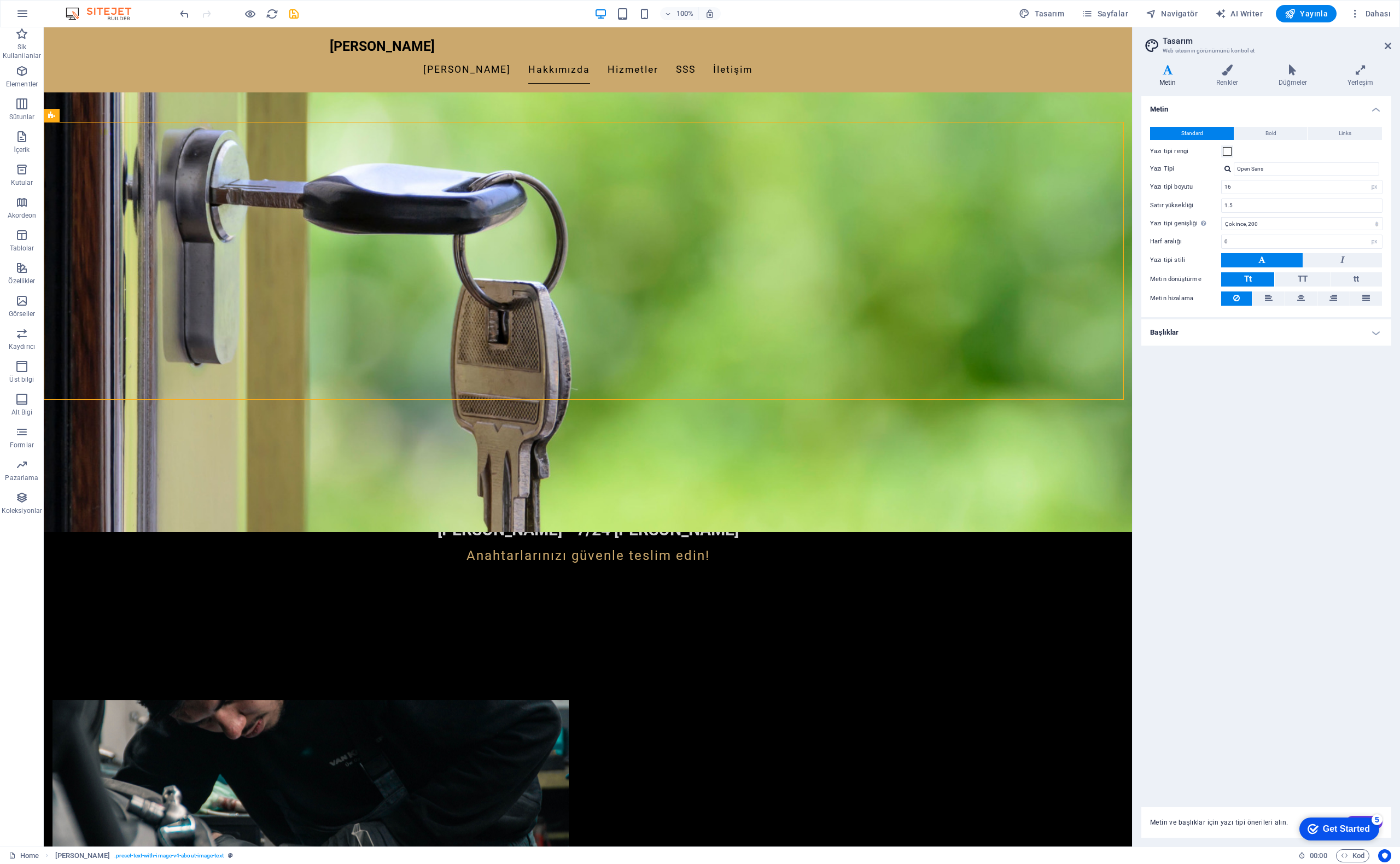
drag, startPoint x: 1131, startPoint y: 221, endPoint x: 1219, endPoint y: 221, distance: 88.0
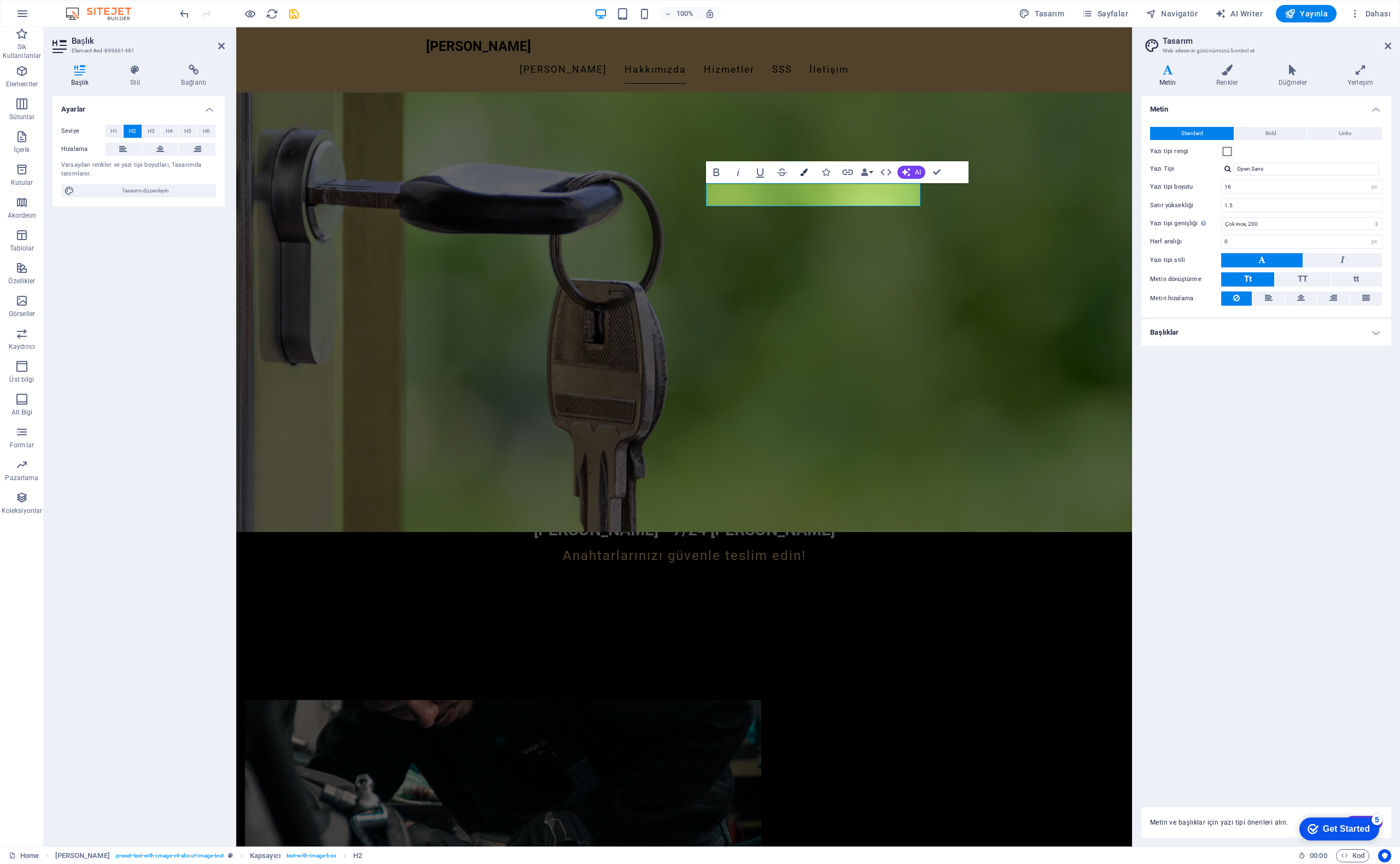
click at [807, 169] on icon "button" at bounding box center [804, 172] width 8 height 8
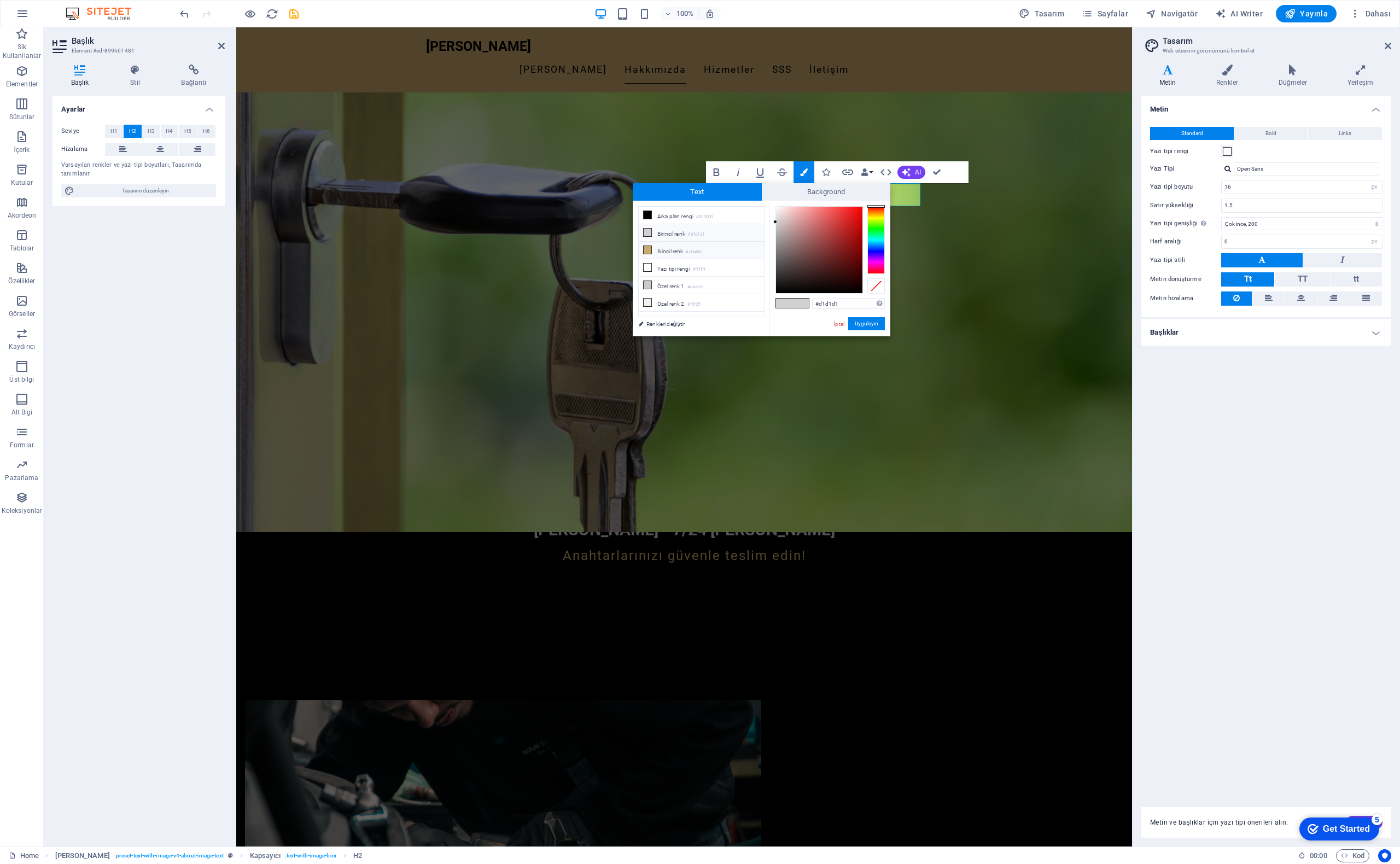
click at [647, 246] on icon at bounding box center [648, 250] width 8 height 8
type input "#cba86d"
click at [857, 325] on button "Uygulayın" at bounding box center [867, 324] width 36 height 13
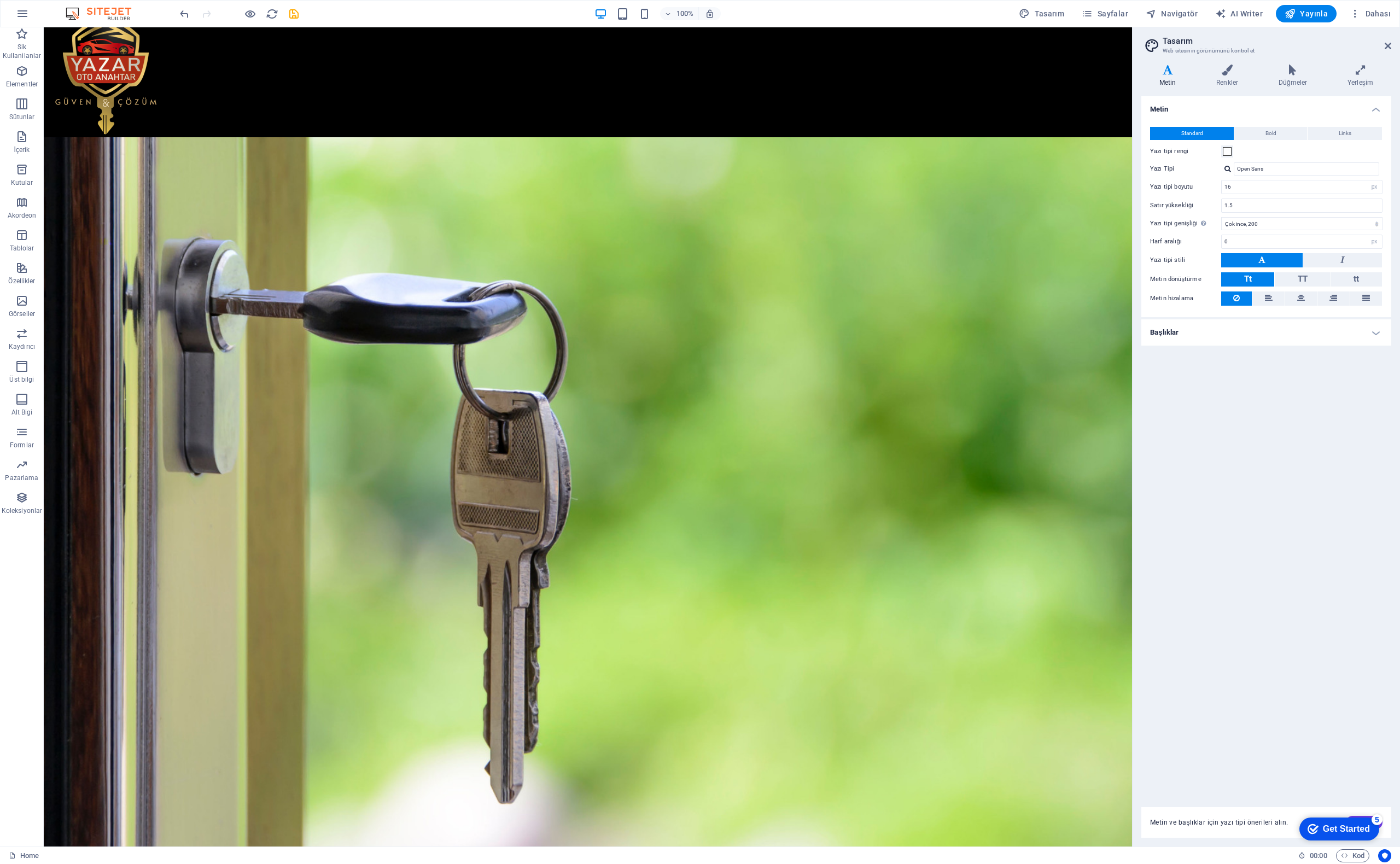
scroll to position [0, 0]
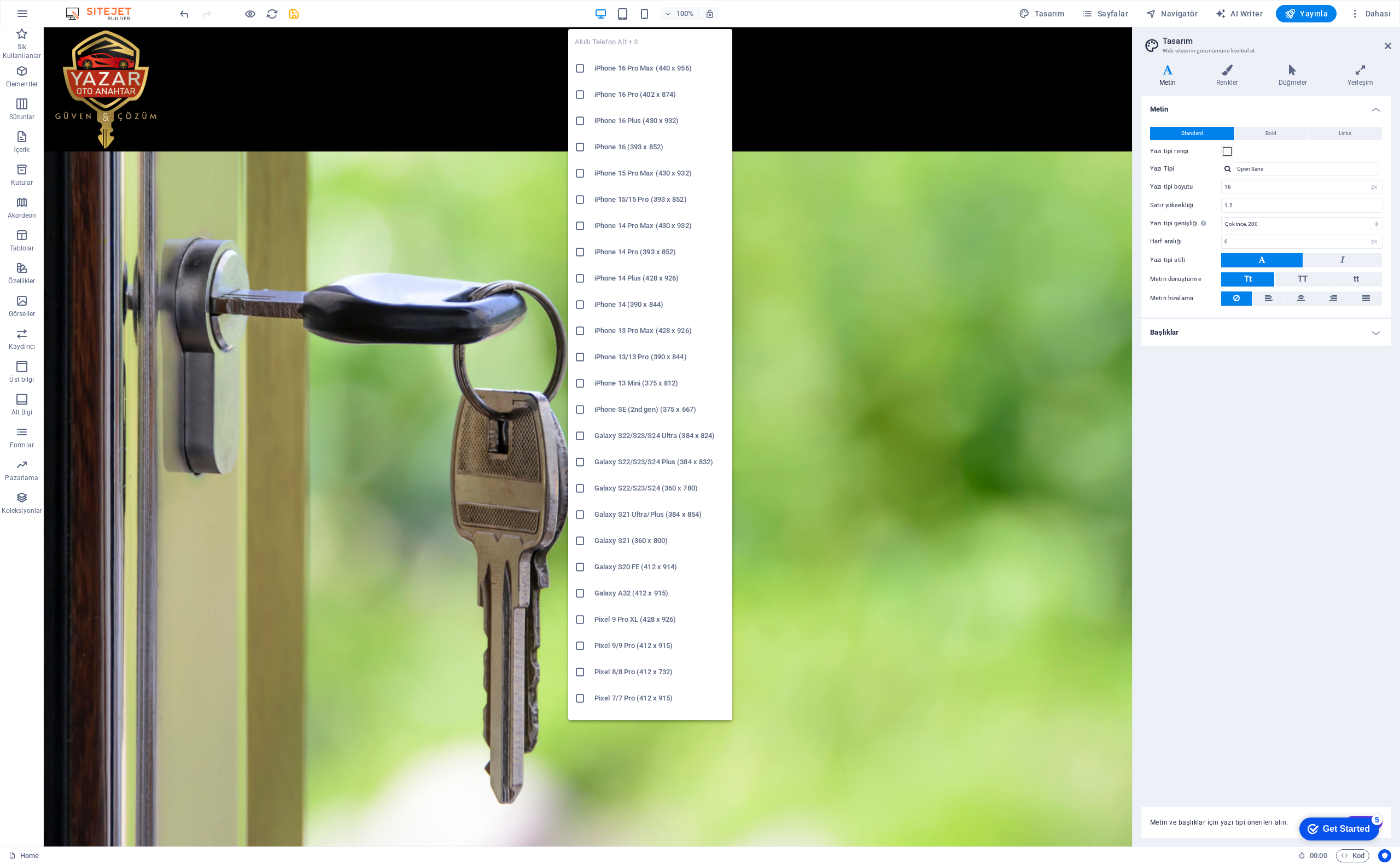
click at [576, 68] on icon at bounding box center [580, 68] width 11 height 11
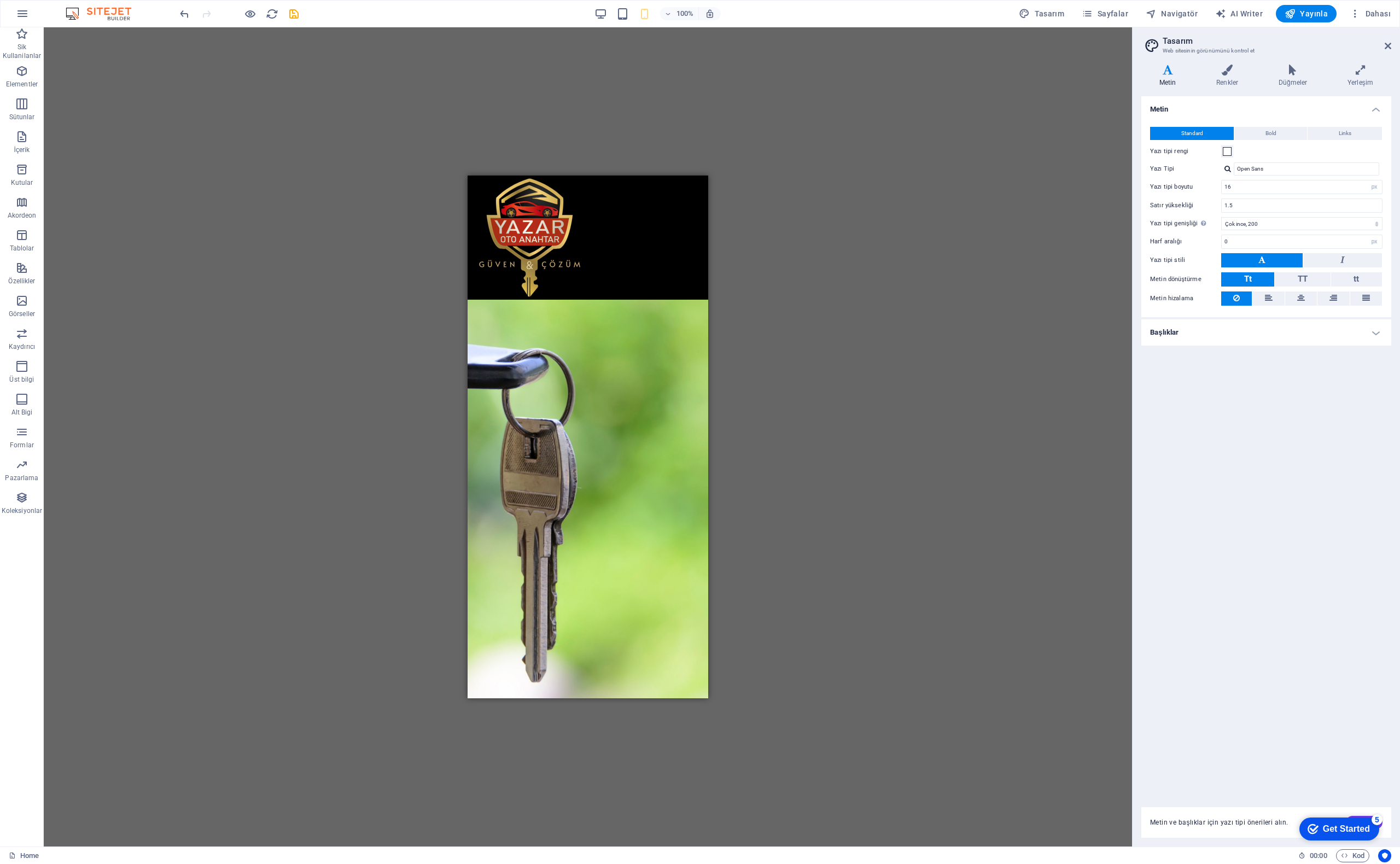
drag, startPoint x: 703, startPoint y: 221, endPoint x: 1205, endPoint y: 334, distance: 514.6
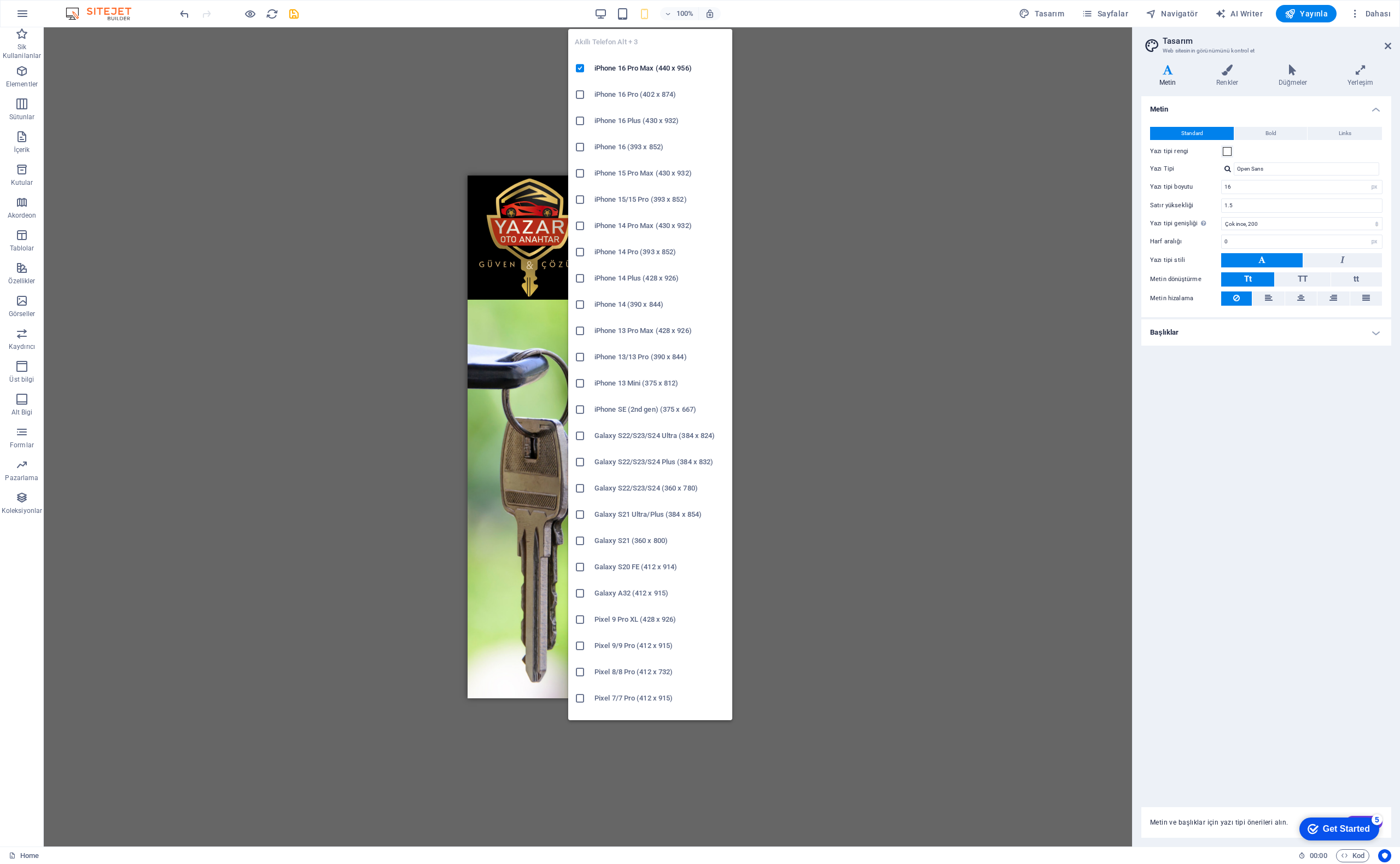
click at [603, 593] on h6 "Galaxy A32 (412 x 915)" at bounding box center [660, 593] width 131 height 13
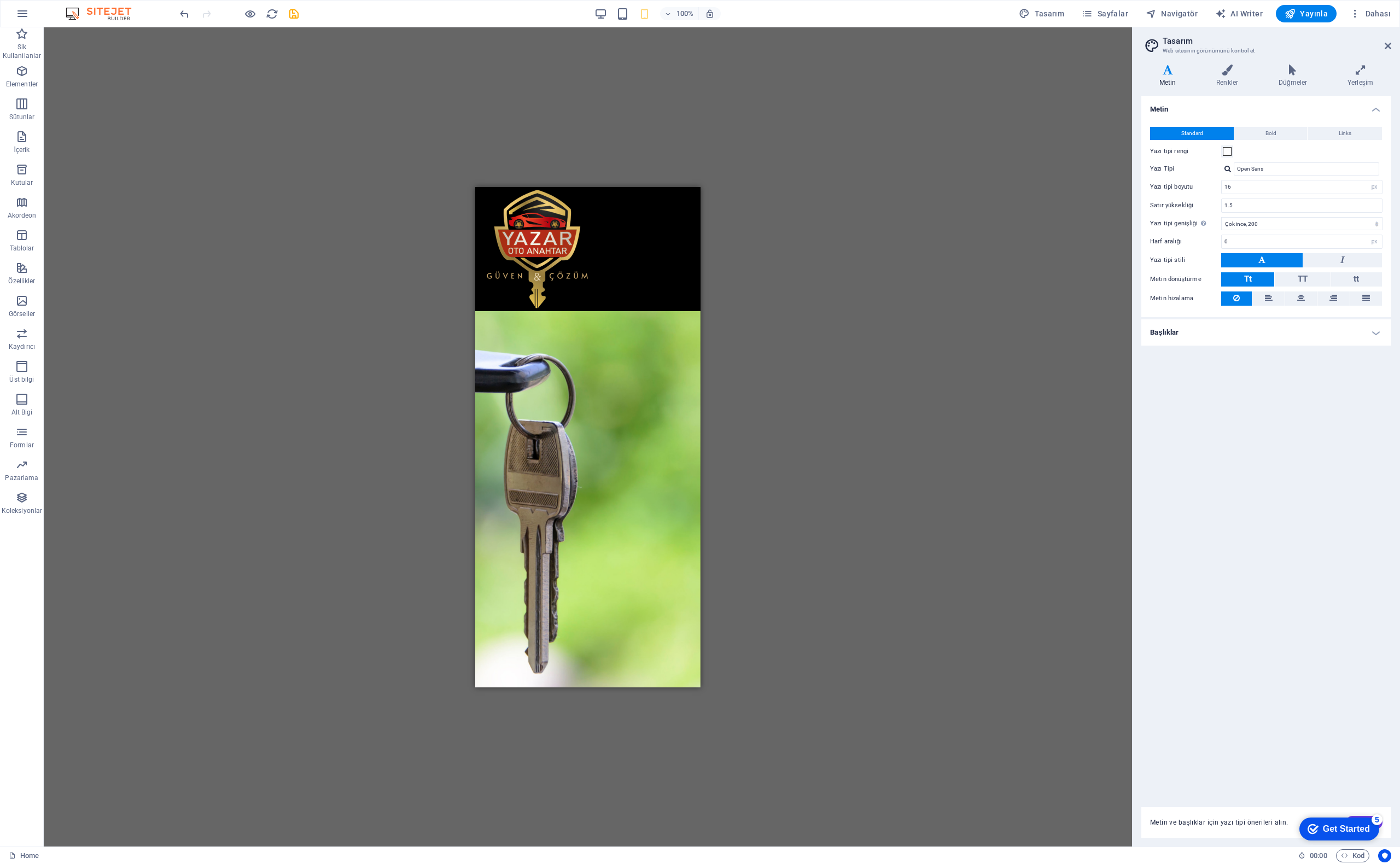
drag, startPoint x: 699, startPoint y: 230, endPoint x: 1182, endPoint y: 391, distance: 509.1
drag, startPoint x: 697, startPoint y: 224, endPoint x: 1269, endPoint y: 502, distance: 636.0
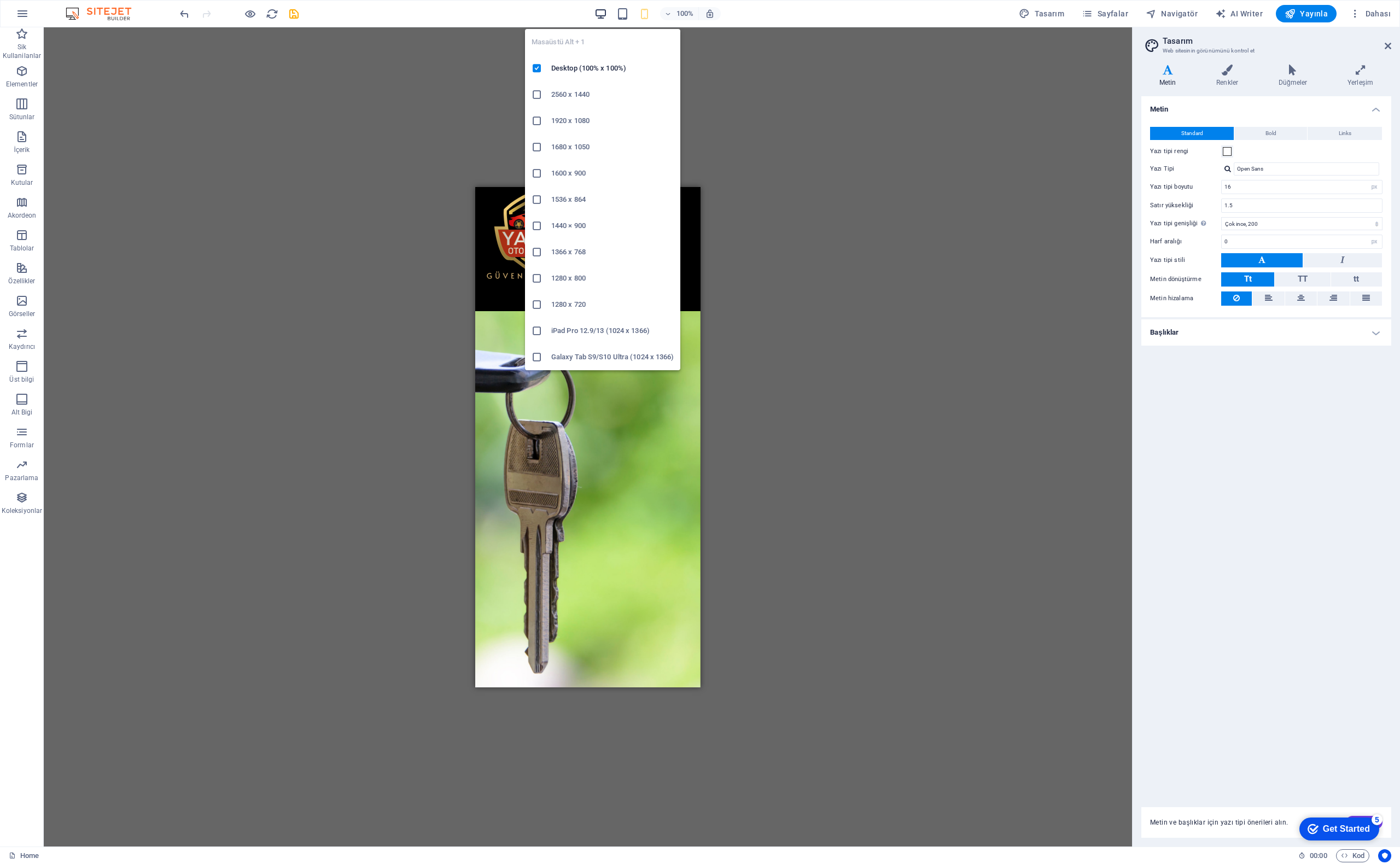
click at [605, 17] on icon "button" at bounding box center [600, 14] width 12 height 12
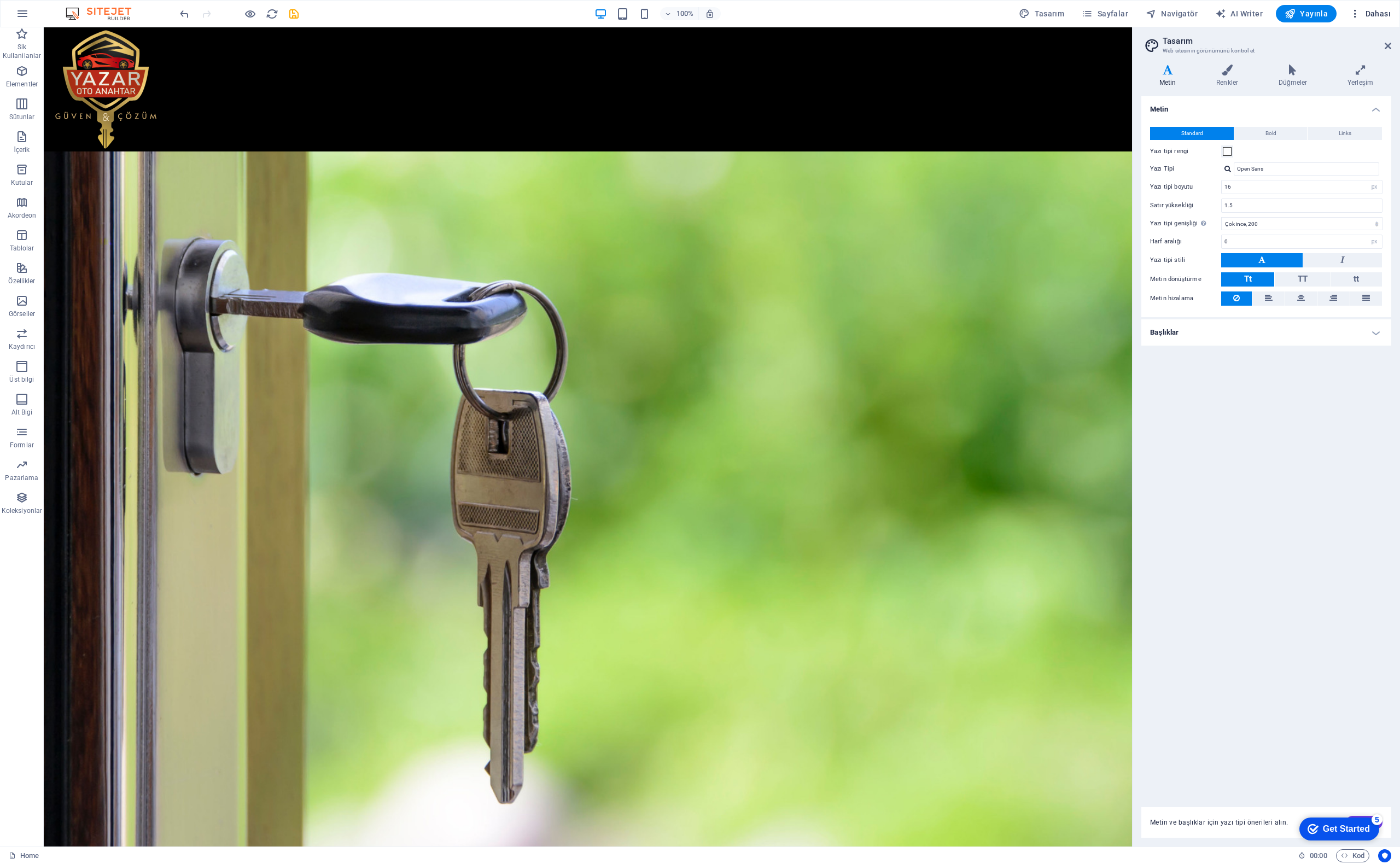
click at [1369, 14] on span "Dahası" at bounding box center [1370, 14] width 41 height 11
click at [1228, 653] on div at bounding box center [700, 432] width 1400 height 864
click at [1109, 9] on span "Sayfalar" at bounding box center [1105, 14] width 46 height 11
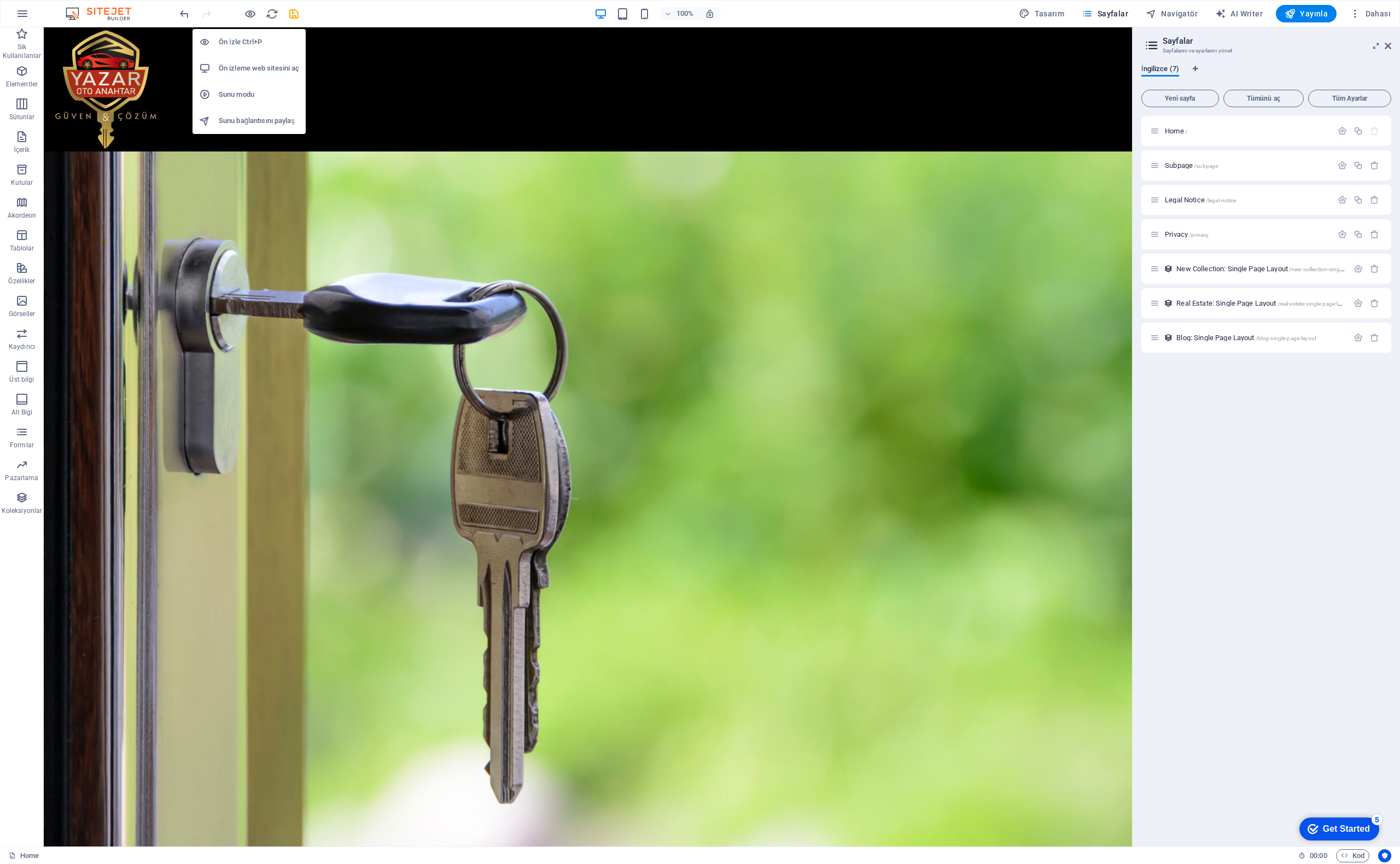
click at [247, 63] on h6 "Ön izleme web sitesini aç" at bounding box center [259, 68] width 81 height 13
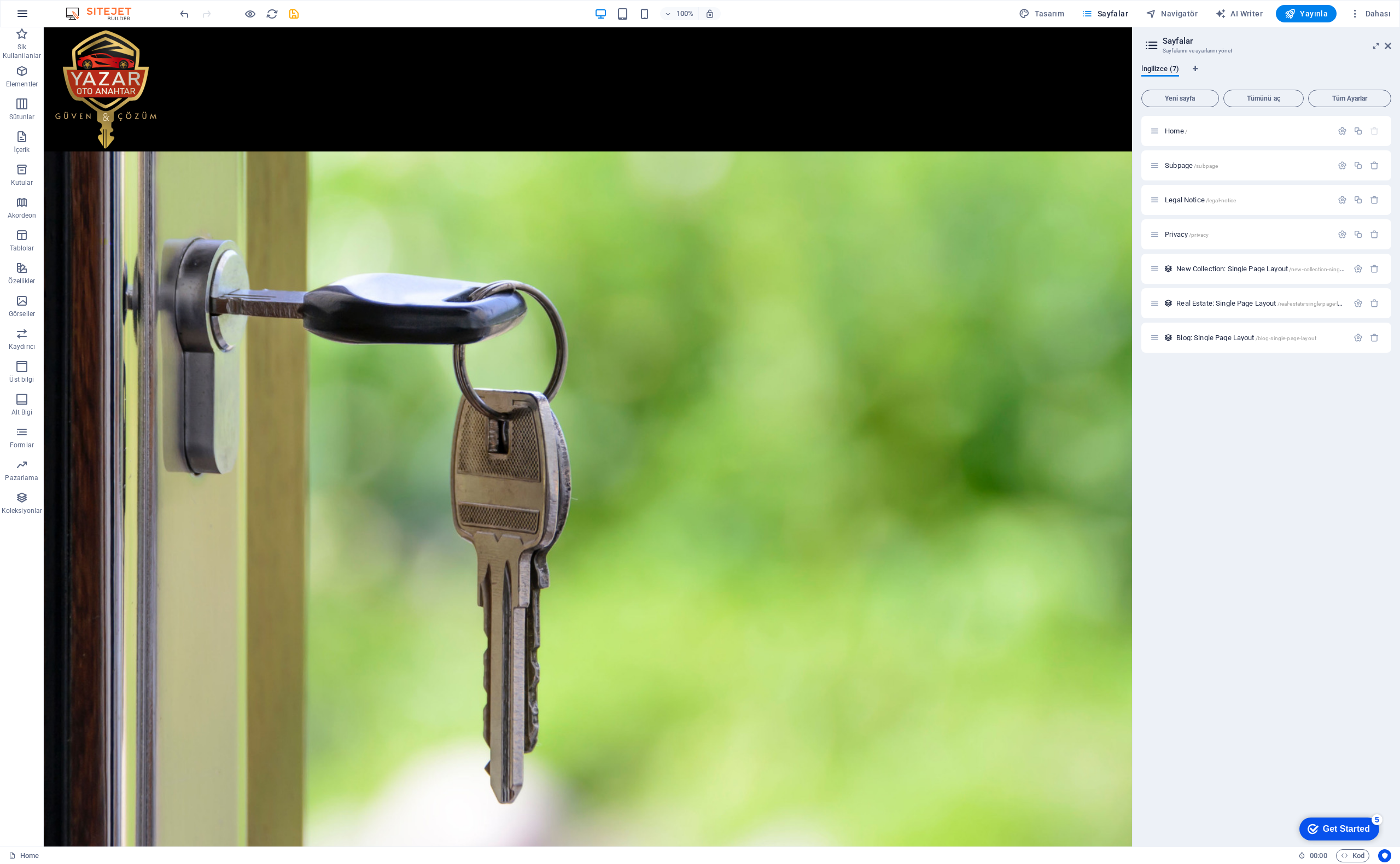
click at [18, 15] on icon "button" at bounding box center [22, 14] width 13 height 13
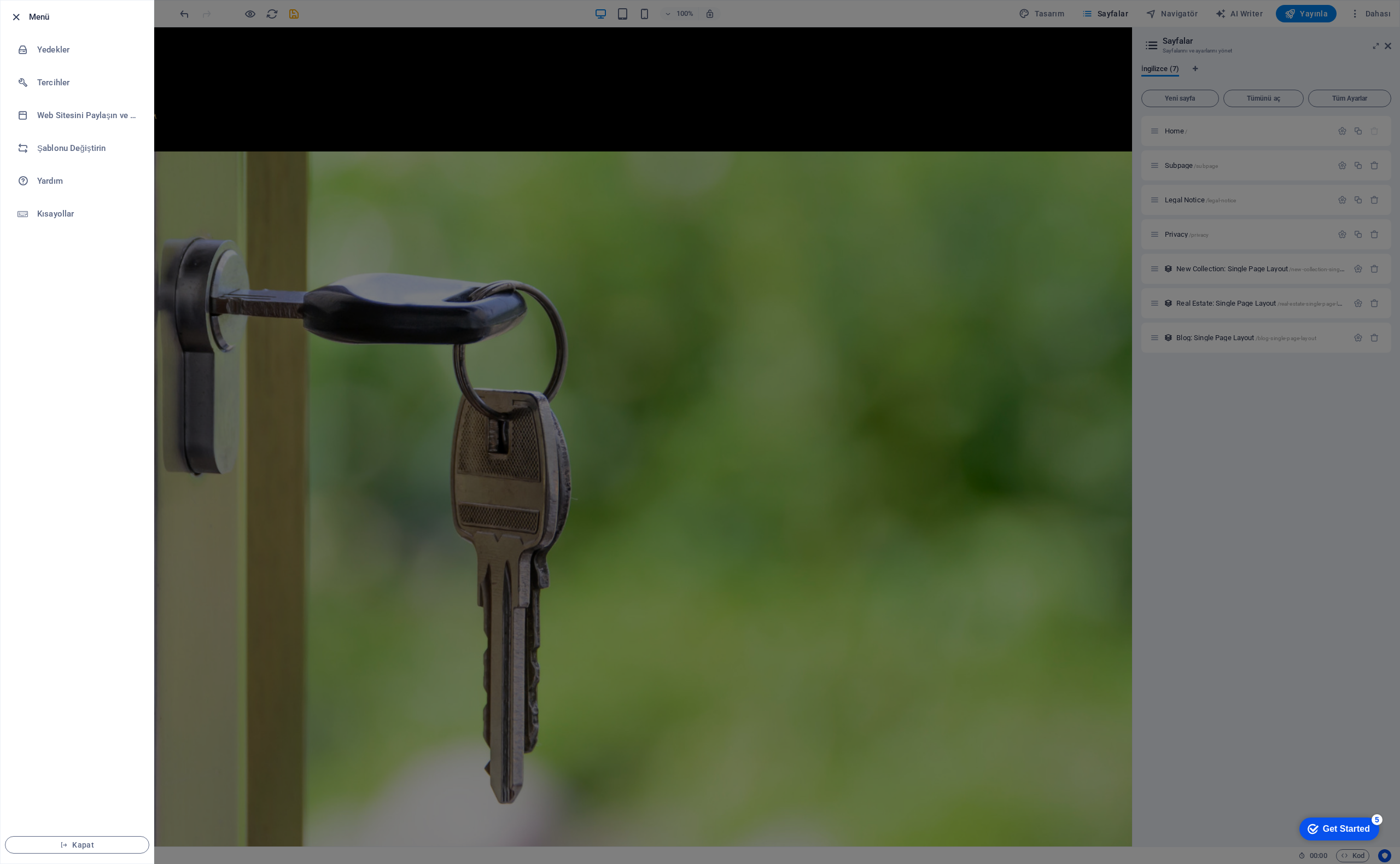
click at [20, 16] on icon "button" at bounding box center [16, 17] width 12 height 12
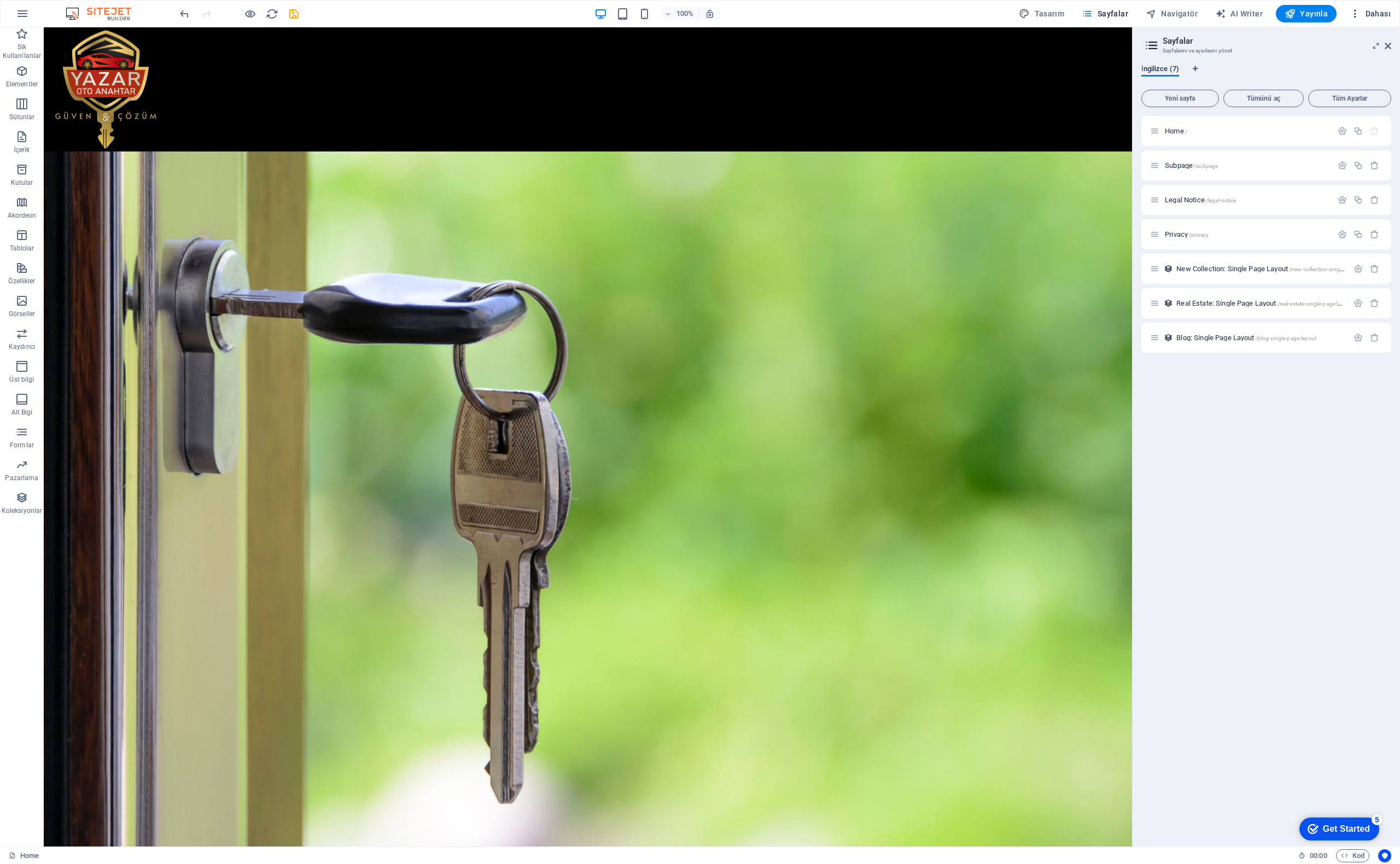
click at [1369, 10] on span "Dahası" at bounding box center [1370, 14] width 41 height 11
click at [1326, 39] on h6 "Web Sitesi Ayarları" at bounding box center [1338, 42] width 90 height 13
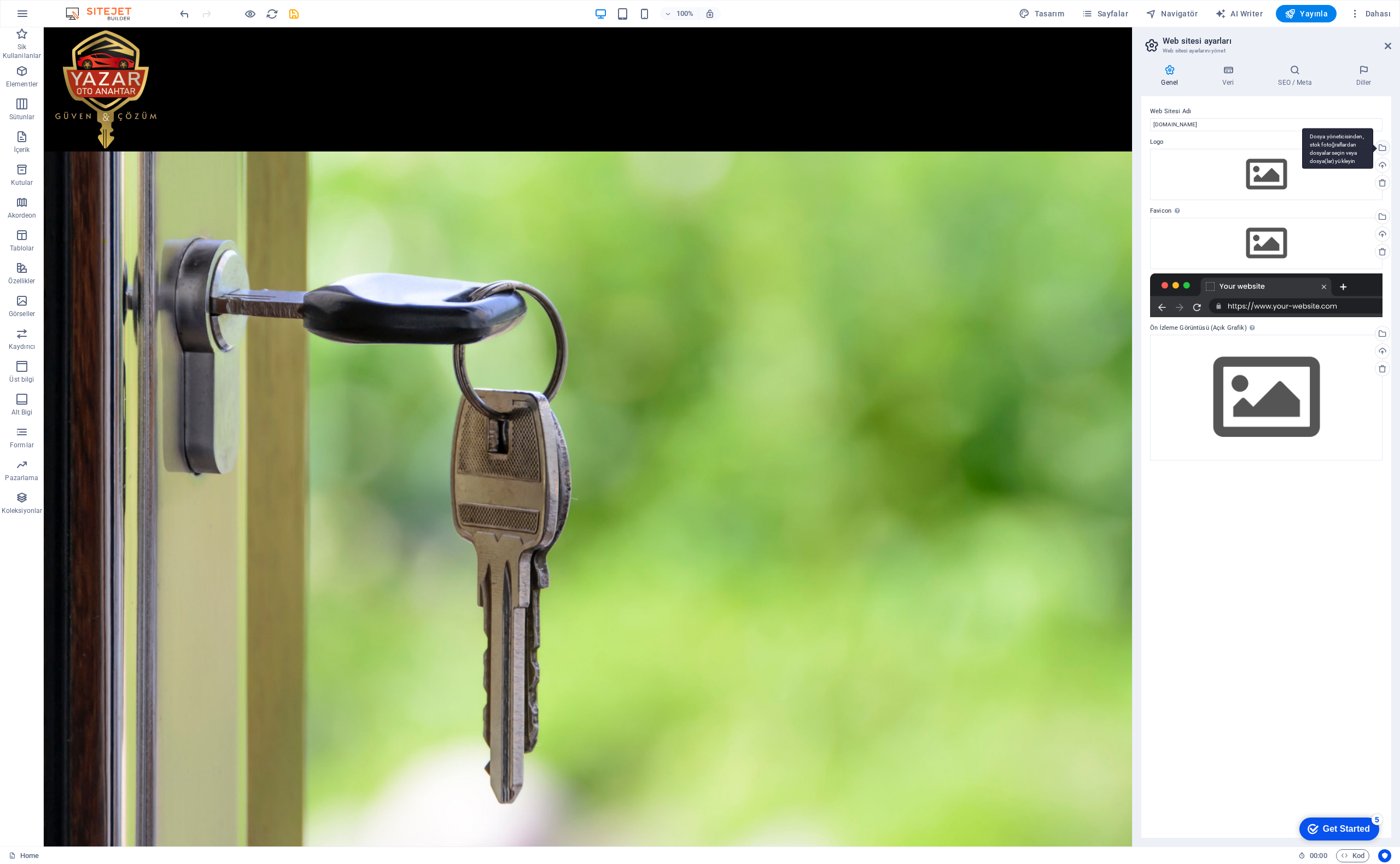
click at [1384, 148] on div "Dosya yöneticisinden, stok fotoğraflardan dosyalar seçin veya dosya(lar) yükley…" at bounding box center [1381, 148] width 16 height 16
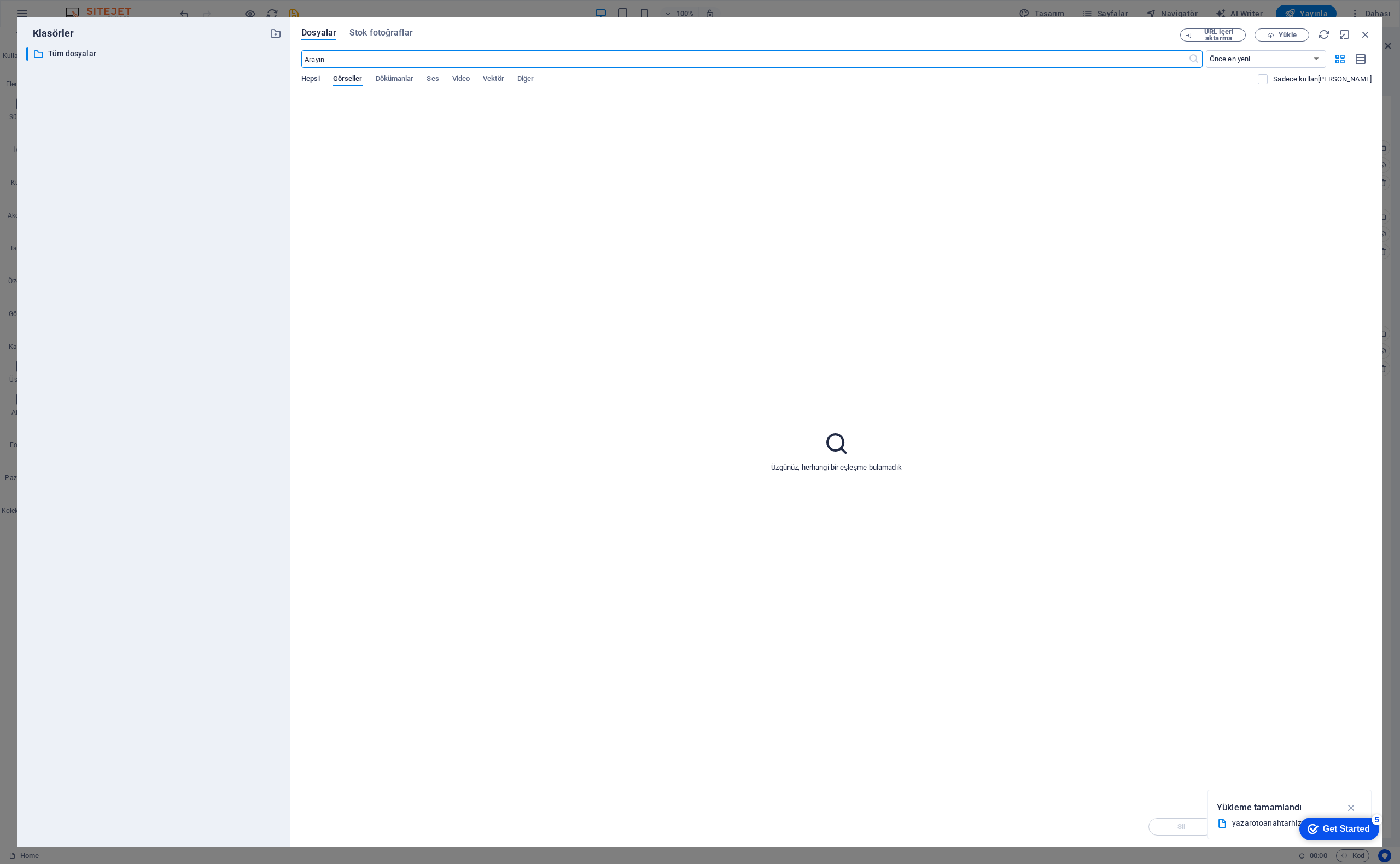
click at [312, 78] on span "Hepsi" at bounding box center [310, 80] width 18 height 16
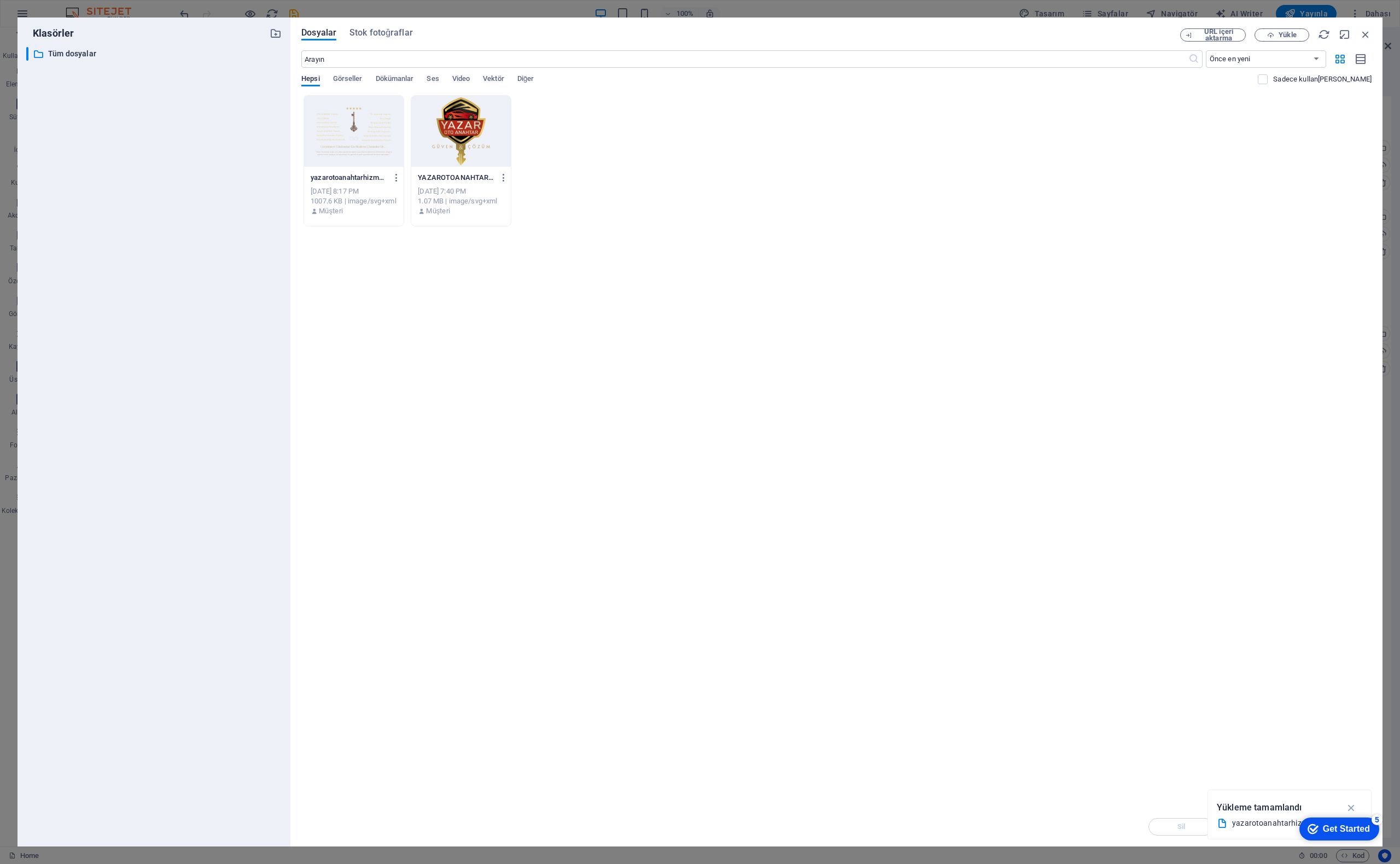
click at [464, 146] on div at bounding box center [461, 131] width 100 height 71
click at [1351, 826] on div "Get Started" at bounding box center [1347, 829] width 47 height 10
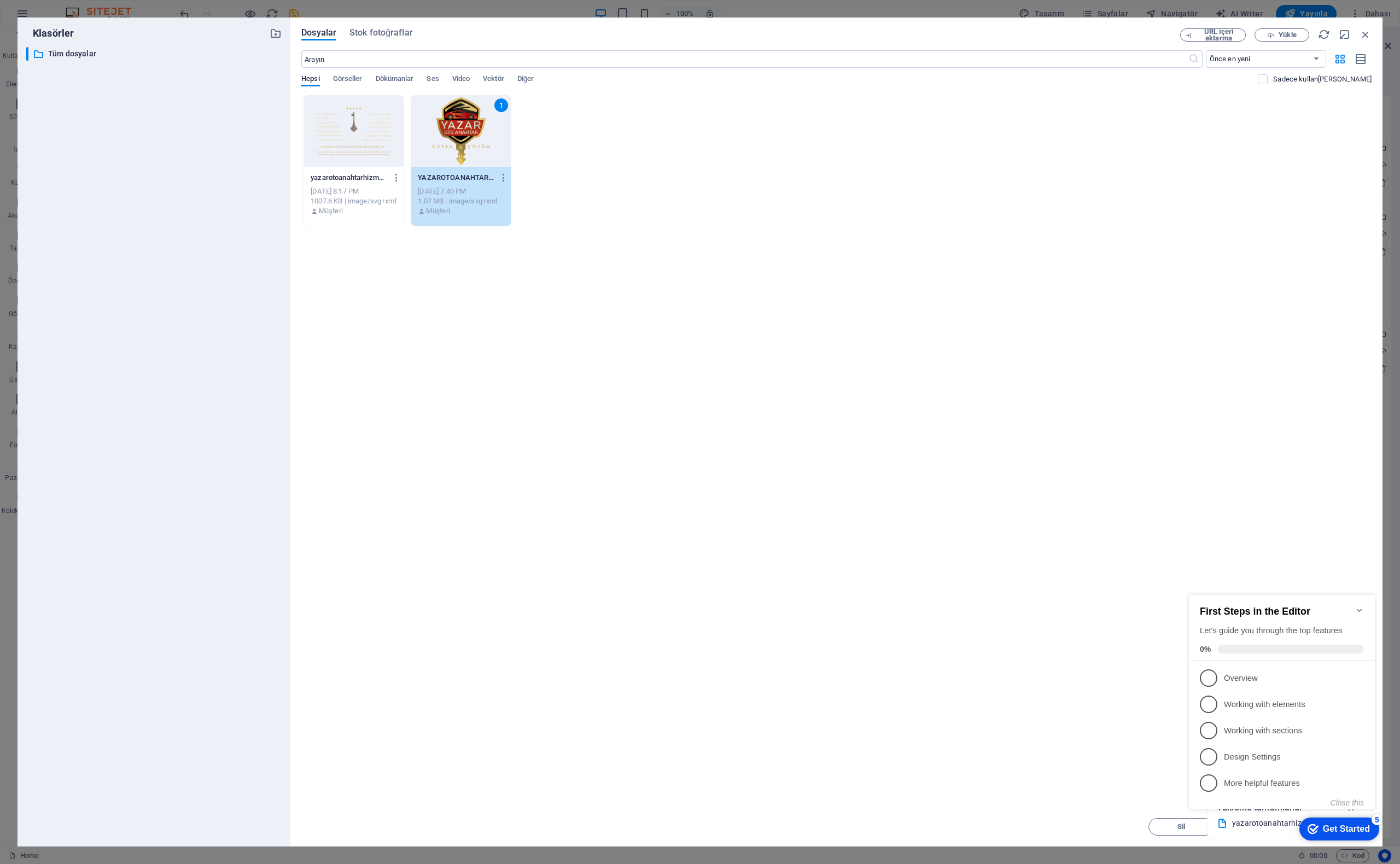
click at [1291, 526] on div "Anında yüklemek için dosyaları buraya bırakın yazarotoanahtarhizmetler-6TxqIejF…" at bounding box center [836, 451] width 1070 height 712
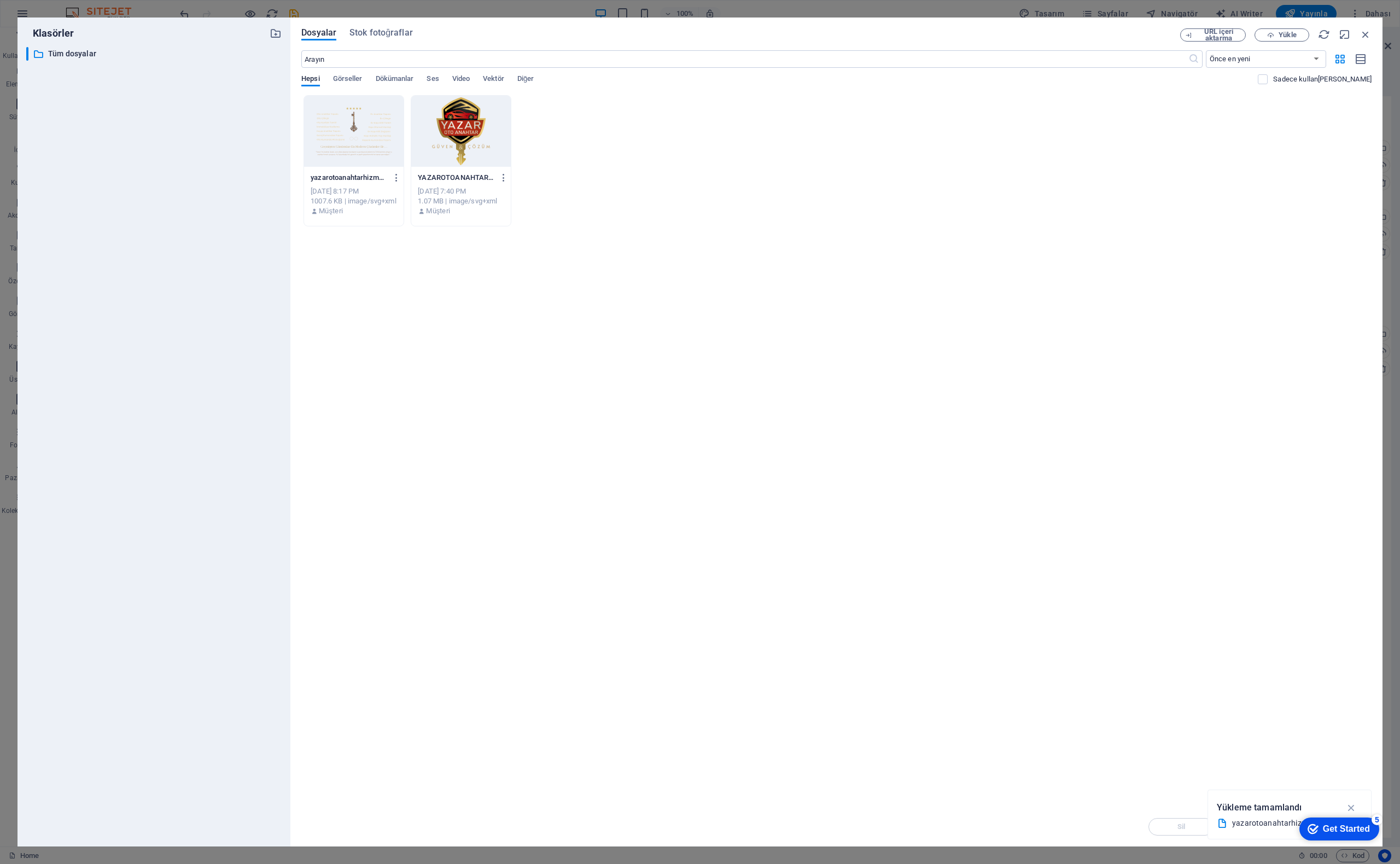
click at [466, 128] on div at bounding box center [461, 131] width 100 height 71
click at [438, 146] on div "1" at bounding box center [461, 131] width 100 height 71
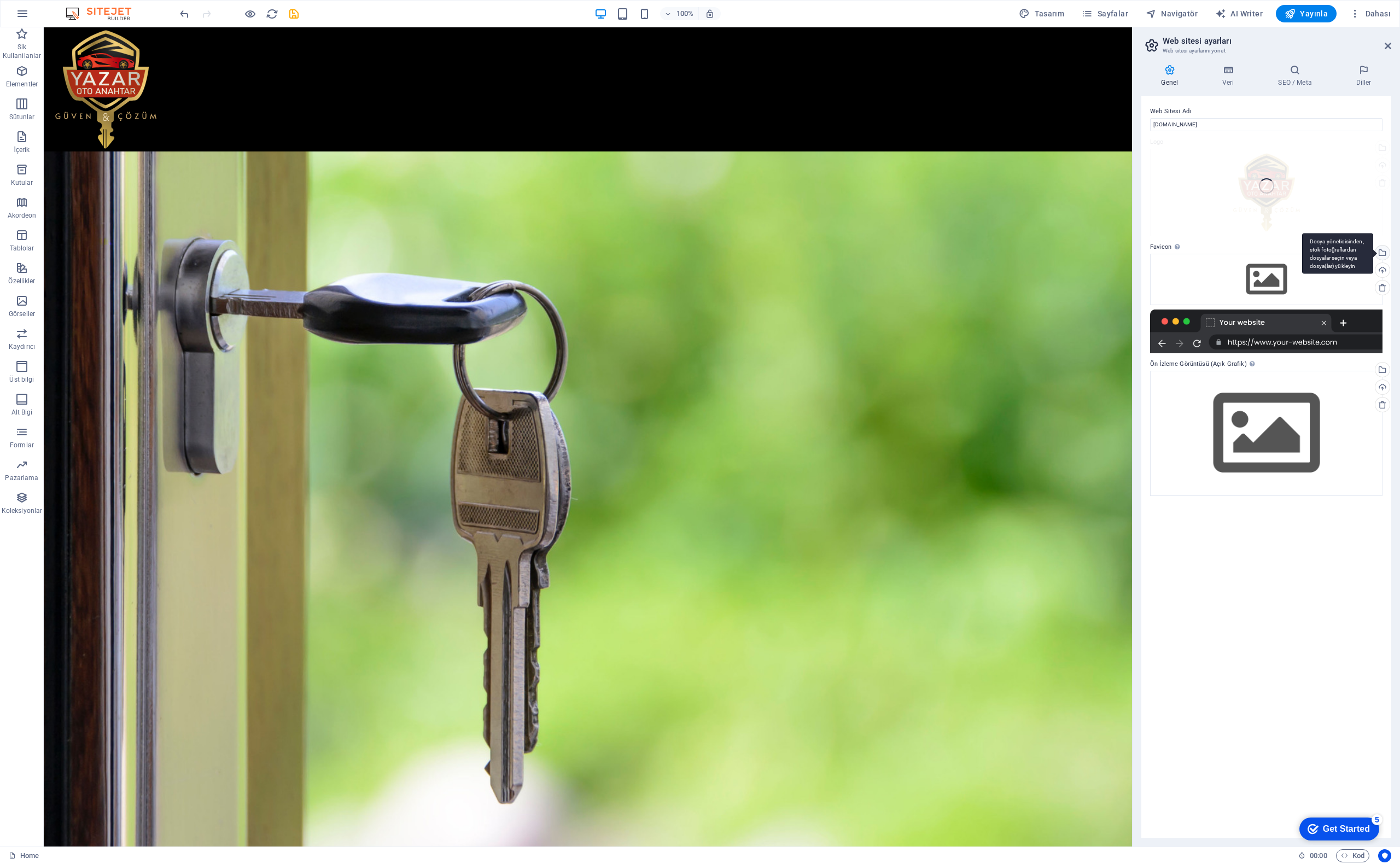
click at [1384, 252] on div "Dosya yöneticisinden, stok fotoğraflardan dosyalar seçin veya dosya(lar) yükley…" at bounding box center [1381, 253] width 16 height 16
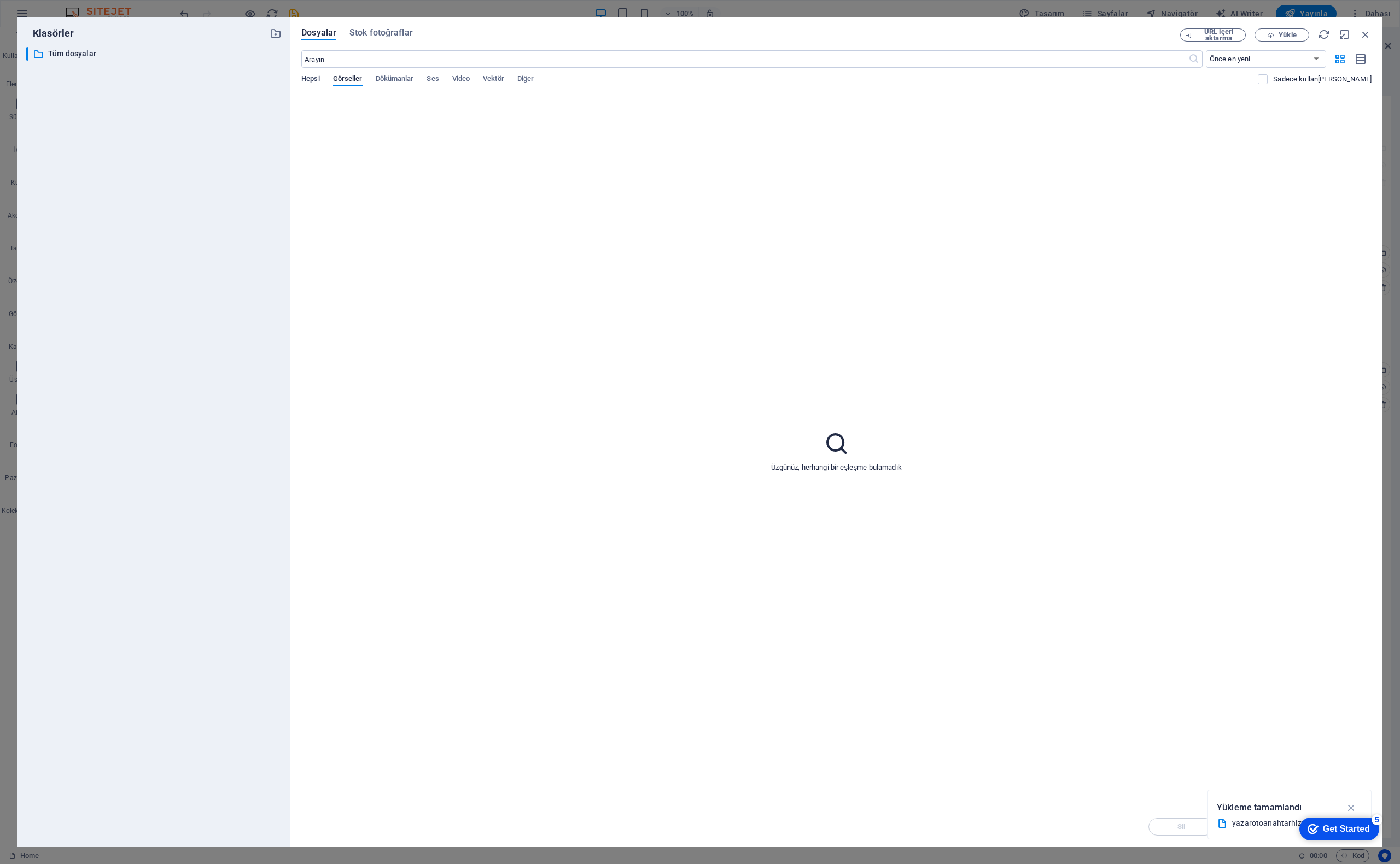
click at [314, 81] on span "Hepsi" at bounding box center [310, 80] width 18 height 16
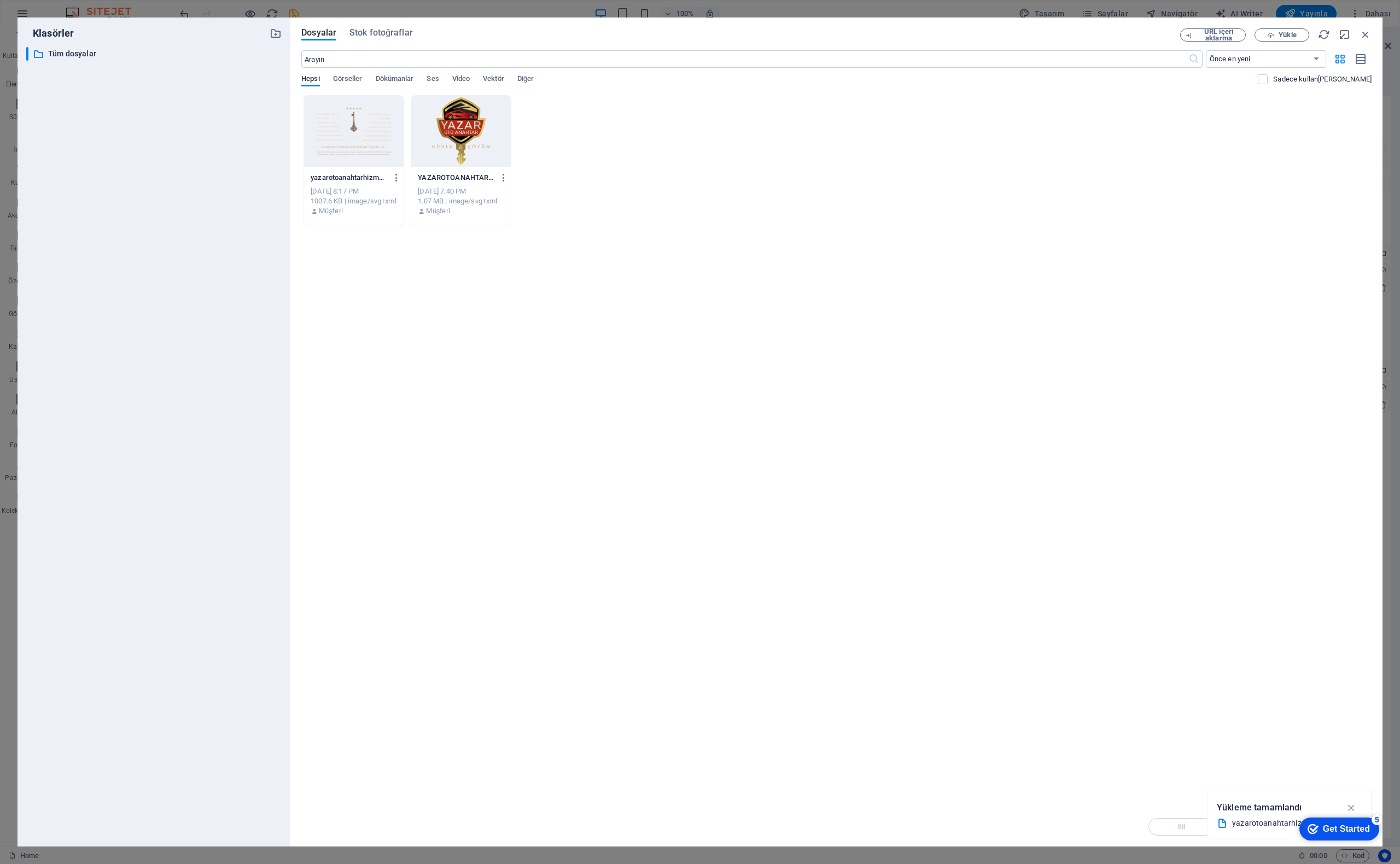
click at [469, 135] on div at bounding box center [461, 131] width 100 height 71
click at [469, 135] on div "1" at bounding box center [461, 131] width 100 height 71
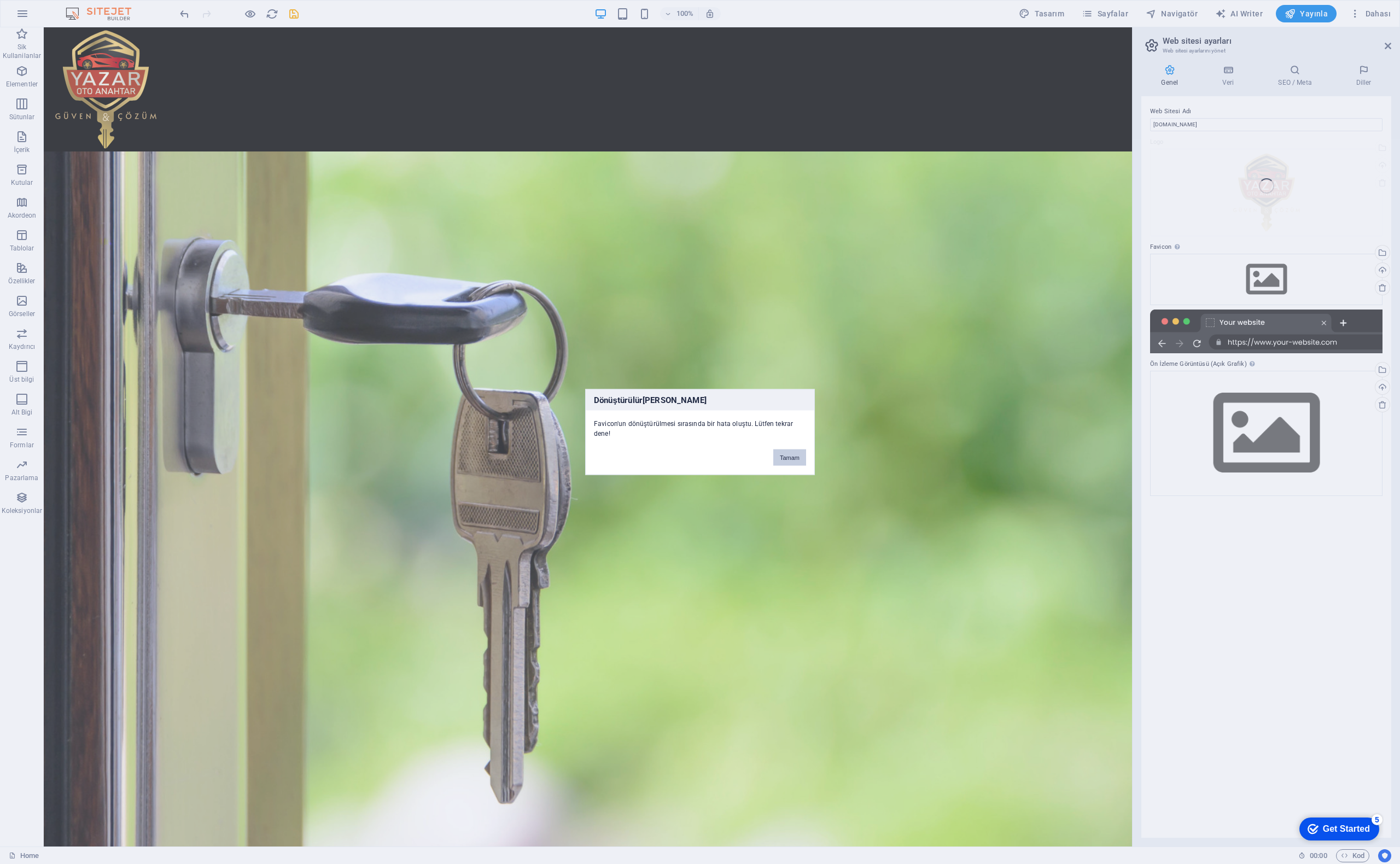
click at [795, 458] on button "Tamam" at bounding box center [790, 457] width 33 height 16
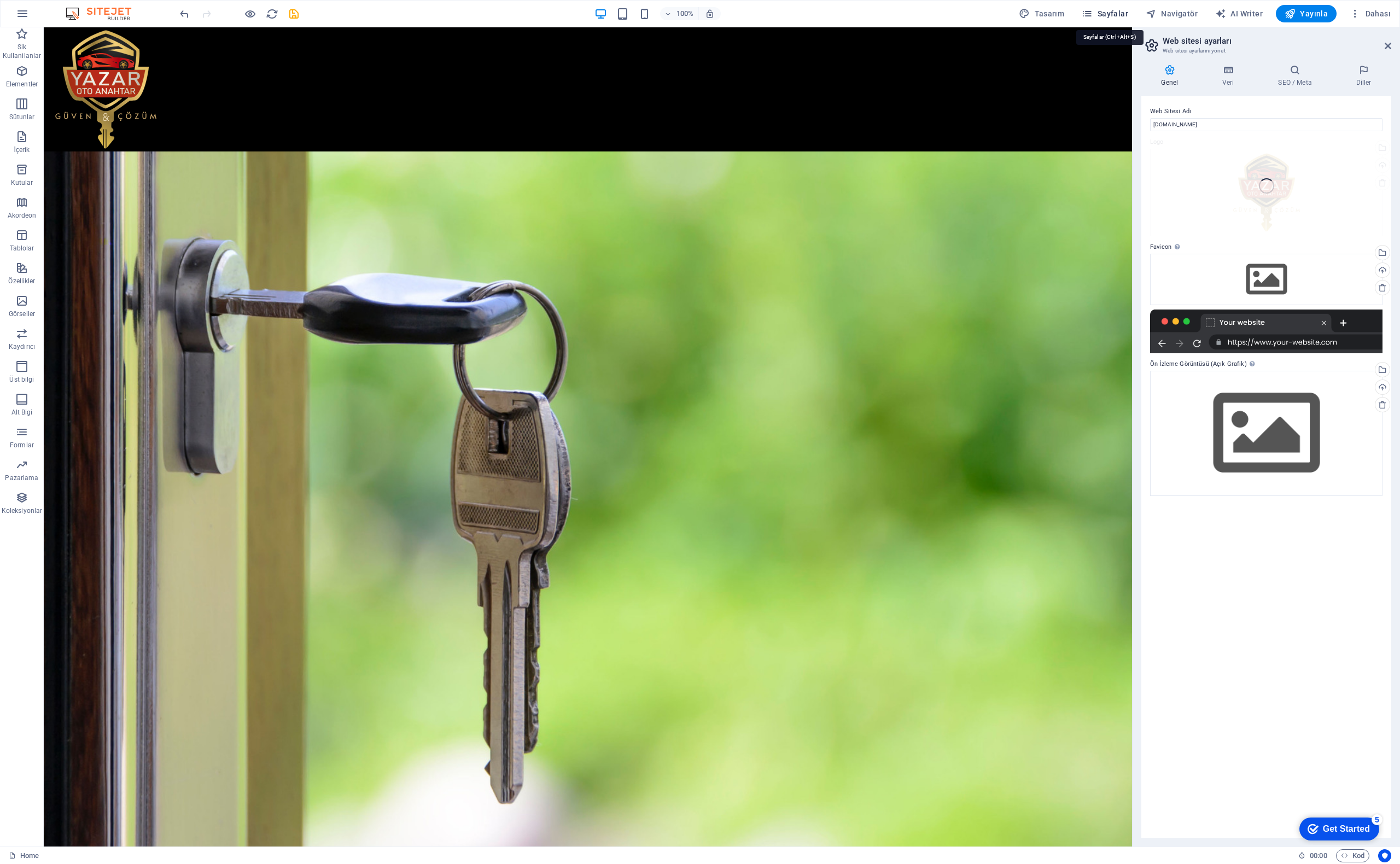
click at [1103, 12] on span "Sayfalar" at bounding box center [1105, 14] width 46 height 11
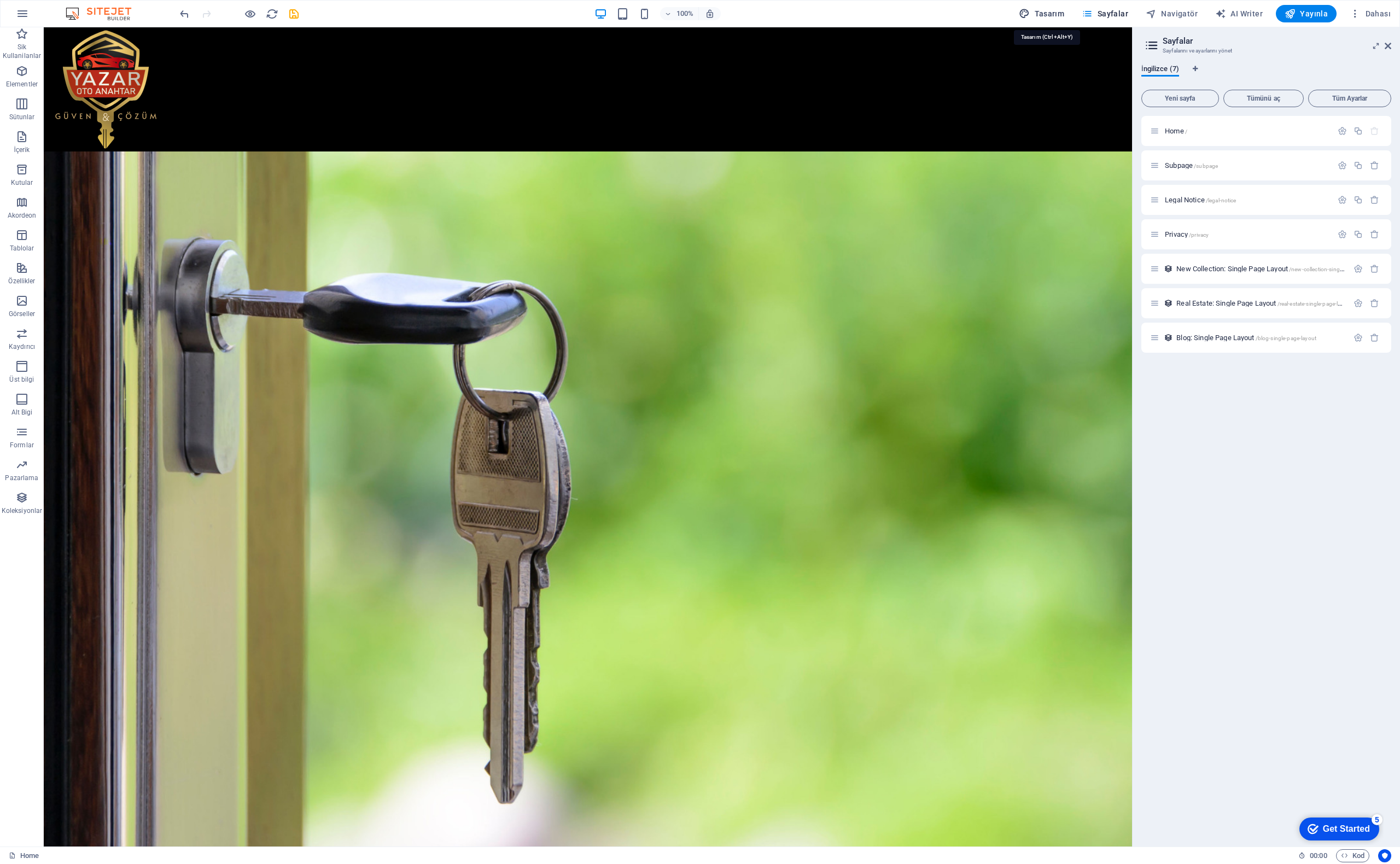
click at [1059, 18] on span "Tasarım" at bounding box center [1042, 14] width 46 height 11
select select "px"
select select "200"
select select "px"
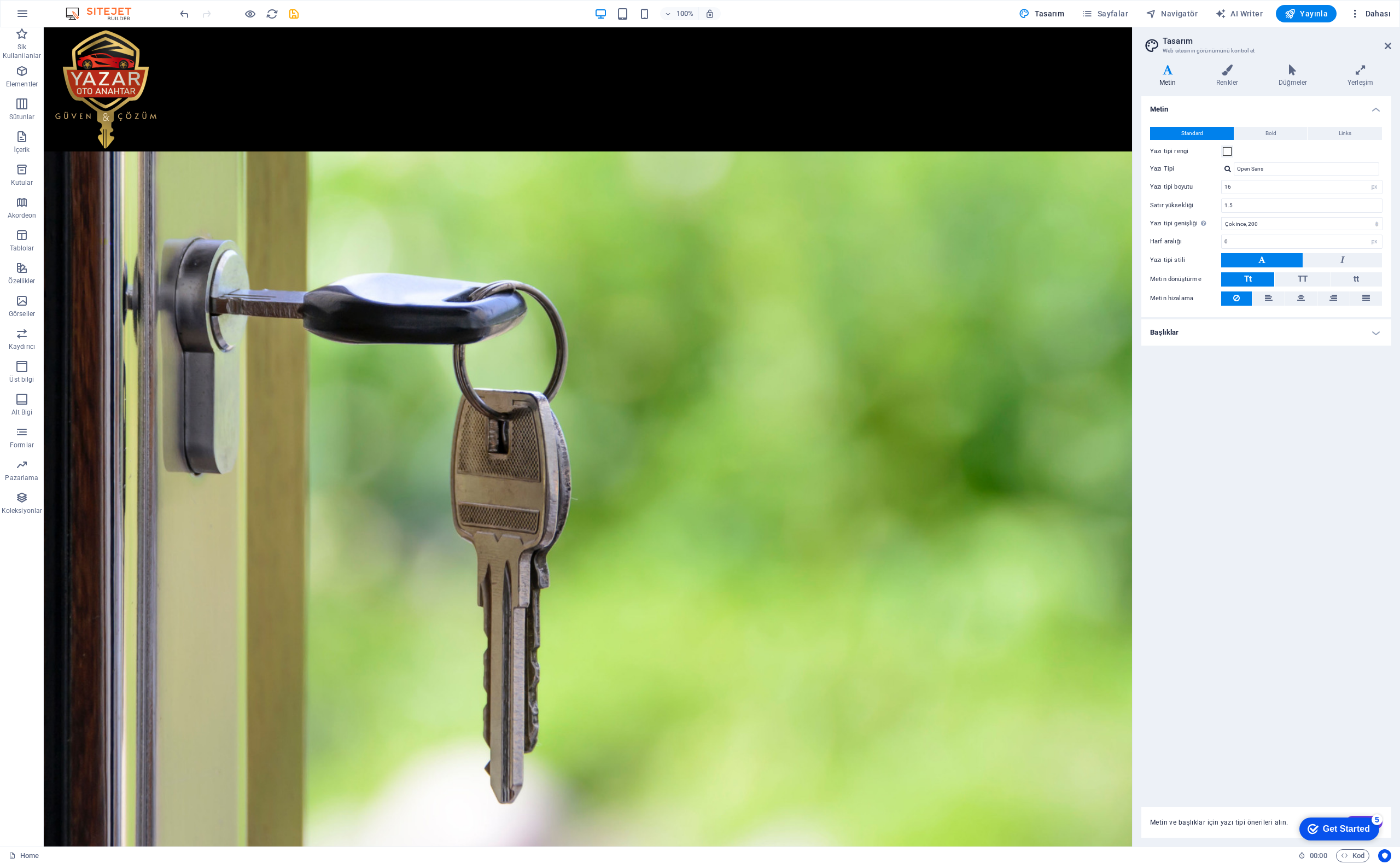
click at [1385, 15] on span "Dahası" at bounding box center [1370, 14] width 41 height 11
click at [1313, 40] on h6 "Web Sitesi Ayarları" at bounding box center [1338, 42] width 90 height 13
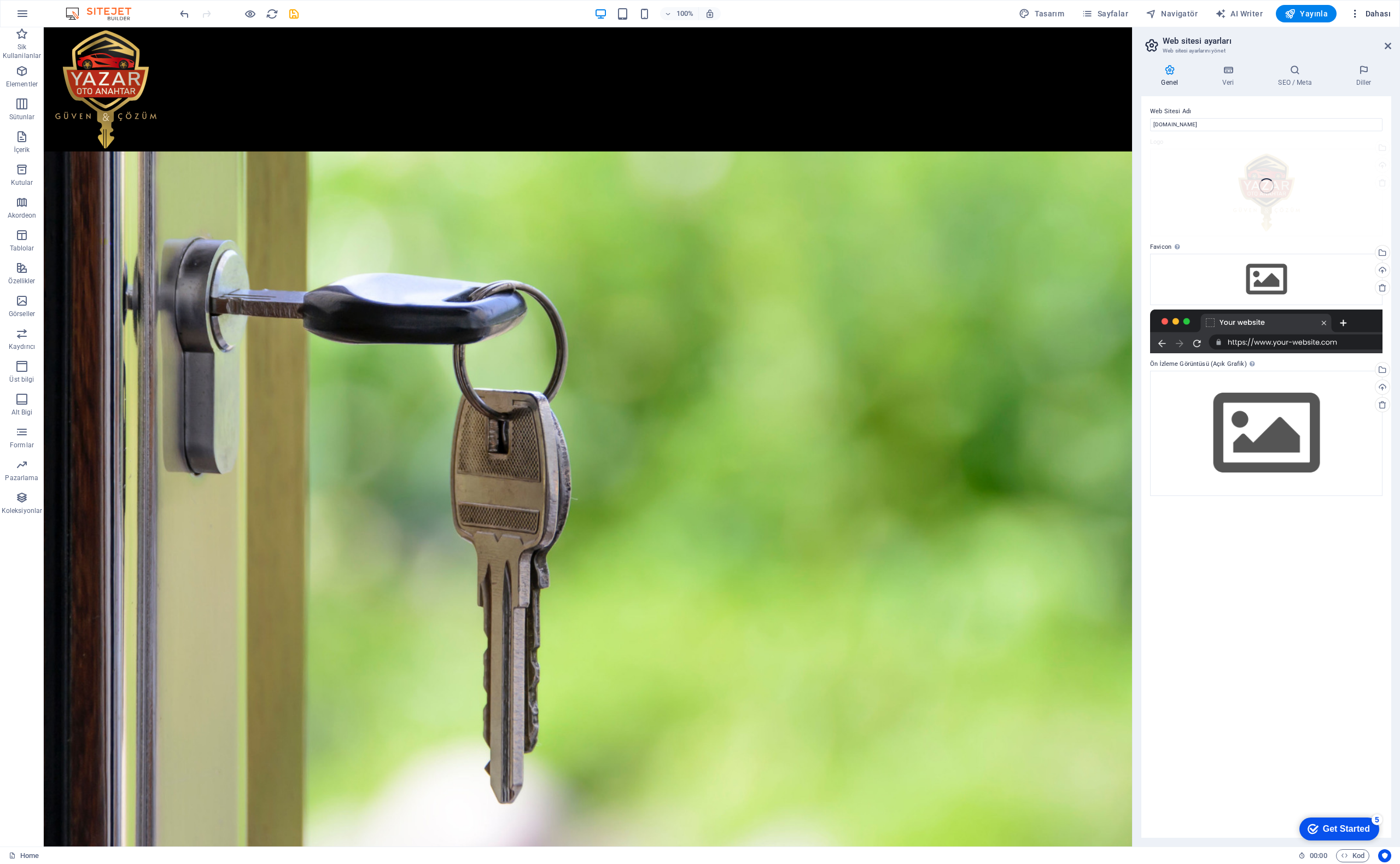
click at [1372, 7] on button "Dahası" at bounding box center [1370, 14] width 50 height 18
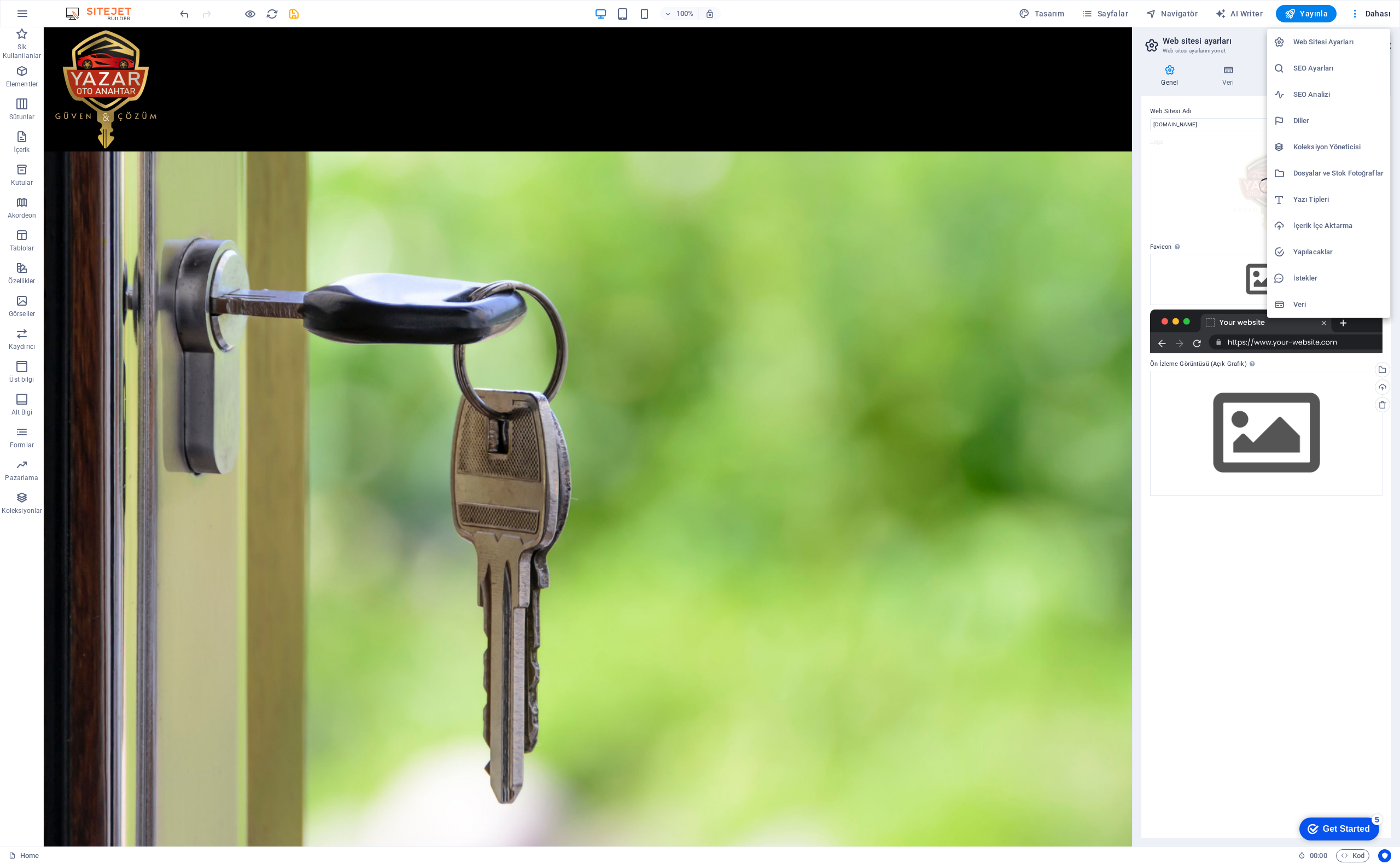
click at [1183, 101] on div at bounding box center [700, 432] width 1400 height 864
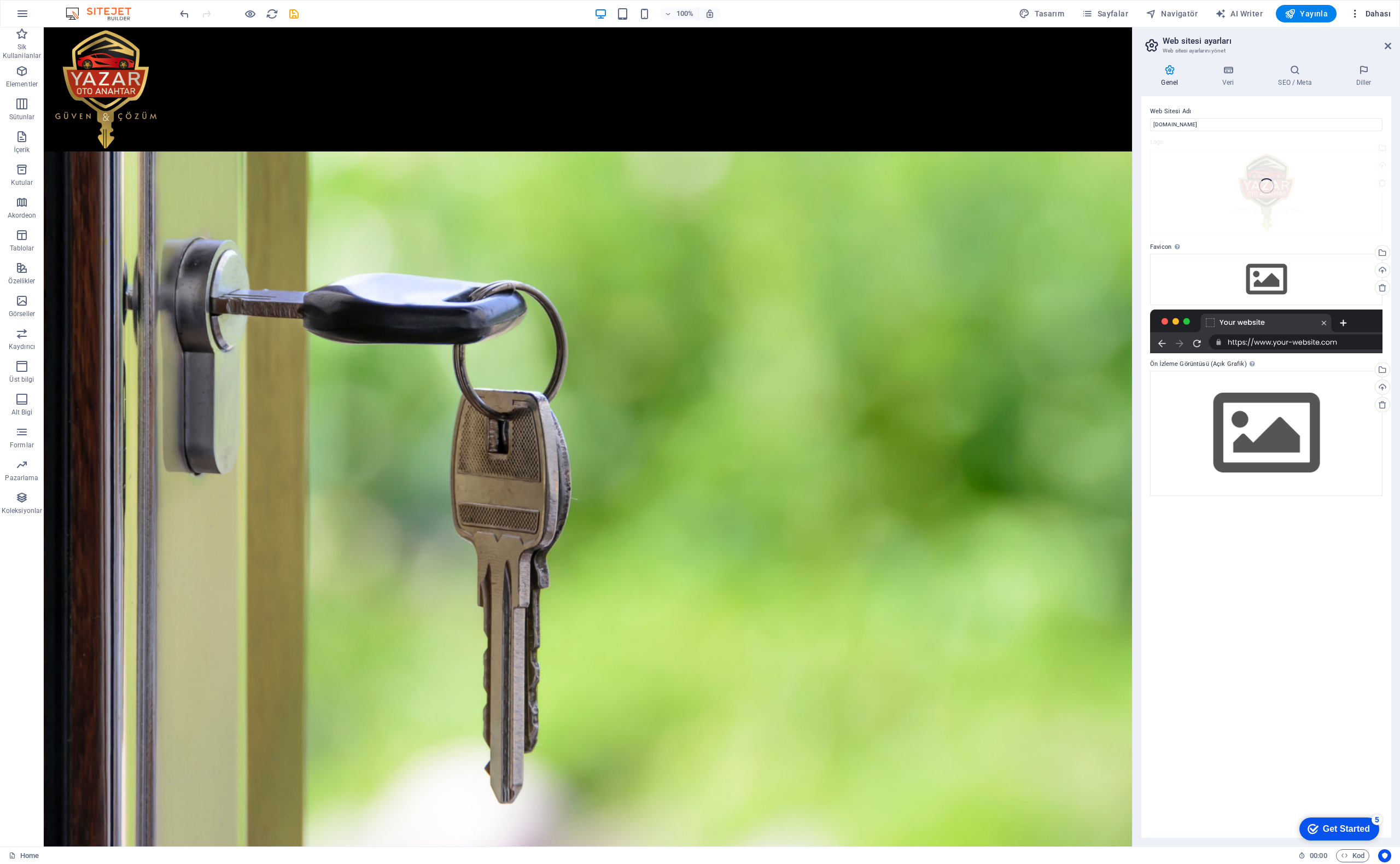
click at [1375, 13] on span "Dahası" at bounding box center [1370, 14] width 41 height 11
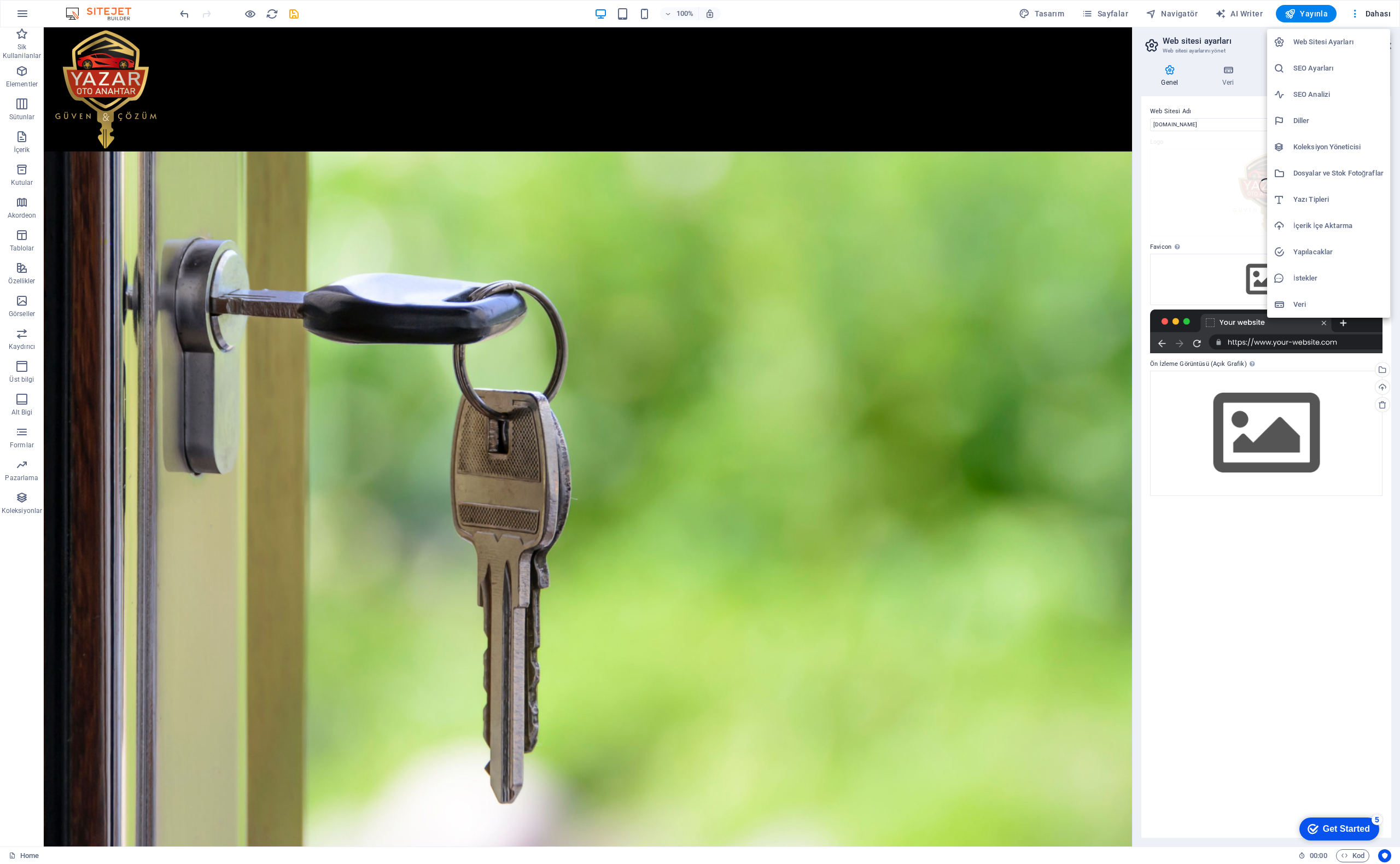
click at [1313, 67] on h6 "SEO Ayarları" at bounding box center [1338, 68] width 90 height 13
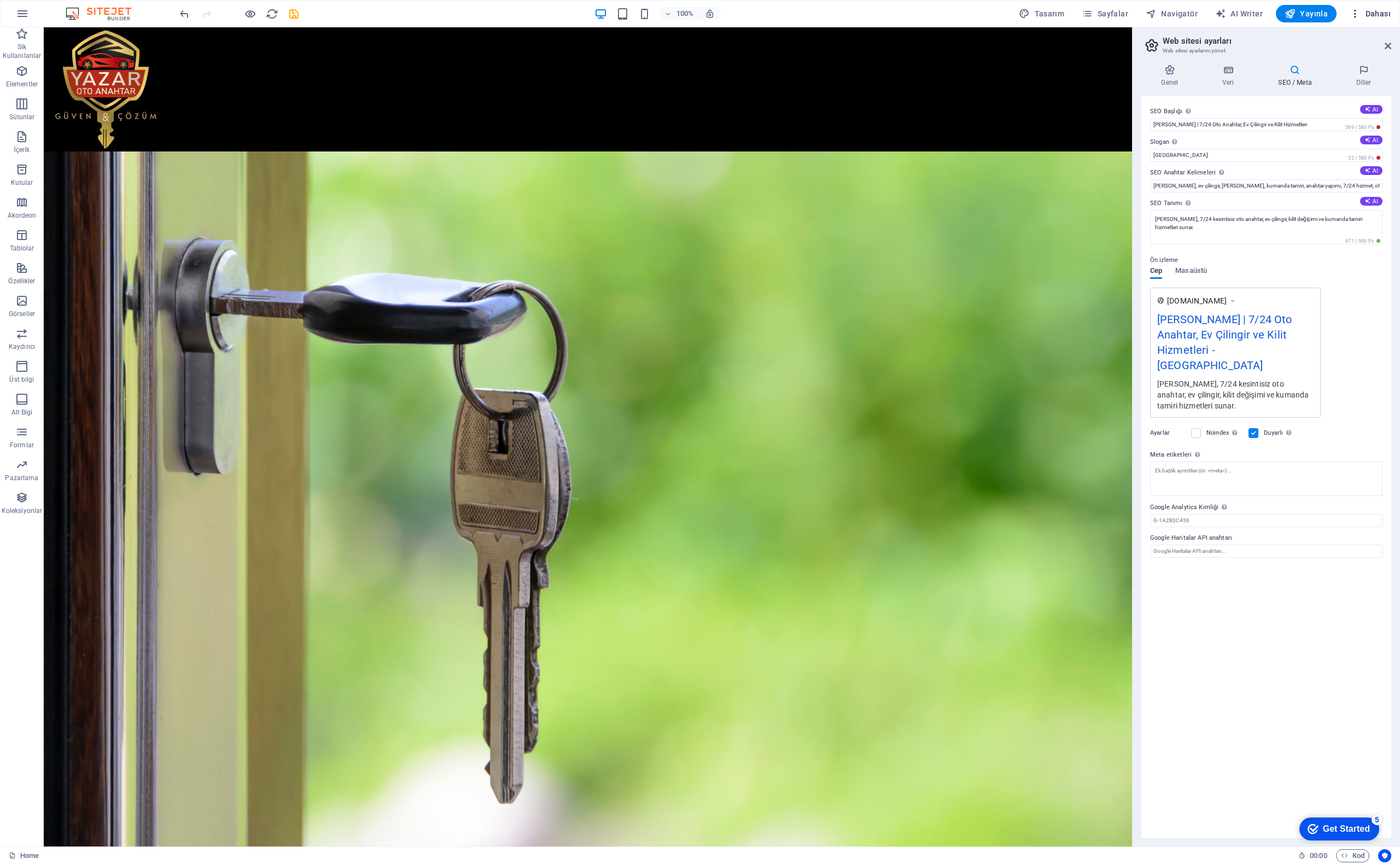
click at [1376, 16] on span "Dahası" at bounding box center [1370, 14] width 41 height 11
click at [1315, 99] on h6 "SEO Analizi" at bounding box center [1338, 94] width 90 height 13
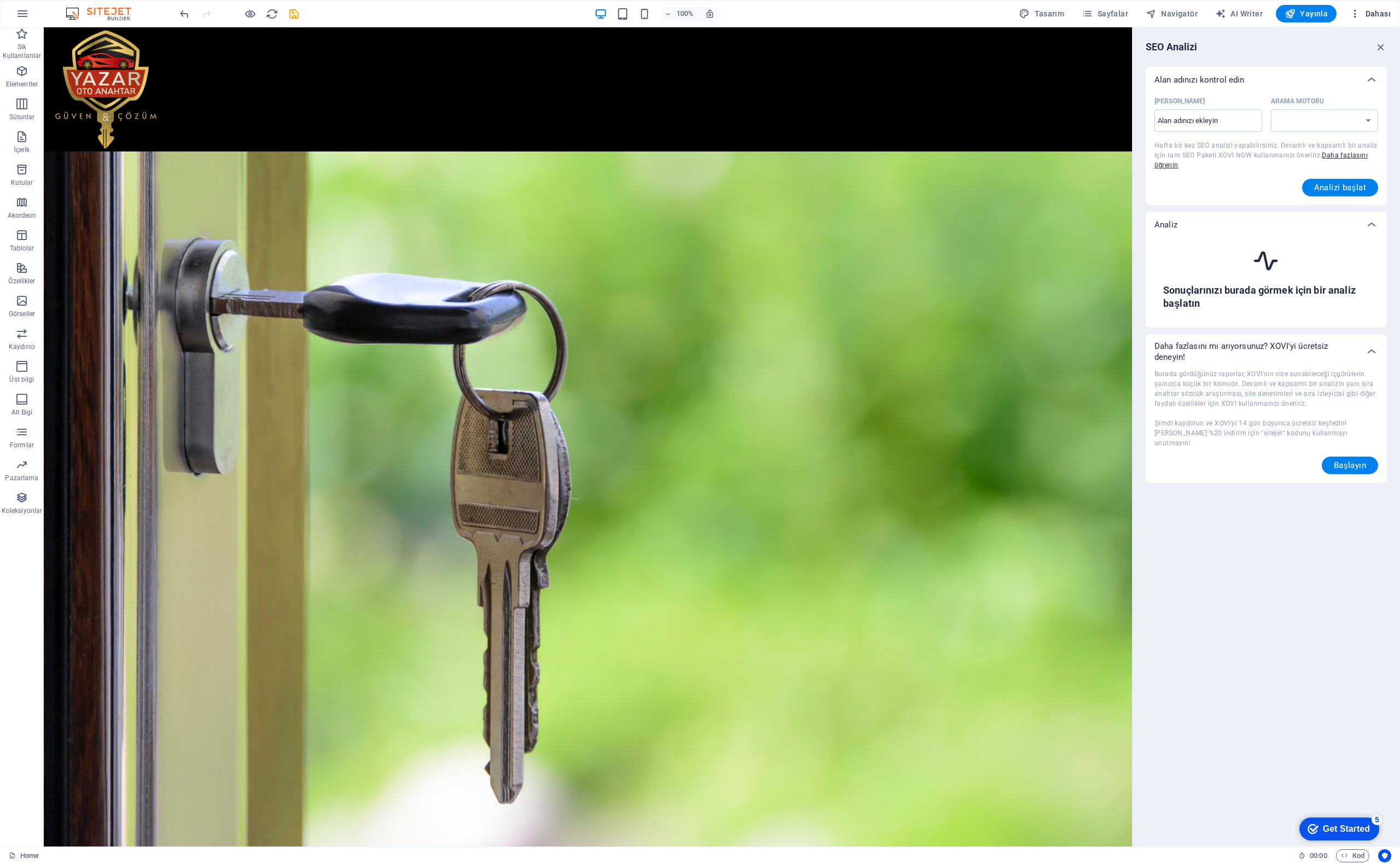
click at [1363, 10] on span "Dahası" at bounding box center [1370, 14] width 41 height 11
select select "google.com"
click at [1214, 53] on div at bounding box center [700, 432] width 1400 height 864
click at [1204, 118] on input "Alan Adı ​" at bounding box center [1209, 120] width 108 height 18
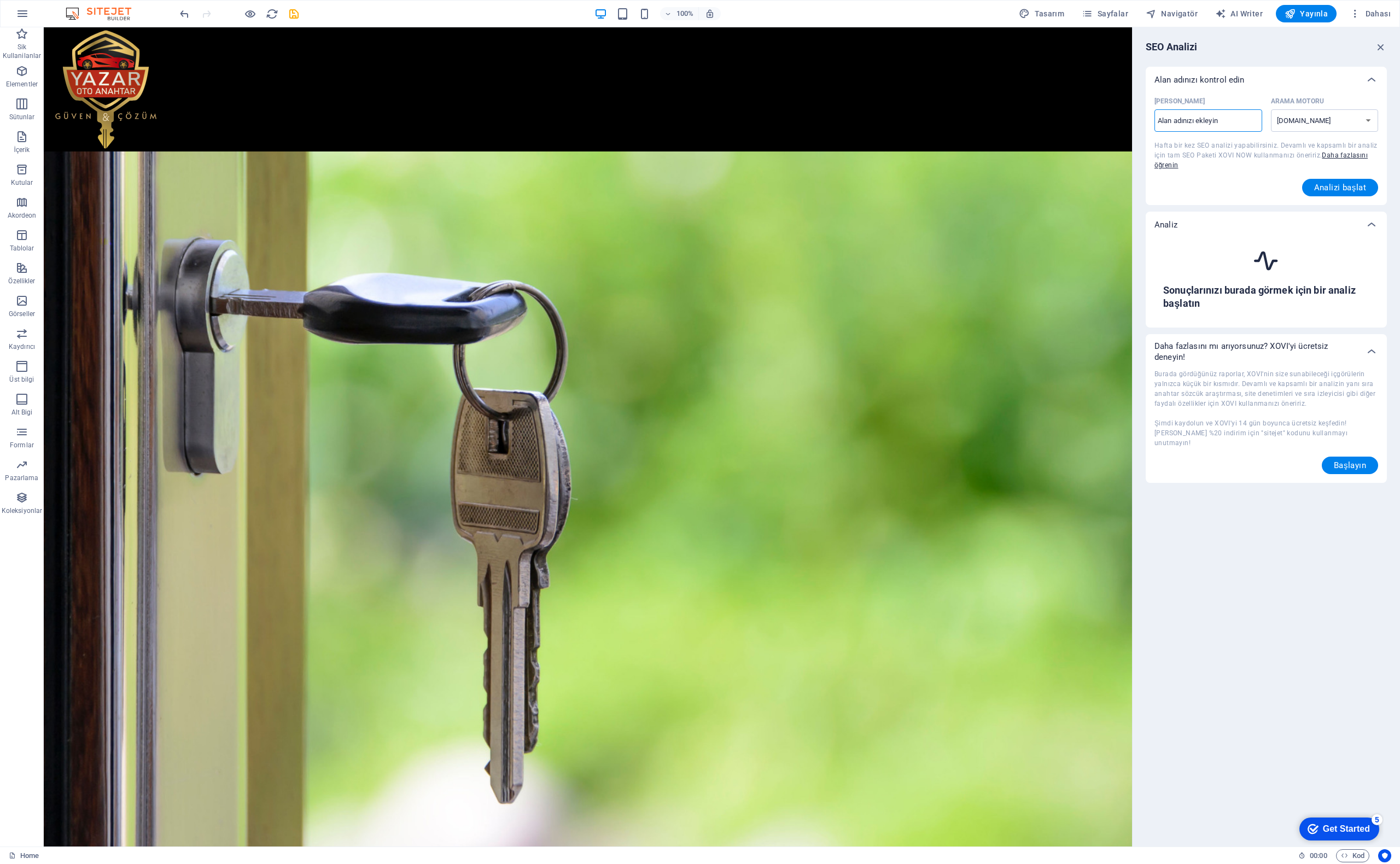
click at [1204, 118] on input "Alan Adı ​" at bounding box center [1209, 120] width 108 height 18
click at [1239, 90] on div "Alan adınızı kontrol edin" at bounding box center [1266, 80] width 241 height 26
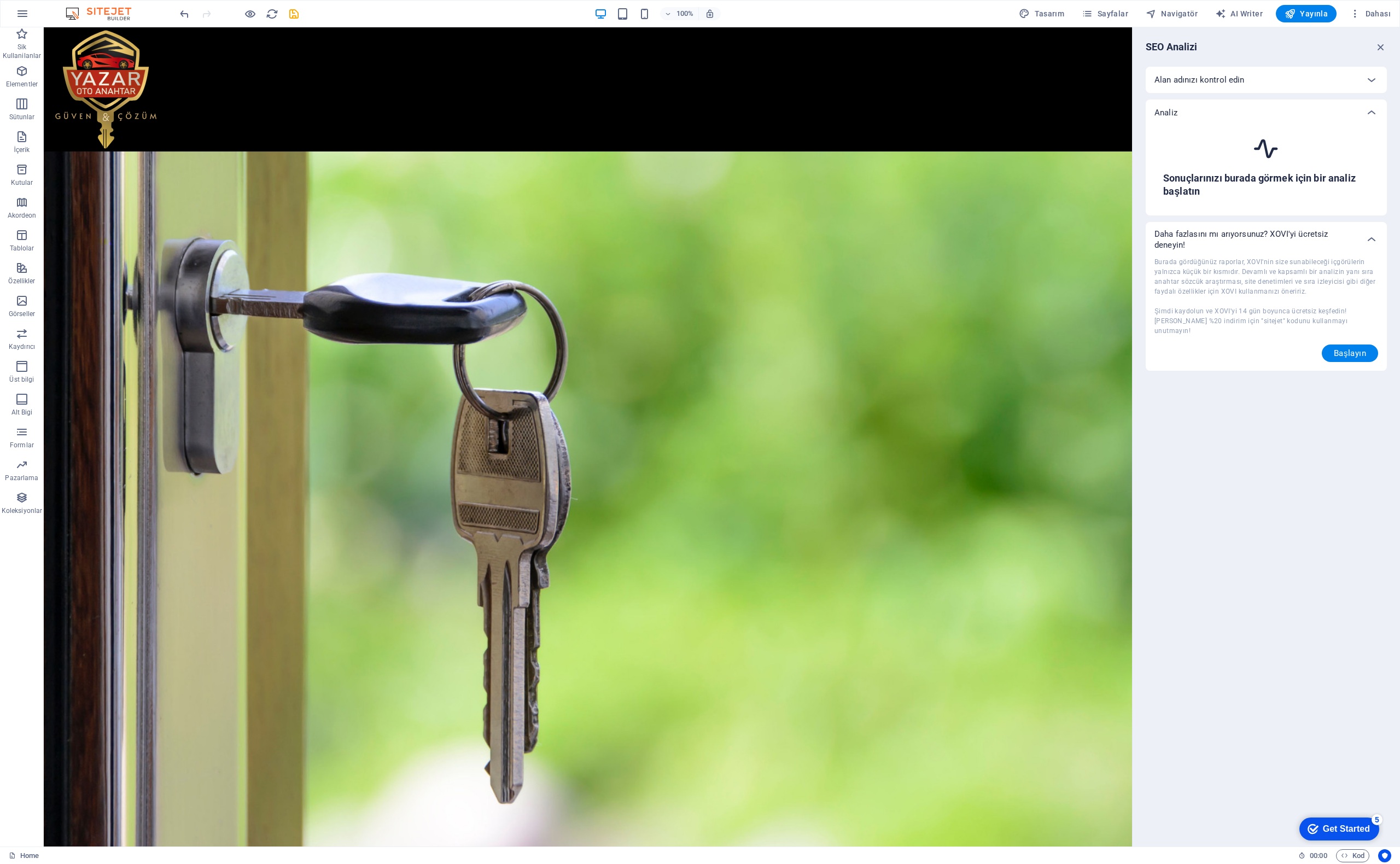
click at [1246, 81] on div "Alan adınızı kontrol edin" at bounding box center [1257, 79] width 204 height 11
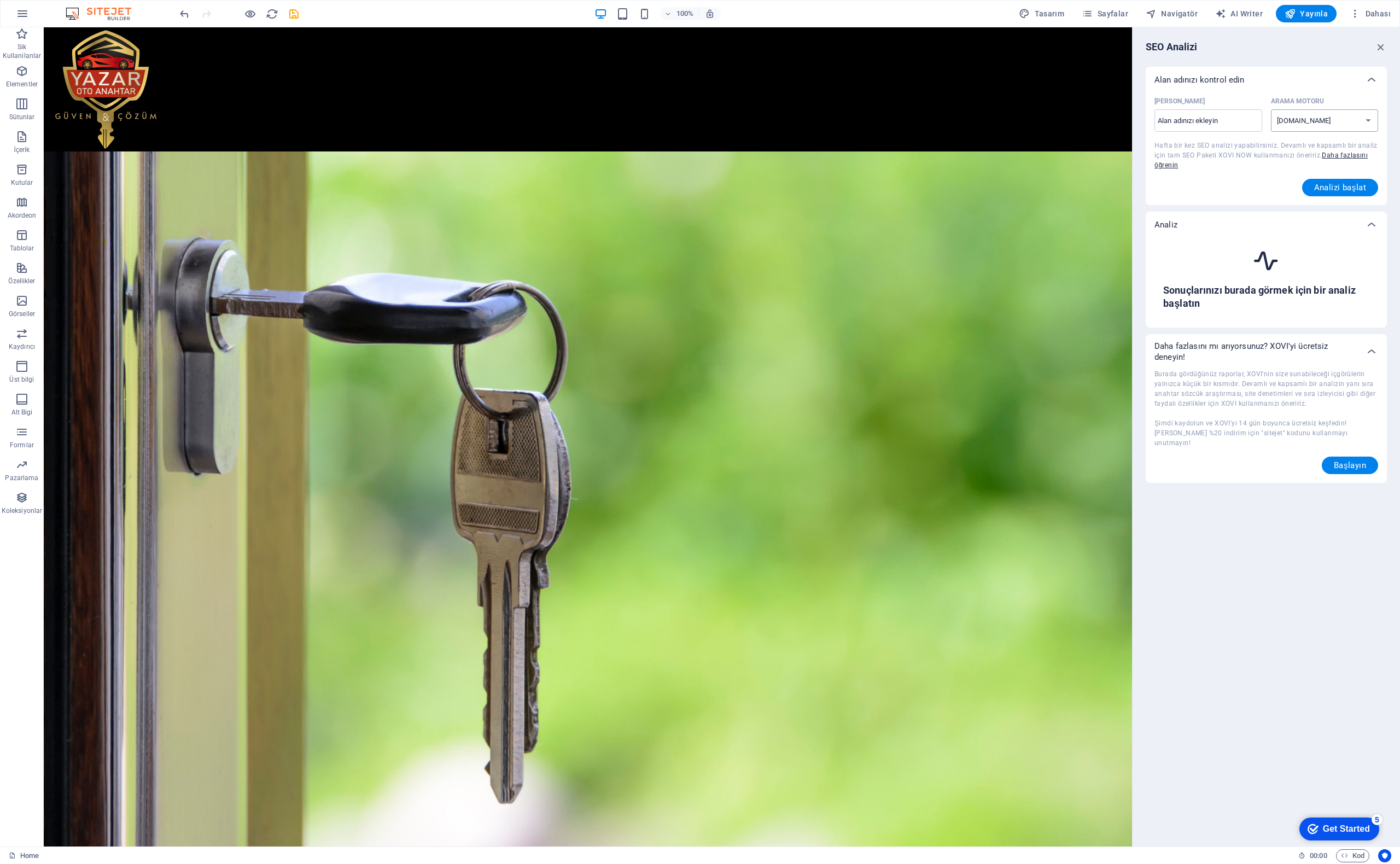
click at [1304, 114] on select "google.de google.at google.es google.co.uk google.fr google.it google.ch google…" at bounding box center [1325, 120] width 108 height 22
click at [1369, 8] on span "Dahası" at bounding box center [1370, 14] width 41 height 11
click at [1302, 123] on h6 "Diller" at bounding box center [1338, 121] width 90 height 13
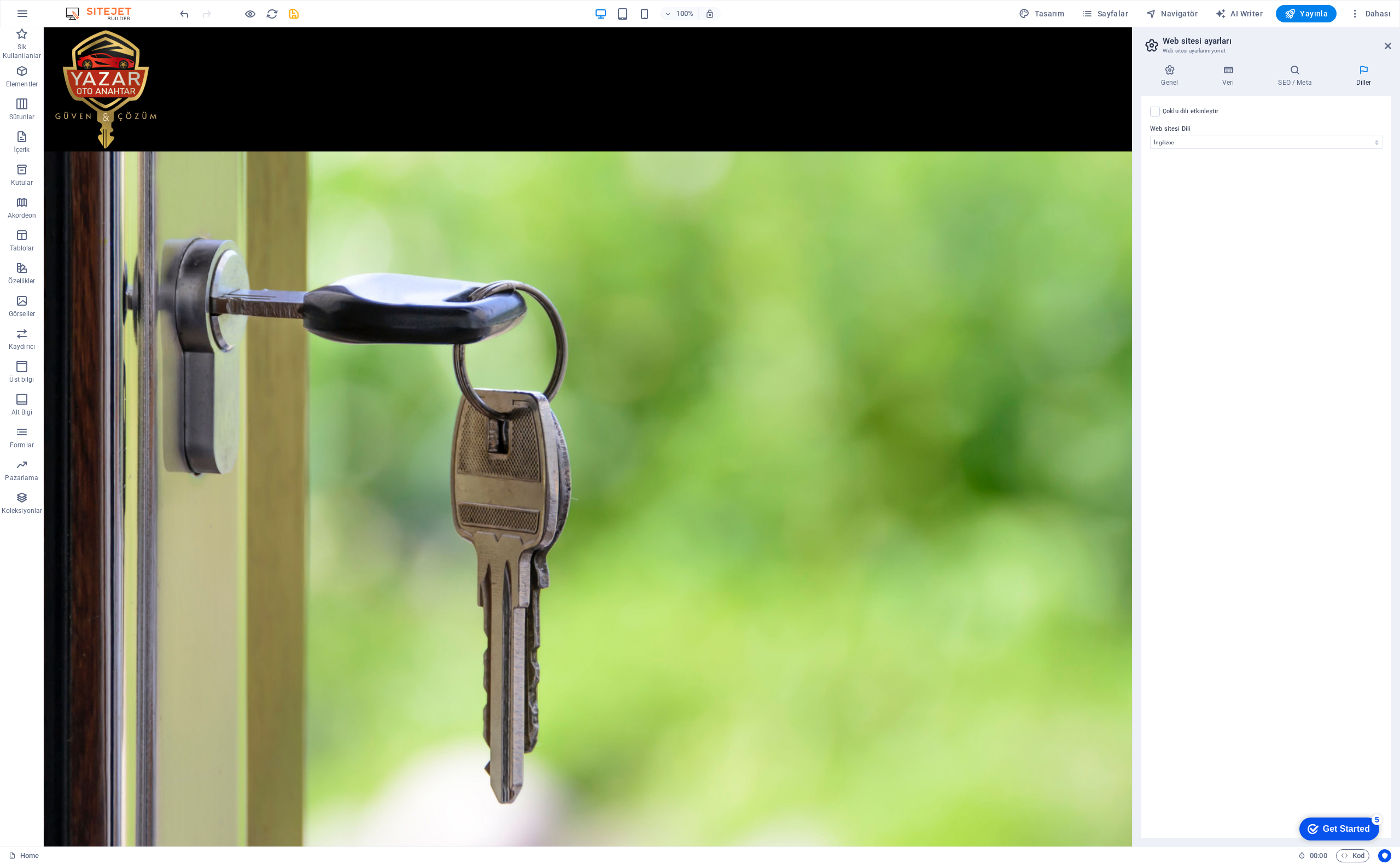
click at [1170, 133] on label "Web sitesi Dili" at bounding box center [1266, 129] width 232 height 13
click at [1170, 136] on select "Abkhazian Afar Afrikaans Akan Albanian Almanca Amharic Aragonese Arapça Armenia…" at bounding box center [1266, 142] width 232 height 13
click at [1170, 139] on select "Abkhazian Afar Afrikaans Akan Albanian Almanca Amharic Aragonese Arapça Armenia…" at bounding box center [1266, 142] width 232 height 13
select select "165"
click at [1150, 136] on select "Abkhazian Afar Afrikaans Akan Albanian Almanca Amharic Aragonese Arapça Armenia…" at bounding box center [1266, 142] width 232 height 13
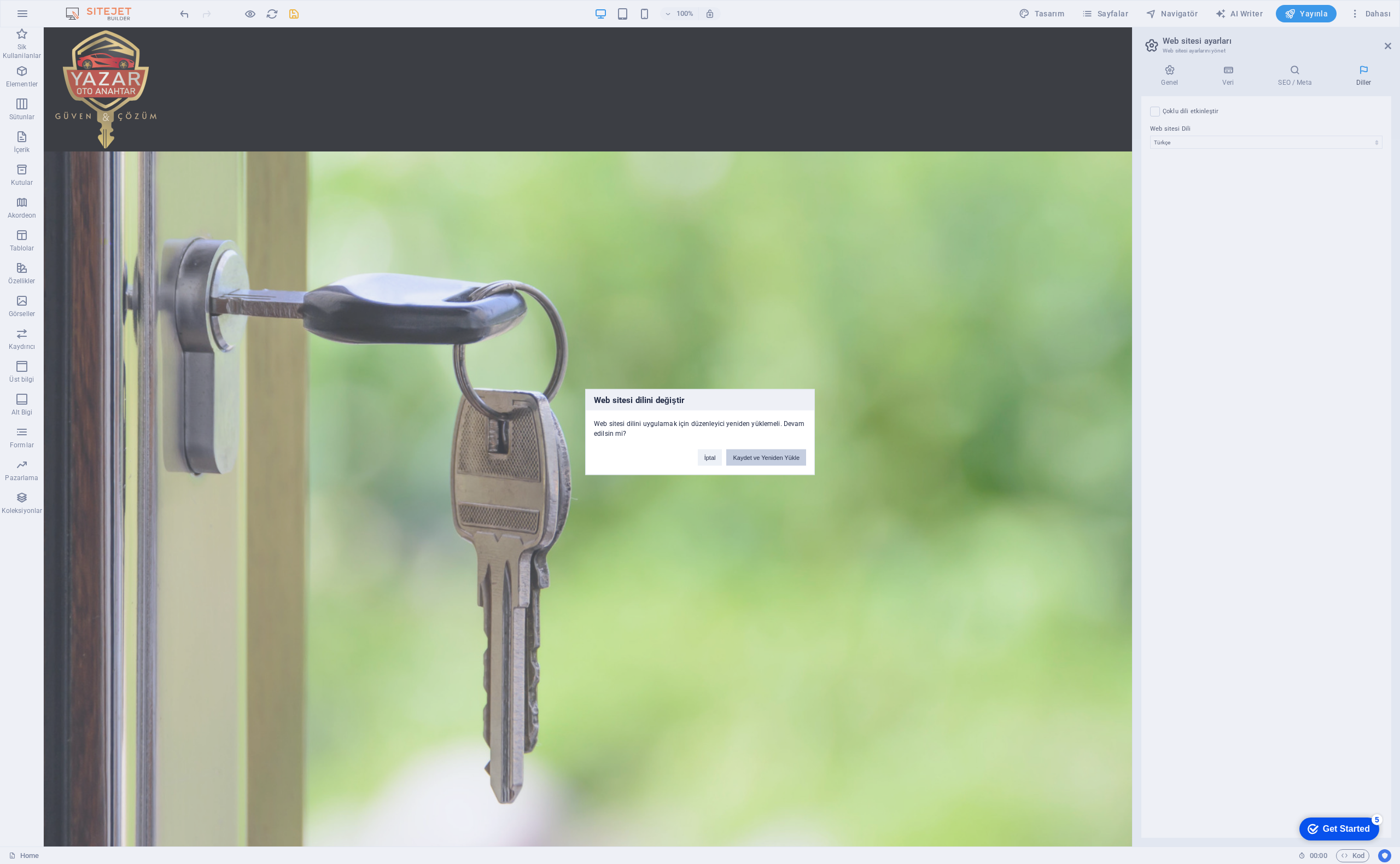
click at [753, 459] on button "Kaydet ve Yeniden Yükle" at bounding box center [766, 457] width 80 height 16
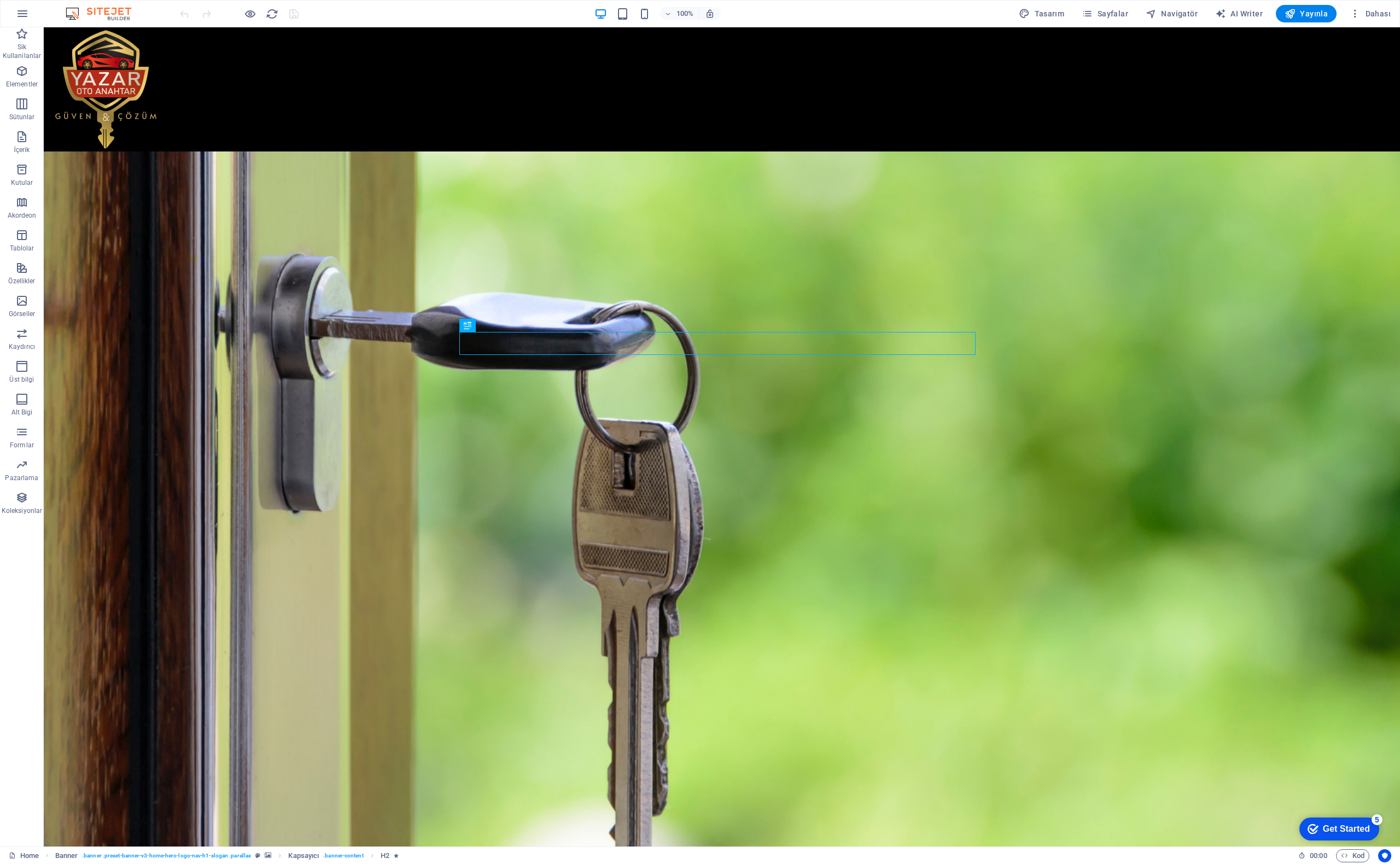
click at [293, 15] on div at bounding box center [239, 14] width 122 height 18
click at [295, 14] on div at bounding box center [239, 14] width 122 height 18
click at [27, 268] on icon "button" at bounding box center [22, 268] width 13 height 13
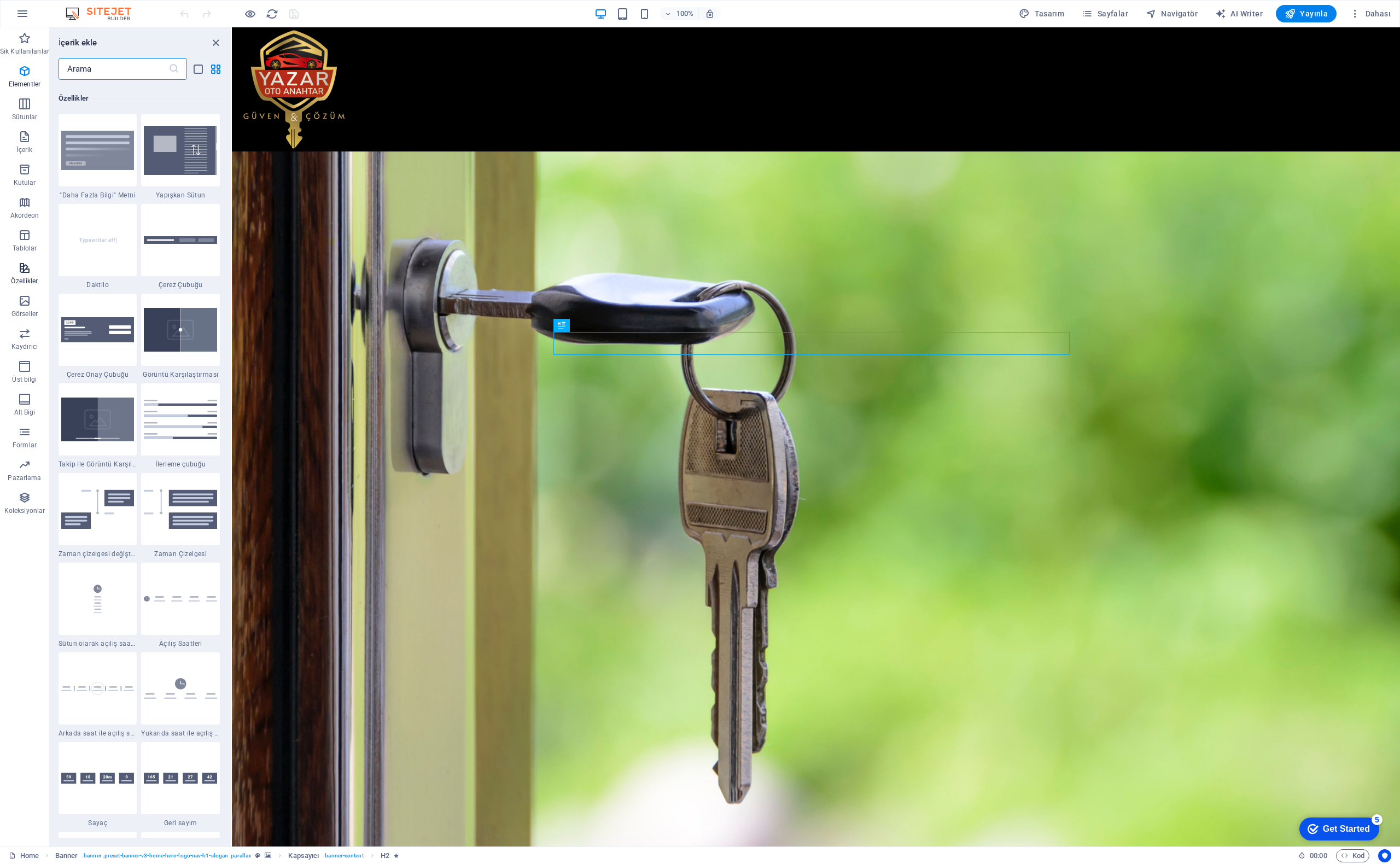
scroll to position [4264, 0]
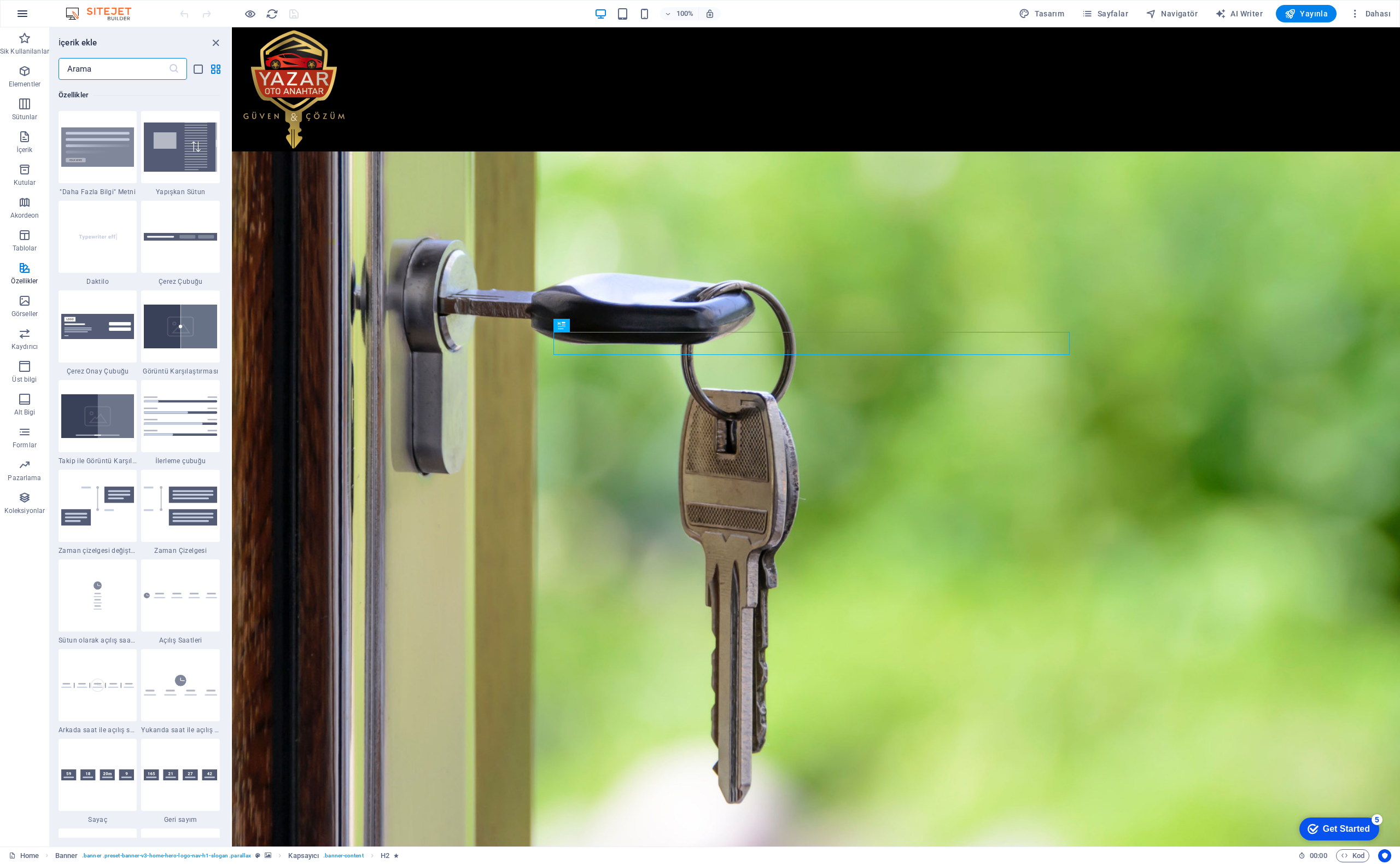
click at [34, 13] on button "button" at bounding box center [22, 14] width 26 height 26
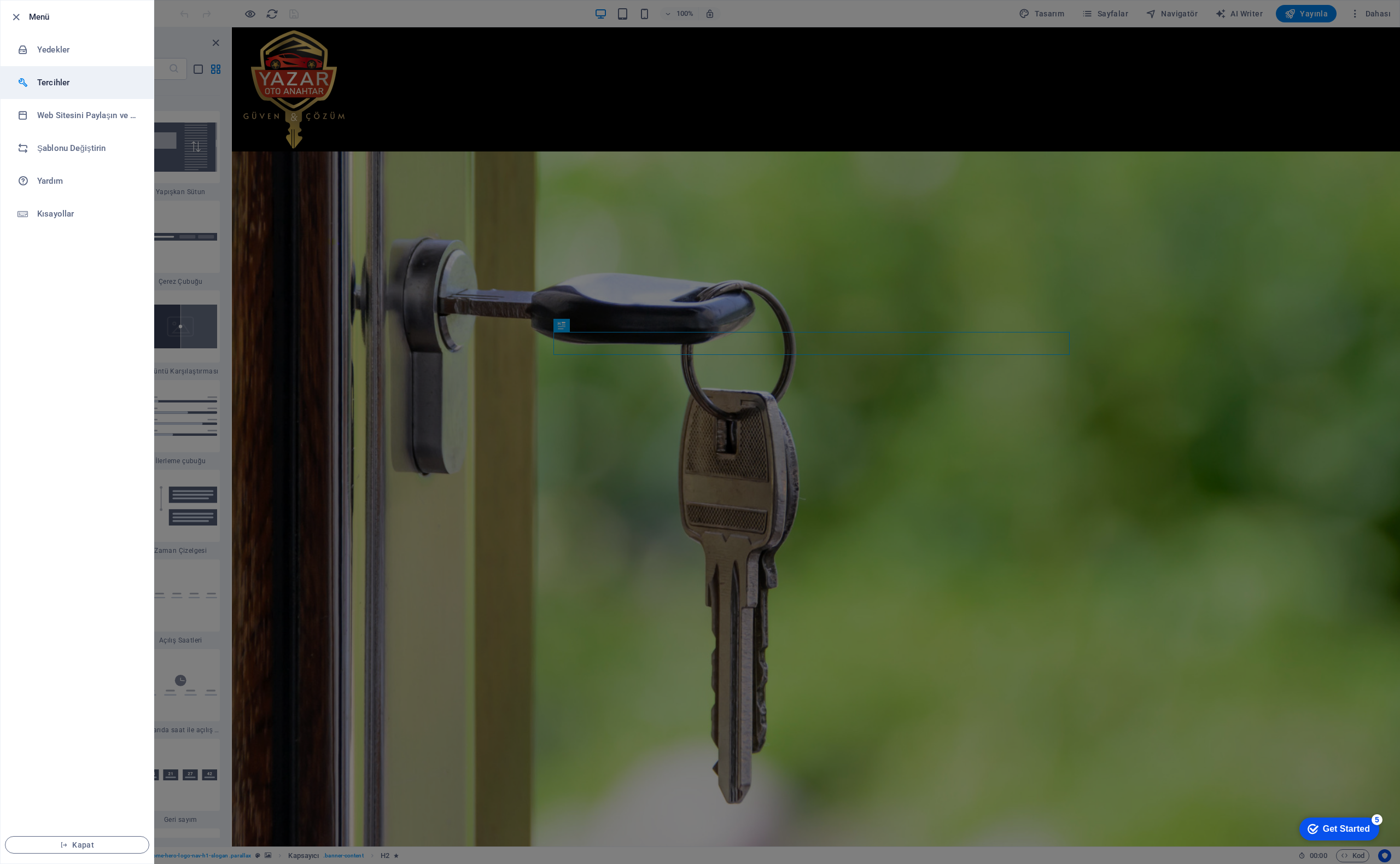
click at [53, 76] on h6 "Tercihler" at bounding box center [88, 83] width 101 height 13
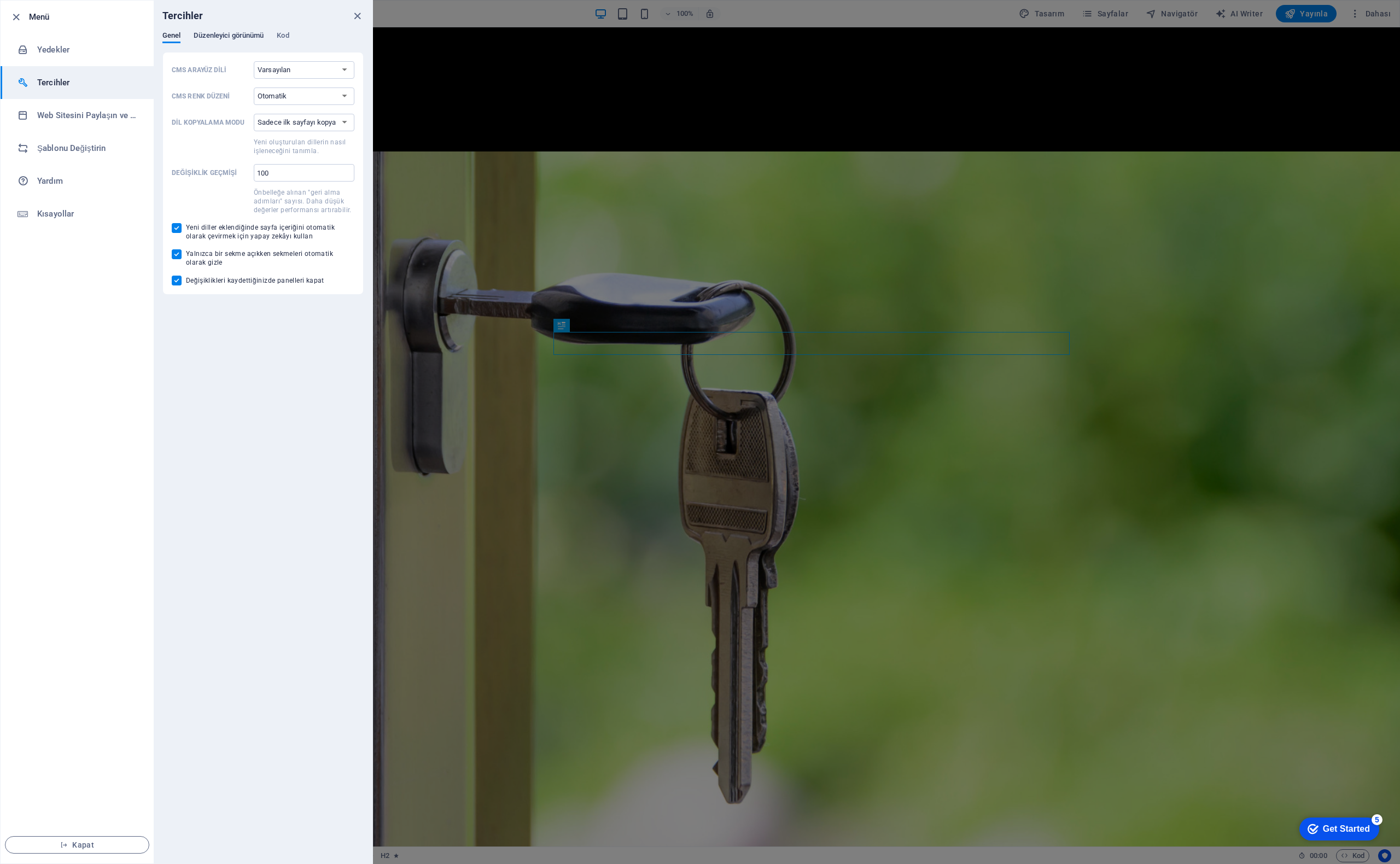
click at [242, 36] on span "Düzenleyici görünümü" at bounding box center [229, 37] width 70 height 16
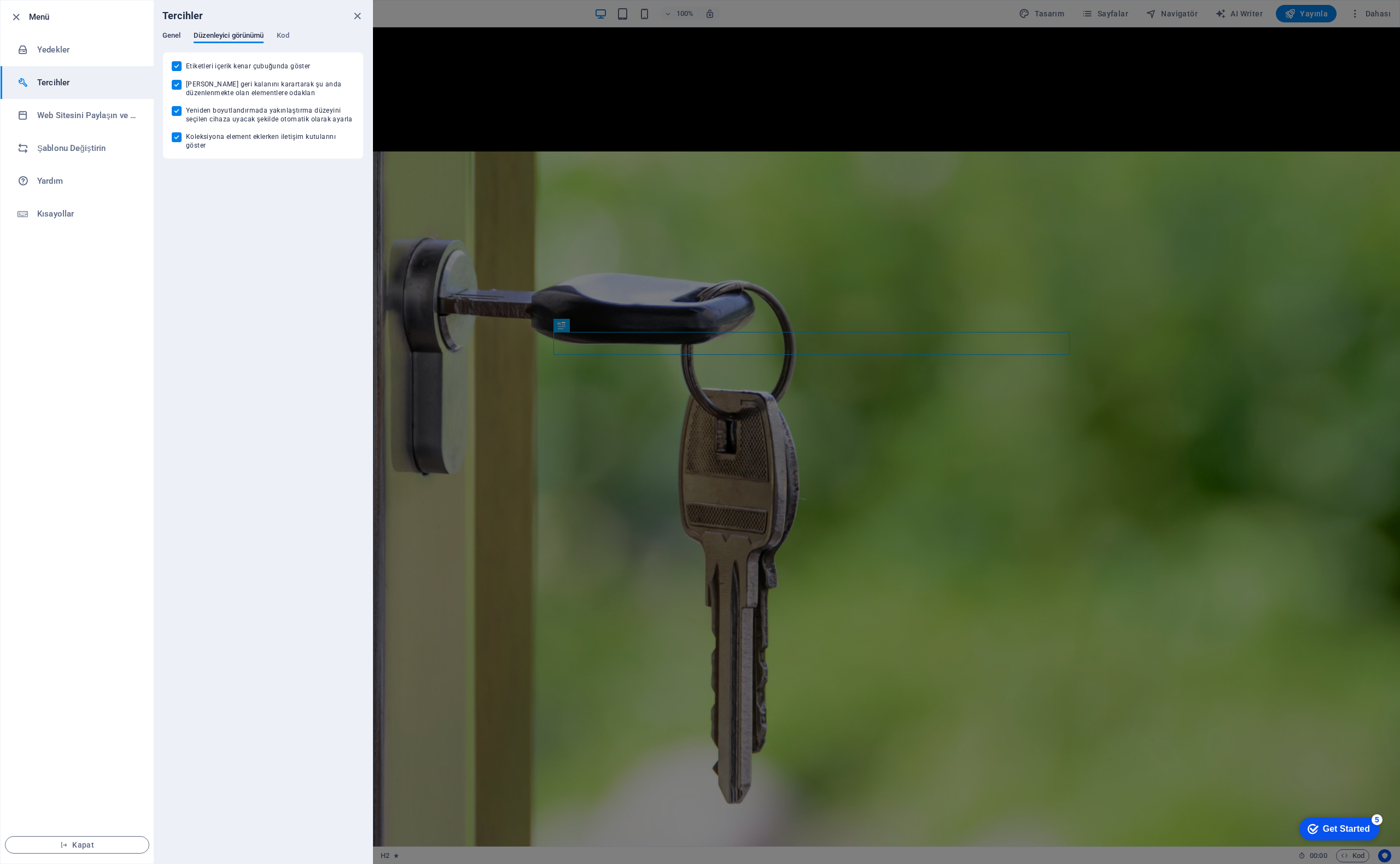
click at [174, 38] on span "Genel" at bounding box center [172, 37] width 18 height 16
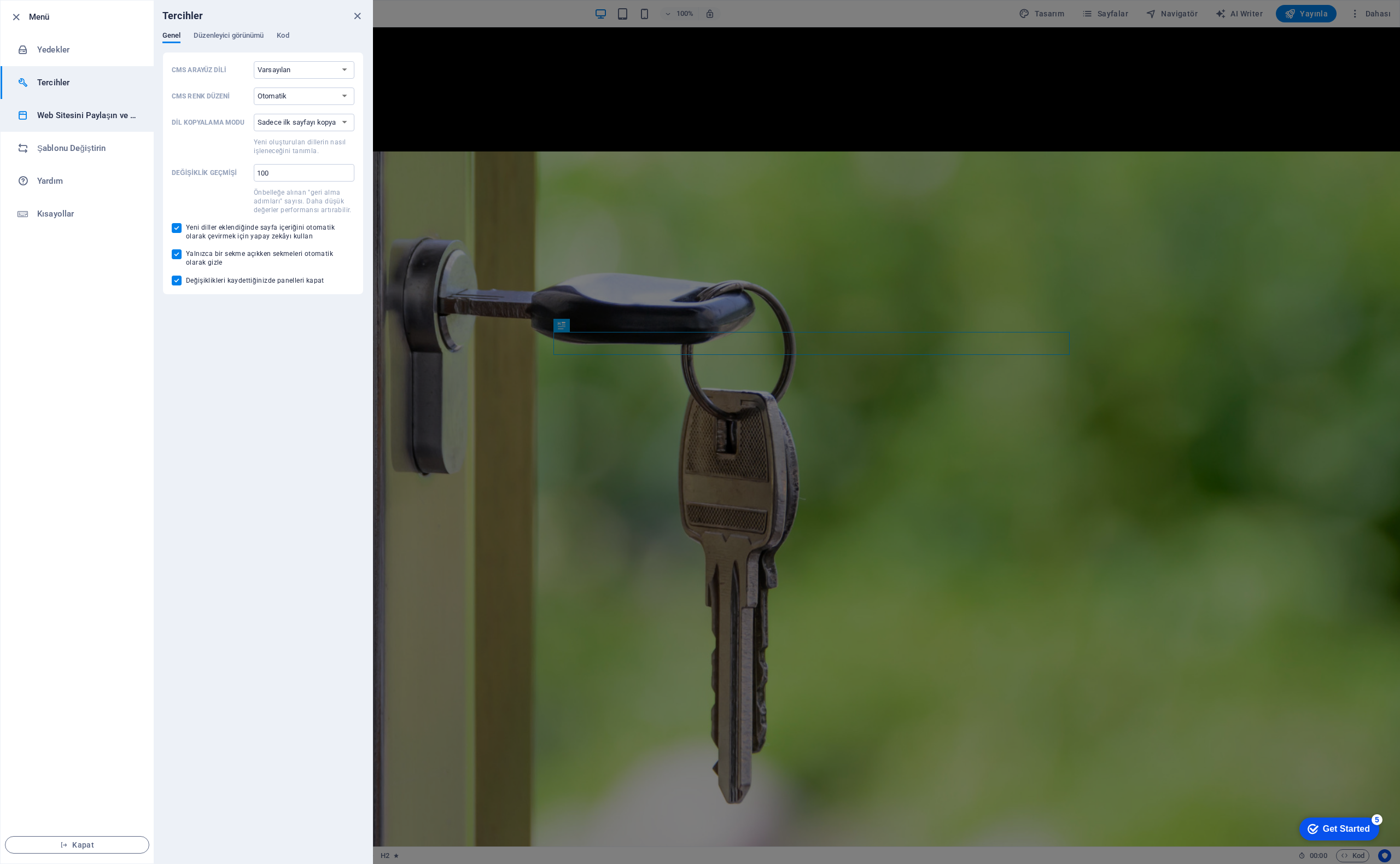
click at [77, 112] on h6 "Web Sitesini Paylaşın ve [GEOGRAPHIC_DATA]" at bounding box center [88, 115] width 101 height 13
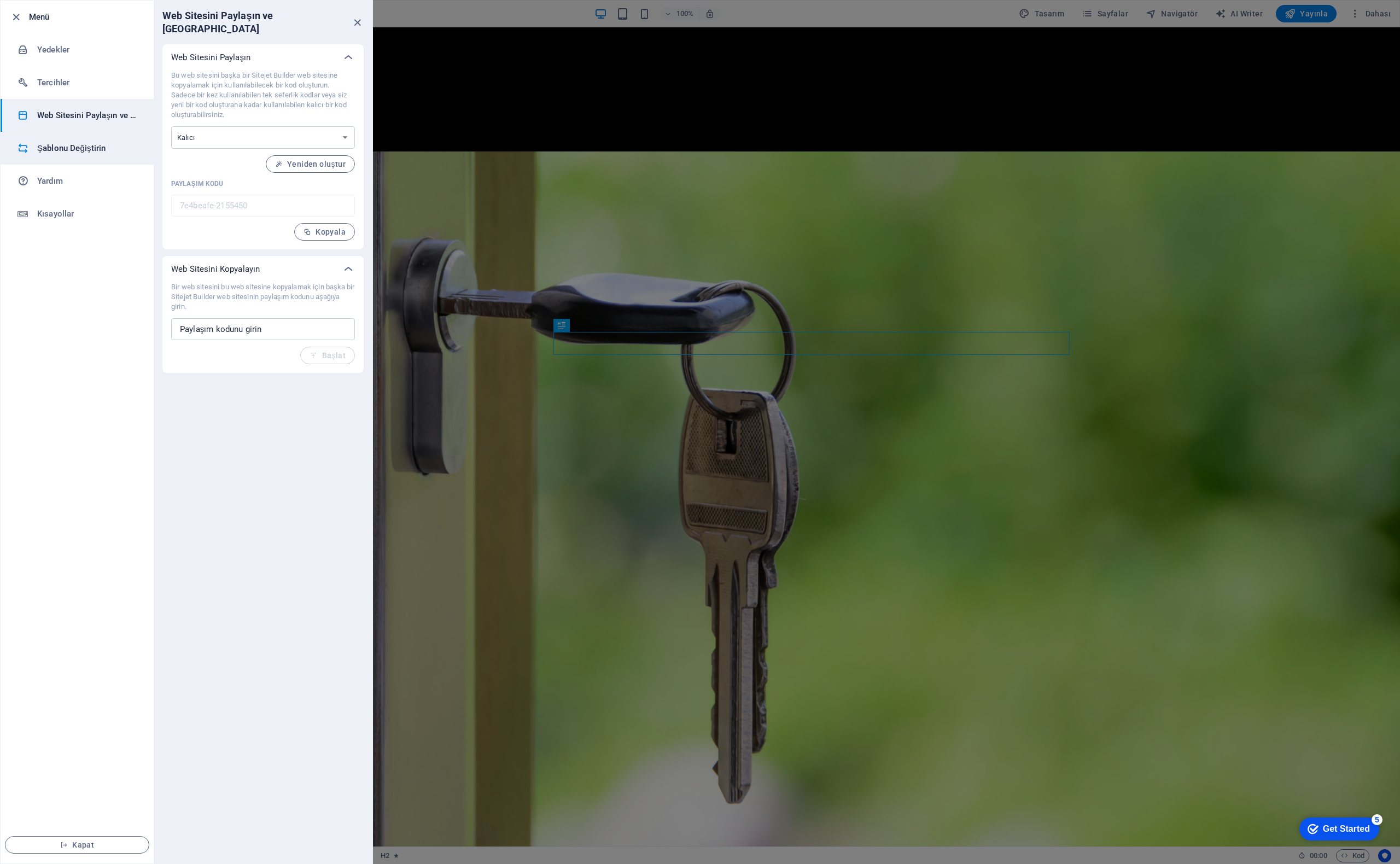
click at [82, 148] on h6 "Şablonu Değiştirin" at bounding box center [88, 148] width 101 height 13
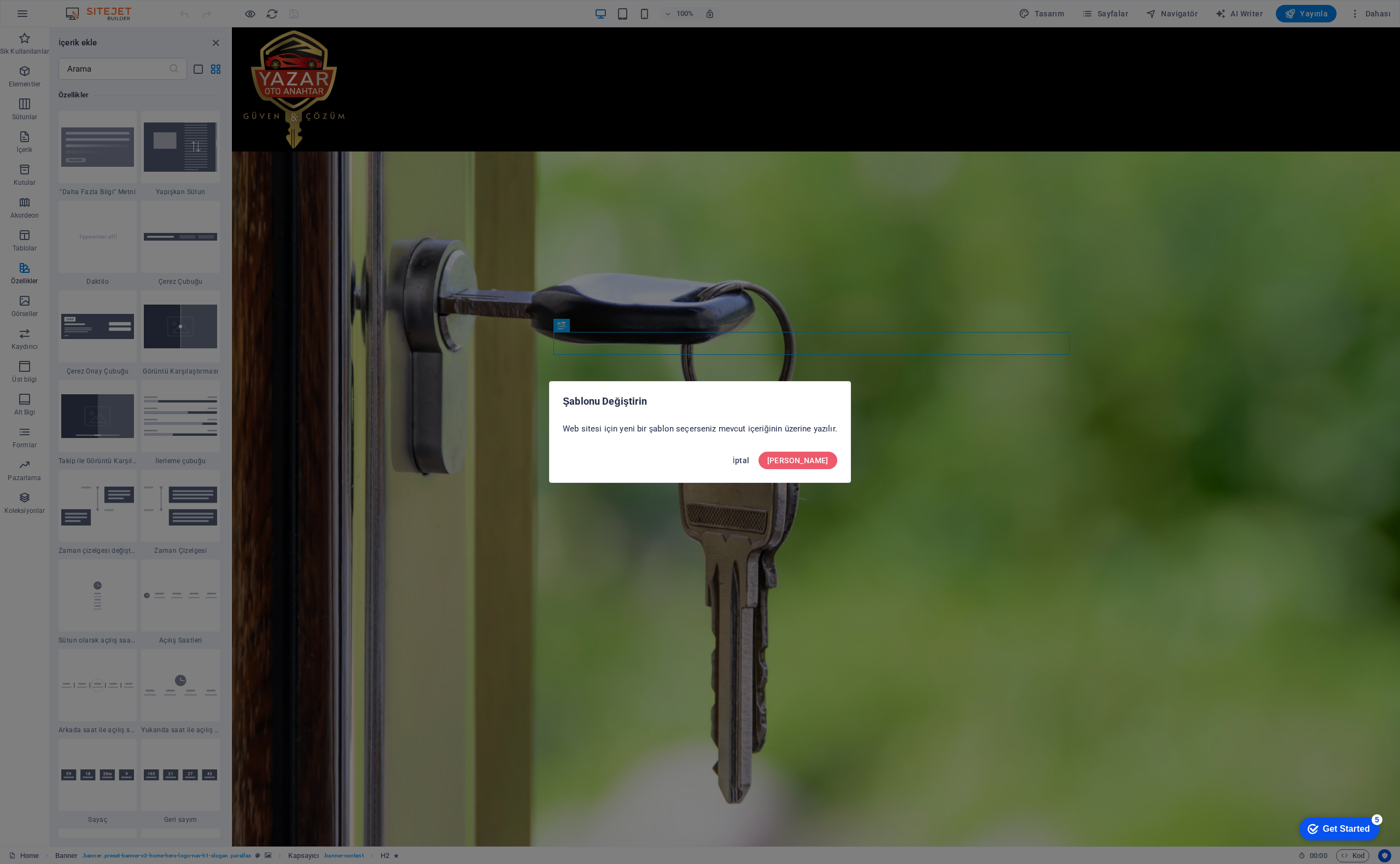
click at [750, 462] on span "İptal" at bounding box center [742, 460] width 17 height 8
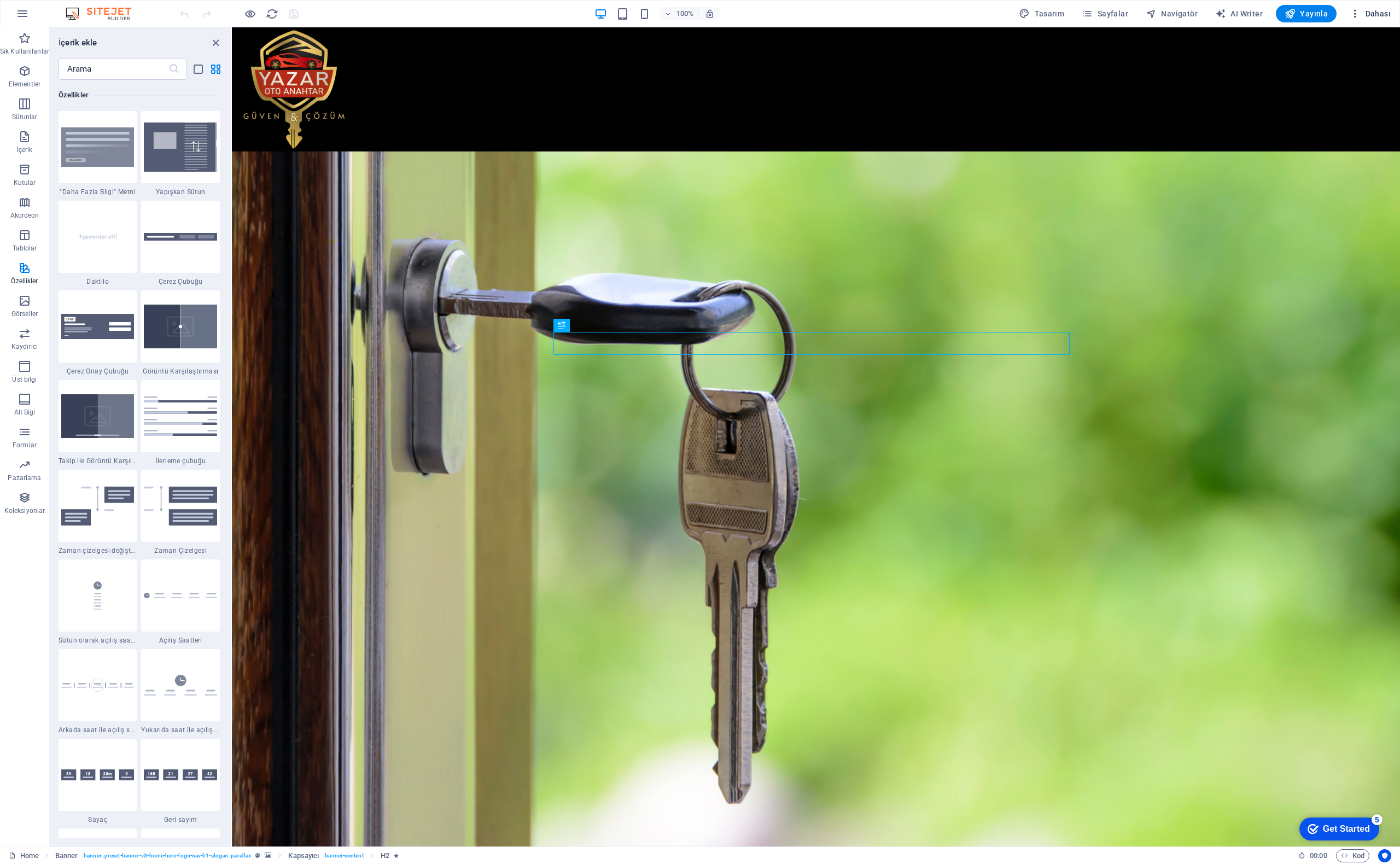
click at [1358, 11] on icon "button" at bounding box center [1355, 14] width 11 height 11
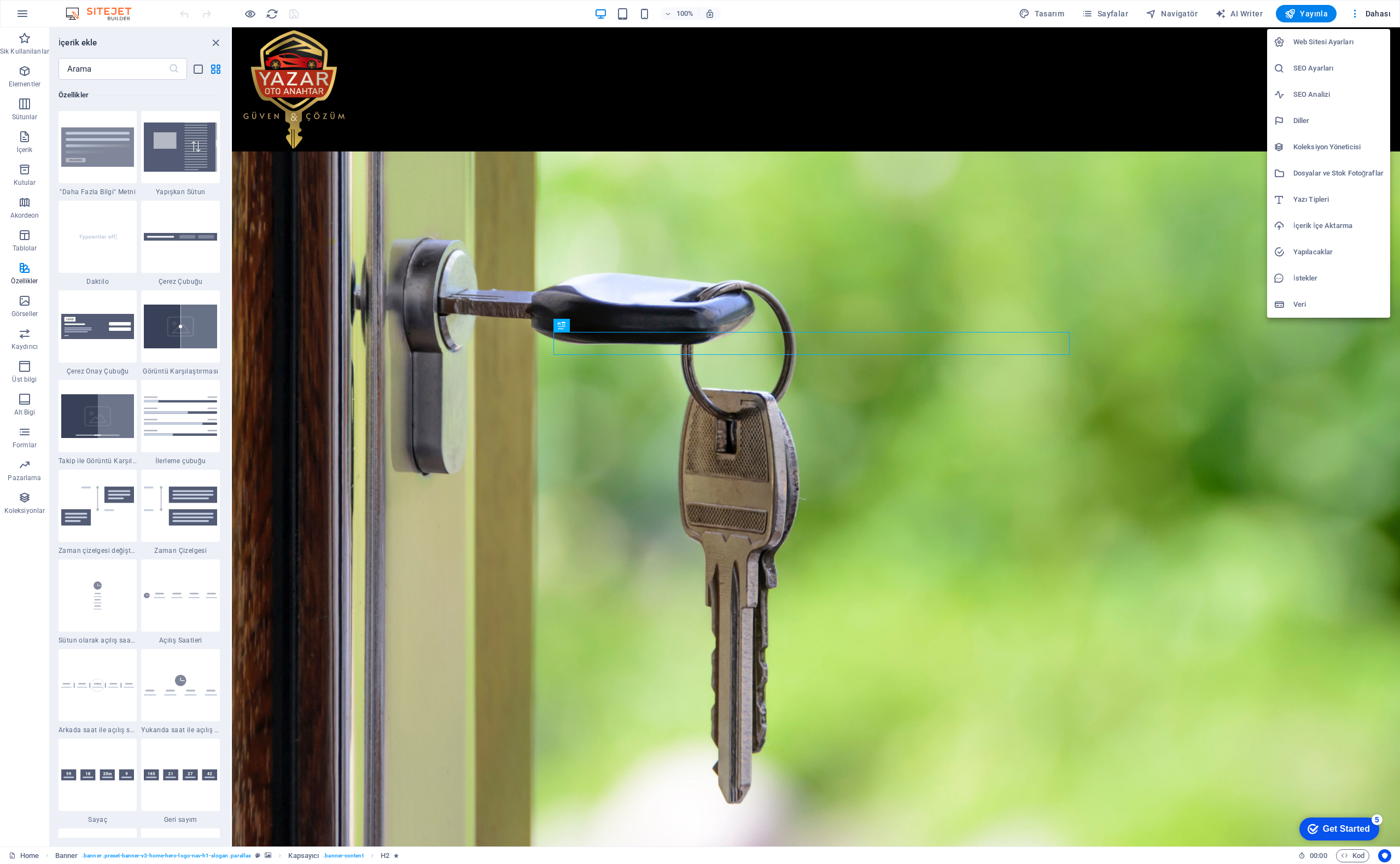
click at [1319, 45] on h6 "Web Sitesi Ayarları" at bounding box center [1338, 42] width 90 height 13
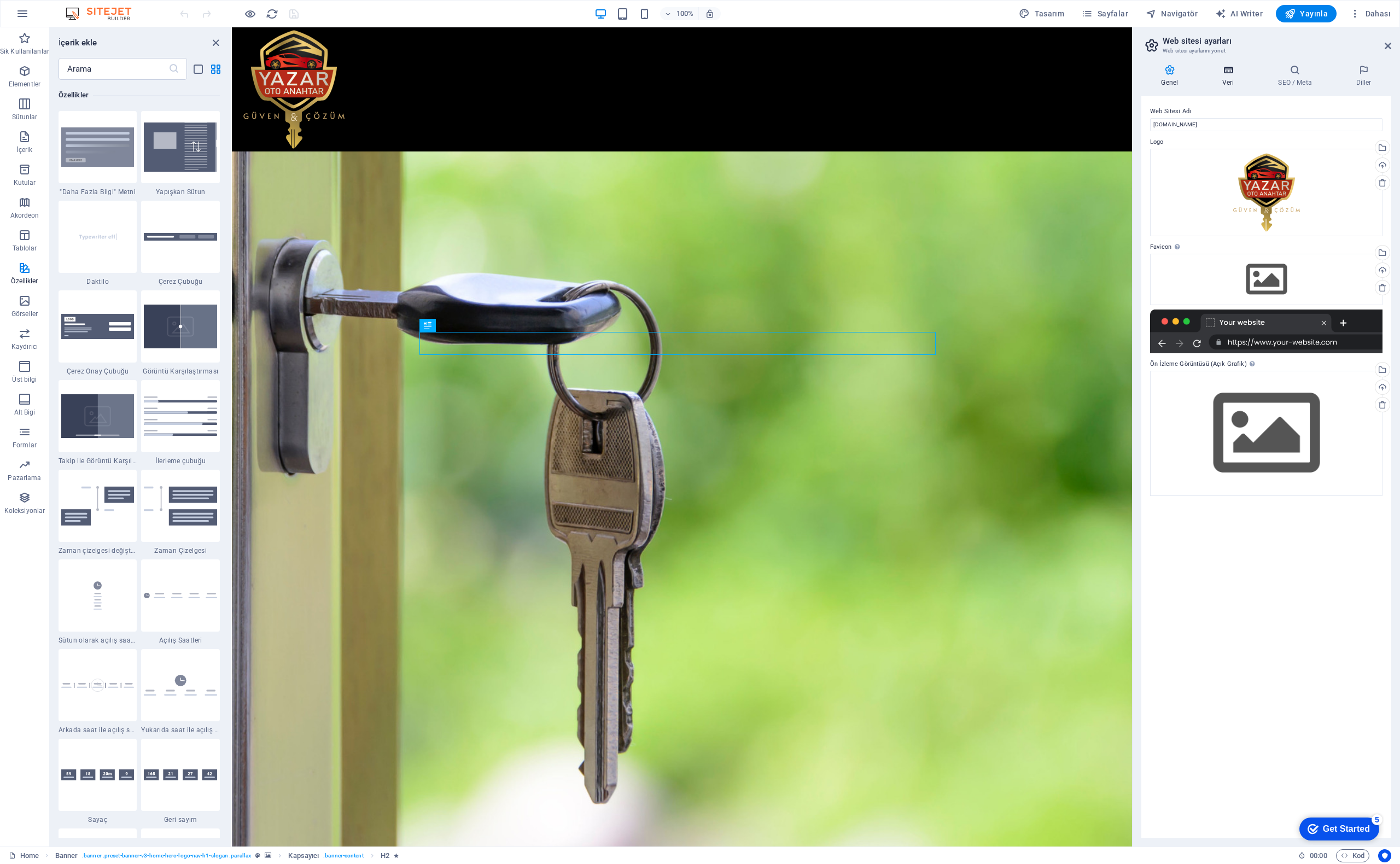
click at [1235, 75] on icon at bounding box center [1228, 70] width 51 height 11
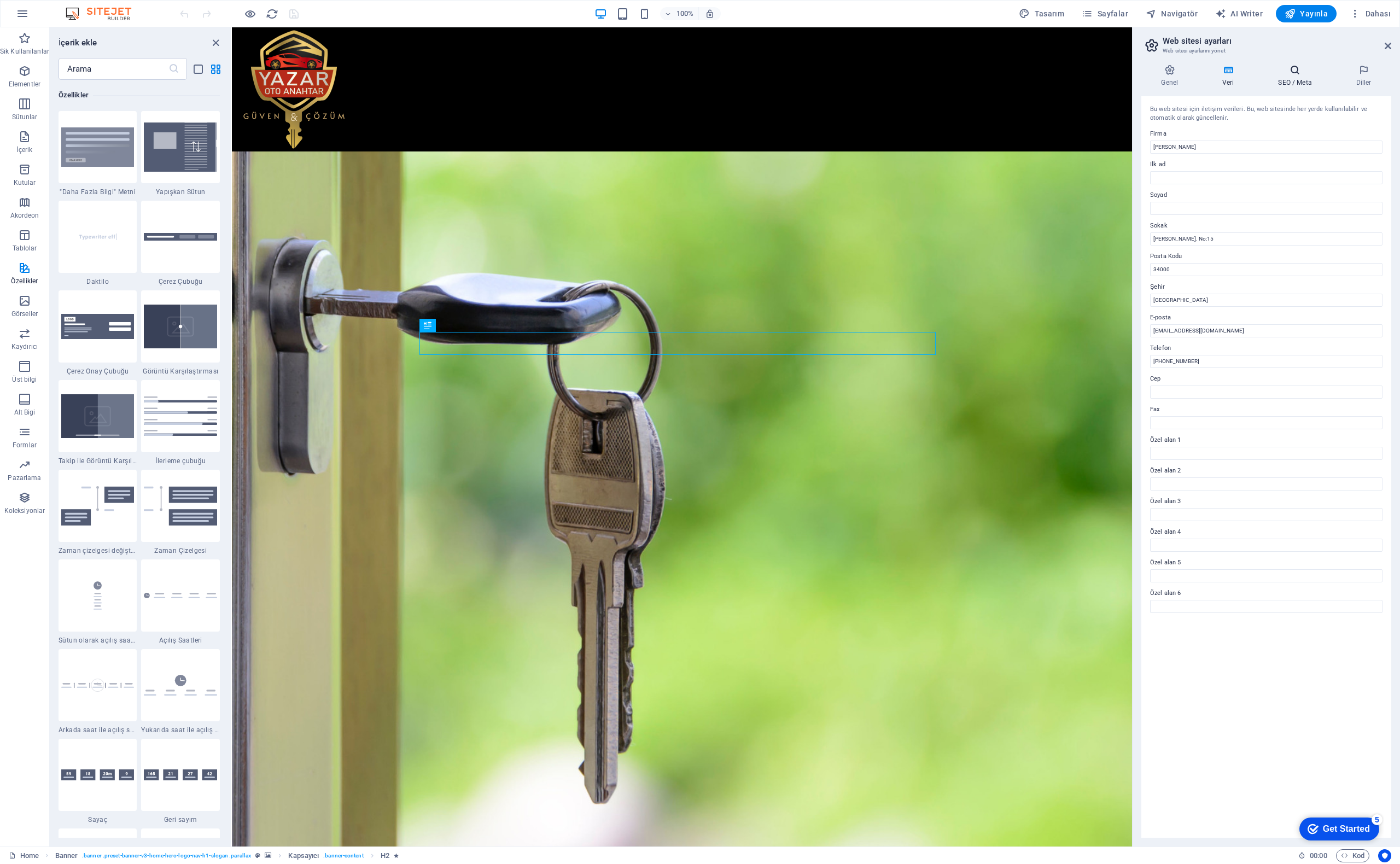
click at [1280, 74] on icon at bounding box center [1295, 70] width 74 height 11
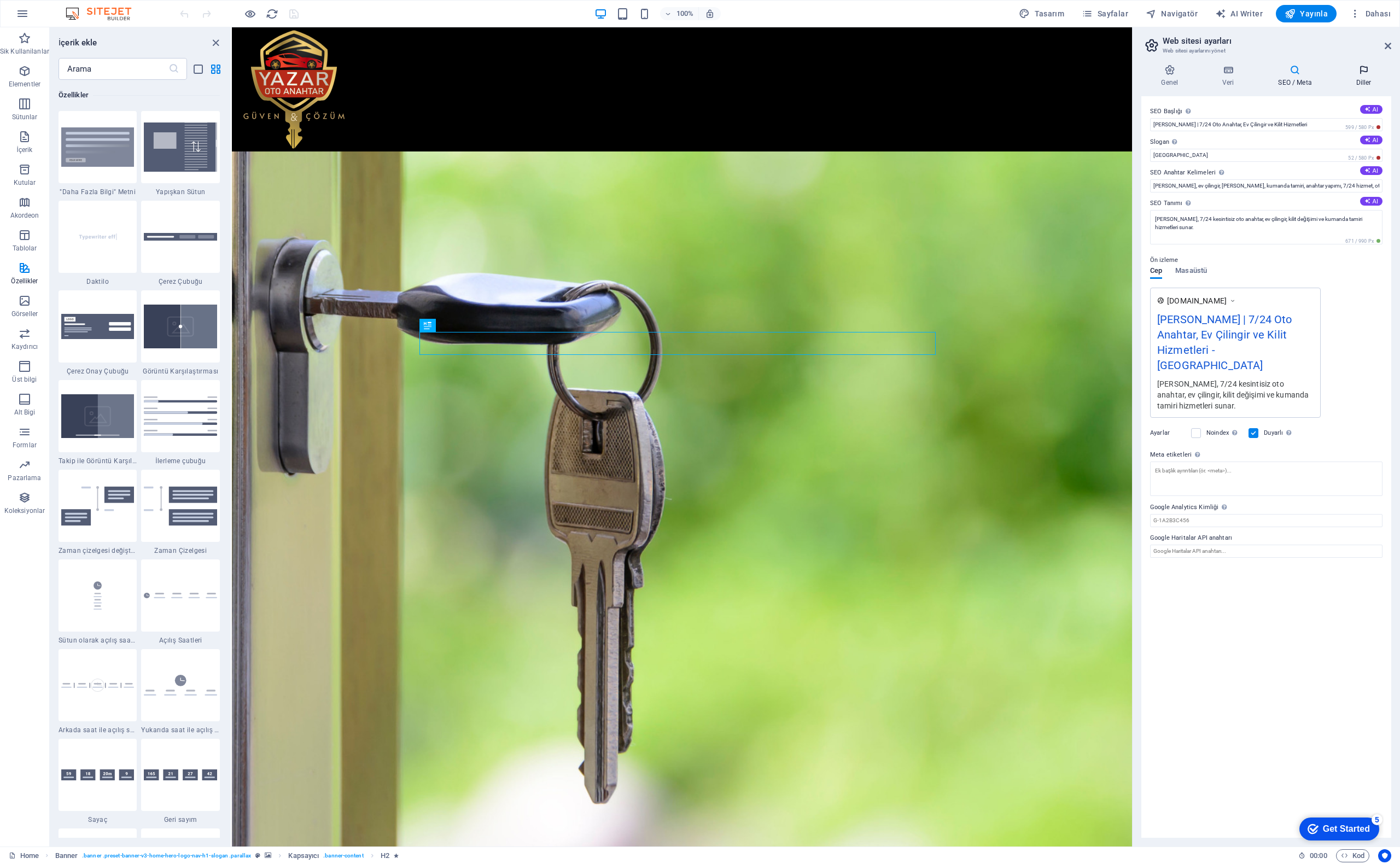
click at [1360, 75] on icon at bounding box center [1364, 70] width 55 height 11
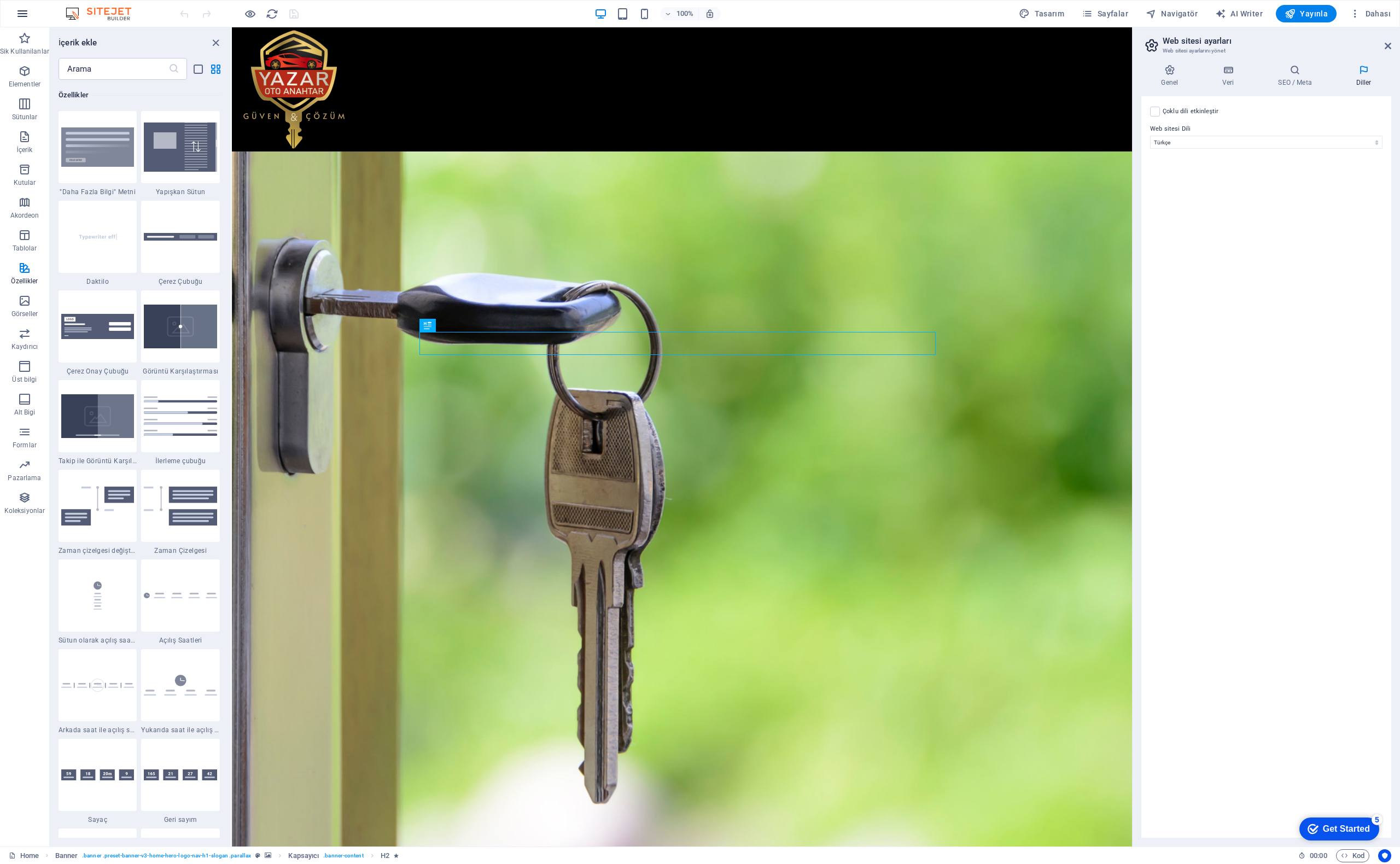
click at [23, 18] on icon "button" at bounding box center [22, 14] width 13 height 13
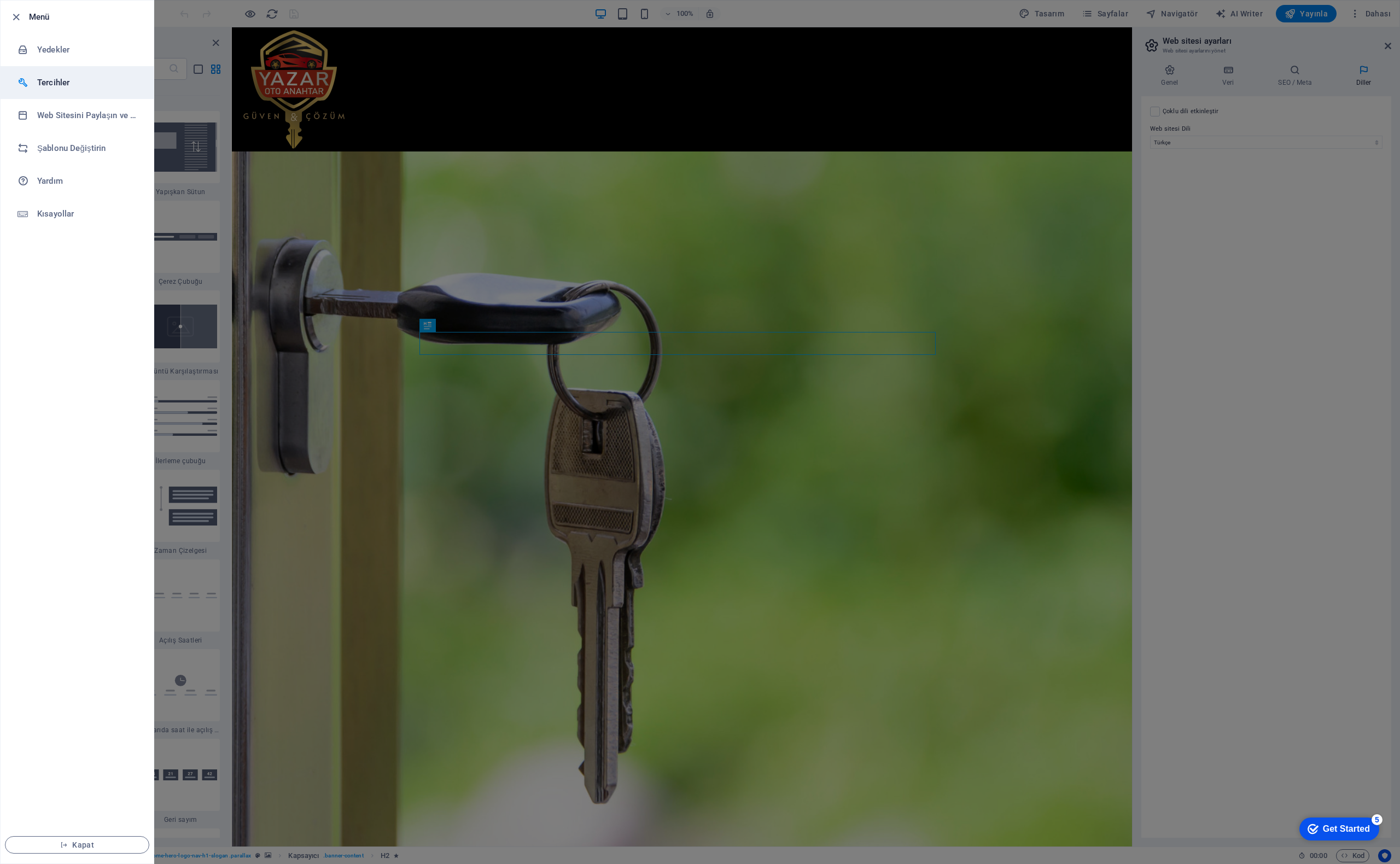
click at [57, 84] on h6 "Tercihler" at bounding box center [88, 83] width 101 height 13
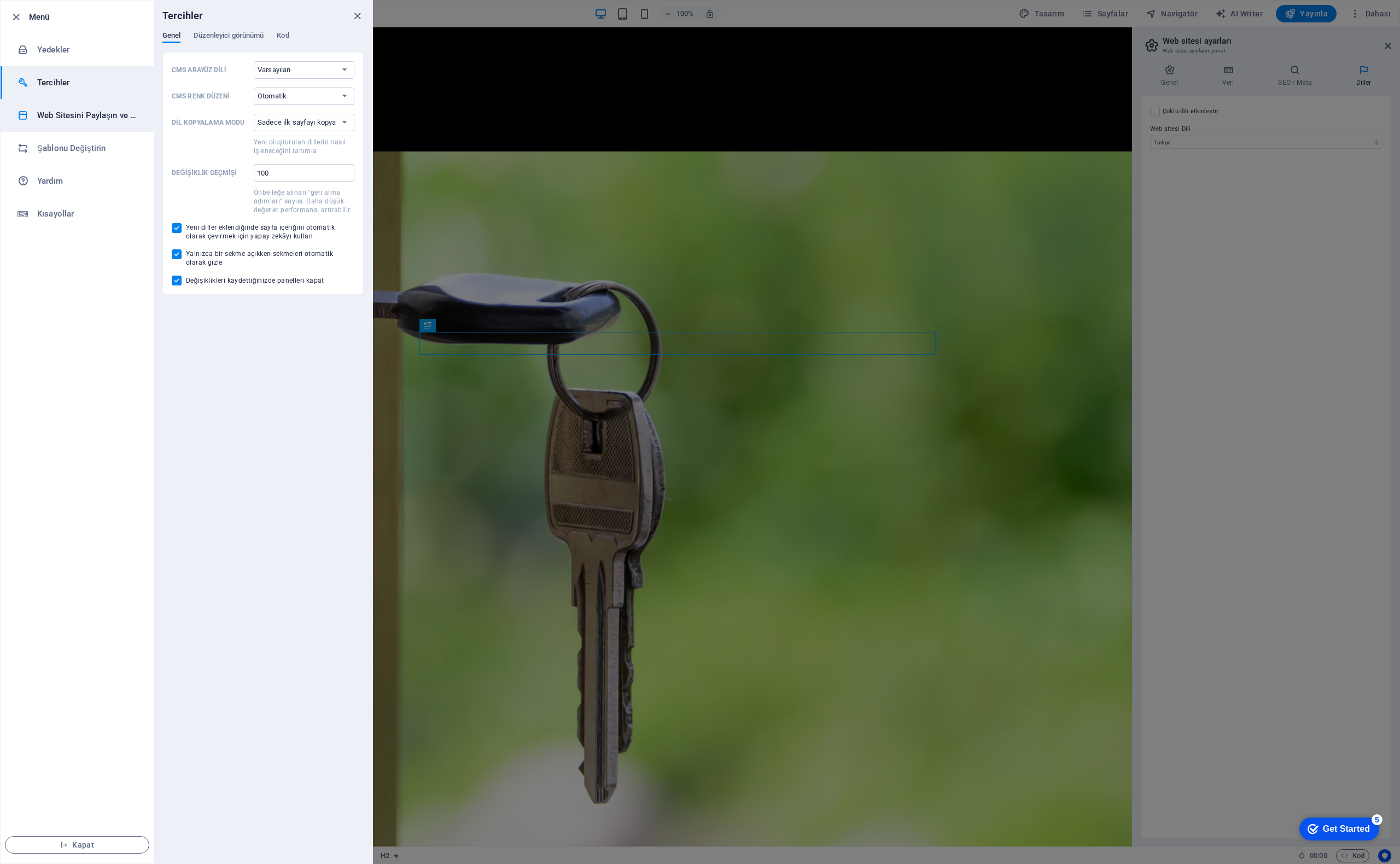
click at [72, 118] on h6 "Web Sitesini Paylaşın ve [GEOGRAPHIC_DATA]" at bounding box center [88, 115] width 101 height 13
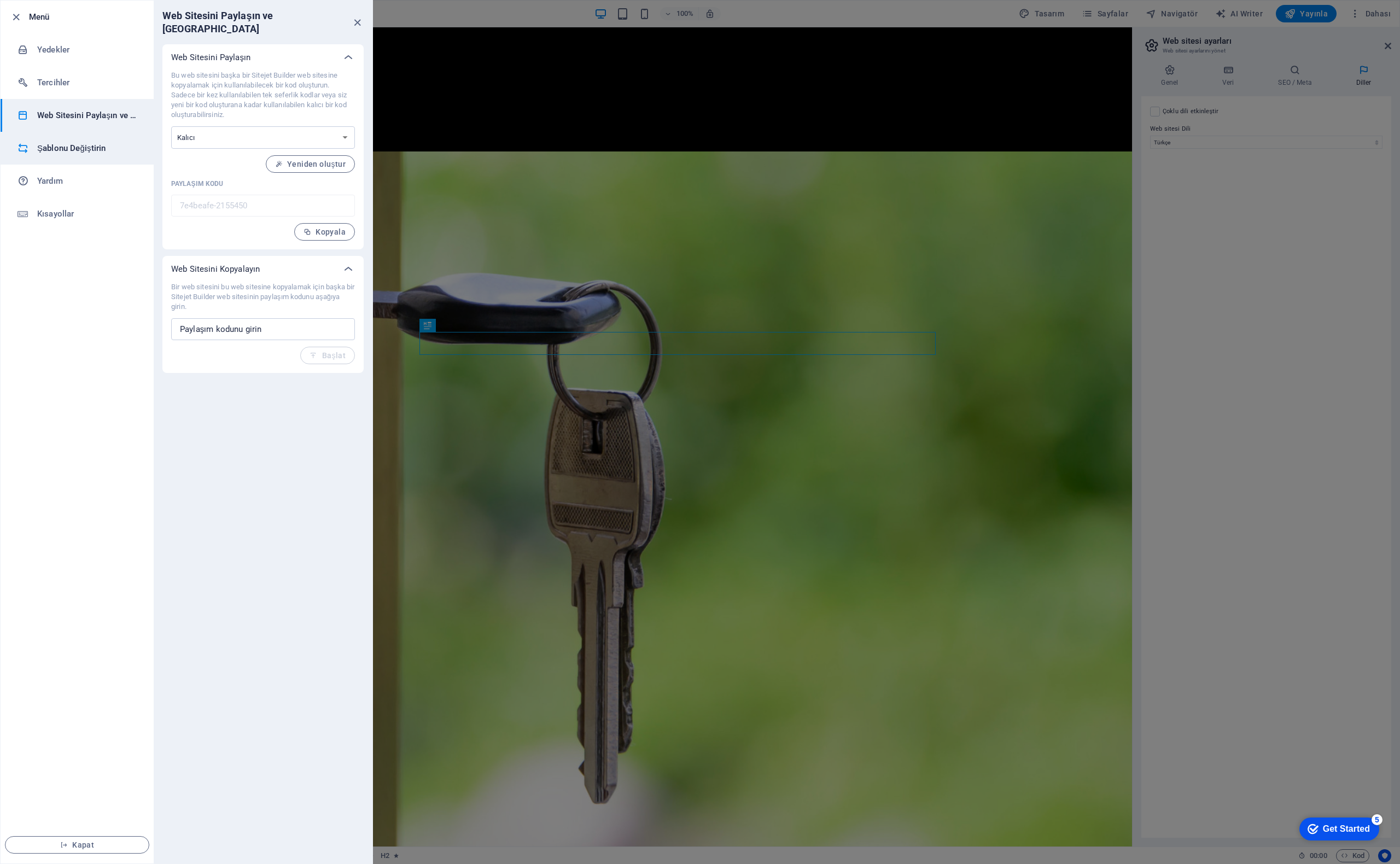
click at [87, 152] on h6 "Şablonu Değiştirin" at bounding box center [88, 148] width 101 height 13
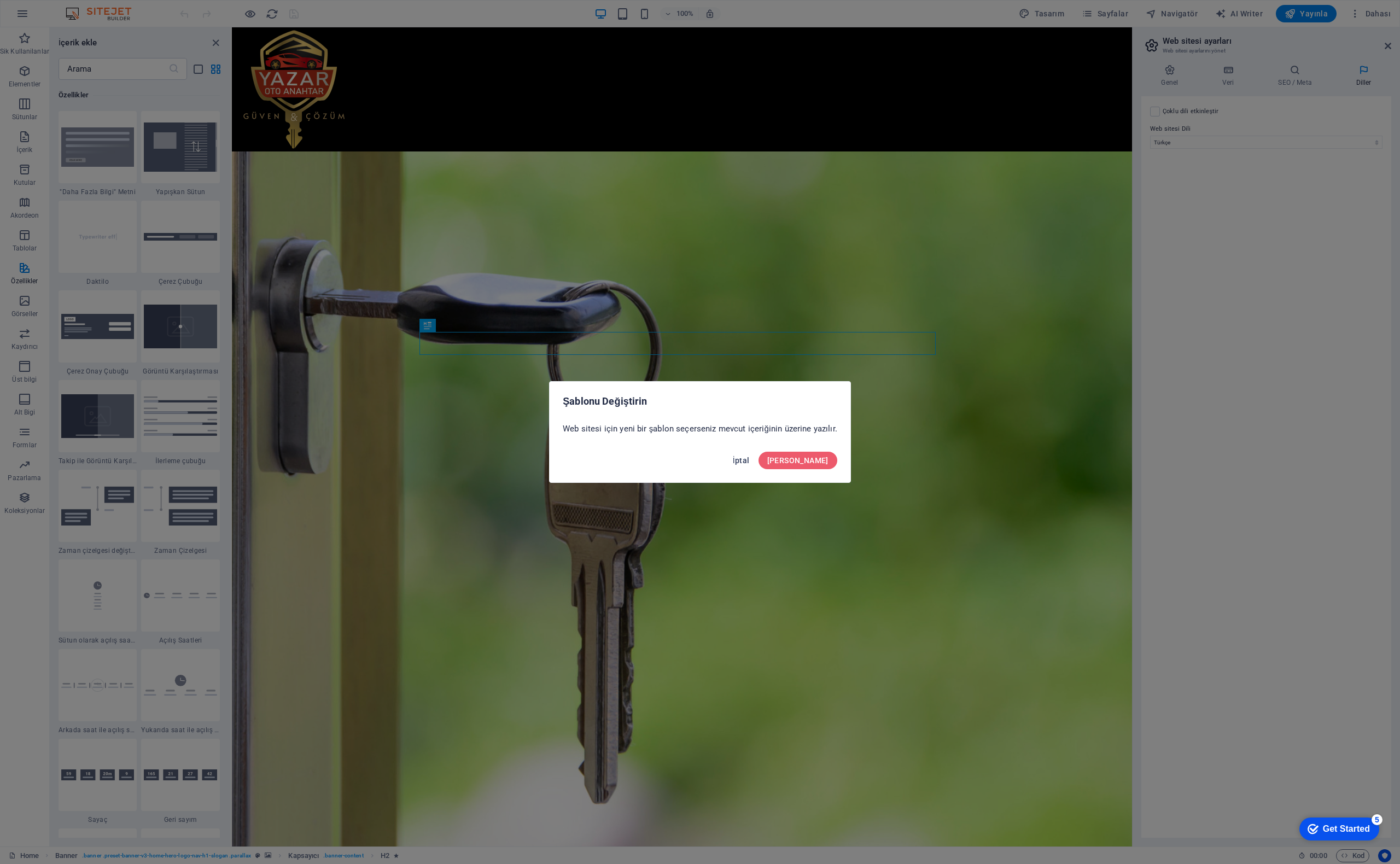
click at [750, 458] on span "İptal" at bounding box center [742, 460] width 17 height 8
